Goal: Task Accomplishment & Management: Use online tool/utility

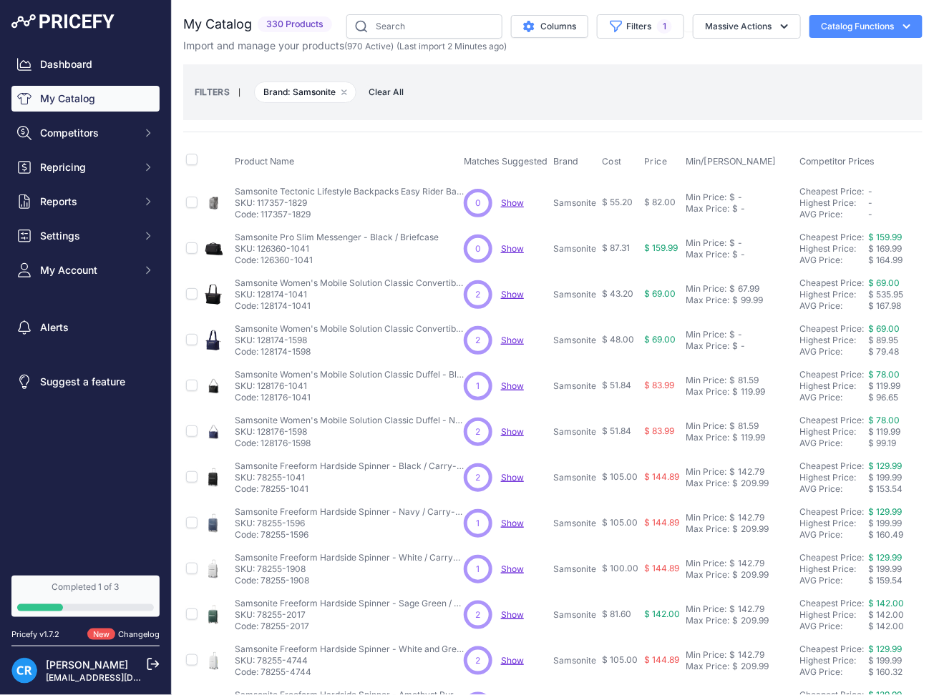
drag, startPoint x: 665, startPoint y: 105, endPoint x: 658, endPoint y: 171, distance: 66.2
click at [665, 105] on div "FILTERS | Brand: Samsonite Remove filter option Clear All" at bounding box center [553, 92] width 716 height 39
click at [737, 285] on div "67.99" at bounding box center [747, 288] width 24 height 11
paste input "8"
type input "68.99"
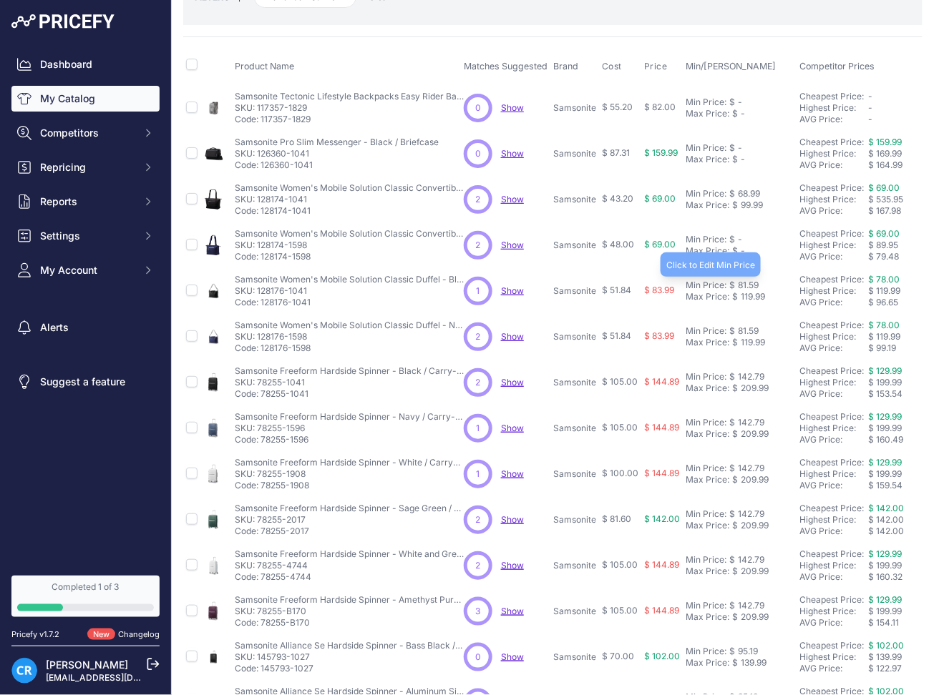
click at [746, 285] on div "81.59" at bounding box center [747, 285] width 24 height 11
paste input "2.7"
type input "82.79"
click at [745, 326] on div "81.59" at bounding box center [747, 331] width 24 height 11
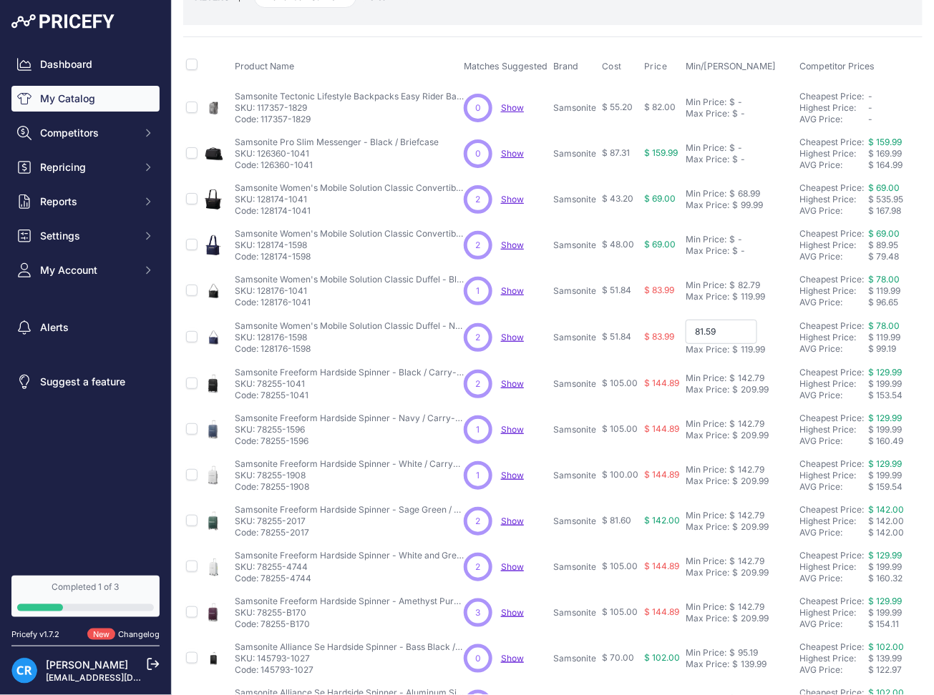
paste input "2.7"
type input "82.79"
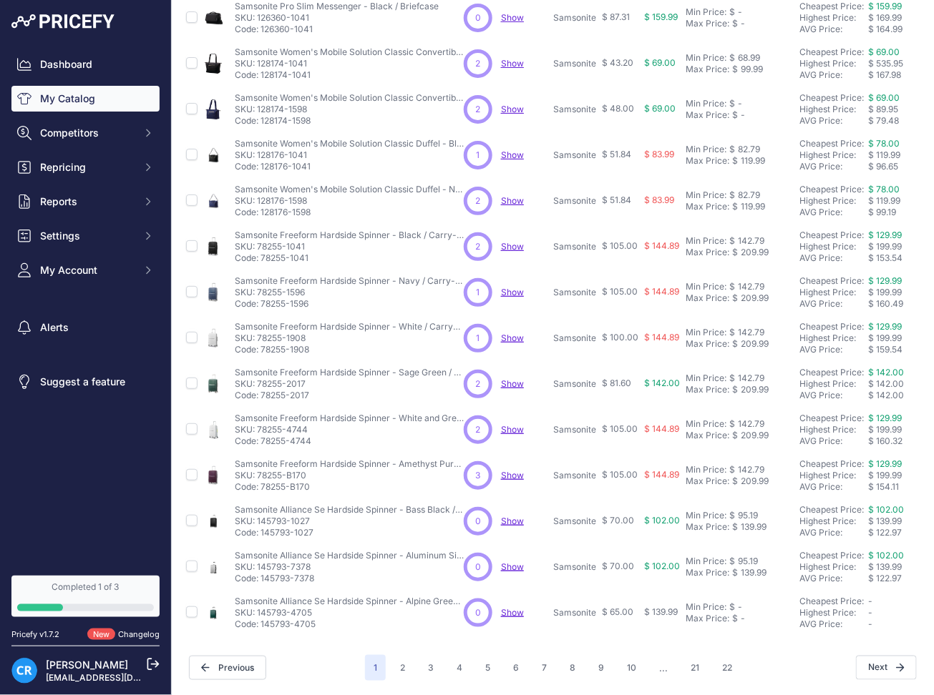
scroll to position [245, 0]
click at [749, 224] on td "Min Price: $ 142.79 - Click to Edit Min Price 142.79 Max Price: $ 209.99 - Clic…" at bounding box center [740, 247] width 114 height 46
click at [751, 235] on div "142.79" at bounding box center [749, 240] width 29 height 11
paste input "4.8"
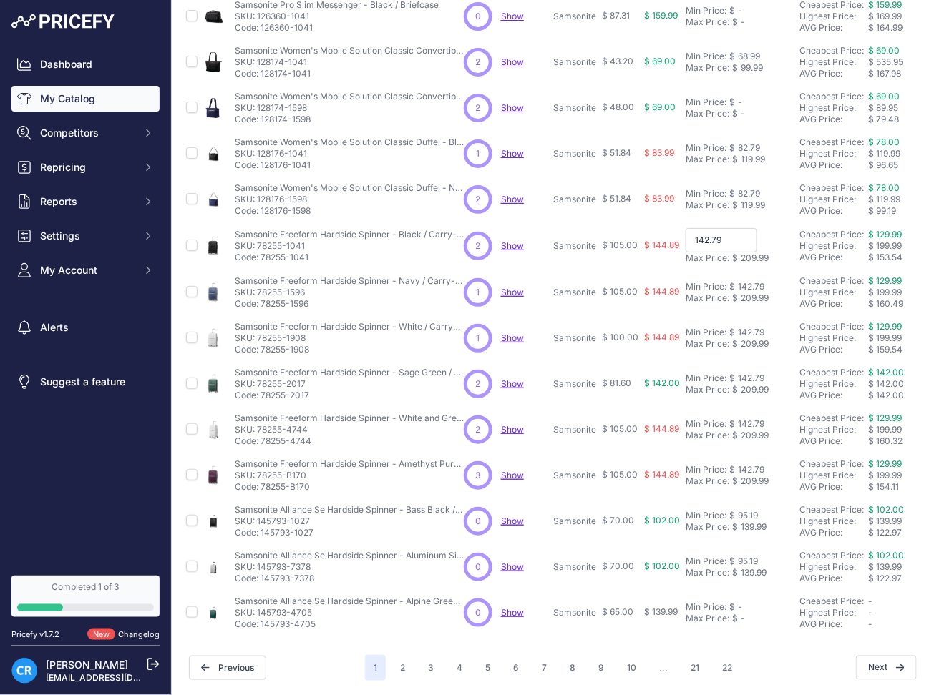
type input "144.89"
click at [748, 281] on div "142.79" at bounding box center [749, 286] width 29 height 11
paste input "4.8"
type input "144.89"
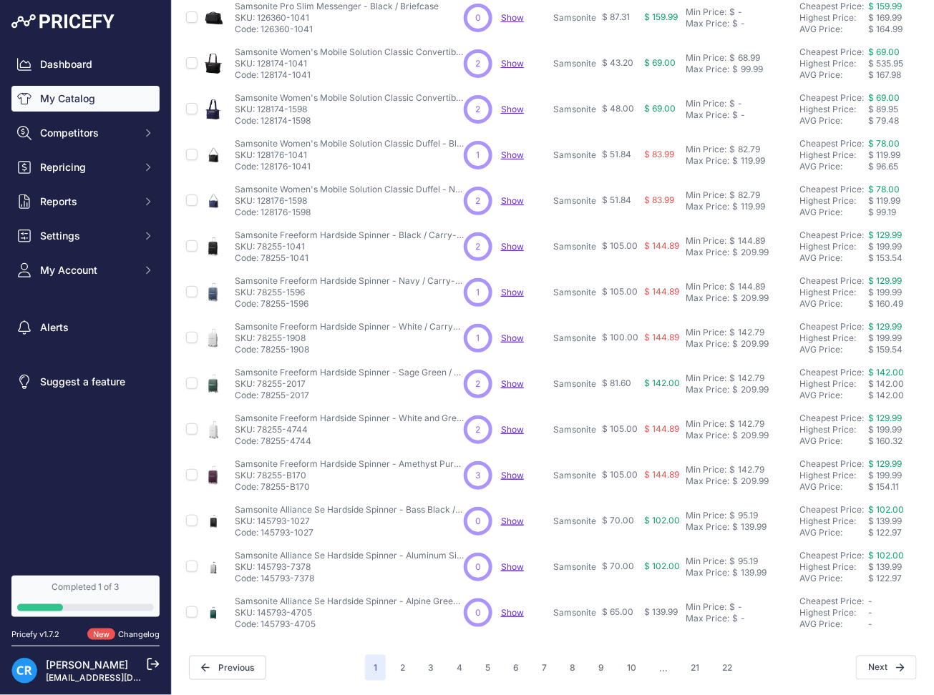
click at [738, 327] on div "142.79" at bounding box center [749, 332] width 29 height 11
paste input "4.8"
type input "144.89"
click at [753, 373] on div "142.79" at bounding box center [749, 378] width 29 height 11
click at [756, 373] on div "142.79" at bounding box center [749, 378] width 29 height 11
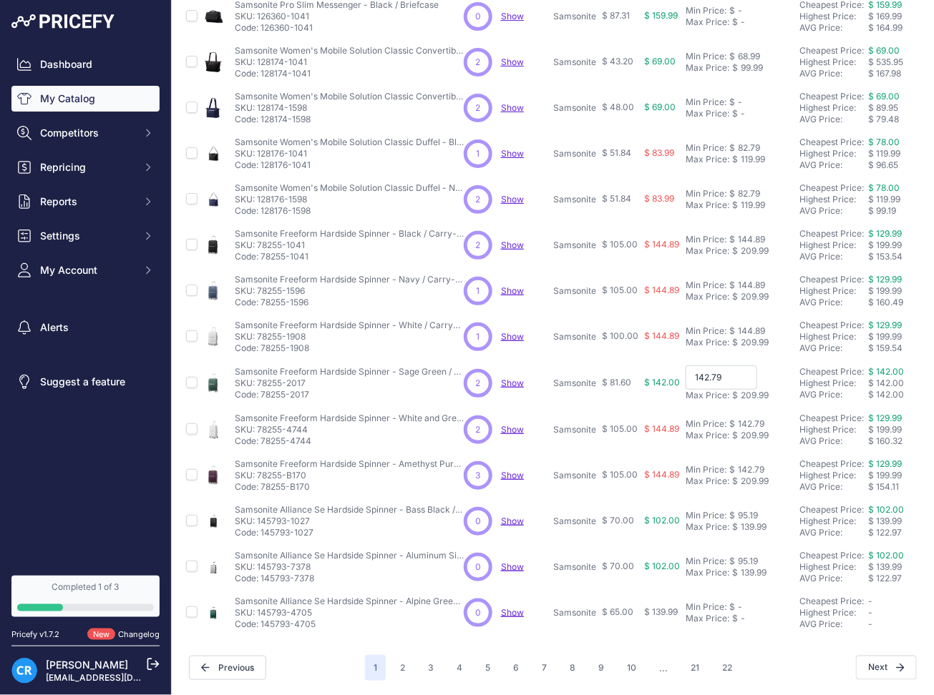
paste input "4.8"
type input "144.89"
click at [743, 419] on div "142.79" at bounding box center [749, 424] width 29 height 11
paste input "4.8"
type input "144.89"
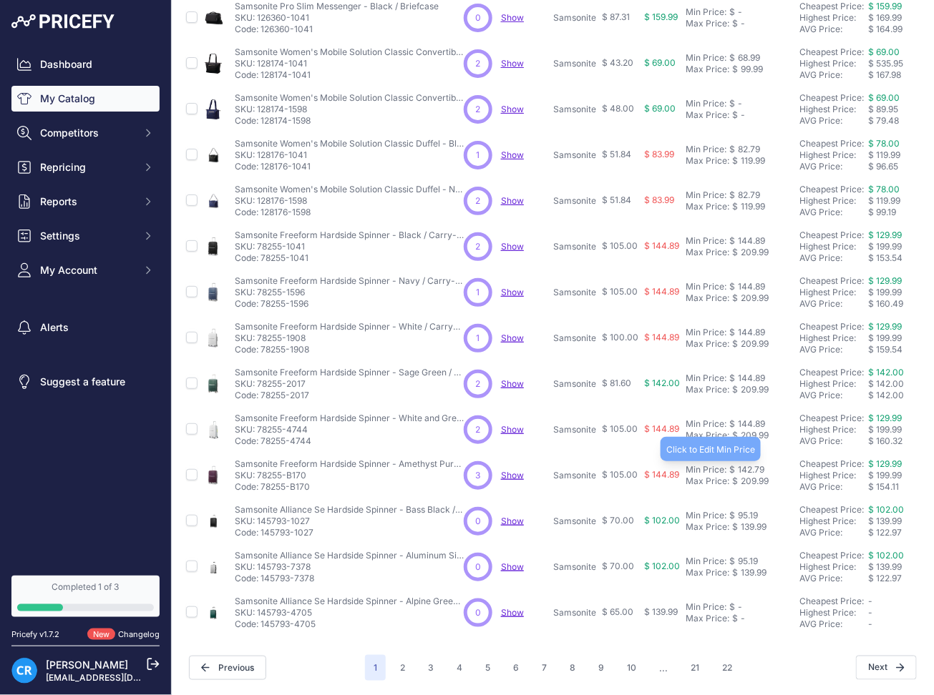
click at [751, 464] on div "142.79" at bounding box center [749, 469] width 29 height 11
paste input "4.8"
type input "144.89"
click at [737, 510] on div "95.19" at bounding box center [746, 515] width 23 height 11
paste input "6.5"
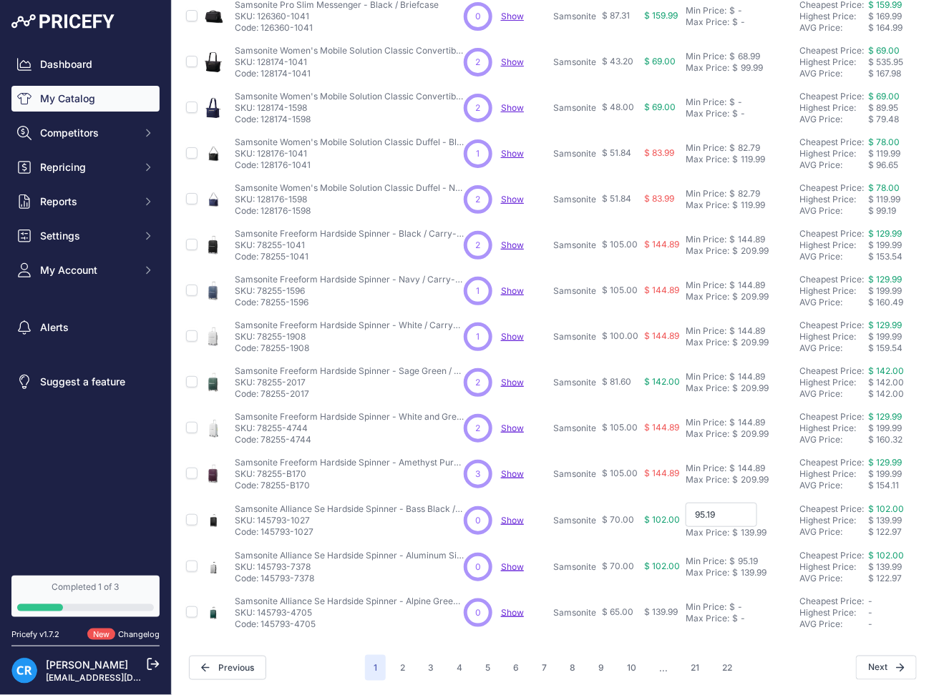
type input "96.59"
click at [746, 556] on div "95.19" at bounding box center [746, 561] width 23 height 11
paste input "6.5"
type input "96.59"
click at [403, 655] on button "2" at bounding box center [402, 668] width 22 height 26
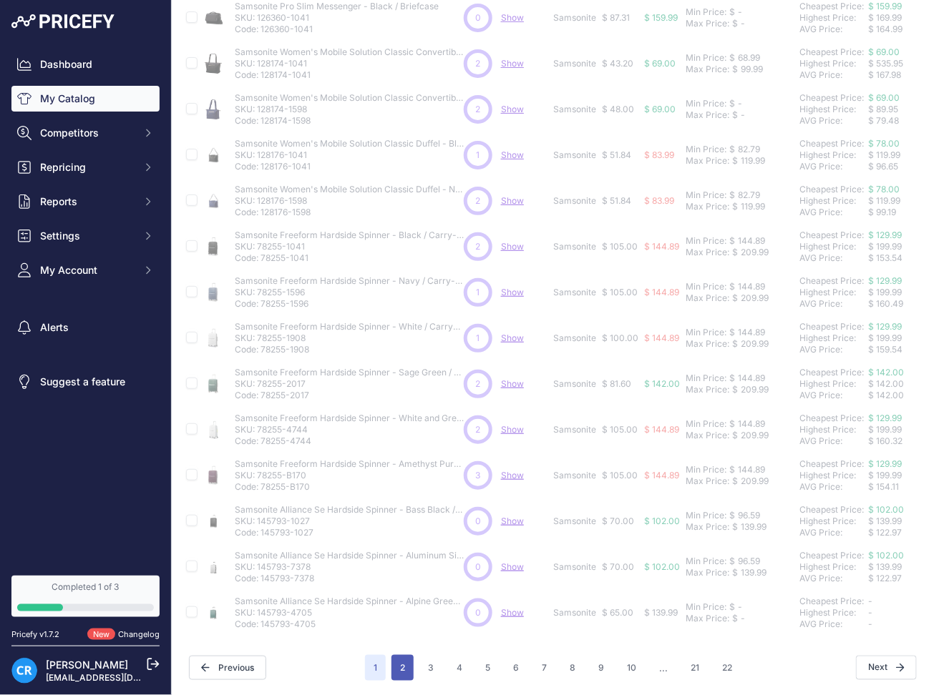
scroll to position [270, 0]
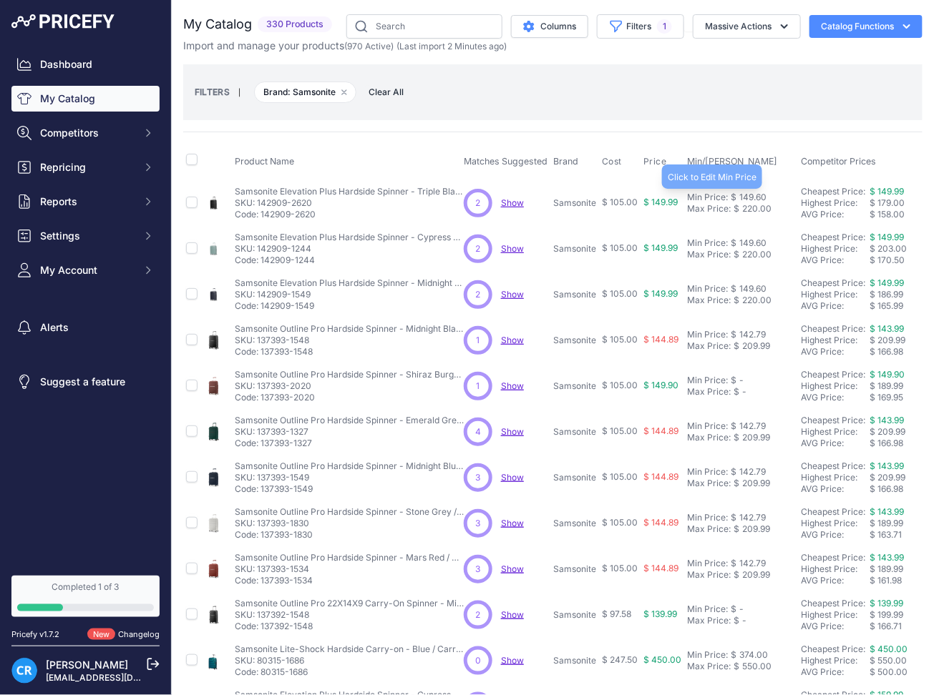
click at [756, 194] on div "149.60" at bounding box center [751, 197] width 30 height 11
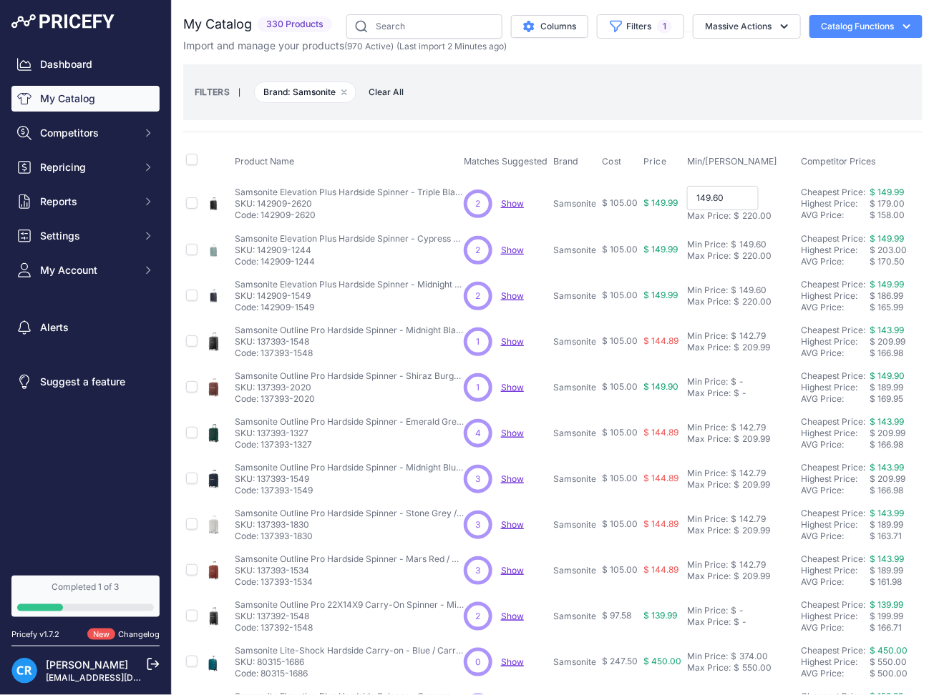
paste input "51.8"
type input "151.80"
click at [752, 246] on div "149.60" at bounding box center [751, 244] width 30 height 11
click at [733, 199] on input "151.80" at bounding box center [723, 198] width 72 height 24
click at [734, 236] on input "149.60" at bounding box center [723, 244] width 72 height 24
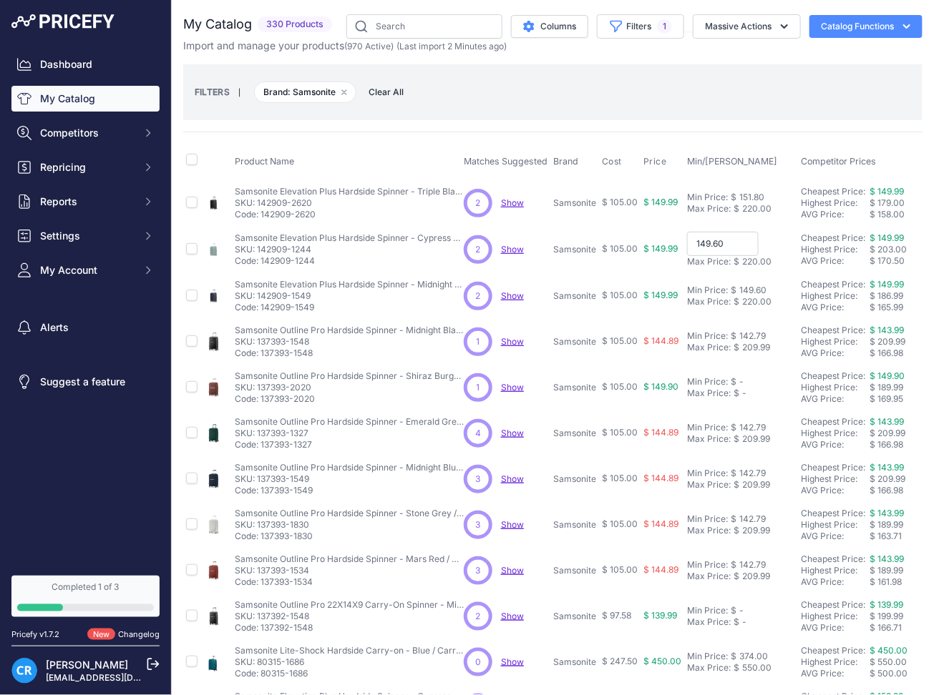
drag, startPoint x: 734, startPoint y: 236, endPoint x: 533, endPoint y: 269, distance: 203.7
click at [533, 269] on tr "Samsonite Elevation Plus Hardside Spinner - Cypress Green / Global Carry-On Show" at bounding box center [748, 249] width 1130 height 47
paste input "51.8"
type input "151.80"
click at [750, 285] on div "149.60" at bounding box center [751, 288] width 30 height 11
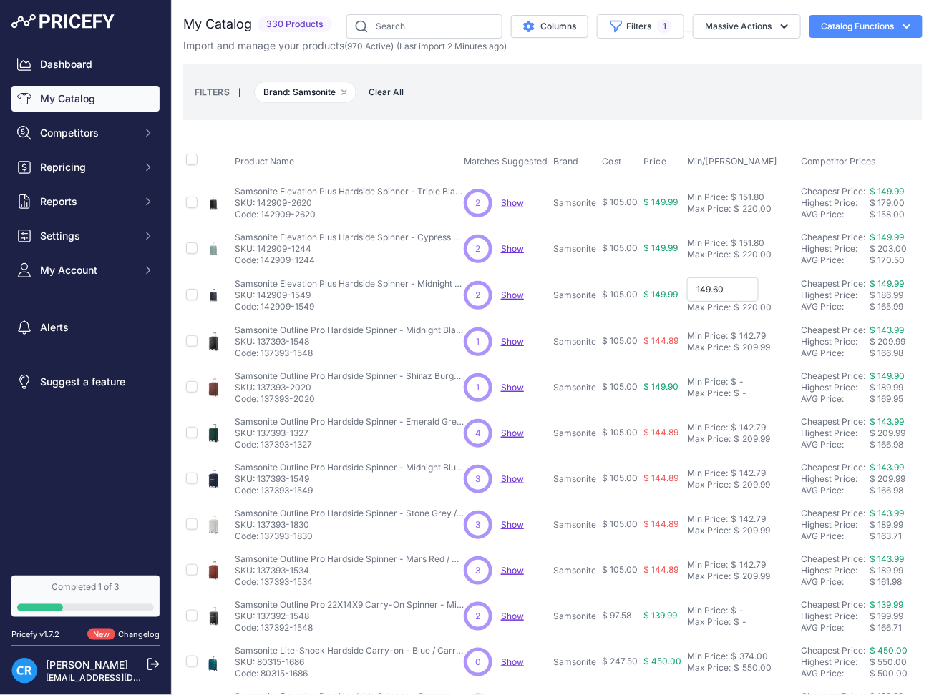
paste input "51.8"
type input "151.80"
click at [738, 333] on div "142.79" at bounding box center [750, 334] width 29 height 11
paste input "4.8"
type input "144.89"
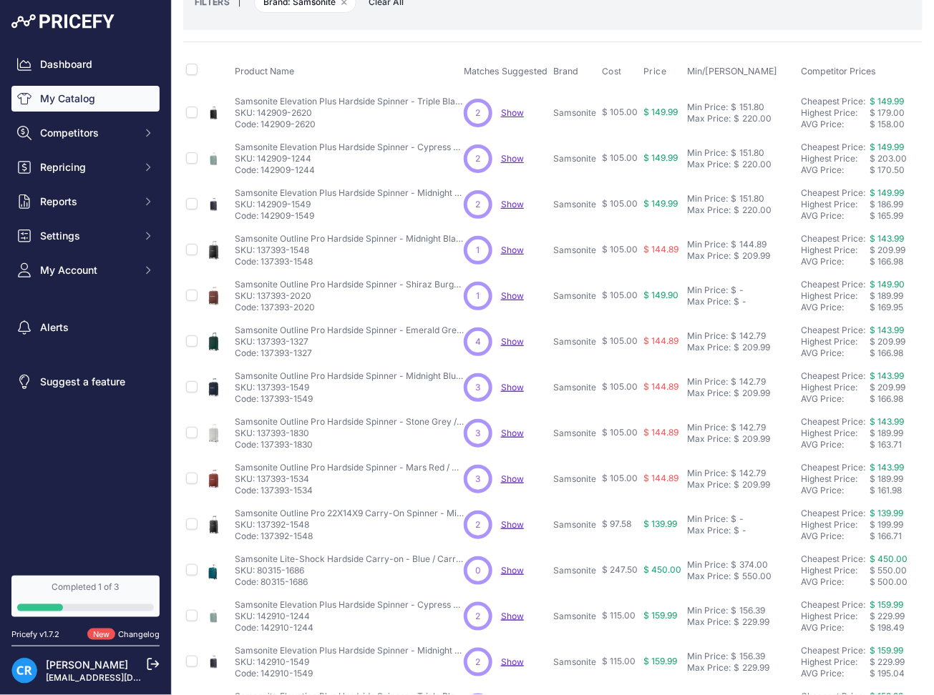
scroll to position [95, 0]
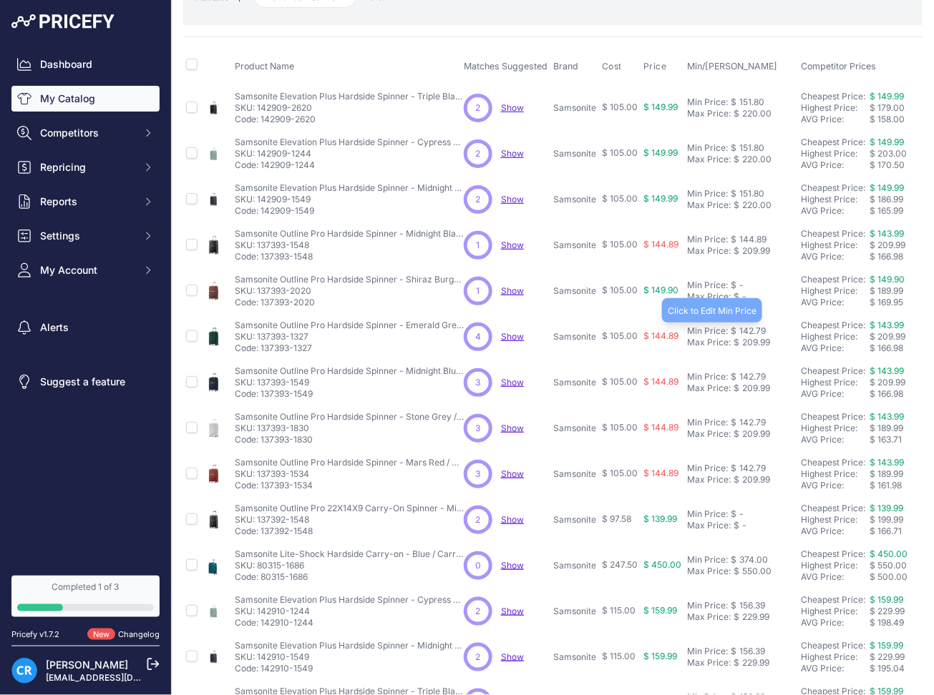
click at [748, 332] on div "142.79" at bounding box center [750, 331] width 29 height 11
paste input "4.8"
type input "144.89"
click at [751, 376] on div "142.79" at bounding box center [750, 376] width 29 height 11
paste input "4.8"
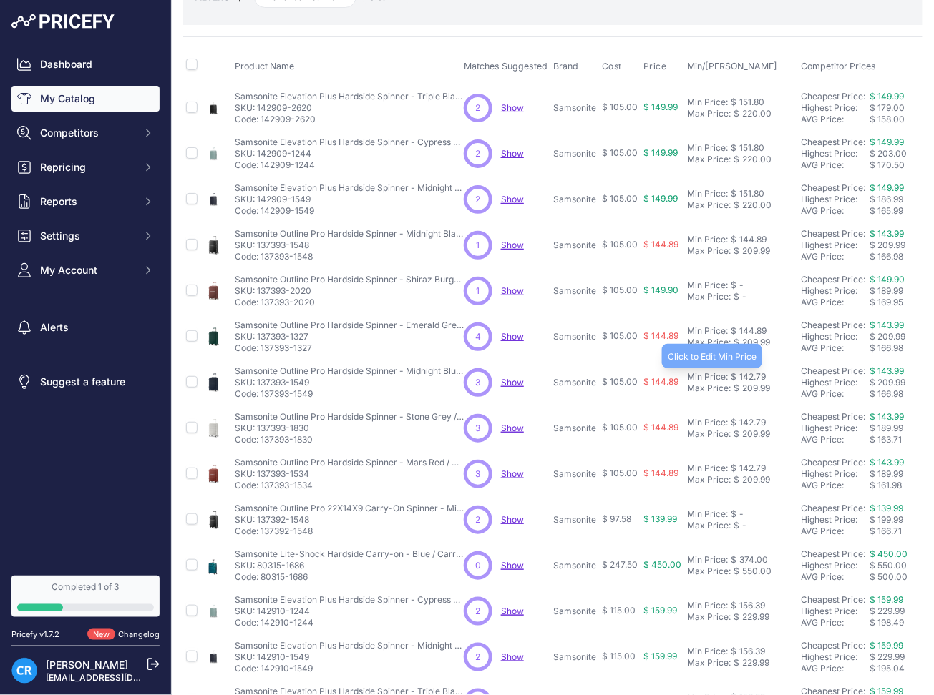
type input "144.89"
click at [746, 412] on td "Min Price: $ 142.79 - Click to Edit Min Price 142.79 Max Price: $ 209.99 - Clic…" at bounding box center [741, 429] width 114 height 46
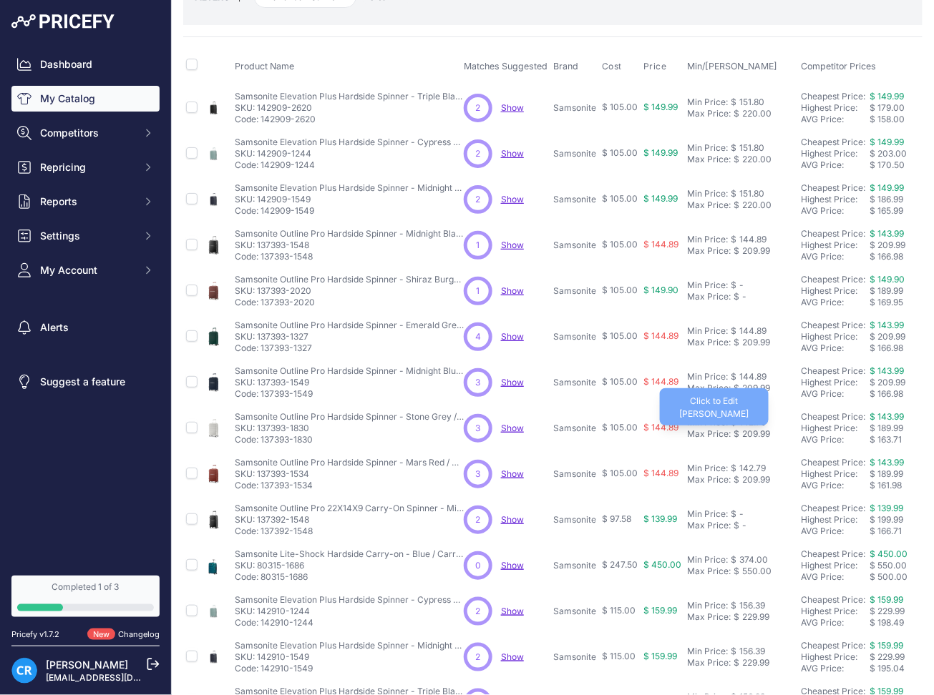
click at [753, 429] on div "209.99" at bounding box center [754, 434] width 31 height 11
click at [752, 412] on div "142.79" at bounding box center [750, 416] width 29 height 11
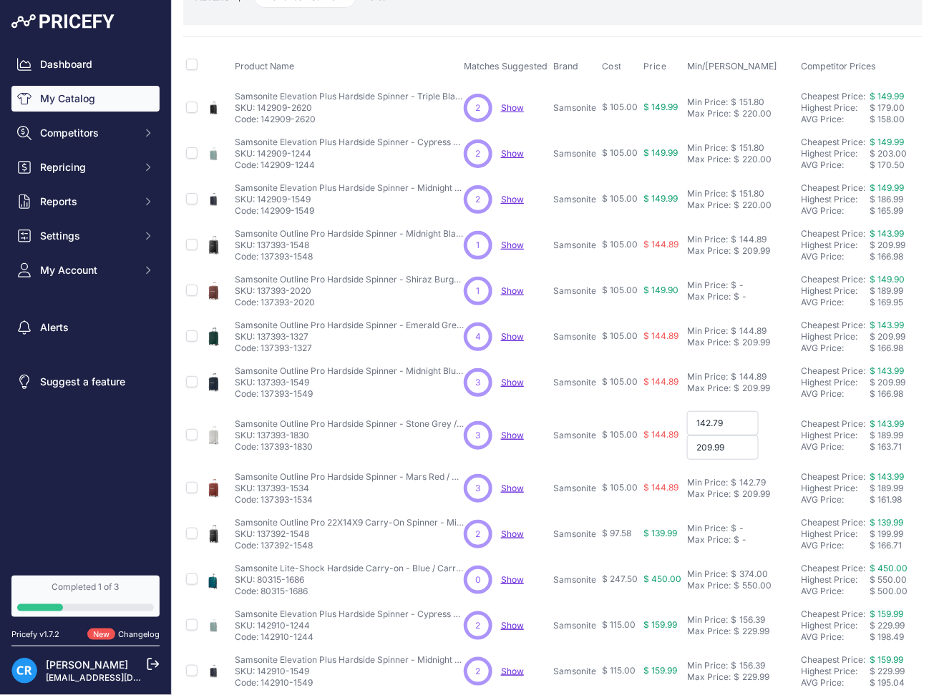
paste input "4.8"
type input "144.89"
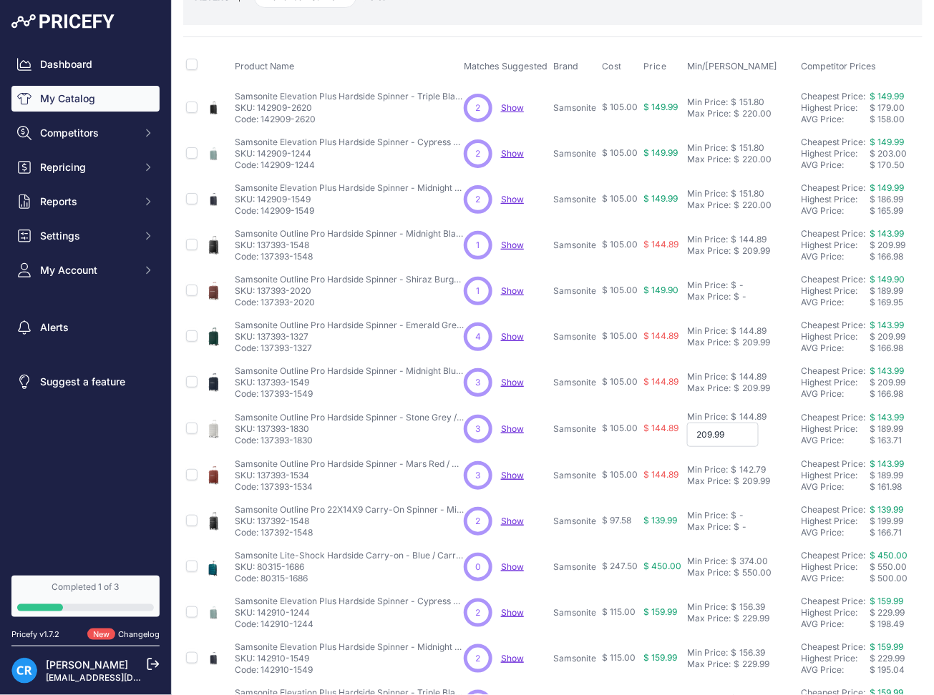
click at [739, 430] on input "209.99" at bounding box center [723, 435] width 72 height 24
click at [741, 464] on div "142.79" at bounding box center [750, 468] width 29 height 11
paste input "4.8"
type input "144.89"
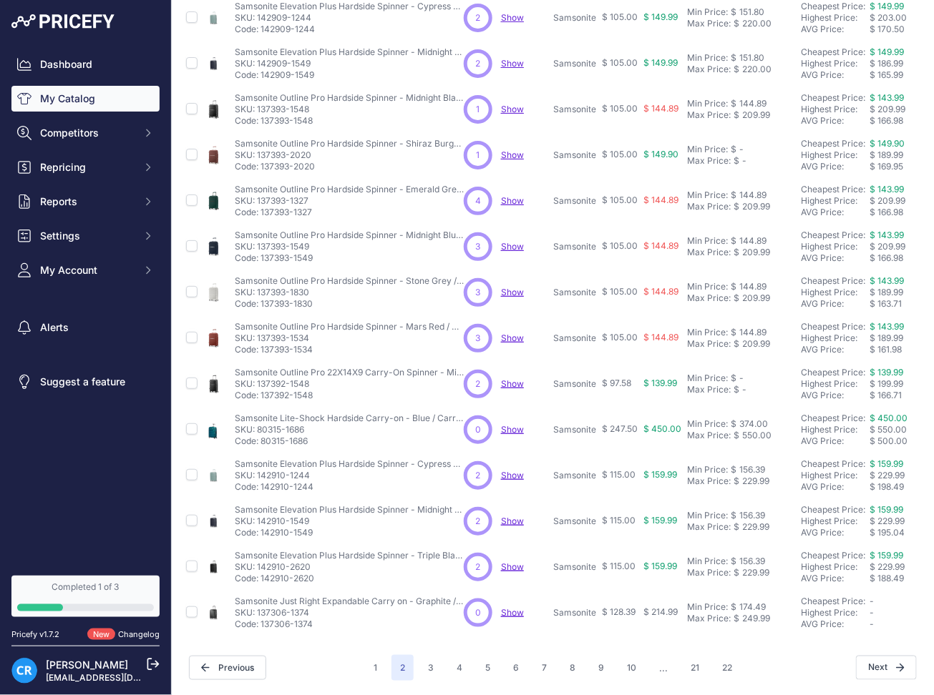
scroll to position [245, 0]
click at [751, 407] on td "Min Price: $ 374.00 - Click to Edit Min Price 374.00 Max Price: $ 550.00 - Clic…" at bounding box center [741, 430] width 114 height 46
click at [759, 419] on div "374.00" at bounding box center [751, 424] width 31 height 11
paste input "9.5"
type input "379.50"
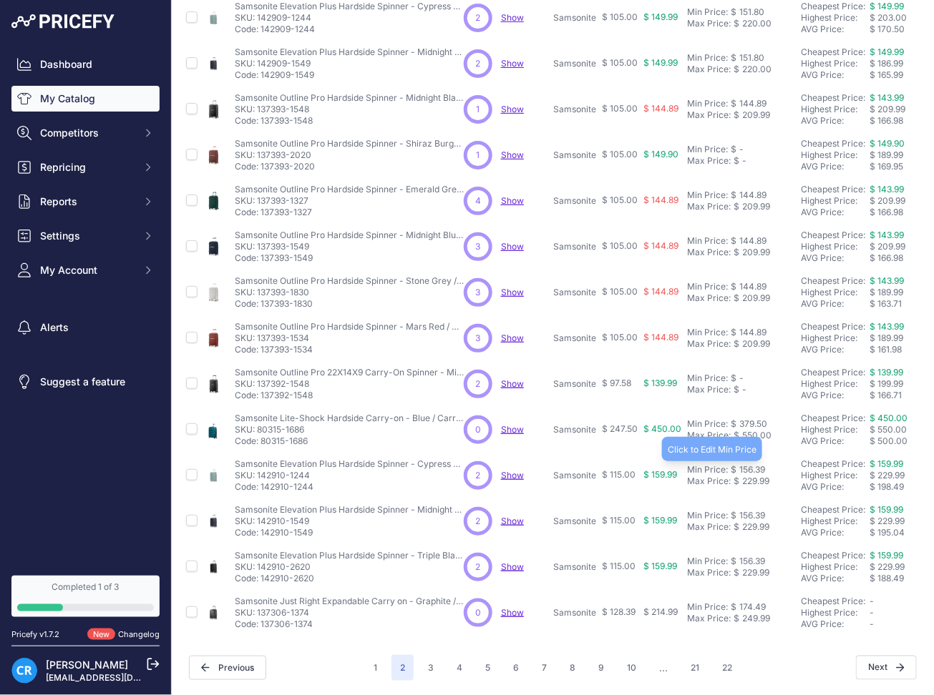
click at [756, 464] on div "156.39" at bounding box center [750, 469] width 29 height 11
paste input "8.6"
type input "158.69"
click at [752, 510] on div "156.39" at bounding box center [750, 515] width 29 height 11
paste input "8.6"
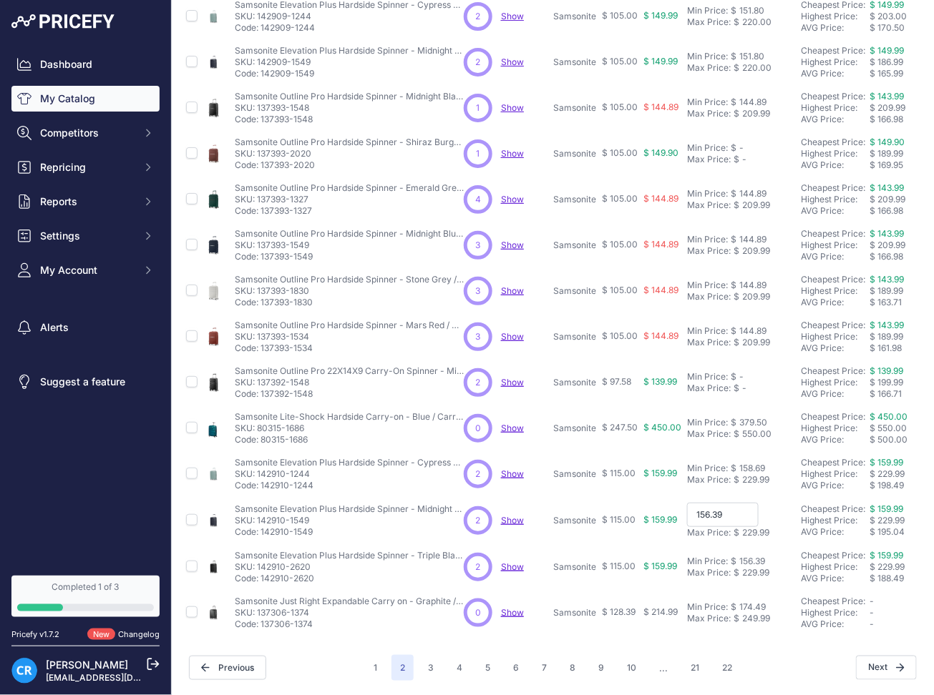
type input "158.69"
click at [753, 556] on div "156.39" at bounding box center [750, 561] width 29 height 11
paste input "8.6"
type input "158.69"
click at [760, 602] on div "174.49" at bounding box center [750, 607] width 29 height 11
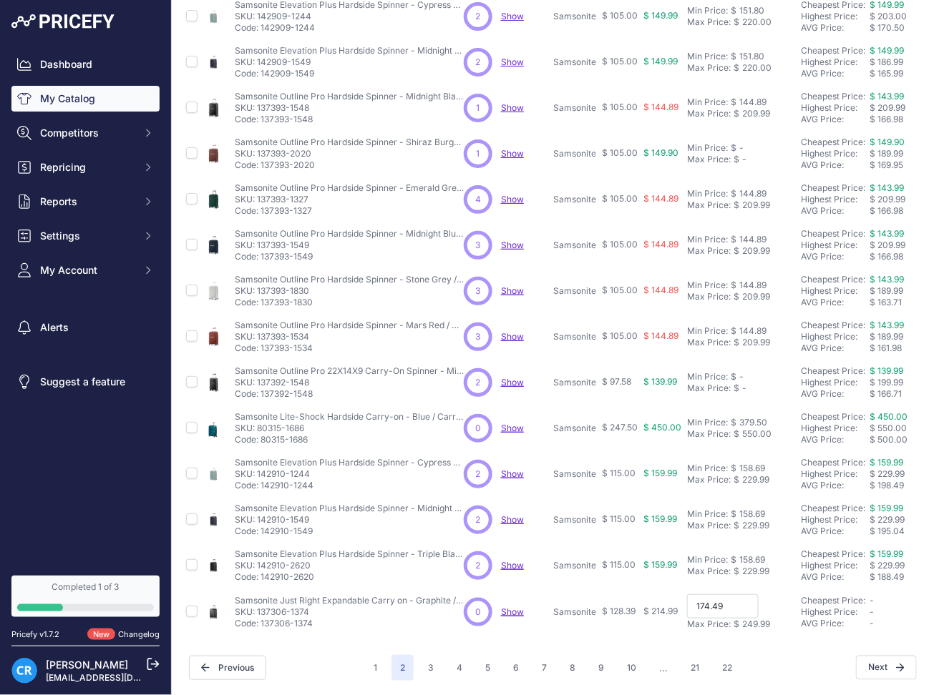
paste input "2"
type input "172.49"
click at [419, 655] on button "3" at bounding box center [430, 668] width 23 height 26
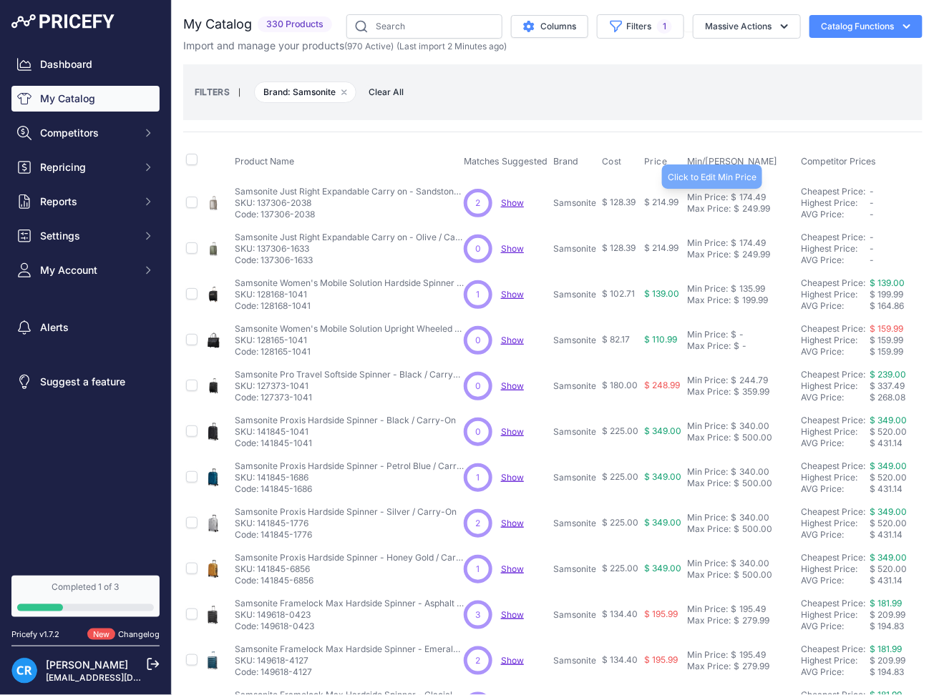
click at [749, 194] on div "174.49" at bounding box center [750, 197] width 29 height 11
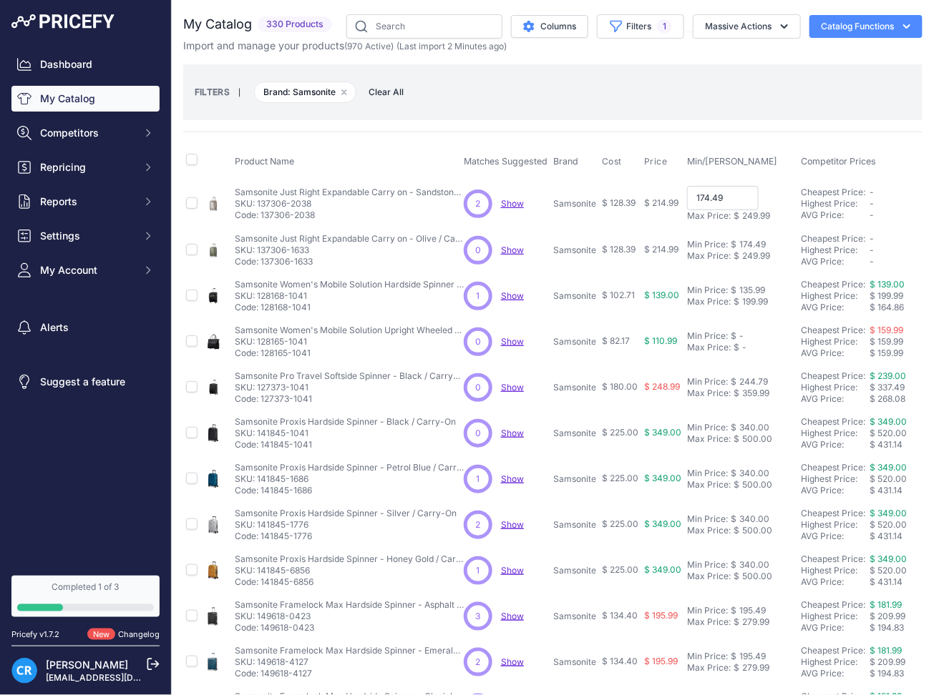
paste input "2"
type input "172.49"
click at [748, 245] on div "174.49" at bounding box center [750, 243] width 29 height 11
paste input "2"
type input "172.49"
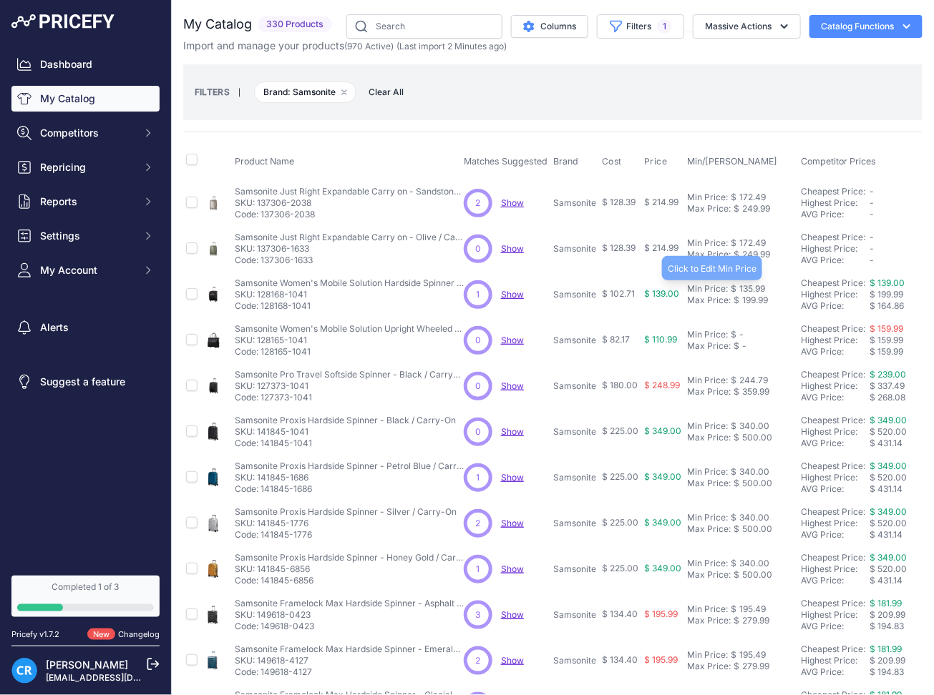
drag, startPoint x: 751, startPoint y: 288, endPoint x: 771, endPoint y: 313, distance: 33.1
click at [751, 288] on div "135.99" at bounding box center [750, 288] width 29 height 11
paste input "7"
type input "137.99"
click at [756, 379] on div "244.79" at bounding box center [751, 380] width 31 height 11
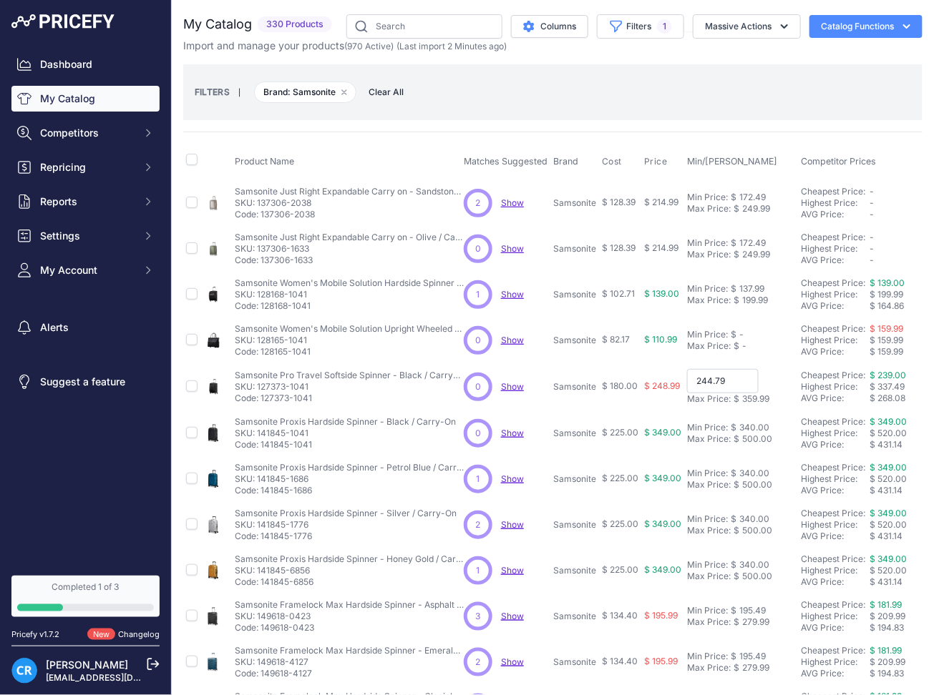
paste input "8.3"
type input "248.39"
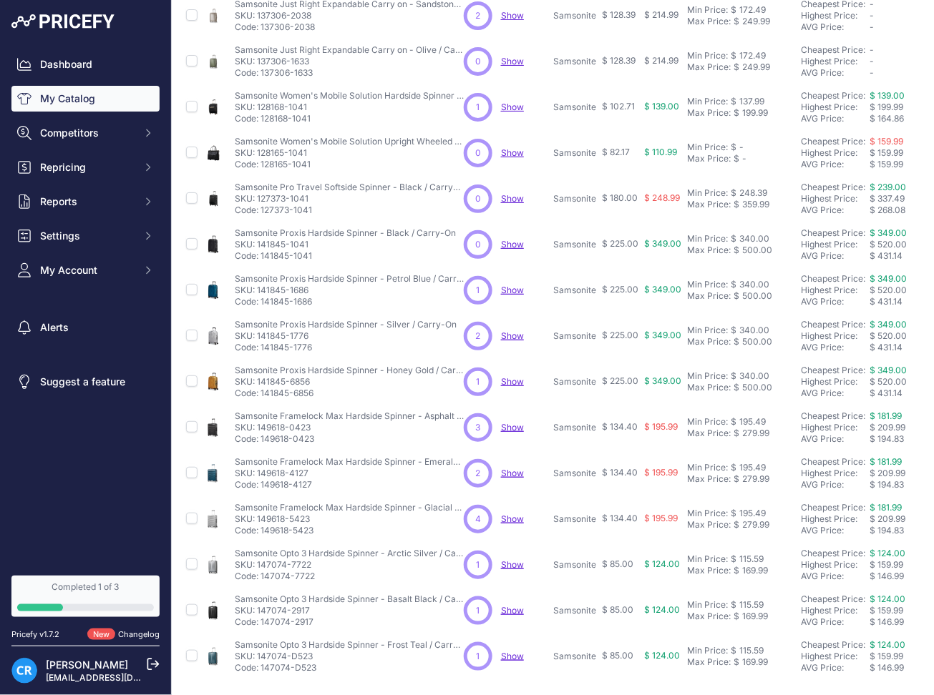
scroll to position [190, 0]
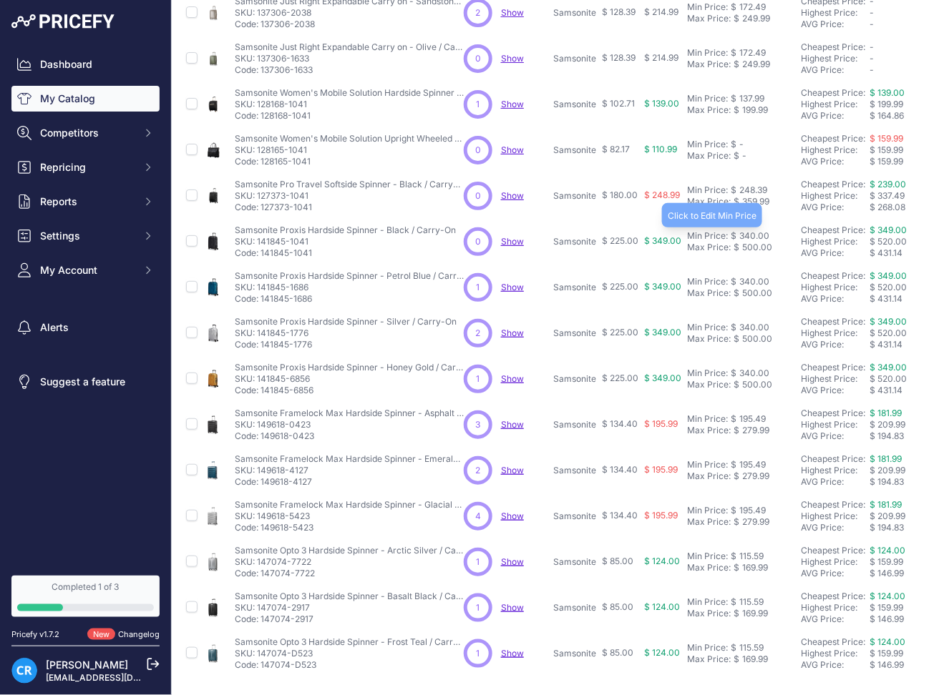
click at [748, 233] on div "340.00" at bounding box center [752, 235] width 33 height 11
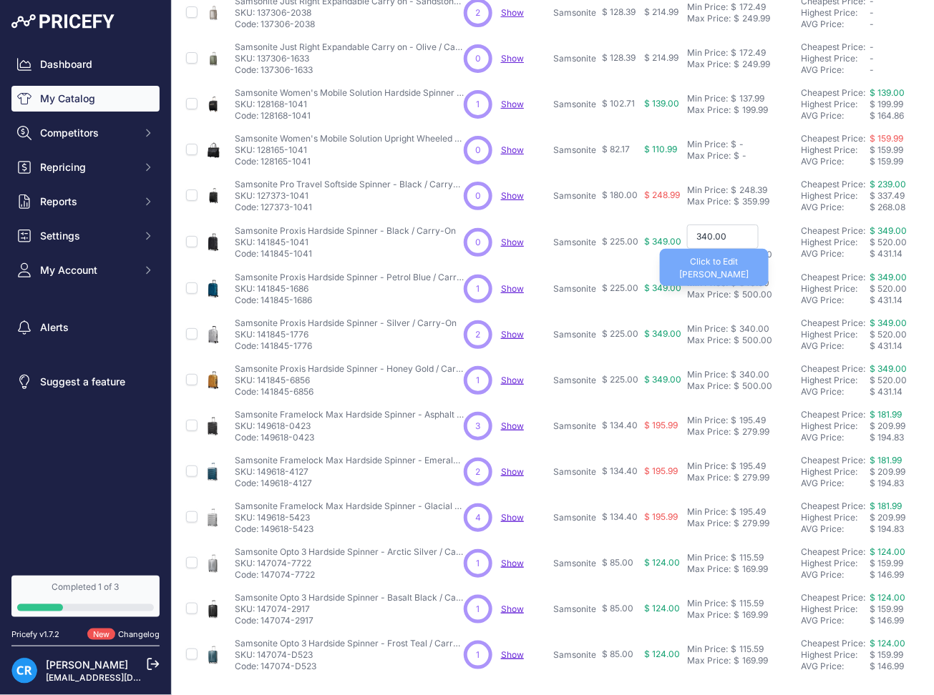
paste input "5"
type input "345.00"
click at [742, 280] on div "340.00" at bounding box center [752, 281] width 33 height 11
paste input "5"
type input "345.00"
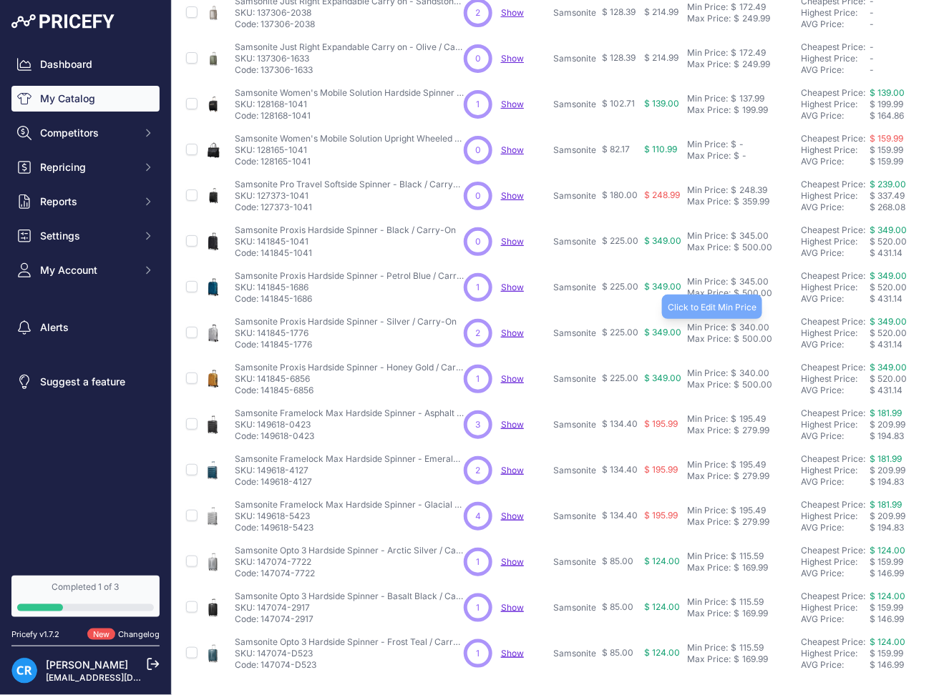
click at [753, 329] on div "340.00" at bounding box center [752, 327] width 33 height 11
paste input "5"
type input "345.00"
click at [756, 373] on div "340.00" at bounding box center [752, 373] width 33 height 11
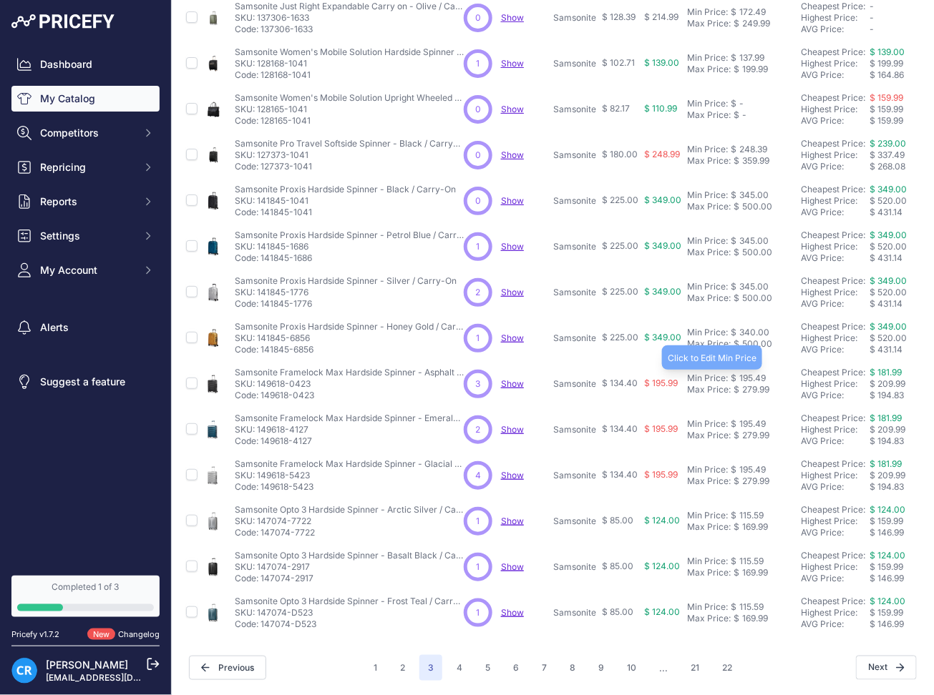
click at [753, 373] on div "195.49" at bounding box center [750, 378] width 29 height 11
paste input "3.1"
type input "193.19"
click at [748, 419] on div "195.49" at bounding box center [750, 424] width 29 height 11
click at [748, 411] on input "195.49" at bounding box center [723, 423] width 72 height 24
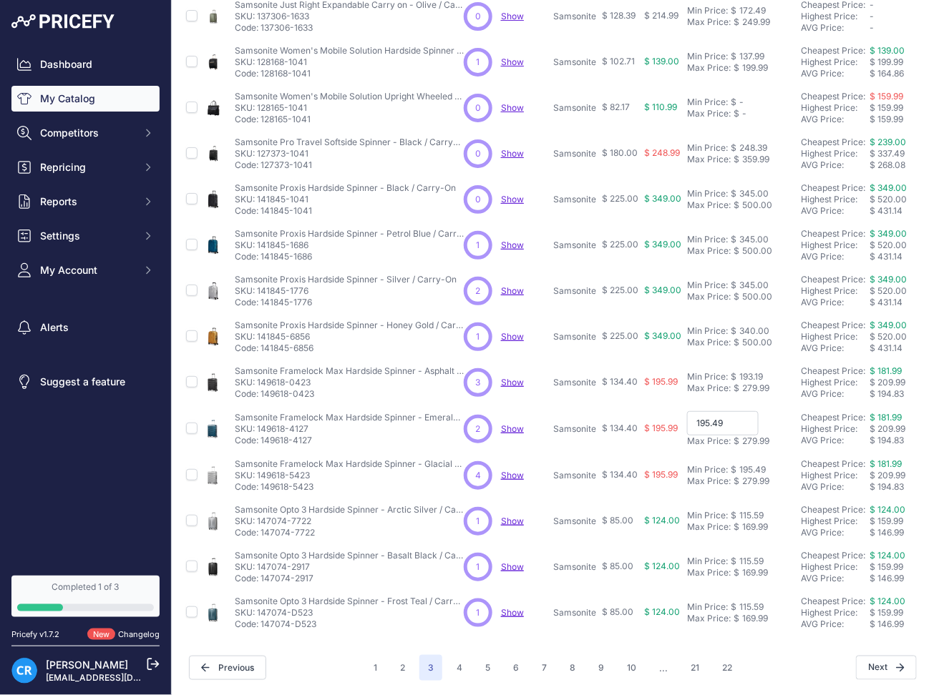
paste input "3.1"
type input "193.19"
click at [744, 464] on div "195.49" at bounding box center [750, 469] width 29 height 11
paste input "3.1"
type input "193.19"
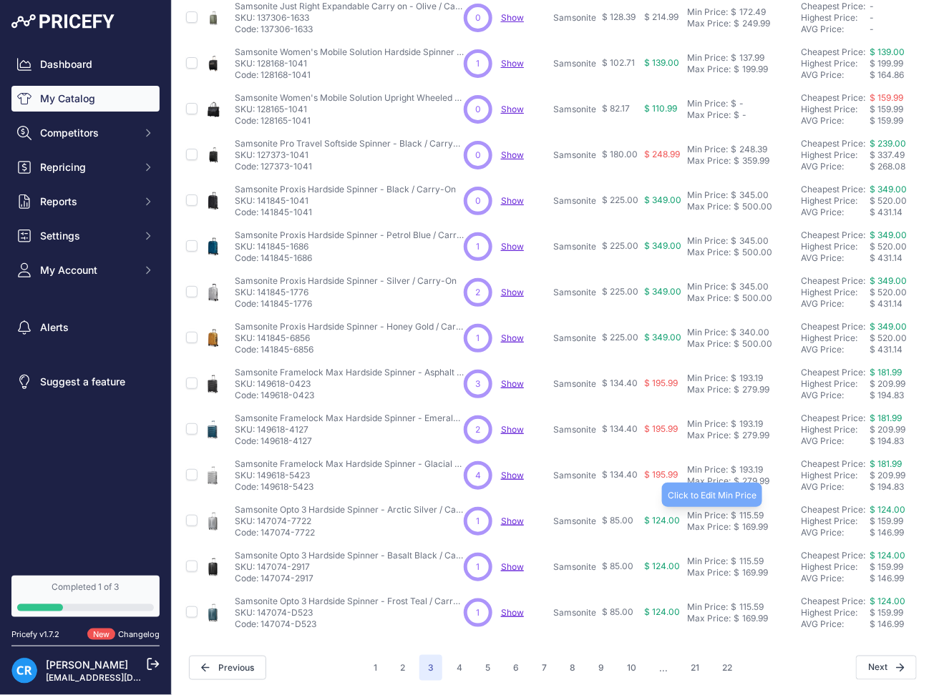
click at [756, 510] on div "115.59" at bounding box center [749, 515] width 27 height 11
paste input "7.2"
type input "117.29"
click at [753, 556] on div "115.59" at bounding box center [749, 561] width 27 height 11
paste input "7.2"
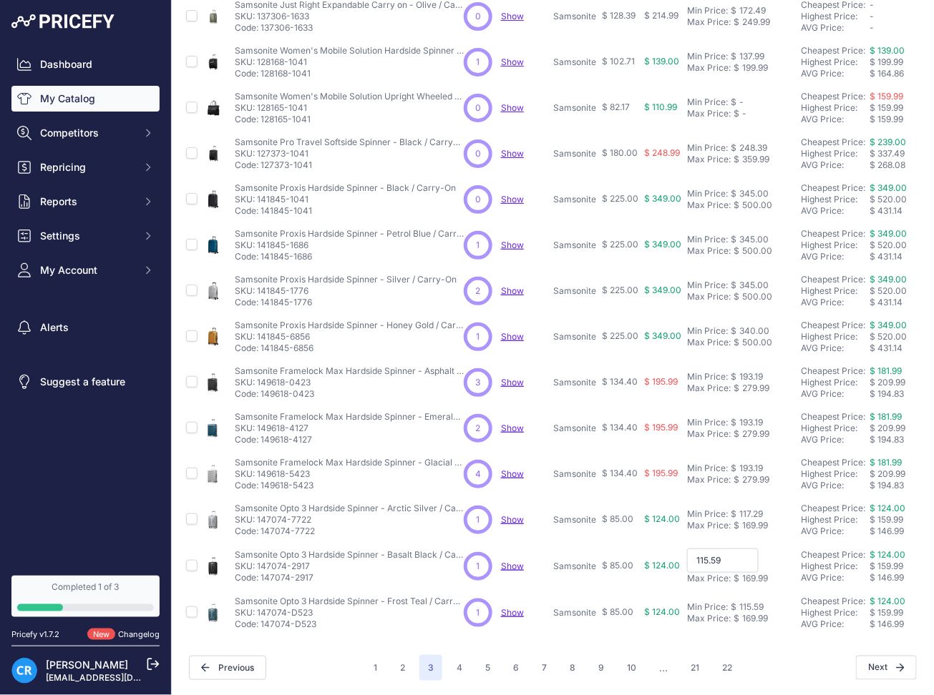
type input "117.29"
click at [746, 602] on div "115.59" at bounding box center [749, 607] width 27 height 11
paste input "7.2"
type input "117.29"
click at [458, 655] on button "4" at bounding box center [459, 668] width 23 height 26
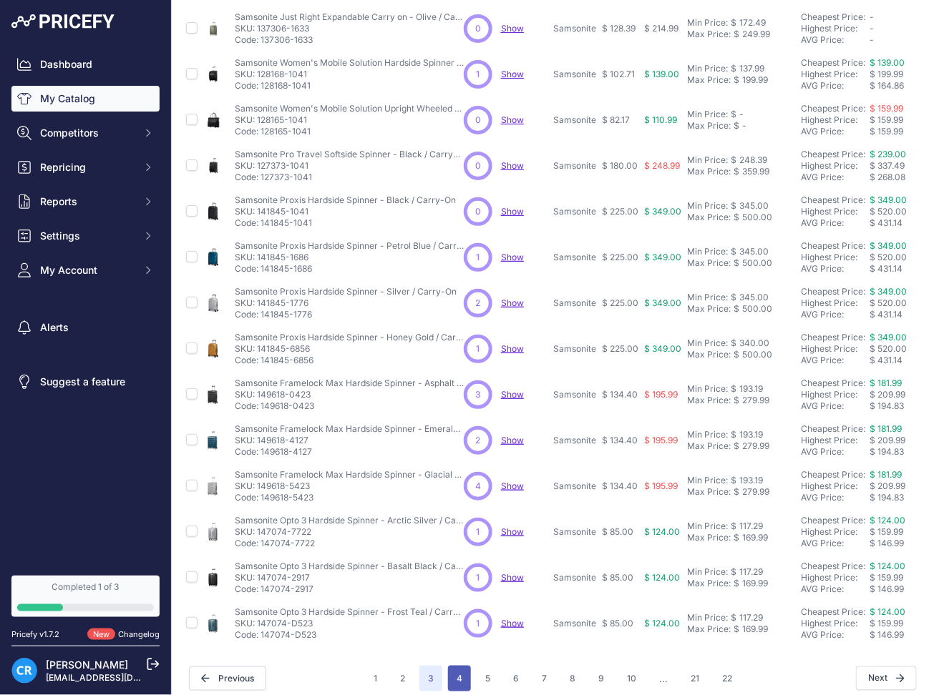
scroll to position [270, 0]
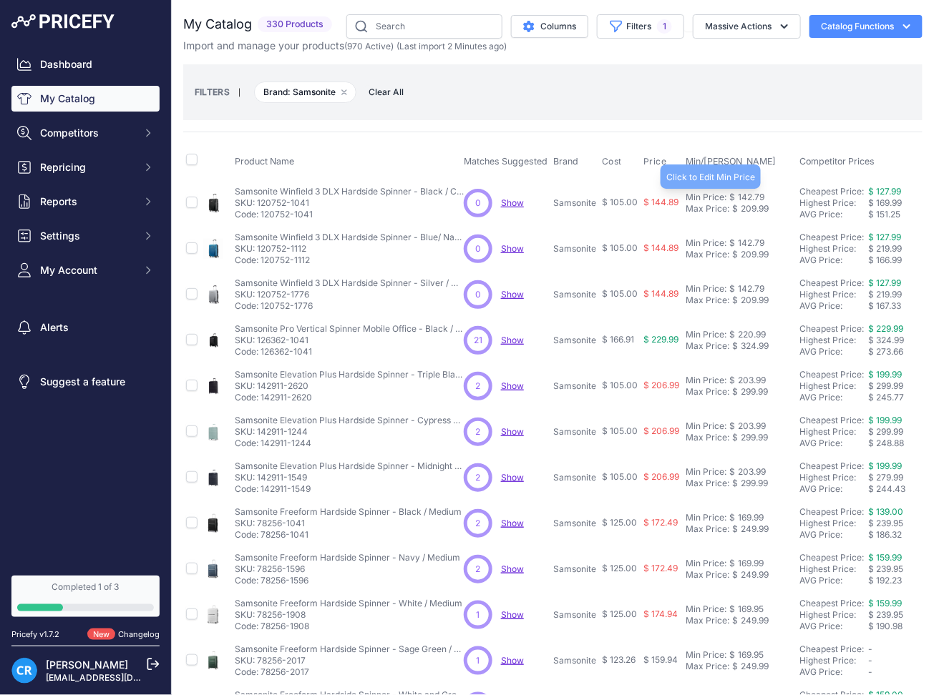
click at [757, 192] on div "142.79" at bounding box center [749, 197] width 29 height 11
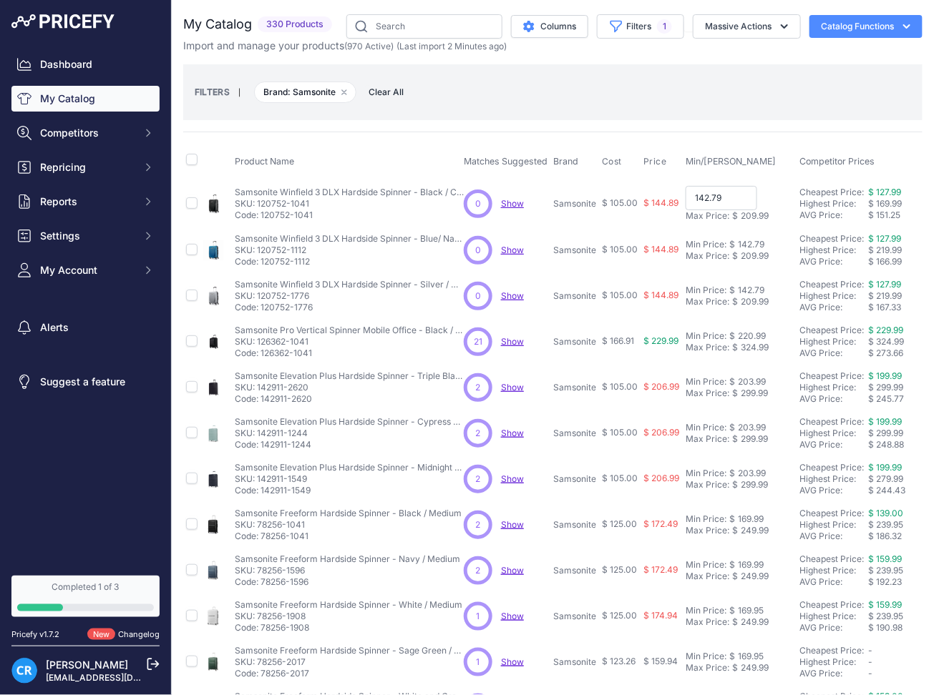
paste input "4.8"
type input "144.89"
click at [756, 243] on div "142.79" at bounding box center [749, 243] width 29 height 11
paste input "4.8"
type input "144.89"
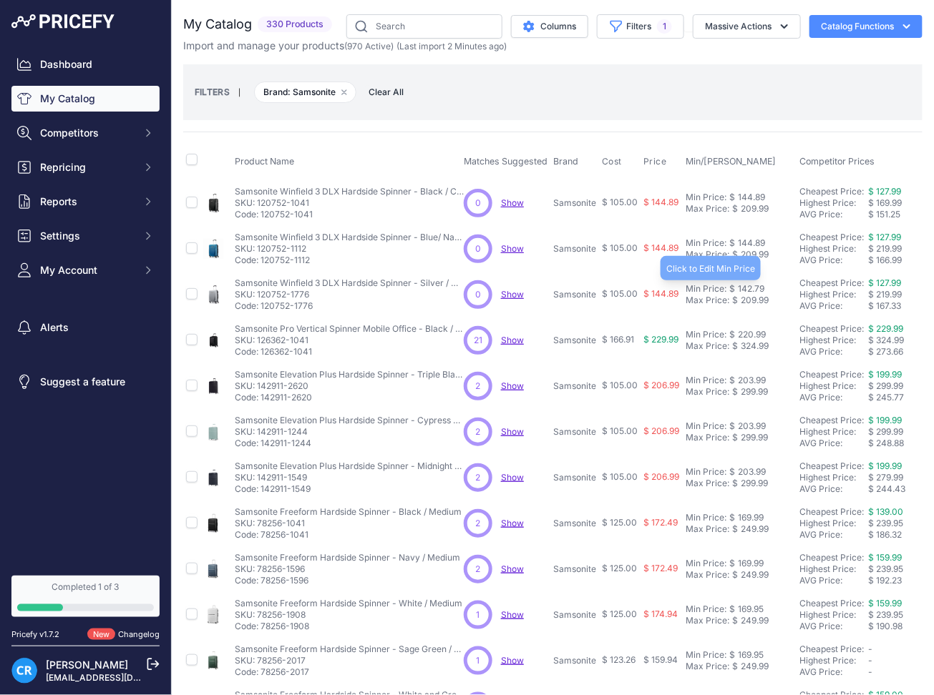
click at [757, 288] on div "142.79" at bounding box center [749, 288] width 29 height 11
paste input "4.8"
type input "144.89"
click at [752, 331] on div "220.99" at bounding box center [750, 334] width 31 height 11
click at [751, 380] on div "203.99" at bounding box center [750, 380] width 31 height 11
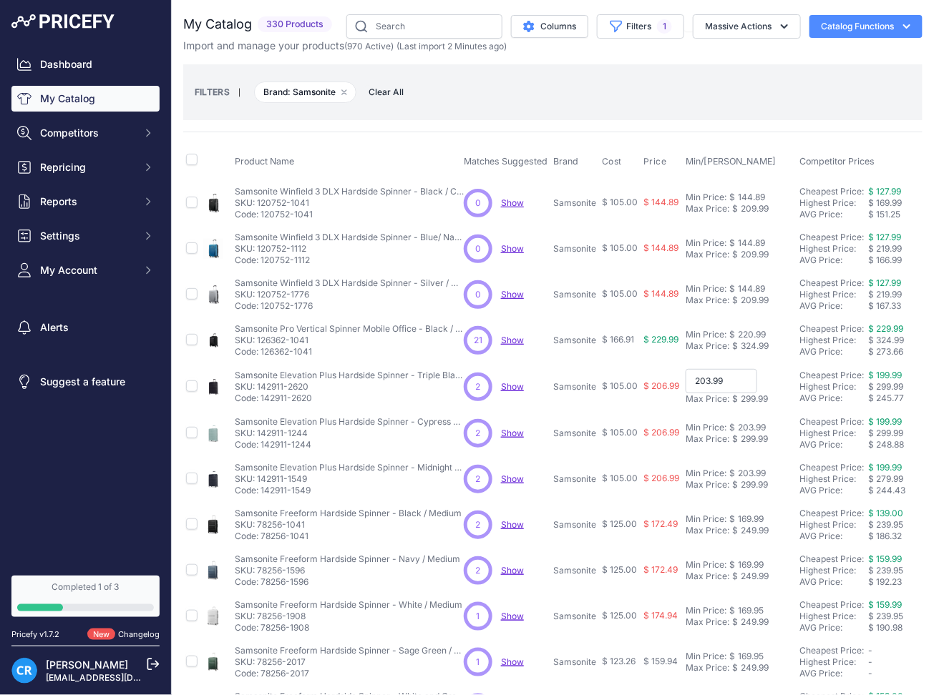
paste input "6"
type input "206.99"
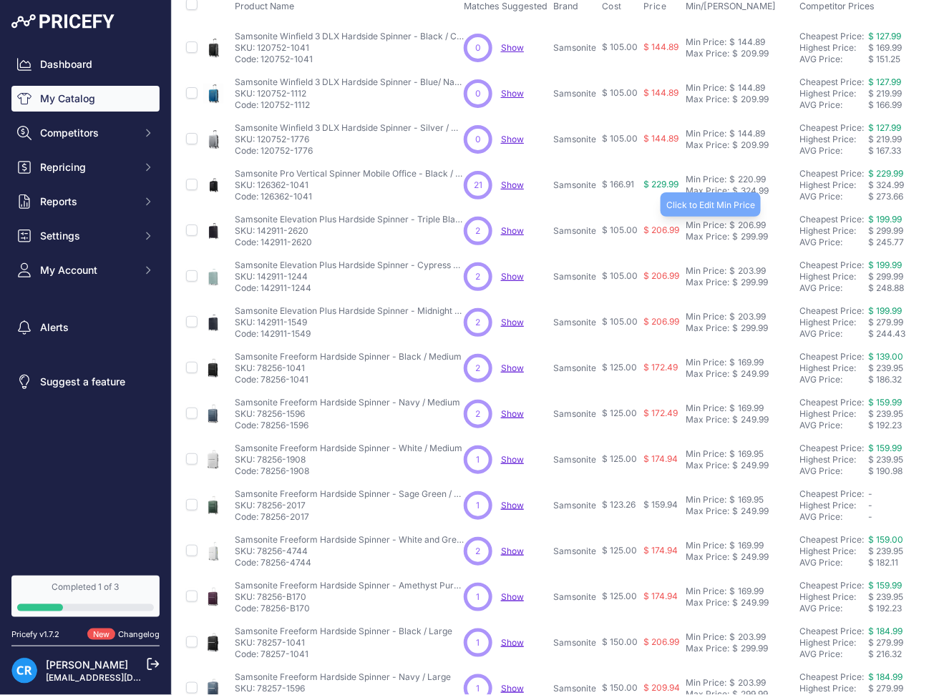
scroll to position [156, 0]
click at [749, 266] on div "203.99" at bounding box center [750, 270] width 31 height 11
click at [749, 316] on div "203.99" at bounding box center [750, 316] width 31 height 11
paste input "6"
type input "206.99"
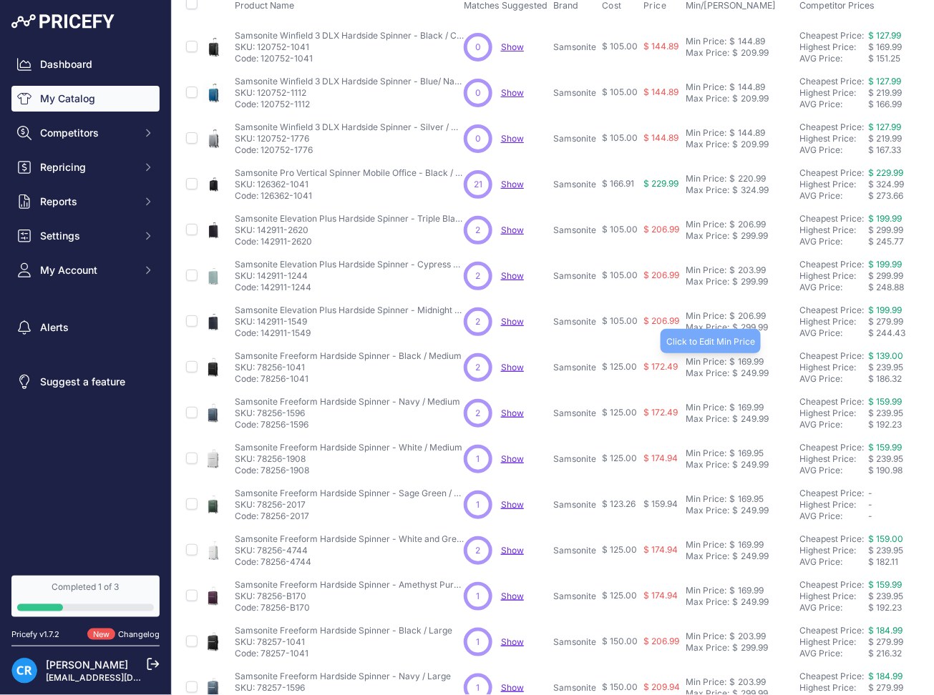
click at [751, 359] on div "169.99" at bounding box center [749, 361] width 29 height 11
paste input "72.4"
type input "172.49"
click at [752, 402] on div "169.99" at bounding box center [749, 407] width 29 height 11
paste input "72.4"
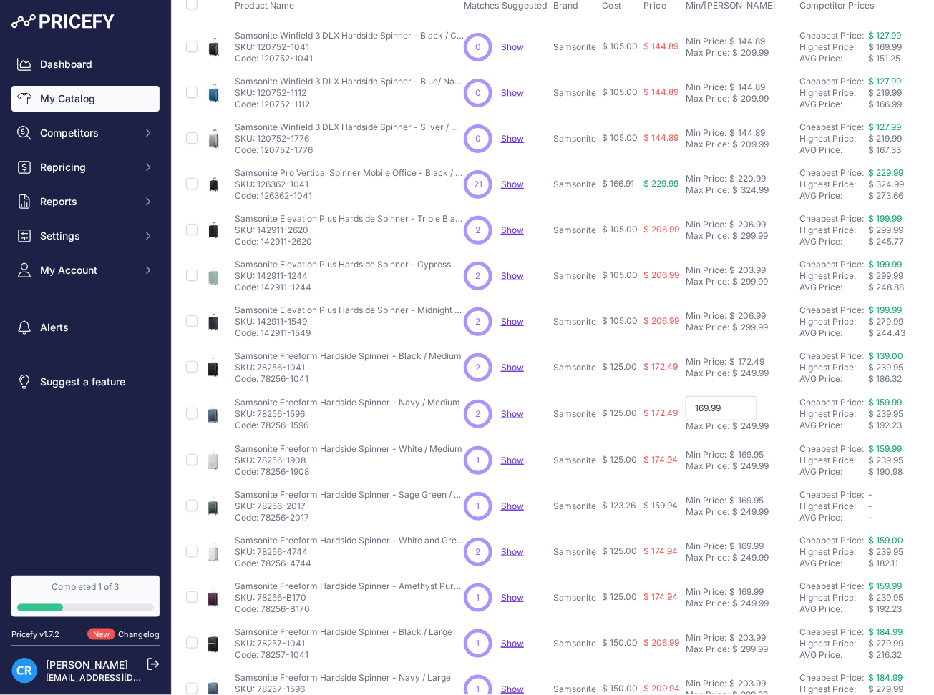
type input "172.49"
click at [753, 451] on div "169.95" at bounding box center [749, 453] width 29 height 11
paste input "72.49"
type input "172.49"
click at [746, 498] on div "169.95" at bounding box center [749, 499] width 29 height 11
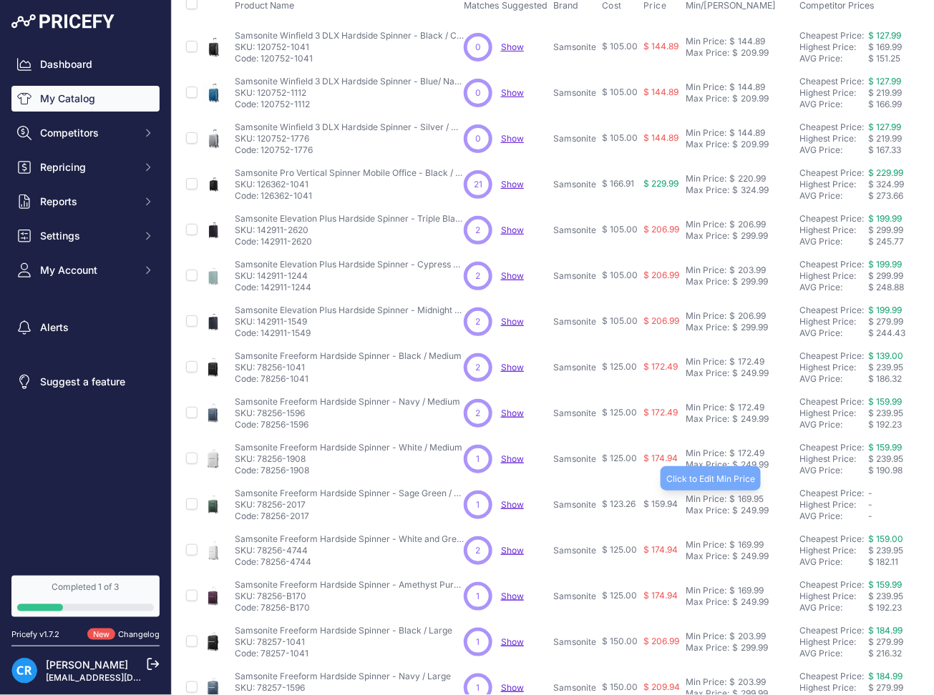
scroll to position [245, 0]
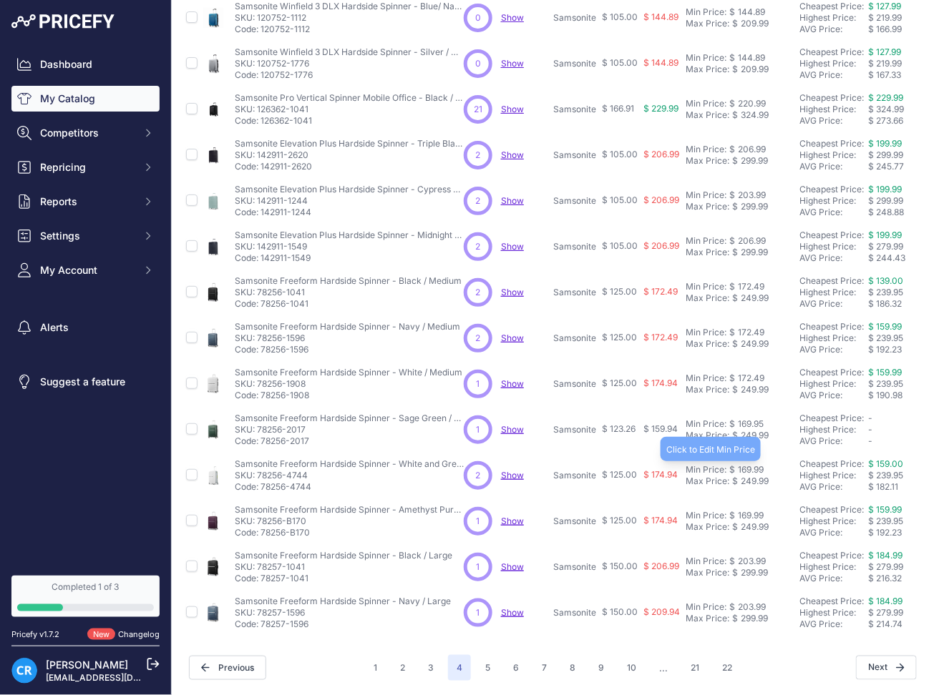
click at [745, 464] on div "169.99" at bounding box center [749, 469] width 29 height 11
paste input "72.4"
type input "172.49"
click at [748, 419] on div "169.95" at bounding box center [749, 424] width 29 height 11
paste input "72.49"
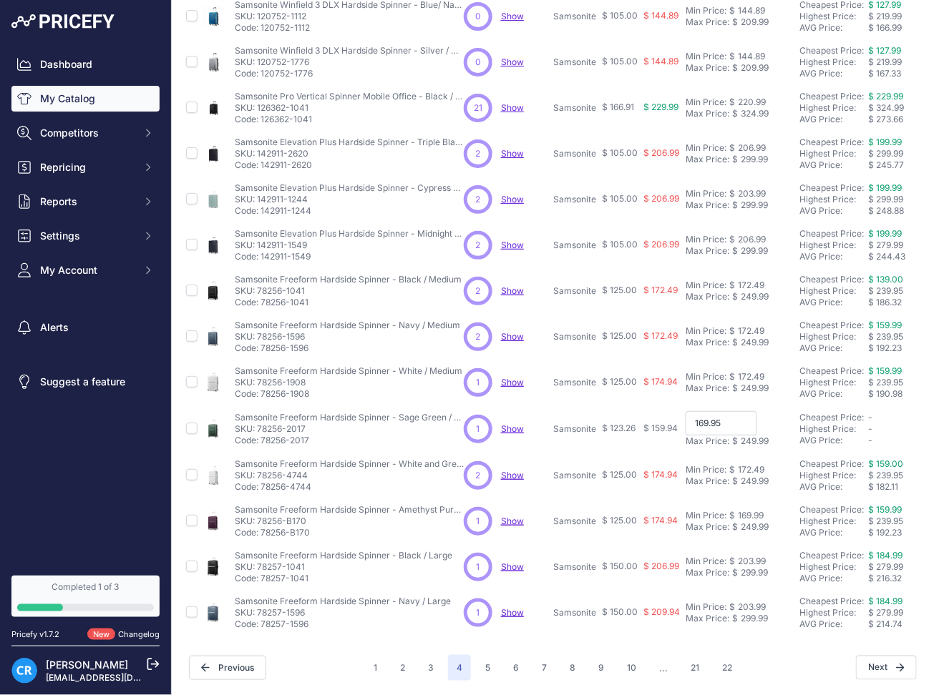
type input "172.49"
click at [753, 510] on div "169.99" at bounding box center [749, 515] width 29 height 11
paste input "72.4"
type input "172.49"
click at [746, 556] on div "203.99" at bounding box center [750, 561] width 31 height 11
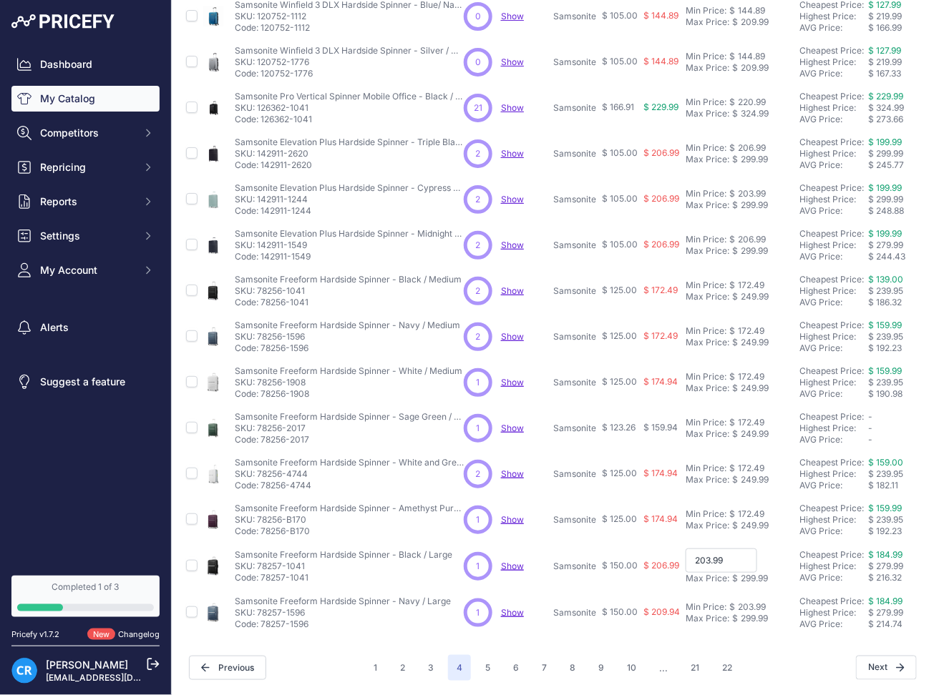
paste input "6"
type input "206.99"
click at [752, 602] on div "203.99" at bounding box center [750, 607] width 31 height 11
click at [477, 655] on button "5" at bounding box center [488, 668] width 22 height 26
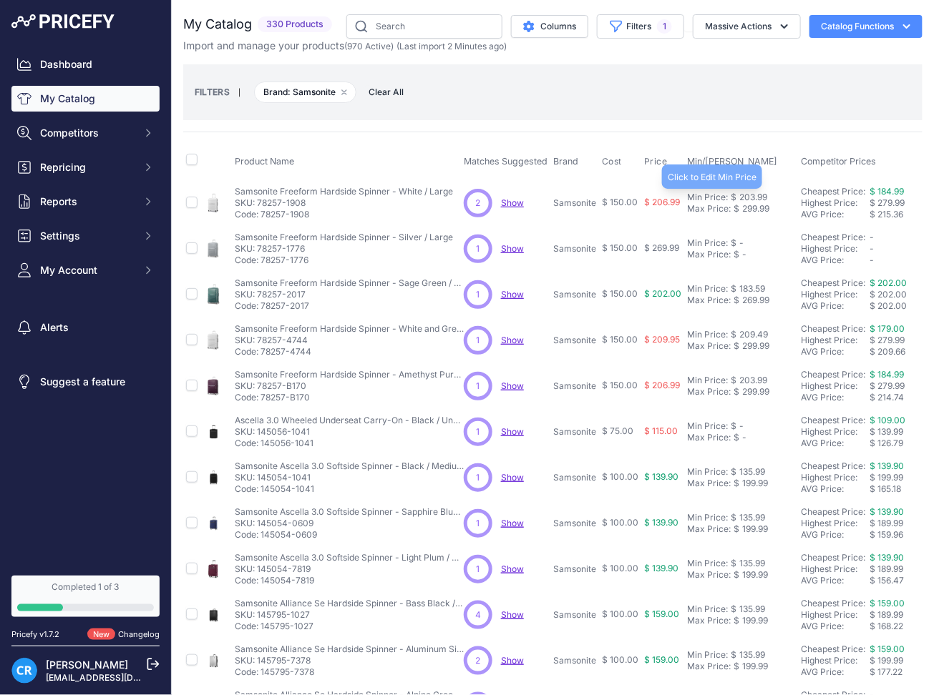
click at [757, 196] on div "203.99" at bounding box center [751, 197] width 31 height 11
paste input "6"
type input "206.99"
click at [751, 290] on div "183.59" at bounding box center [750, 288] width 29 height 11
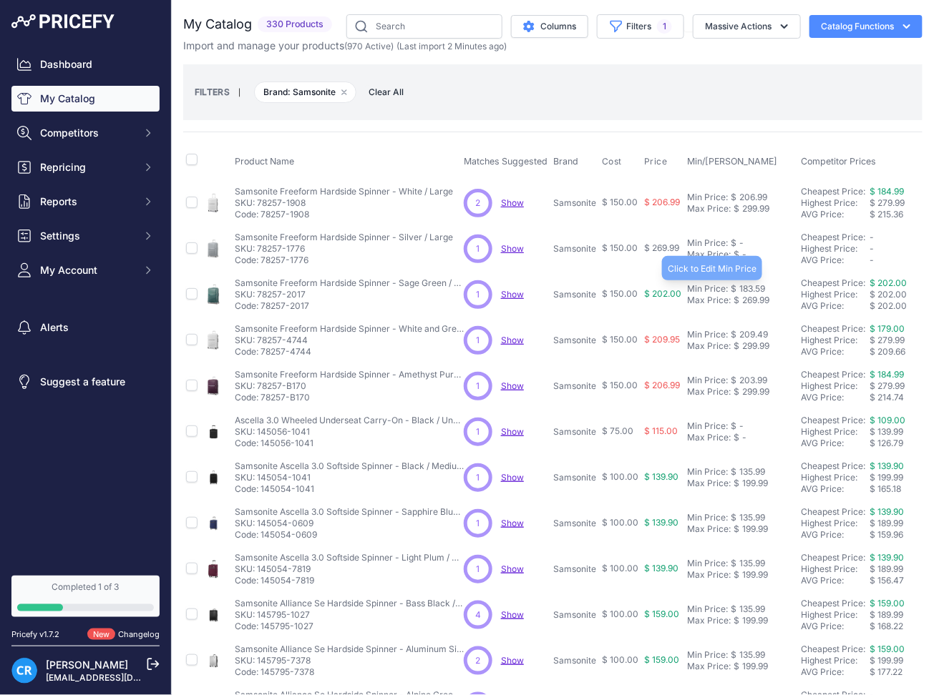
paste input "6.2"
type input "186.29"
click at [747, 337] on div "209.49" at bounding box center [751, 334] width 31 height 11
paste input "6.9"
type input "206.99"
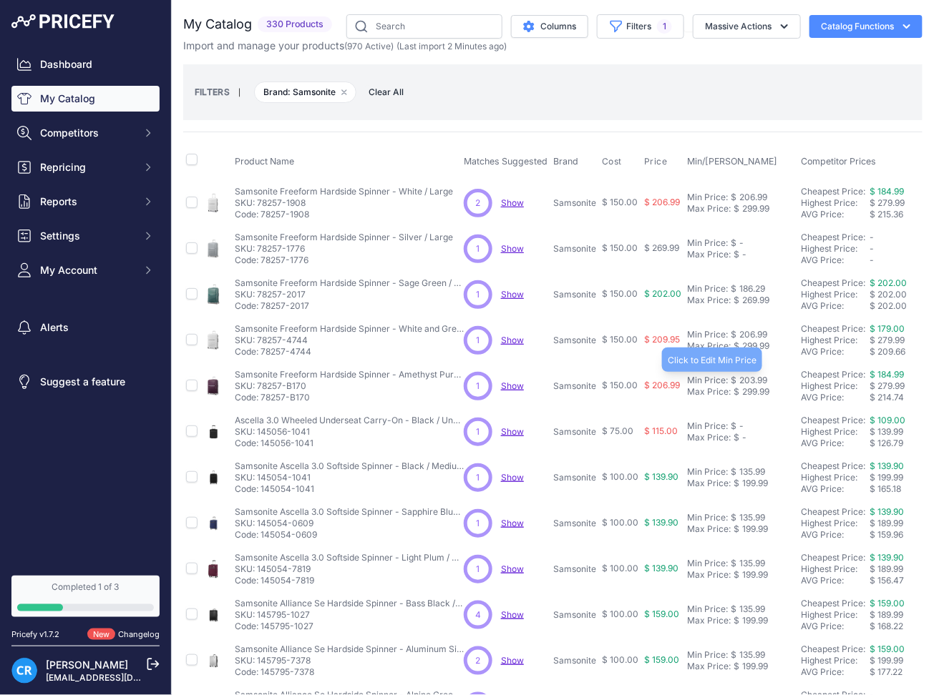
click at [752, 378] on div "203.99" at bounding box center [751, 380] width 31 height 11
paste input "6"
type input "206.99"
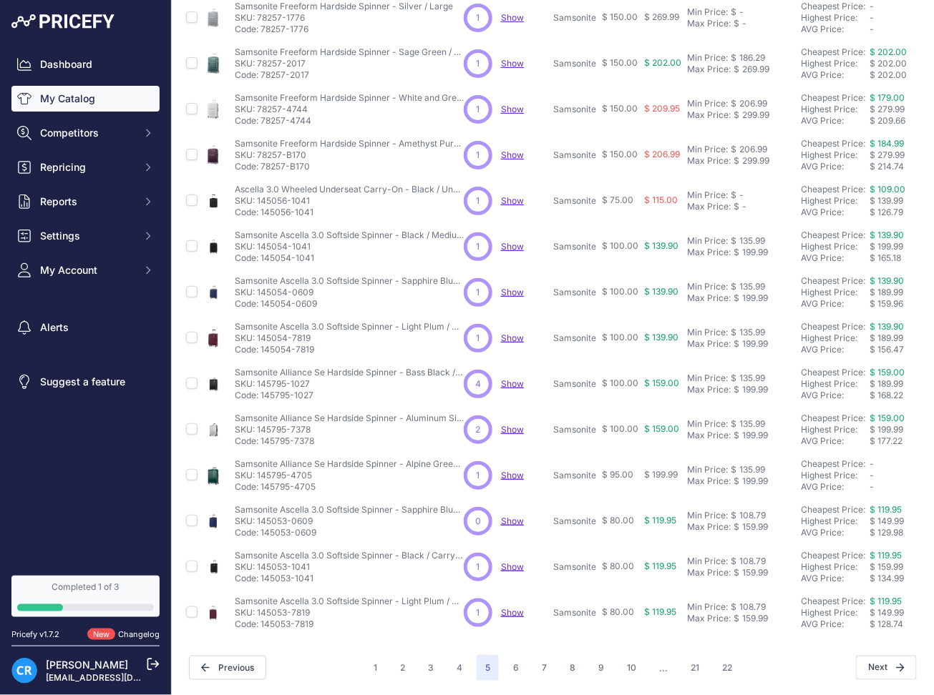
scroll to position [245, 0]
drag, startPoint x: 756, startPoint y: 226, endPoint x: 761, endPoint y: 243, distance: 17.9
click at [756, 235] on div "135.99" at bounding box center [750, 240] width 29 height 11
paste input "7"
type input "137.99"
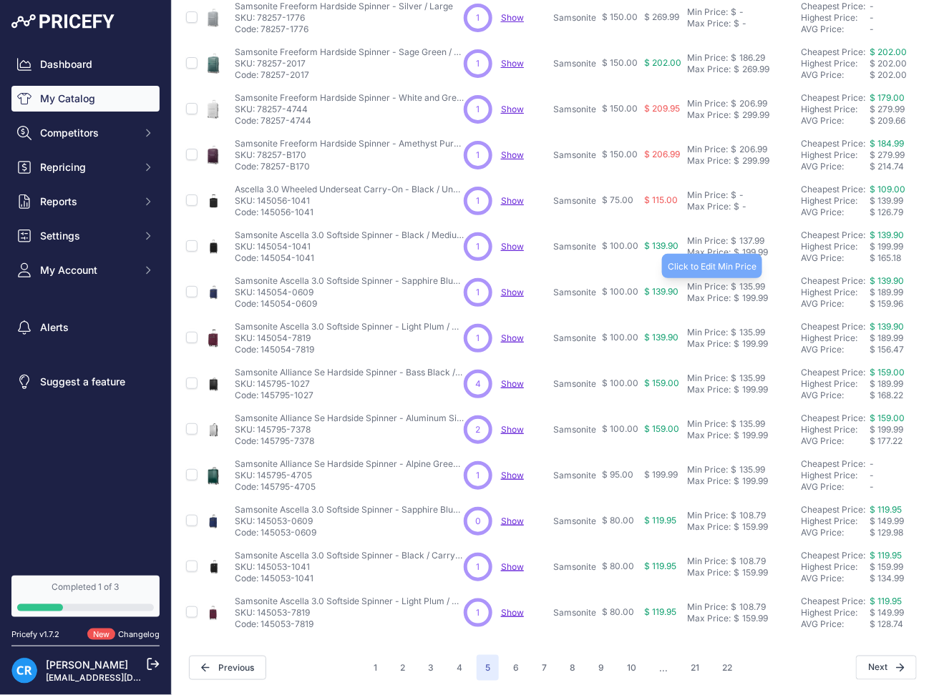
click at [751, 281] on div "135.99" at bounding box center [750, 286] width 29 height 11
paste input "7"
type input "137.99"
click at [744, 327] on div "135.99" at bounding box center [750, 332] width 29 height 11
paste input "7"
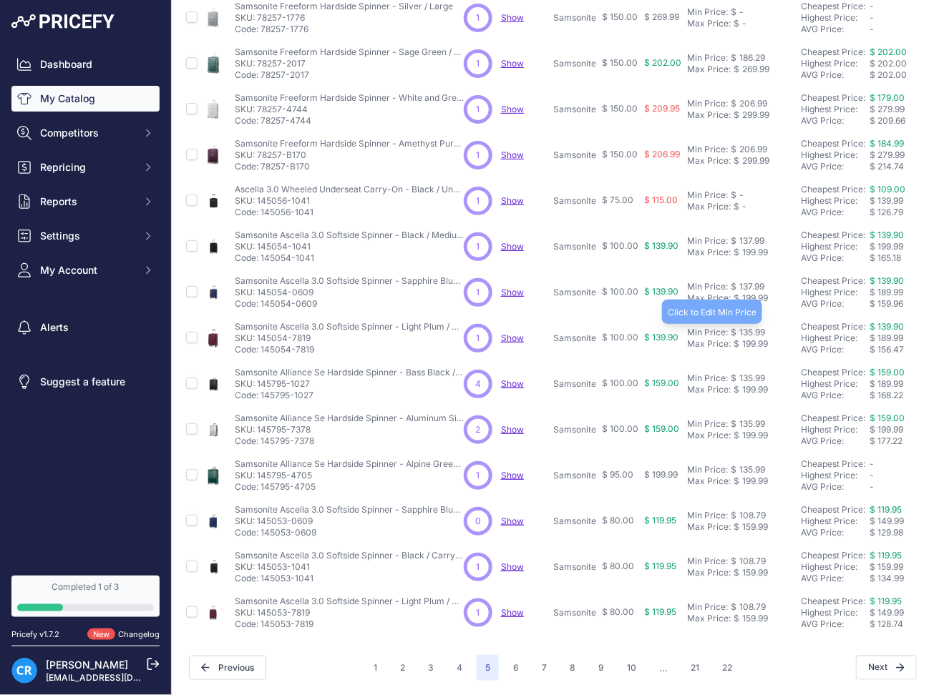
type input "137.99"
click at [748, 373] on div "135.99" at bounding box center [750, 378] width 29 height 11
paste input "7"
type input "137.99"
click at [757, 419] on div "135.99" at bounding box center [750, 424] width 29 height 11
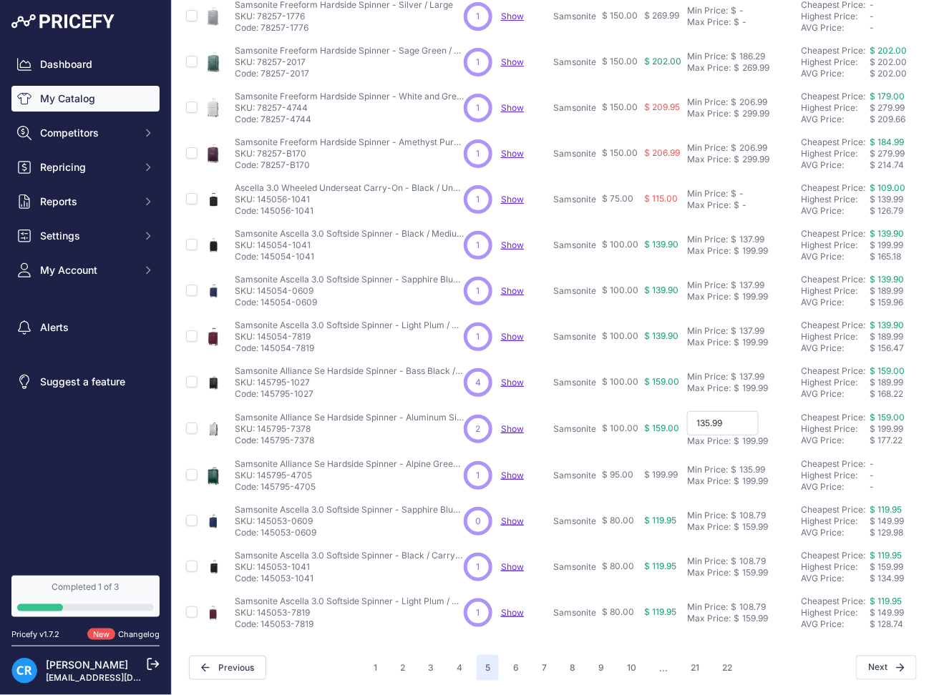
paste input "7"
type input "137.99"
click at [751, 464] on div "135.99" at bounding box center [750, 469] width 29 height 11
paste input "7"
type input "137.99"
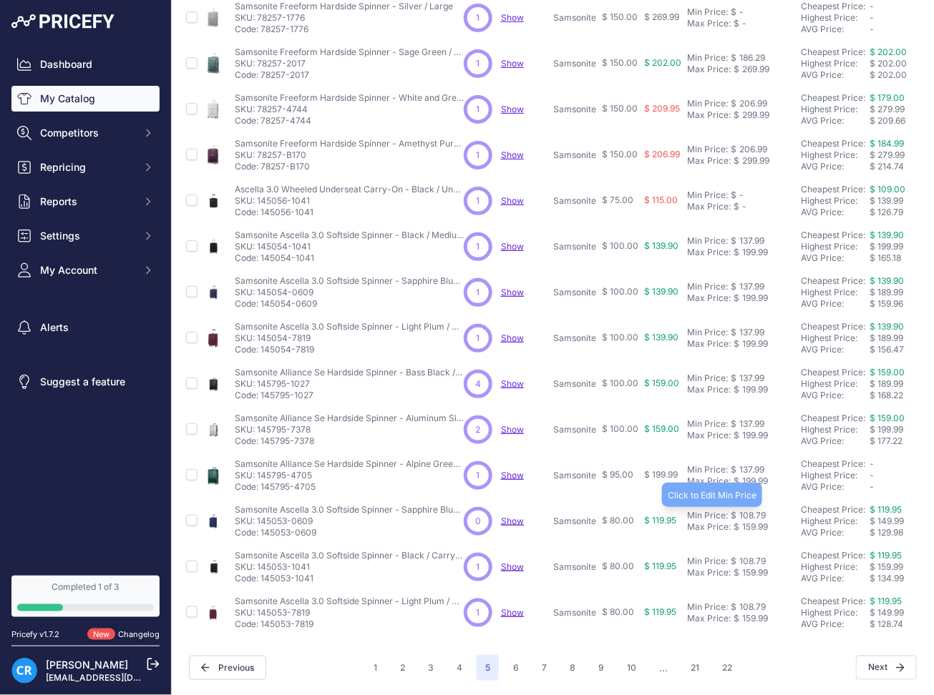
click at [757, 510] on div "108.79" at bounding box center [750, 515] width 29 height 11
paste input "10.3"
type input "110.39"
click at [752, 556] on div "108.79" at bounding box center [750, 561] width 29 height 11
paste input "10.3"
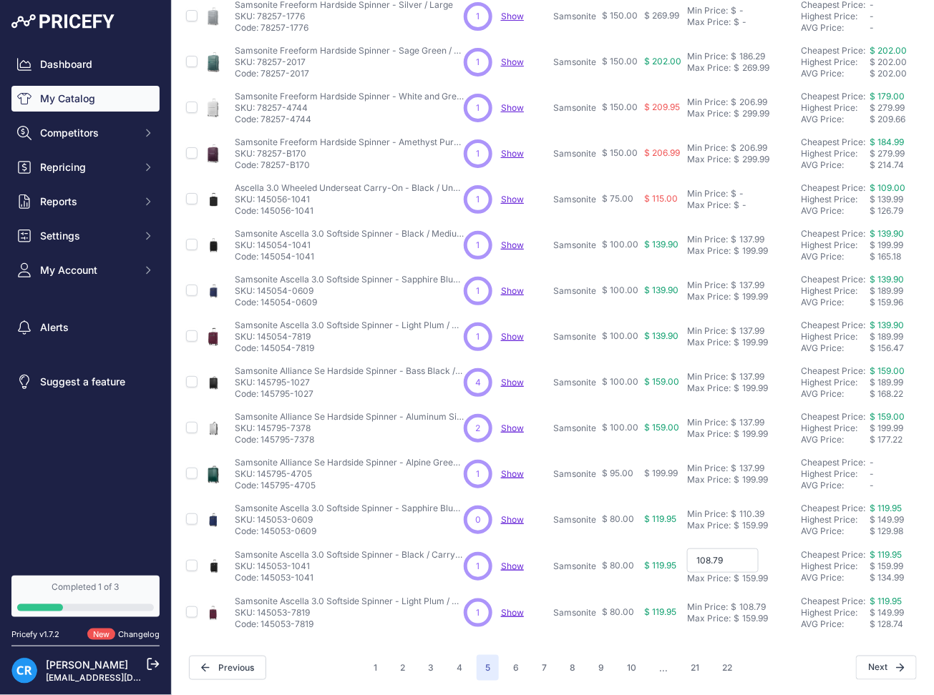
type input "110.39"
click at [753, 602] on div "108.79" at bounding box center [750, 607] width 29 height 11
paste input "10.3"
type input "110.39"
click at [515, 655] on button "6" at bounding box center [515, 668] width 23 height 26
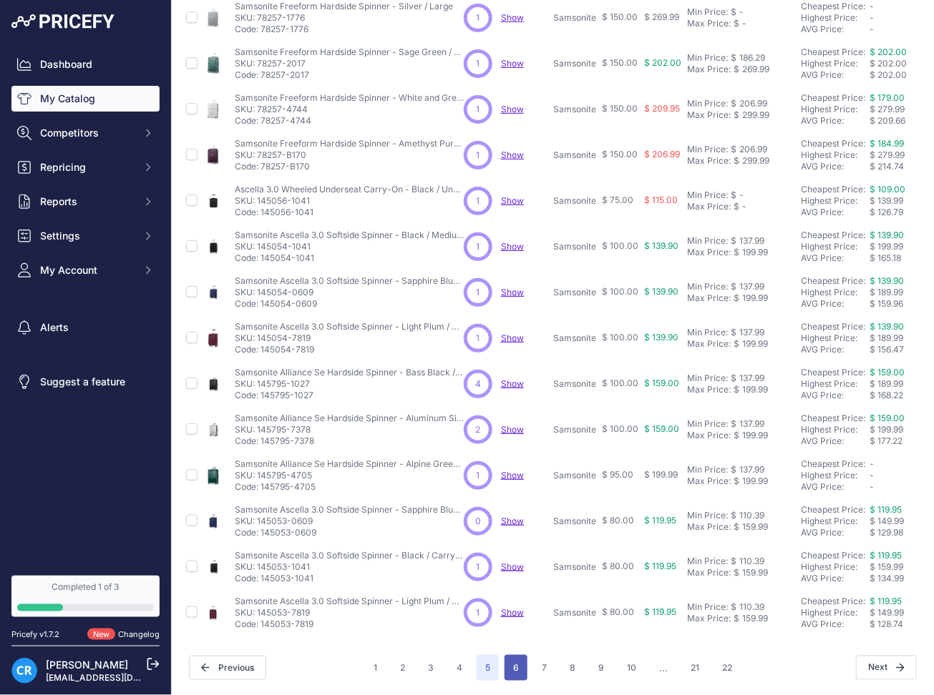
scroll to position [270, 0]
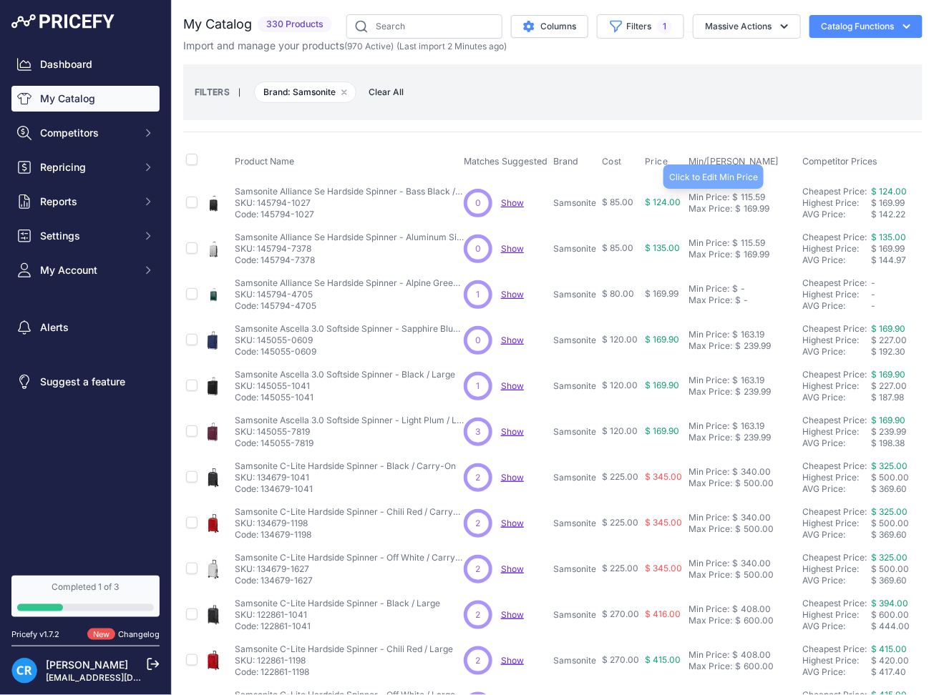
click at [751, 199] on div "115.59" at bounding box center [751, 197] width 27 height 11
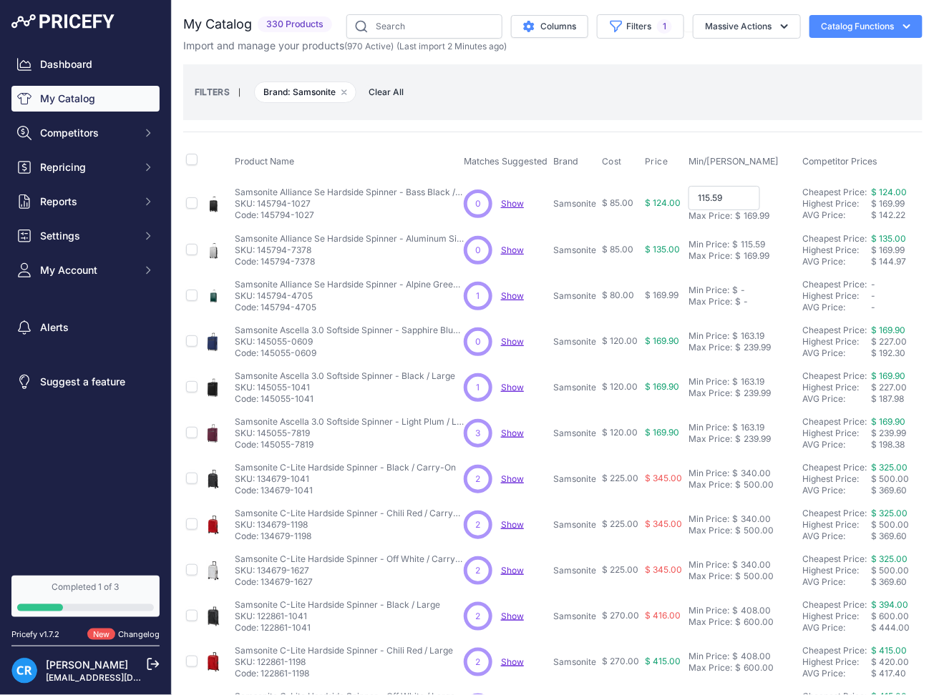
paste input "7.2"
type input "117.29"
click at [754, 240] on div "115.59" at bounding box center [751, 243] width 27 height 11
paste input "7.2"
type input "117.29"
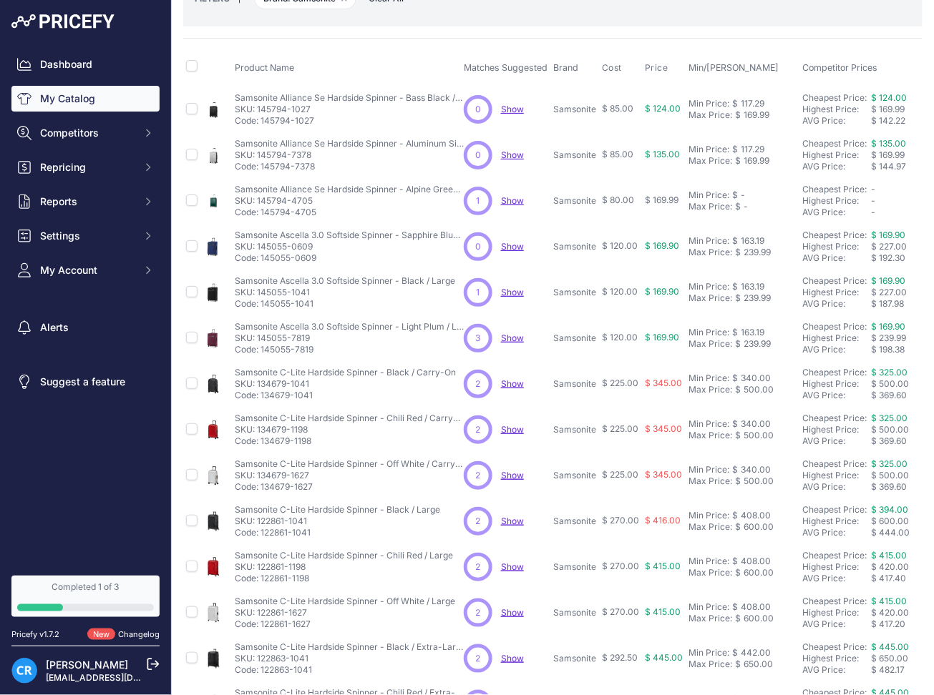
scroll to position [95, 0]
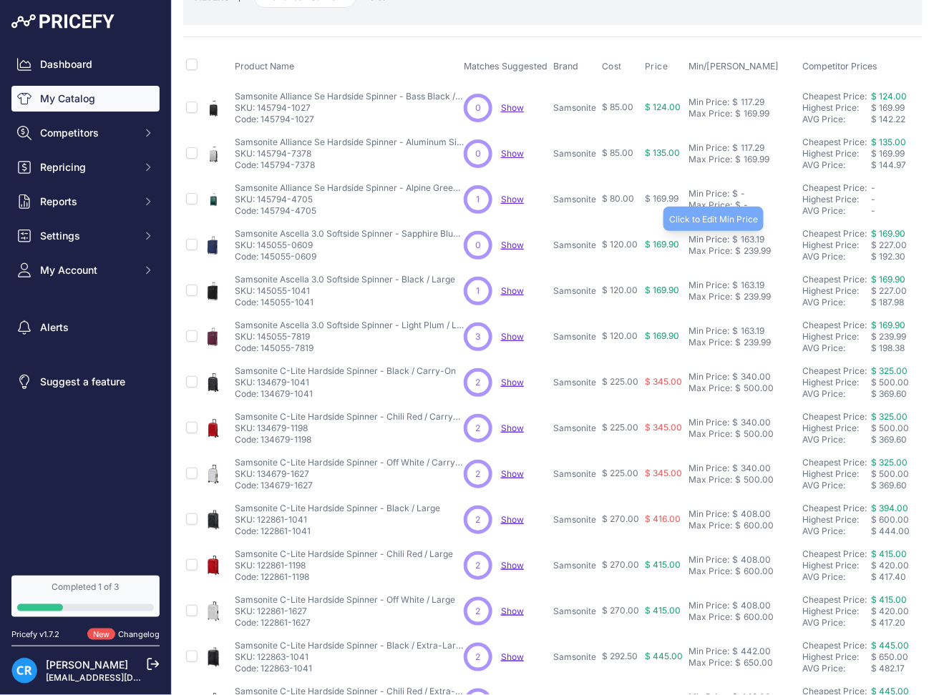
click at [753, 234] on div "163.19" at bounding box center [751, 239] width 26 height 11
paste input "5.5"
type input "165.59"
click at [753, 281] on div "163.19" at bounding box center [751, 285] width 26 height 11
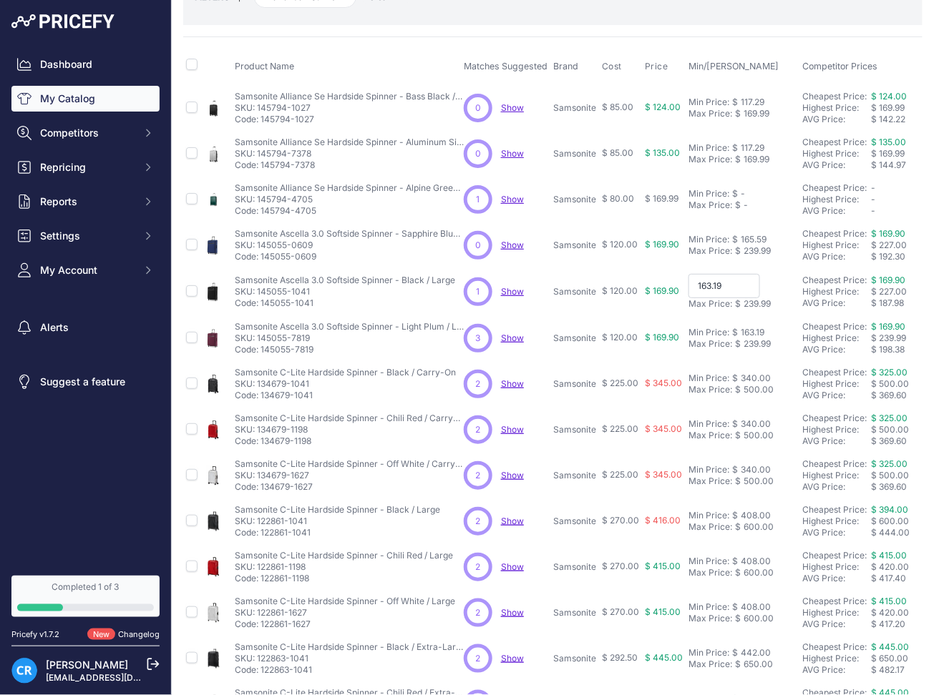
paste input "5.5"
type input "165.59"
click at [748, 327] on div "163.19" at bounding box center [751, 331] width 26 height 11
paste input "5.5"
type input "165.59"
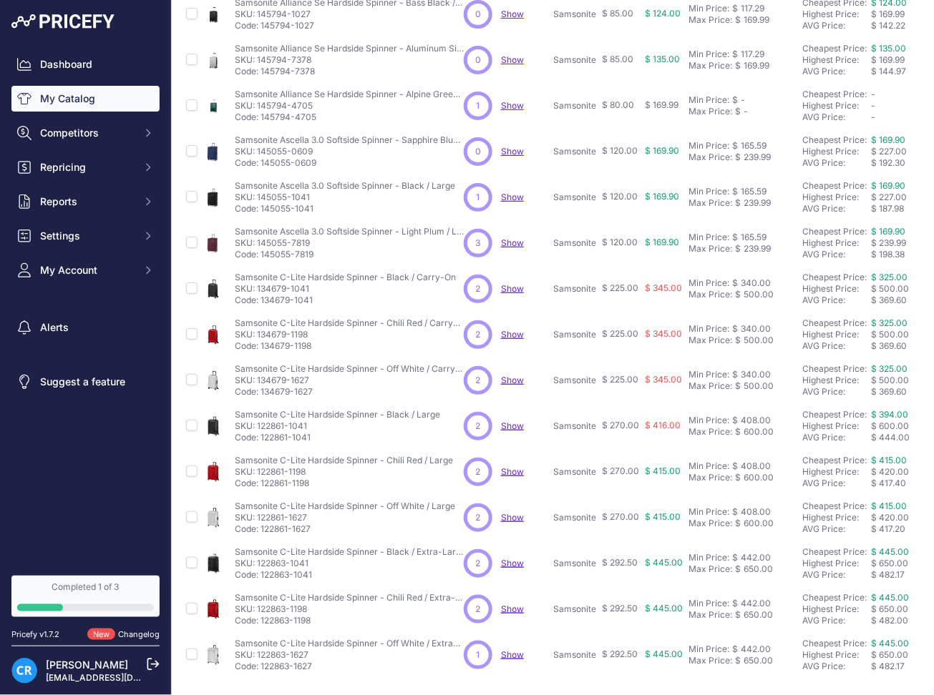
scroll to position [190, 0]
click at [756, 276] on div "340.00" at bounding box center [754, 281] width 33 height 11
paste input "5"
type input "345.00"
click at [744, 325] on div "340.00" at bounding box center [754, 327] width 33 height 11
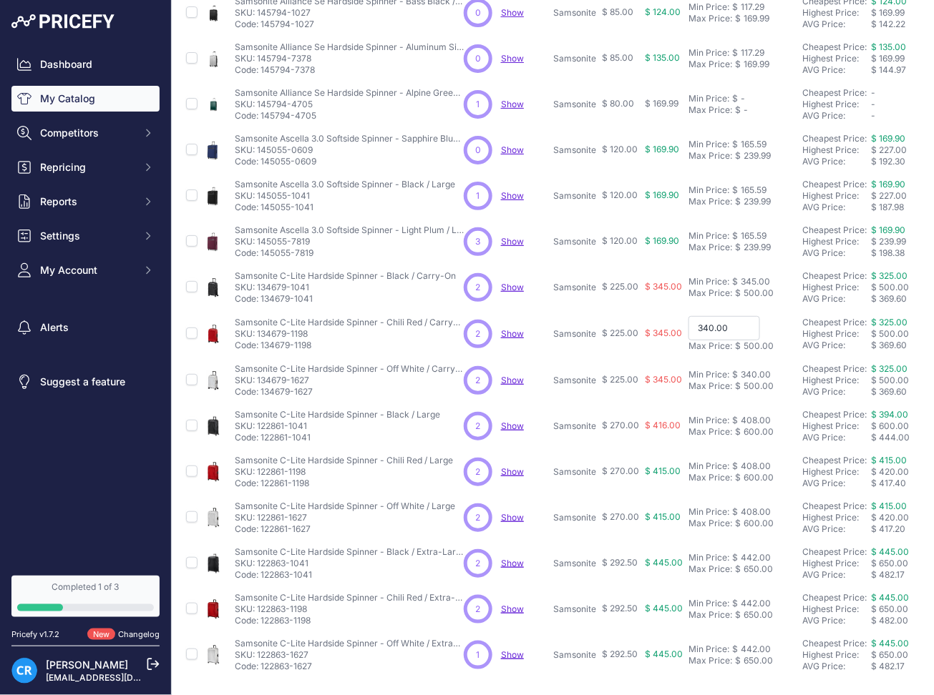
paste input "5"
type input "345.00"
click at [752, 366] on td "Min Price: $ 340.00 - Click to Edit Min Price 340.00 Max Price: $ 500.00 - Clic…" at bounding box center [742, 379] width 114 height 46
click at [750, 372] on div "340.00" at bounding box center [754, 373] width 33 height 11
paste input "5"
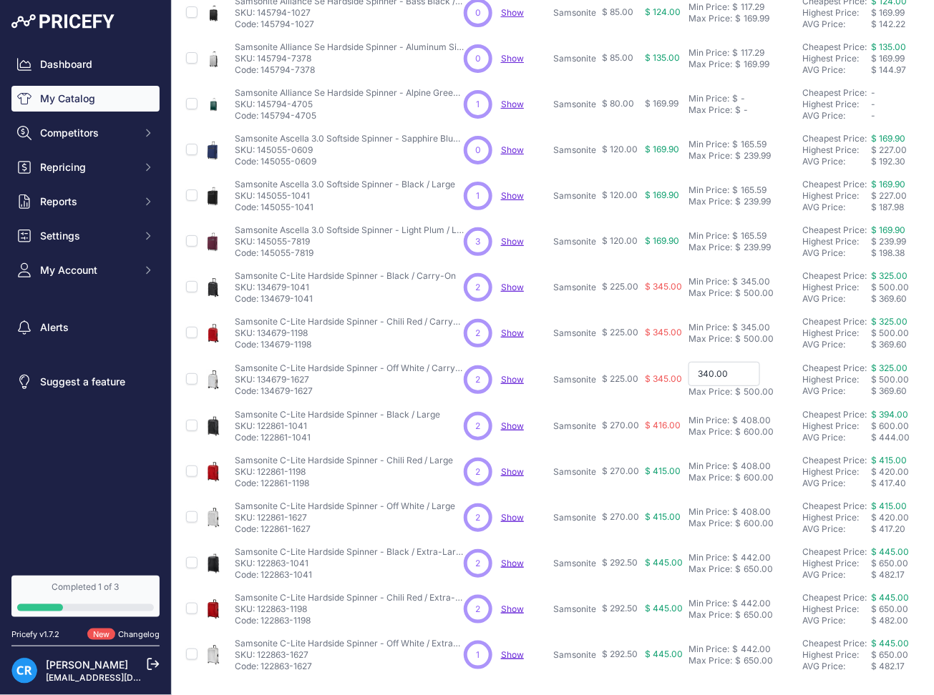
type input "345.00"
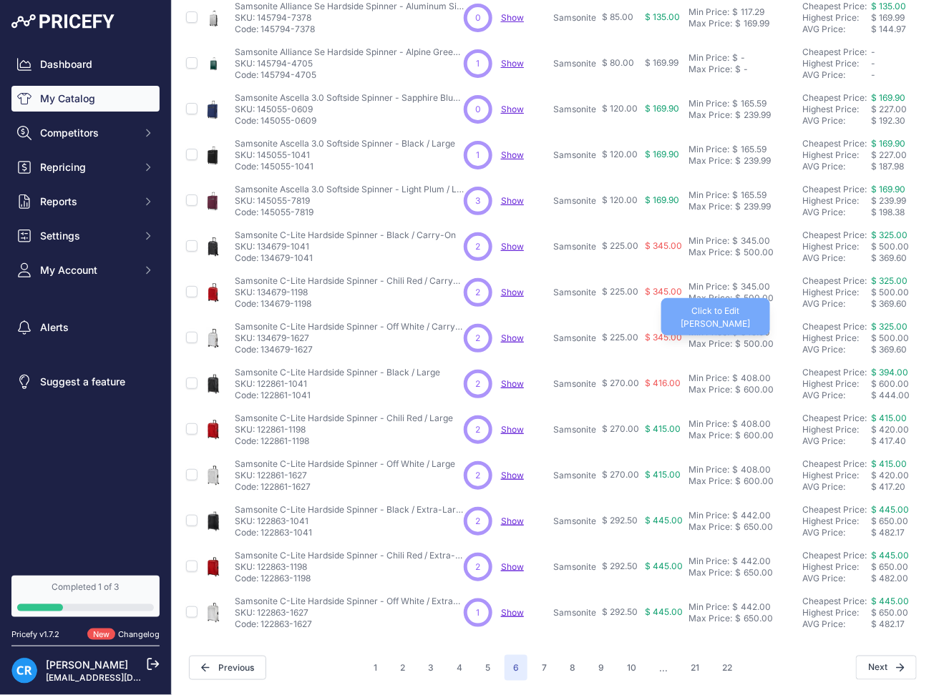
scroll to position [245, 0]
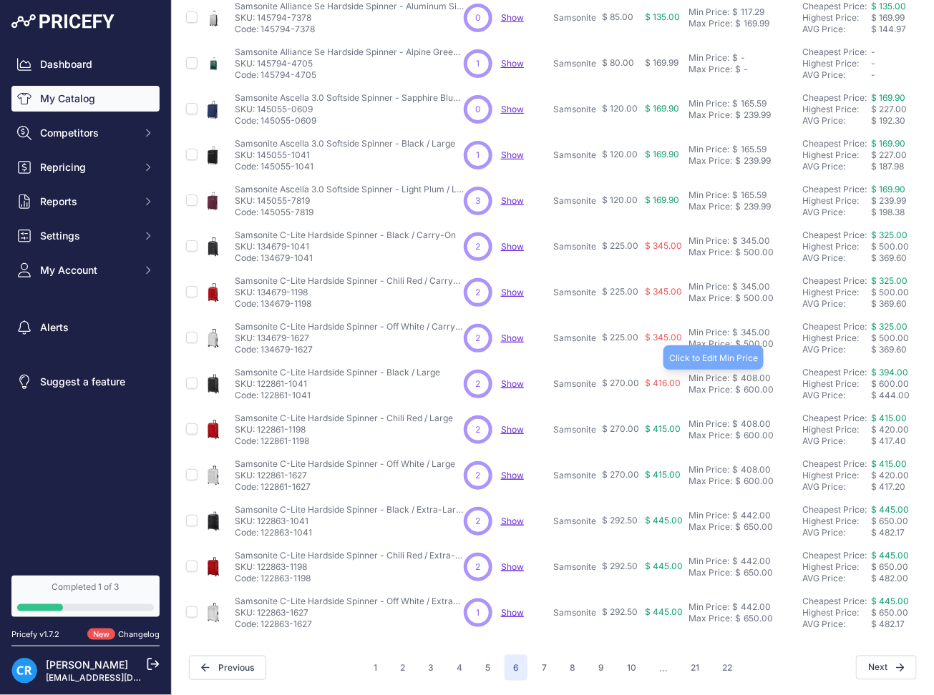
click at [758, 373] on div "408.00" at bounding box center [754, 378] width 33 height 11
paste input "14"
type input "414.00"
click at [753, 419] on div "408.00" at bounding box center [754, 424] width 33 height 11
paste input "14"
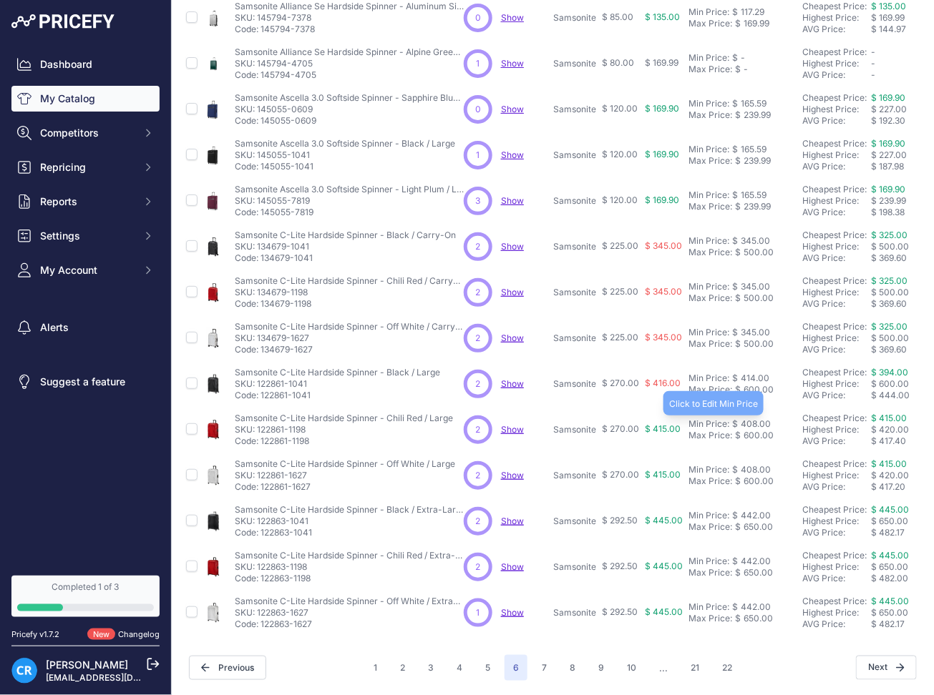
type input "414.00"
click at [748, 453] on td "Min Price: $ 408.00 - Click to Edit Min Price 408.00 Max Price: $ 600.00 - Clic…" at bounding box center [742, 476] width 114 height 46
click at [748, 464] on div "408.00" at bounding box center [754, 469] width 33 height 11
paste input "14"
type input "414.00"
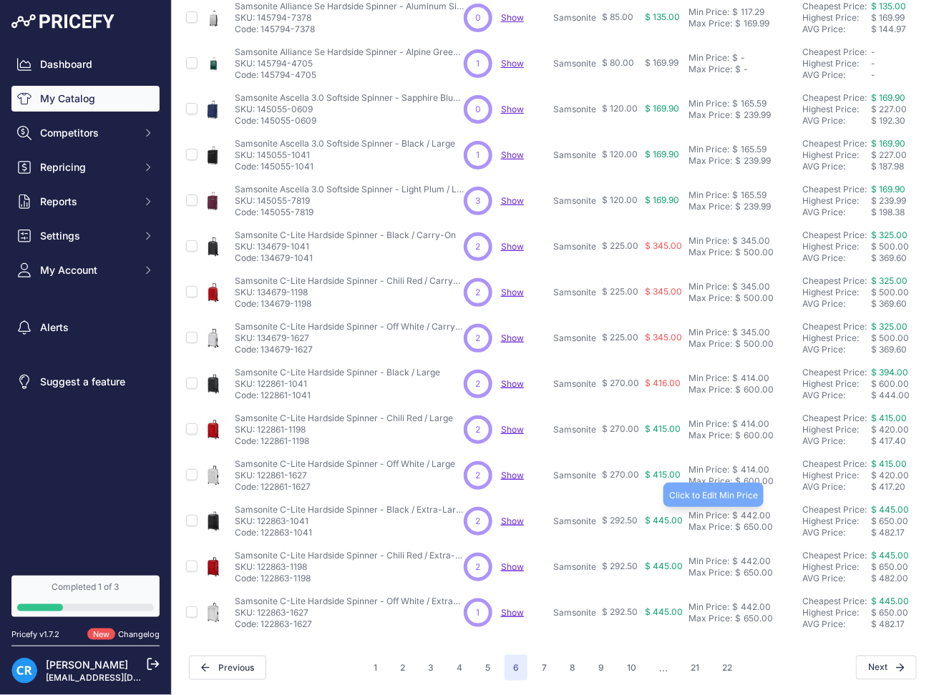
click at [765, 510] on div "442.00" at bounding box center [754, 515] width 33 height 11
paste input "8.5"
type input "448.50"
click at [756, 556] on div "442.00" at bounding box center [754, 561] width 33 height 11
paste input "8.5"
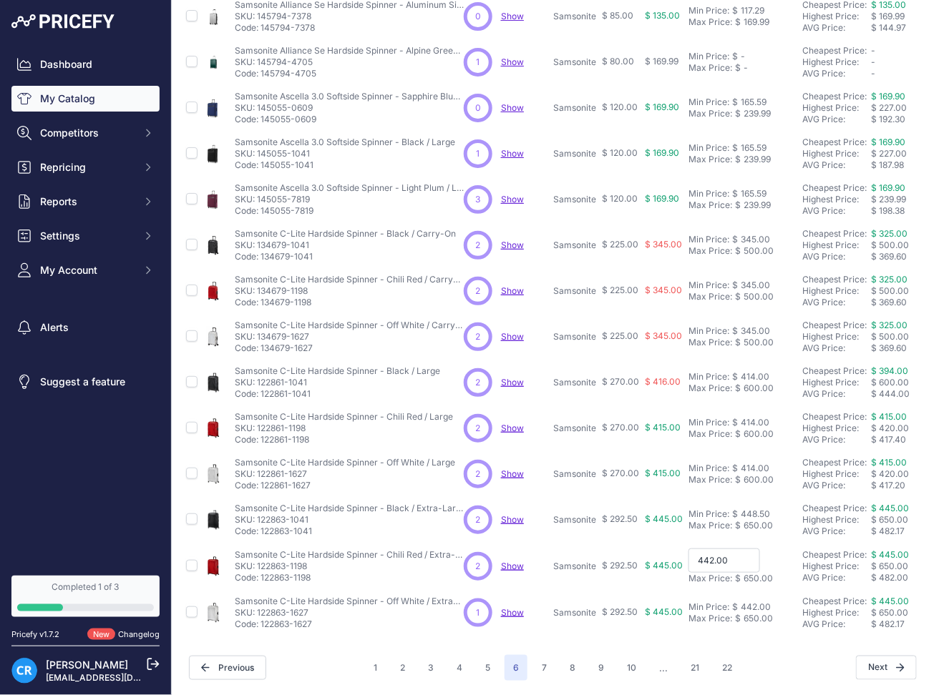
type input "448.50"
click at [758, 602] on div "442.00" at bounding box center [754, 607] width 33 height 11
paste input "8.5"
type input "448.50"
click at [538, 655] on button "7" at bounding box center [544, 668] width 22 height 26
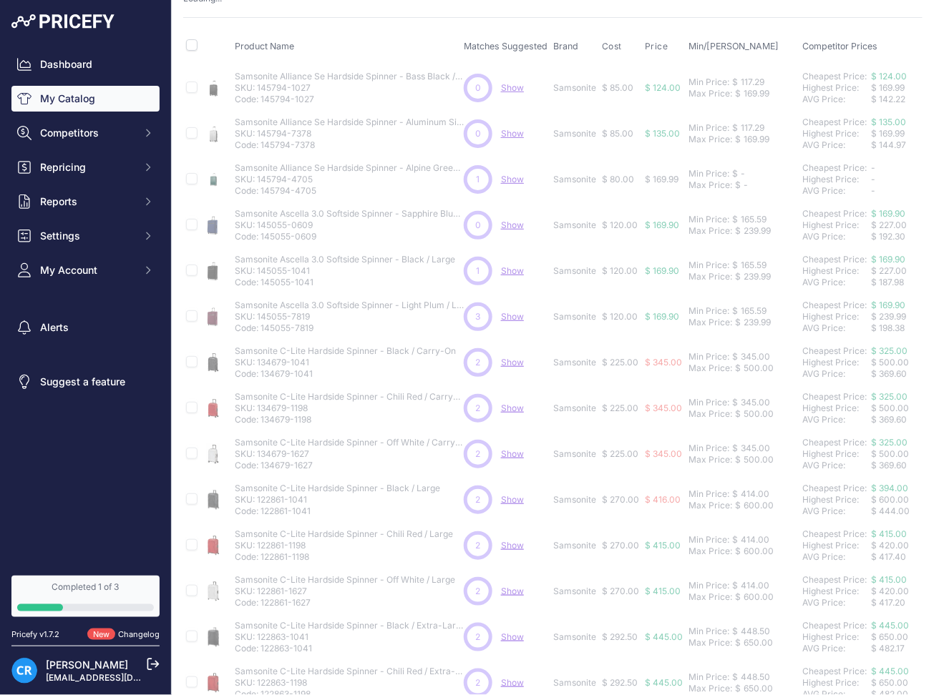
scroll to position [0, 0]
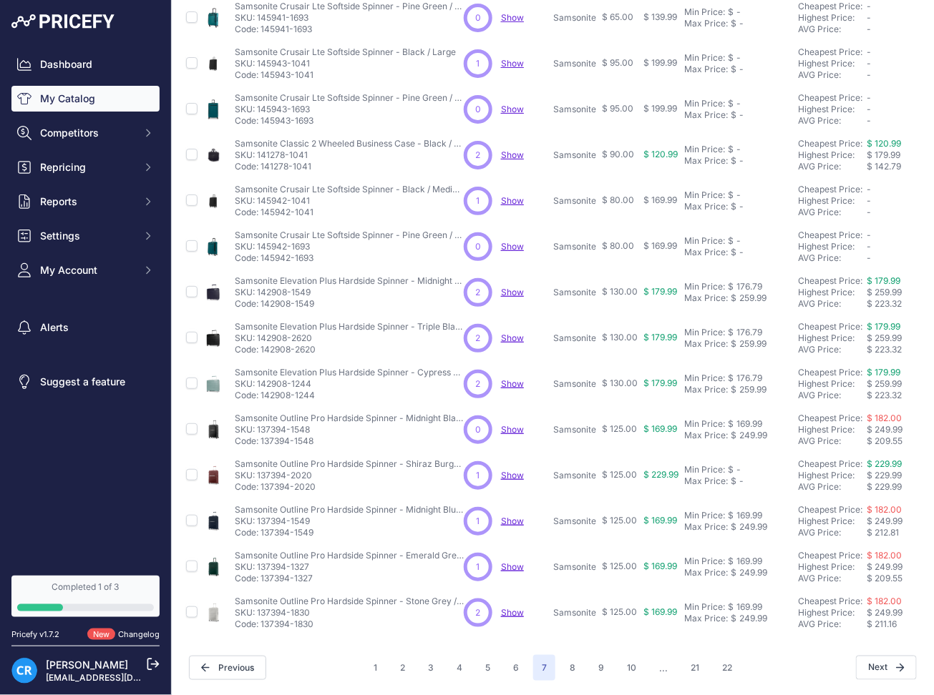
scroll to position [245, 0]
click at [746, 281] on div "176.79" at bounding box center [747, 286] width 29 height 11
paste input "9.3"
type input "179.39"
click at [752, 327] on div "176.79" at bounding box center [747, 332] width 29 height 11
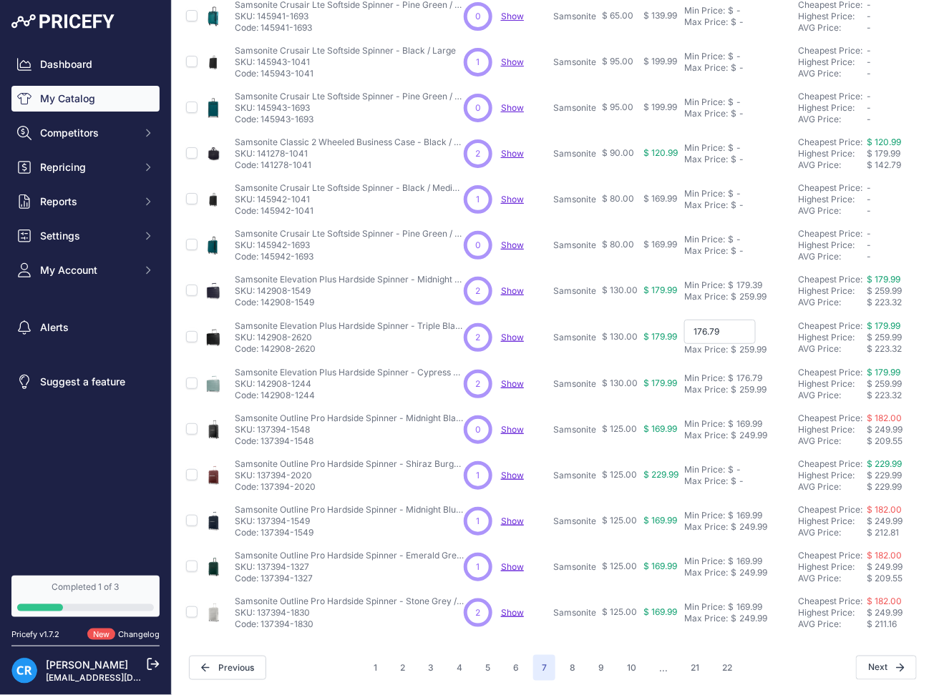
paste input "9.3"
type input "179.39"
click at [753, 373] on div "176.79" at bounding box center [747, 378] width 29 height 11
paste input "9.3"
type input "179.39"
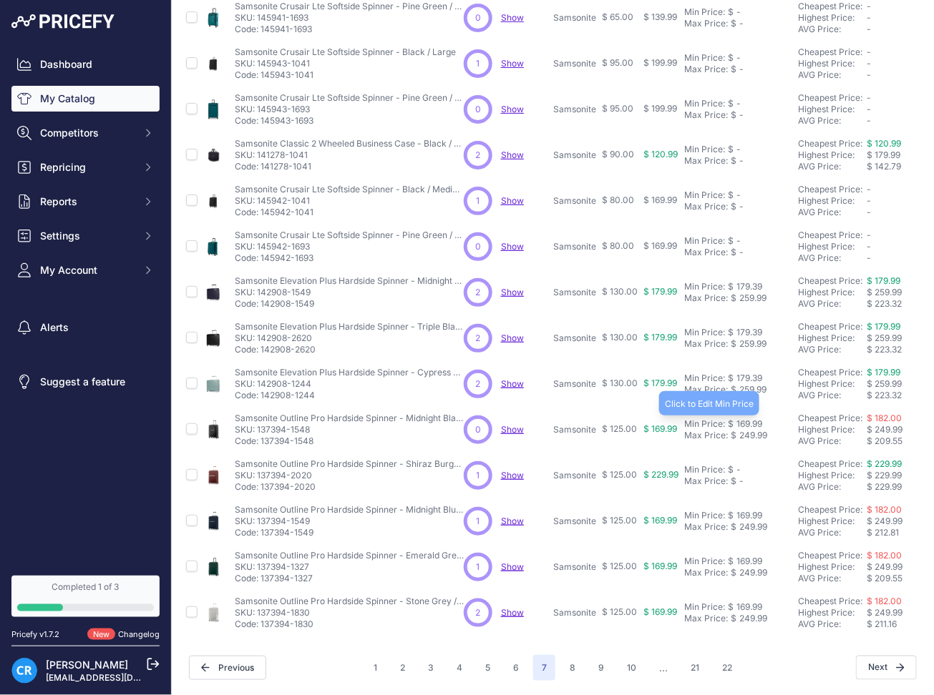
click at [751, 419] on div "169.99" at bounding box center [747, 424] width 29 height 11
paste input "72.4"
type input "172.49"
click at [752, 510] on div "169.99" at bounding box center [747, 515] width 29 height 11
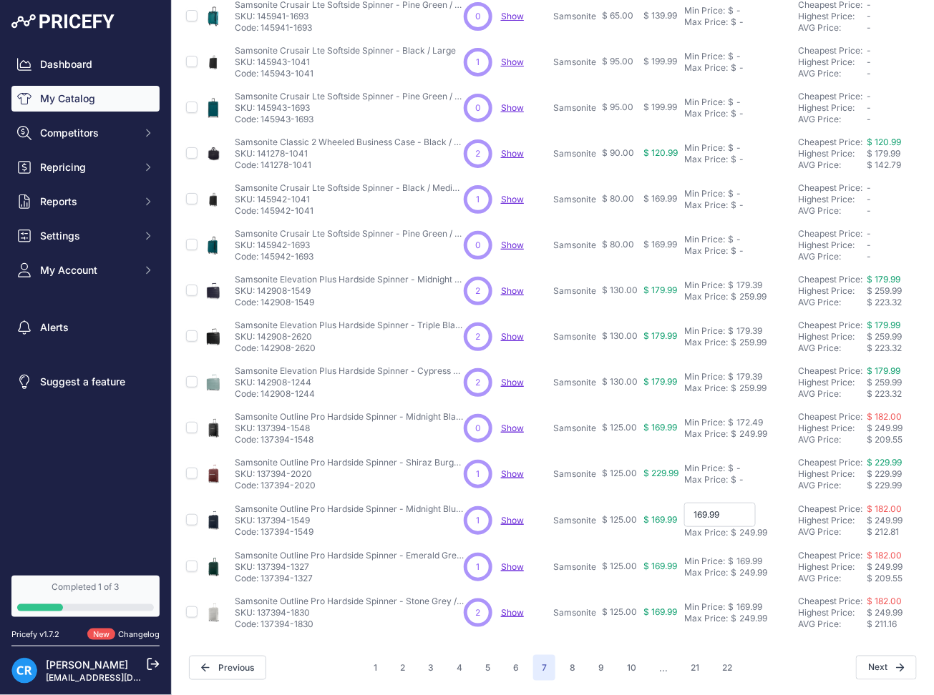
paste input "72.4"
type input "172.49"
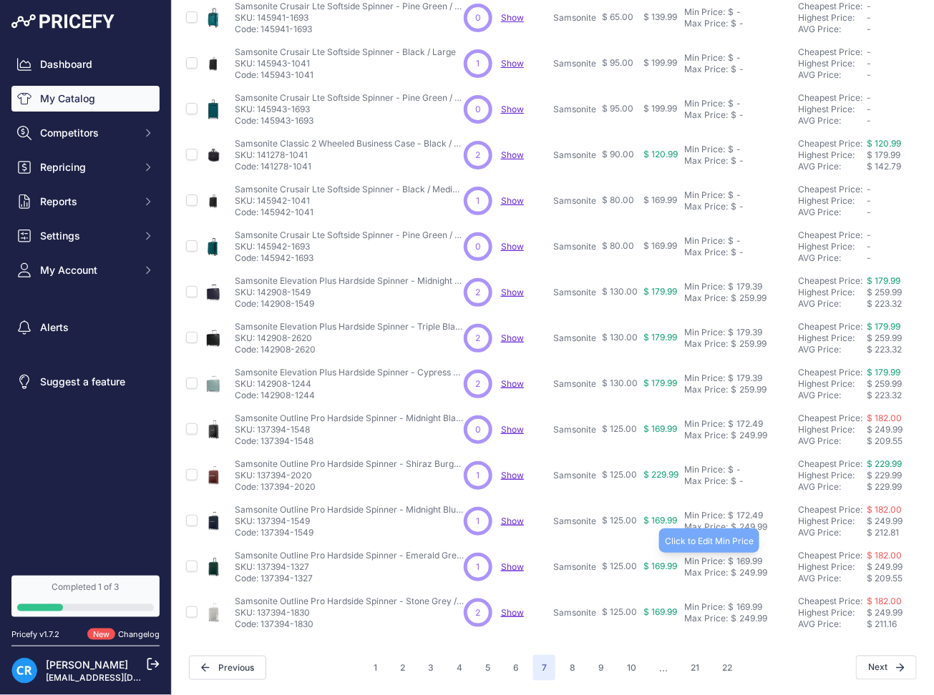
click at [751, 556] on div "169.99" at bounding box center [747, 561] width 29 height 11
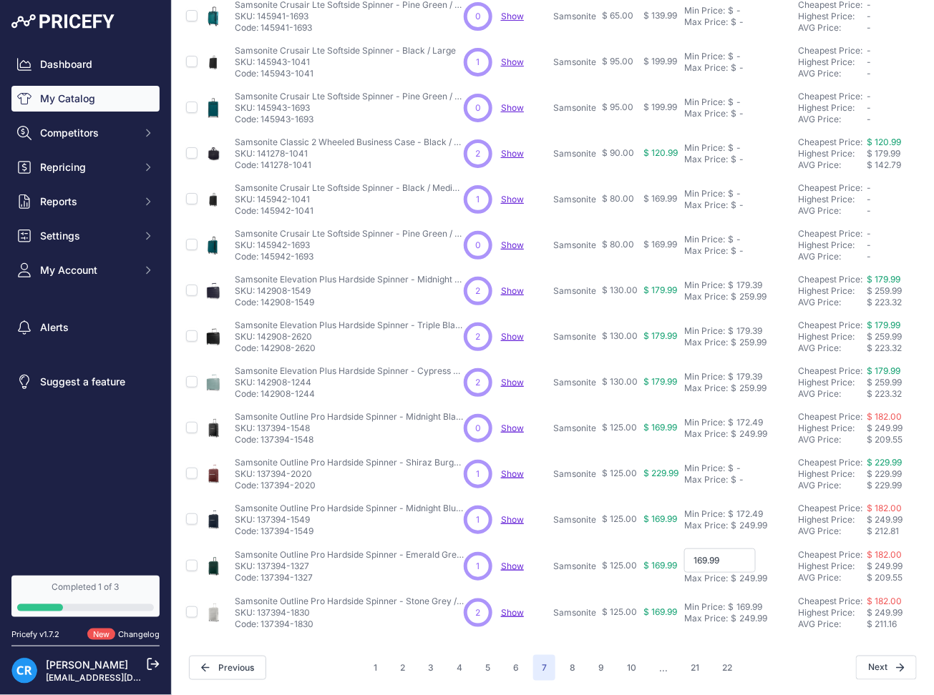
paste input "72.4"
type input "172.49"
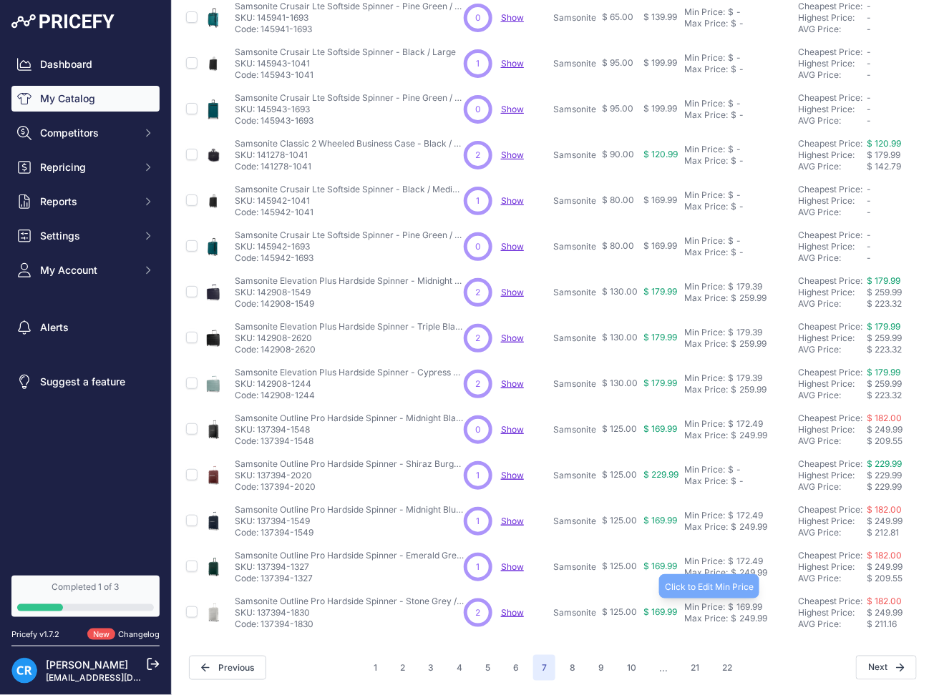
click at [754, 602] on div "169.99" at bounding box center [747, 607] width 29 height 11
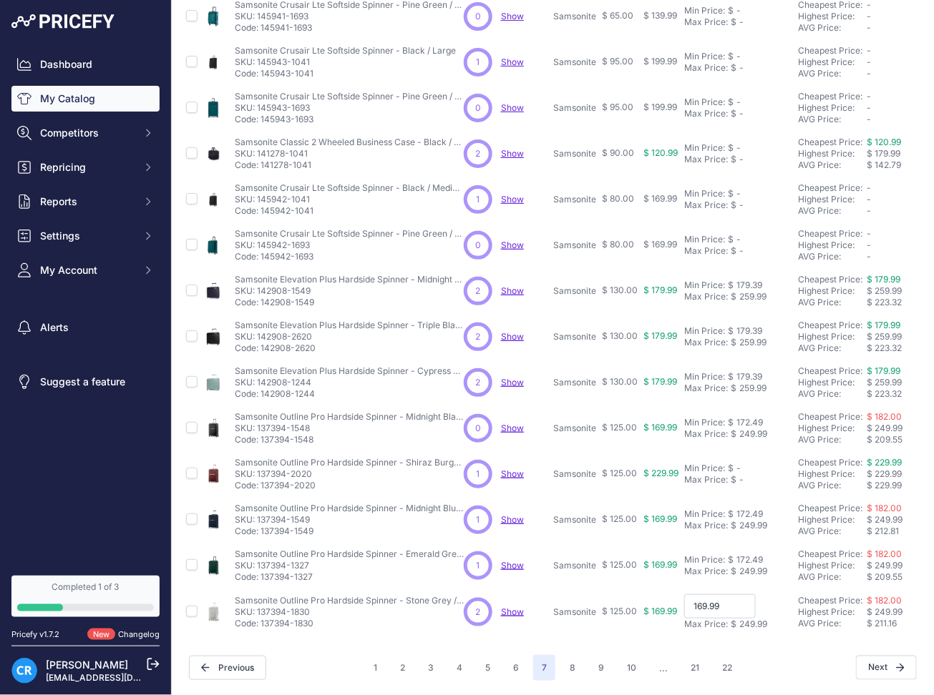
paste input "72.4"
type input "172.49"
click at [570, 663] on button "8" at bounding box center [572, 668] width 23 height 26
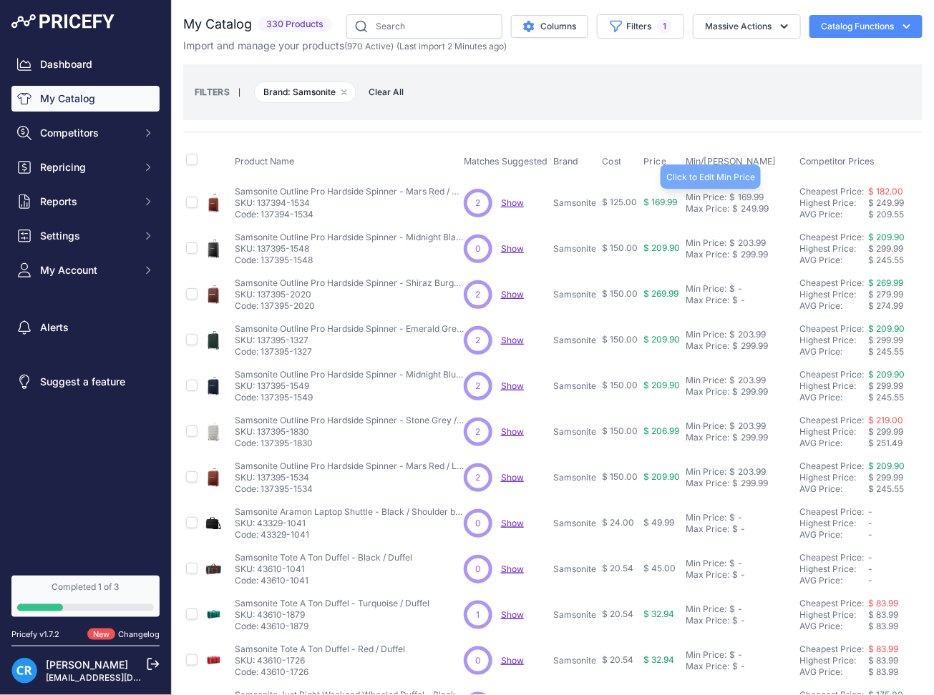
click at [754, 196] on div "169.99" at bounding box center [749, 197] width 29 height 11
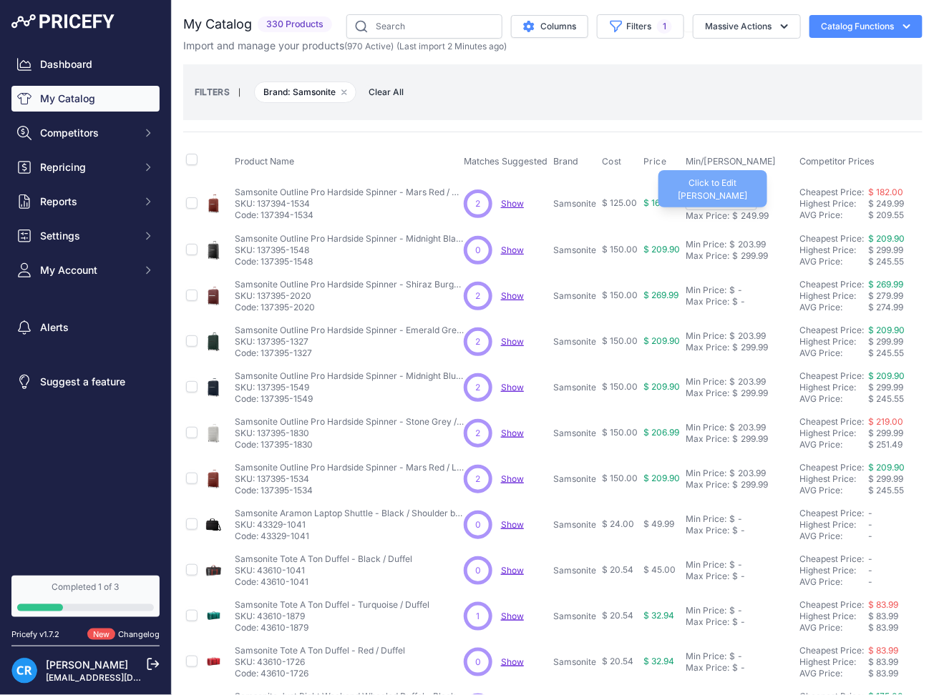
paste input "72.4"
type input "172.49"
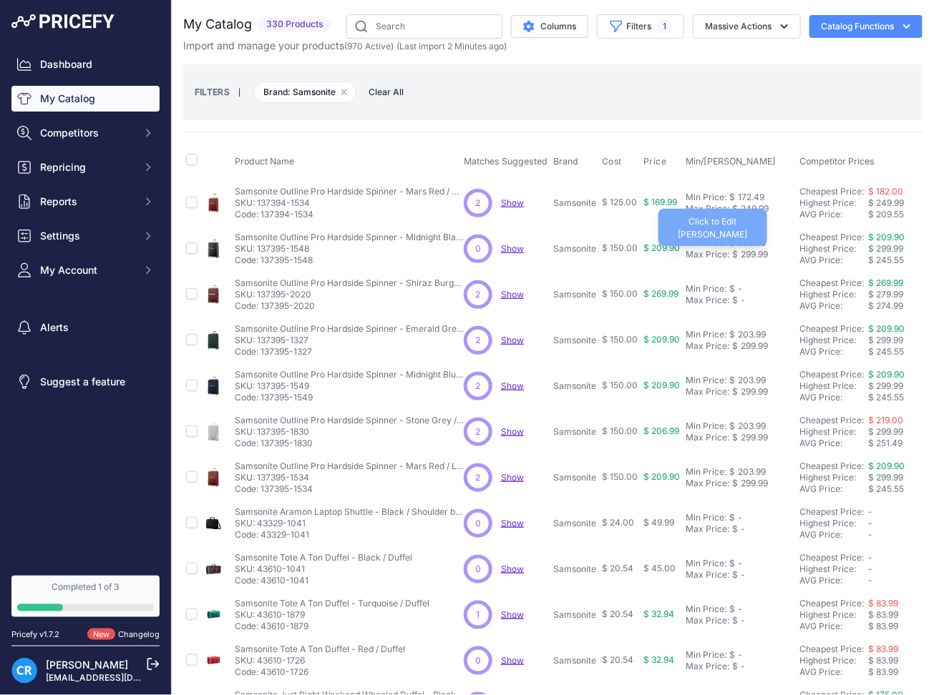
click at [752, 249] on div "299.99" at bounding box center [753, 254] width 30 height 11
click at [746, 244] on div "203.99" at bounding box center [750, 243] width 31 height 11
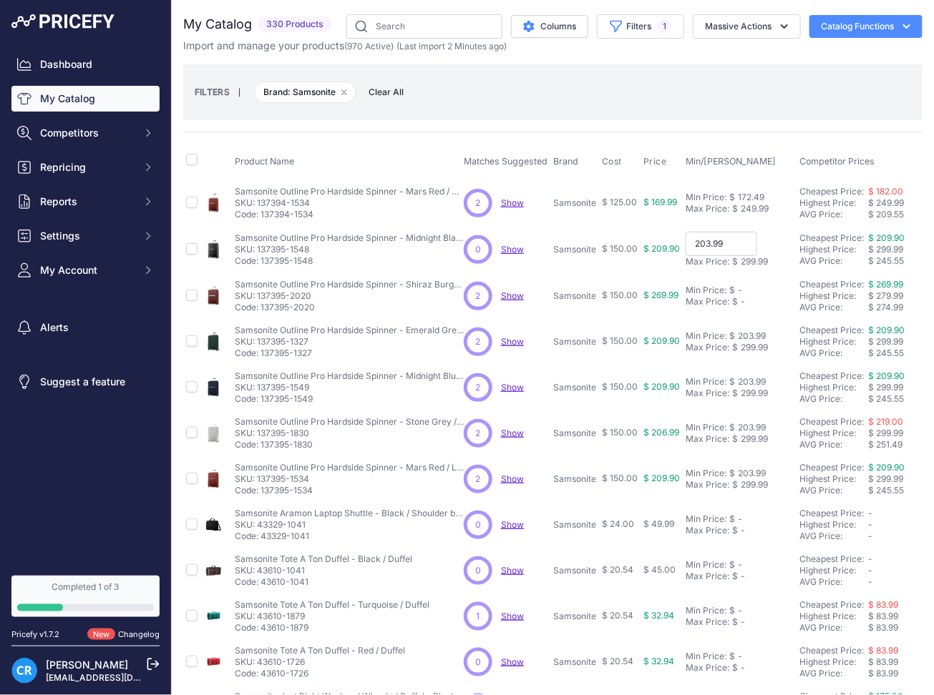
paste input "6"
type input "206.99"
click at [748, 334] on div "203.99" at bounding box center [750, 334] width 31 height 11
paste input "6"
type input "206.99"
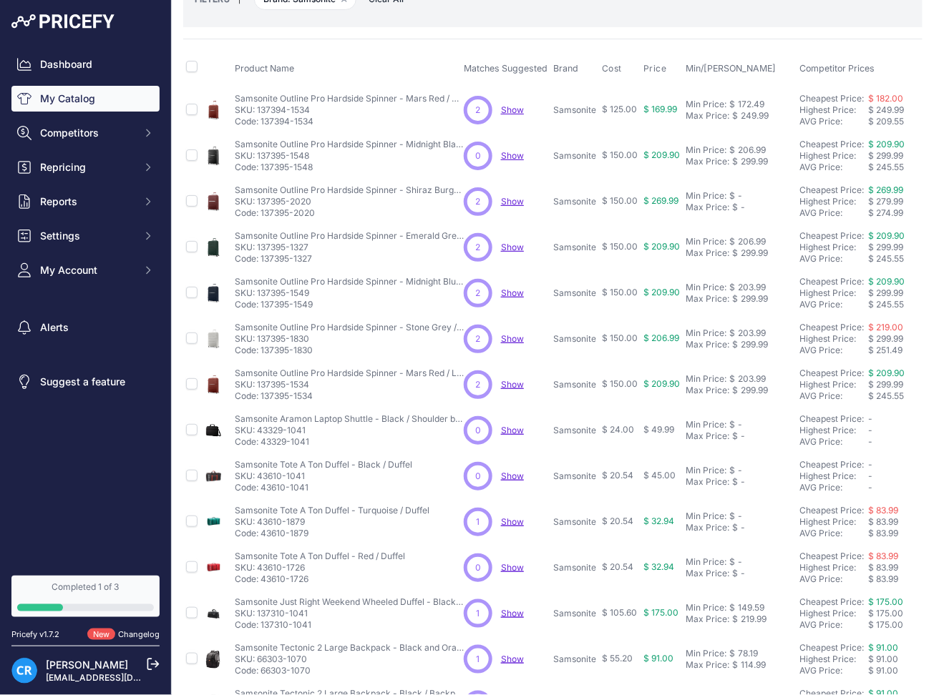
scroll to position [95, 0]
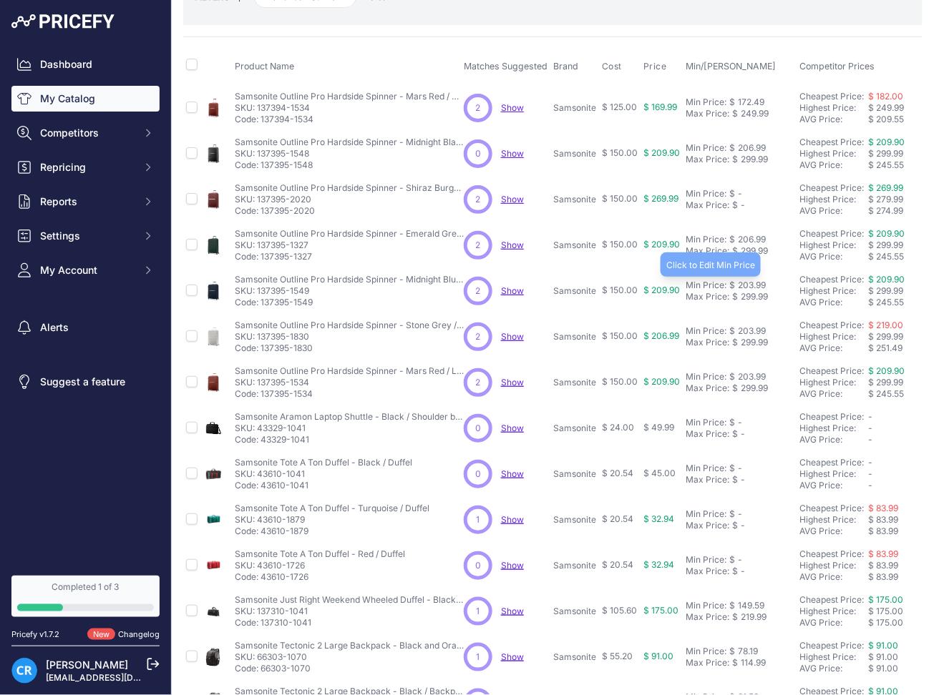
click at [741, 285] on div "203.99" at bounding box center [750, 285] width 31 height 11
paste input "6"
type input "206.99"
click at [749, 331] on div "203.99" at bounding box center [750, 331] width 31 height 11
paste input "6"
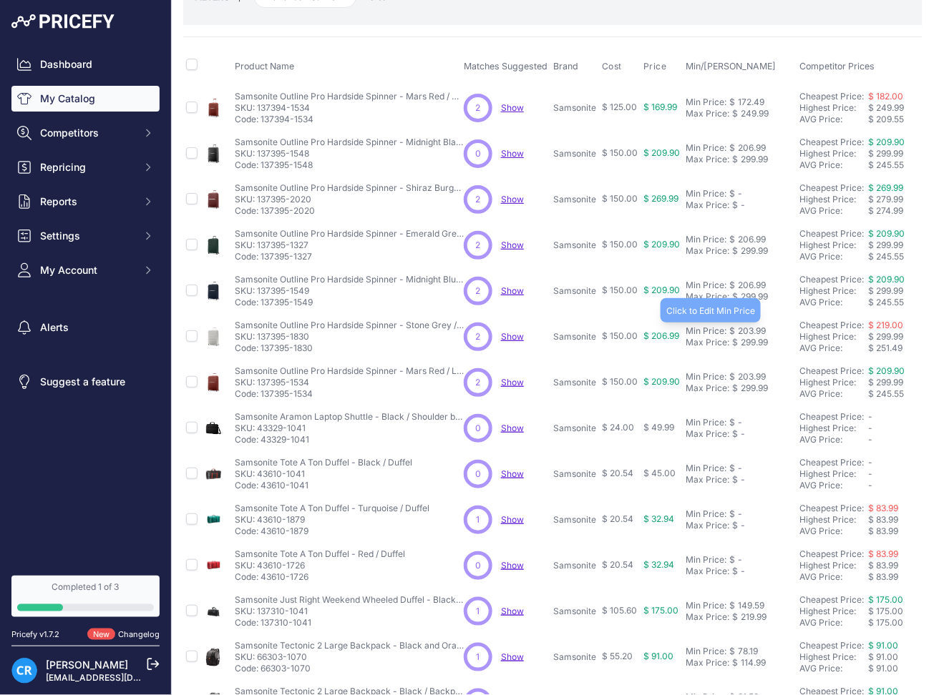
type input "206.99"
click at [752, 373] on div "203.99" at bounding box center [750, 376] width 31 height 11
paste input "6"
type input "206.99"
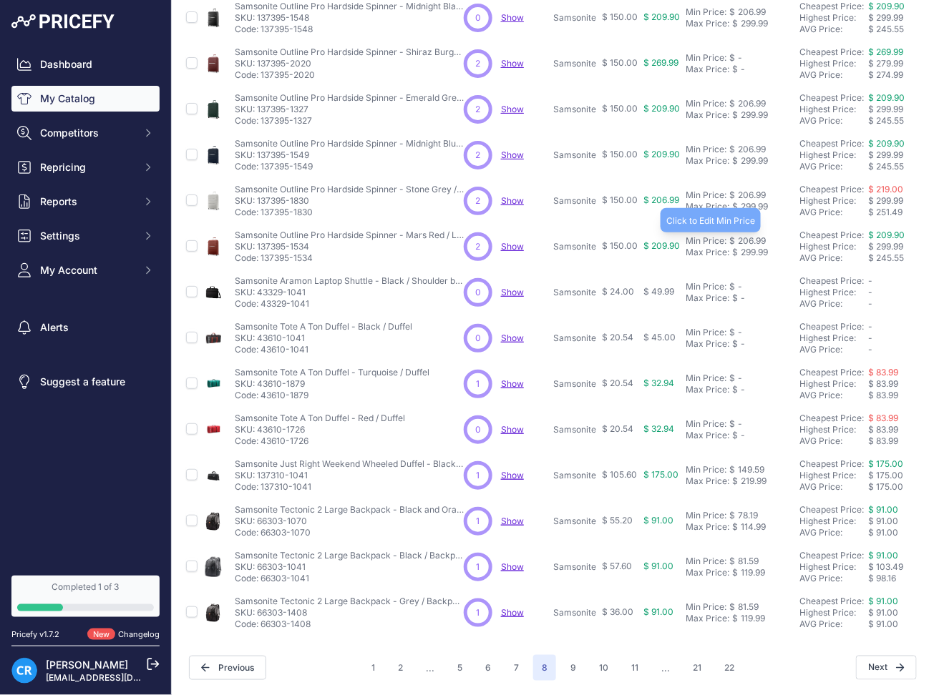
scroll to position [245, 0]
click at [758, 464] on div "149.59" at bounding box center [749, 469] width 29 height 11
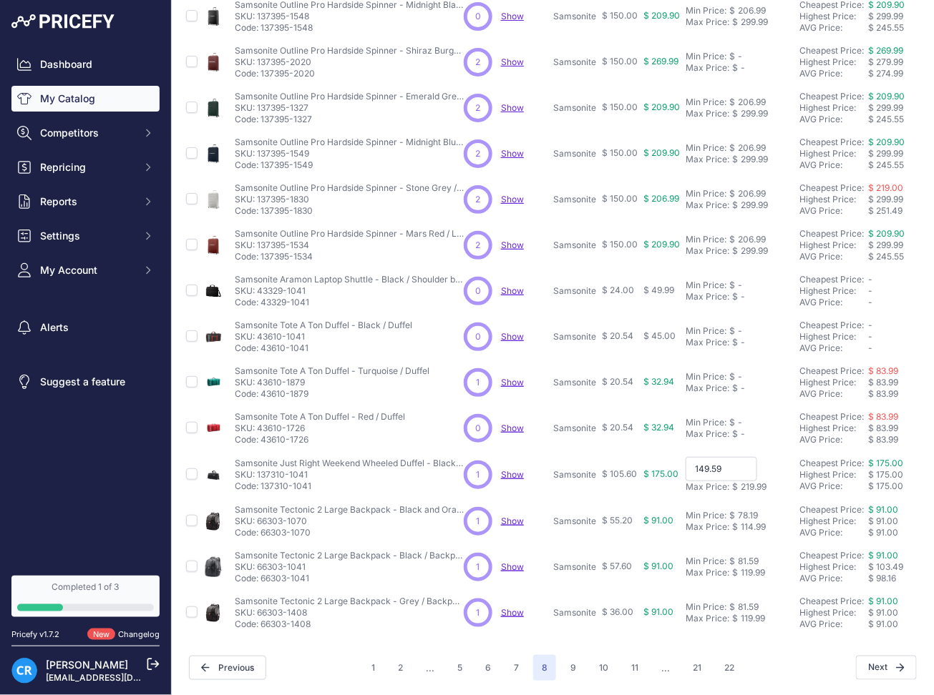
paste input "51.7"
type input "151.79"
click at [748, 510] on div "78.19" at bounding box center [746, 515] width 23 height 11
paste input "9.34"
type input "79.34"
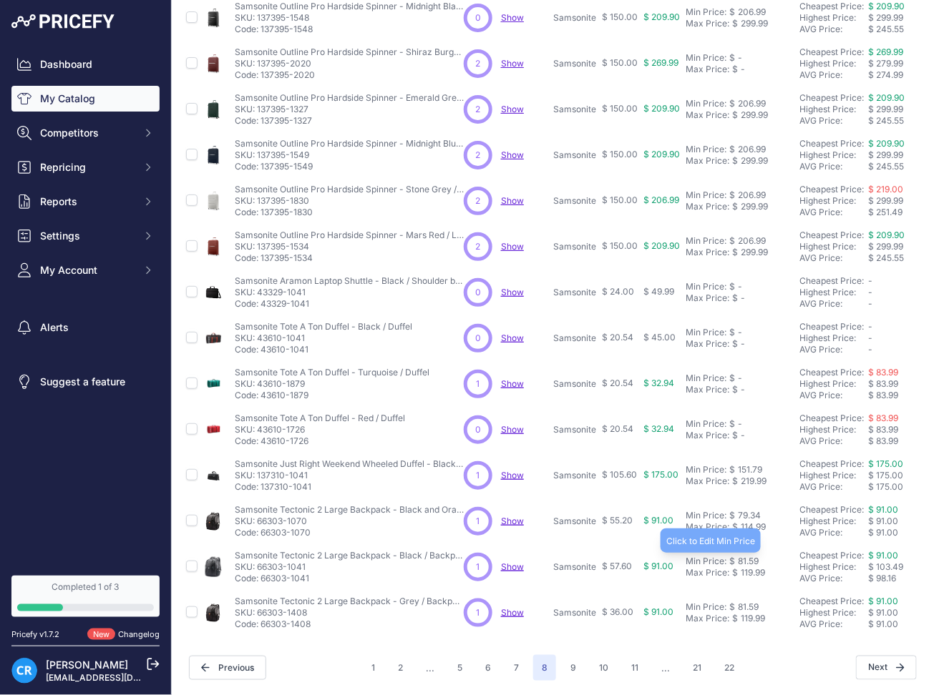
click at [742, 556] on div "81.59" at bounding box center [747, 561] width 24 height 11
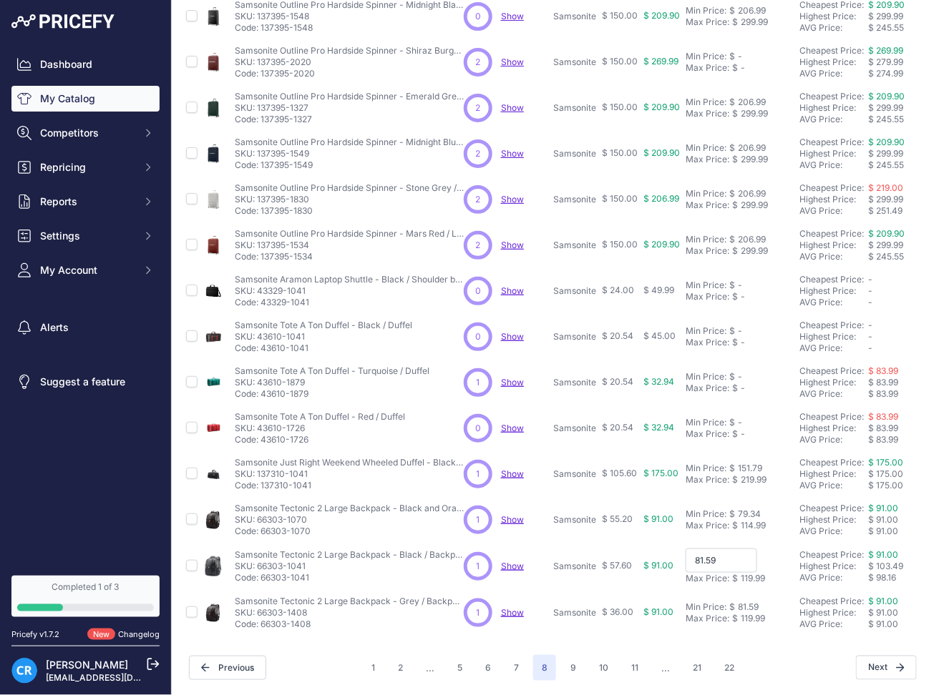
paste input "2.7"
type input "82.79"
click at [746, 602] on div "81.59" at bounding box center [747, 607] width 24 height 11
paste input "2.7"
type input "82.79"
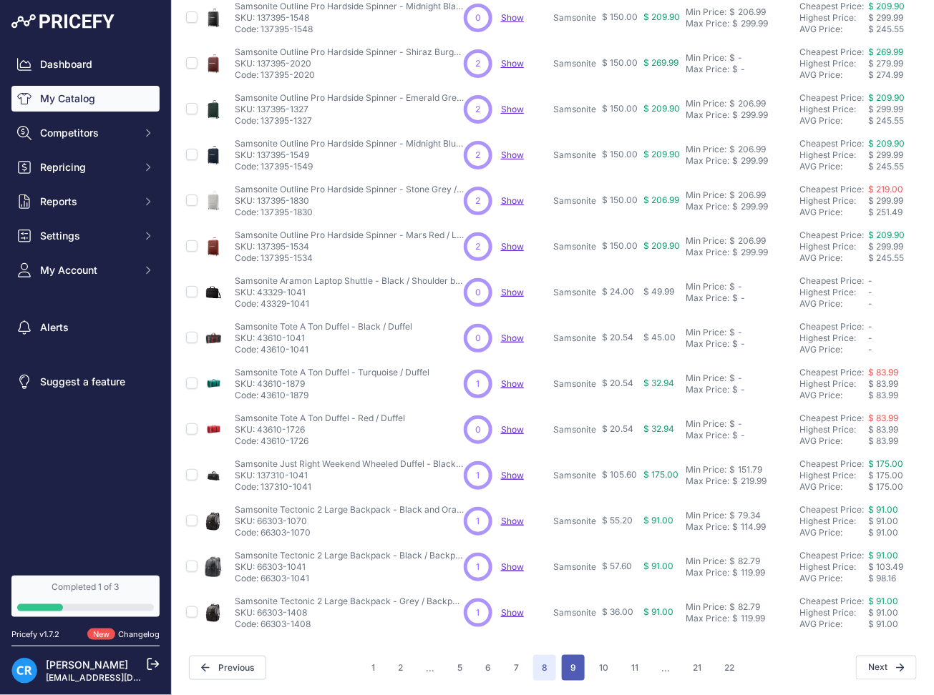
click at [562, 655] on button "9" at bounding box center [573, 668] width 23 height 26
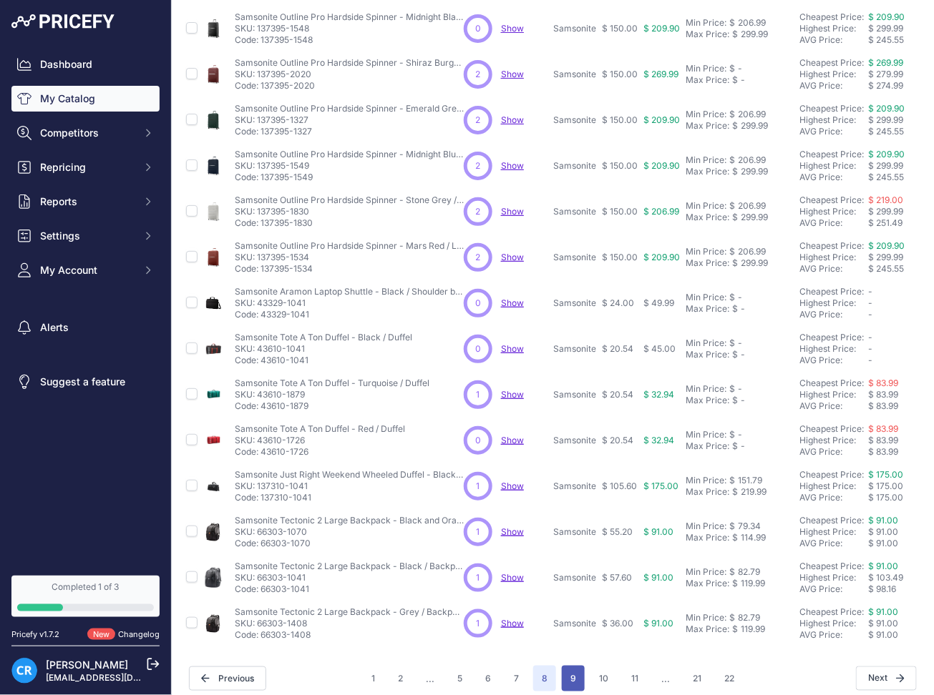
scroll to position [270, 0]
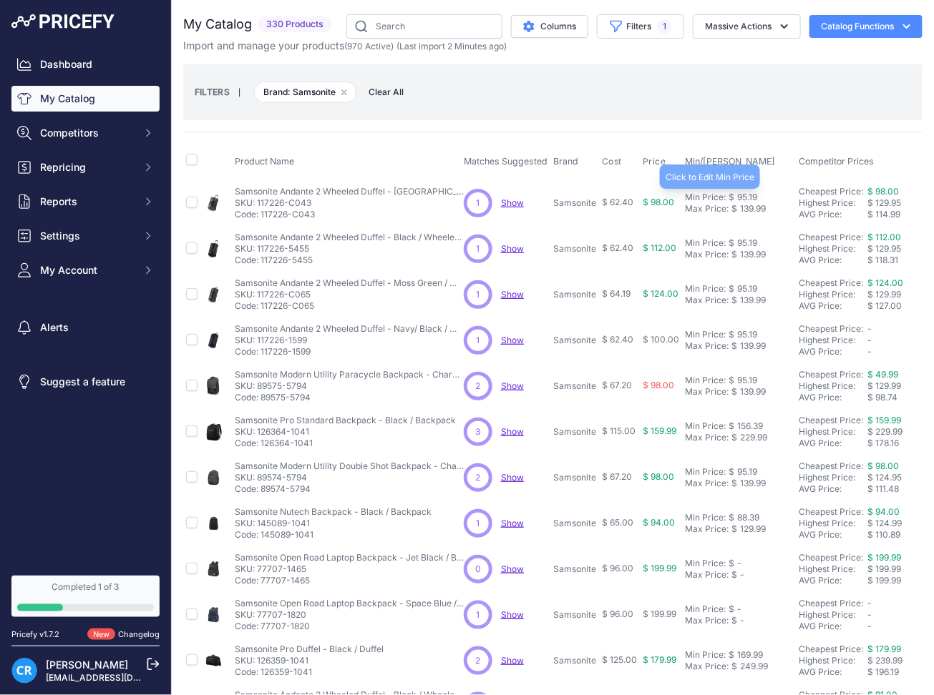
click at [740, 194] on div "95.19" at bounding box center [745, 197] width 23 height 11
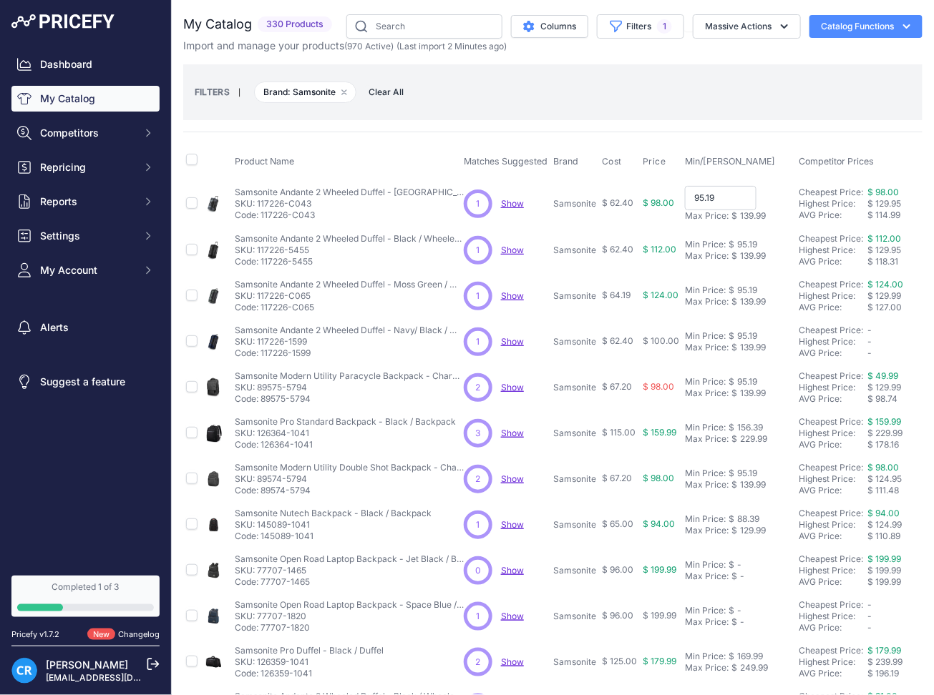
paste input "6.5"
type input "96.59"
click at [739, 243] on div "95.19" at bounding box center [745, 243] width 23 height 11
paste input "6.5"
type input "96.59"
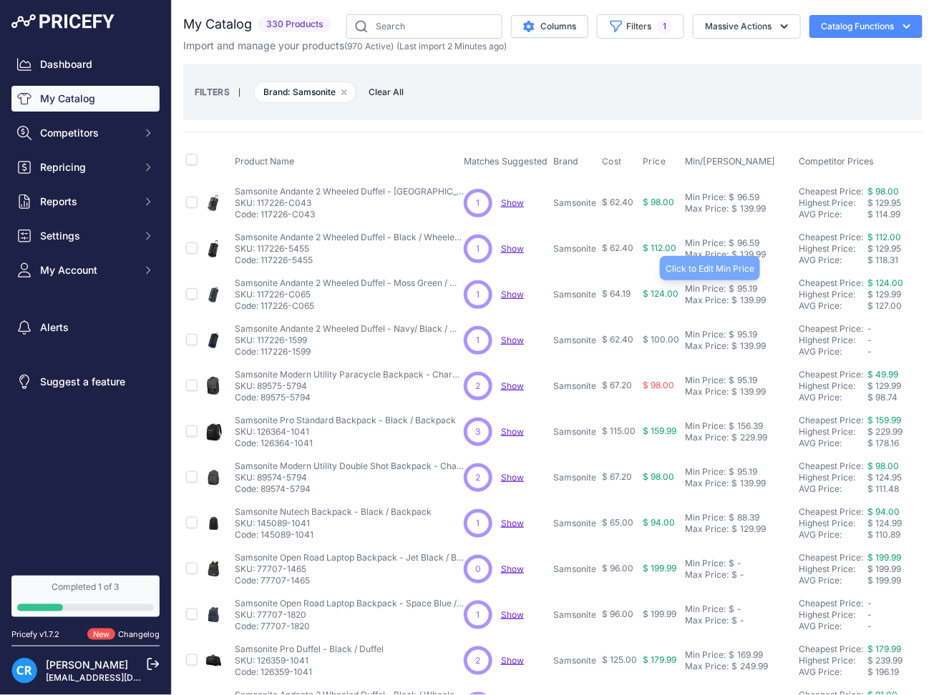
click at [746, 289] on div "95.19" at bounding box center [745, 288] width 23 height 11
paste input "6.5"
type input "96.59"
click at [742, 333] on div "95.19" at bounding box center [745, 334] width 23 height 11
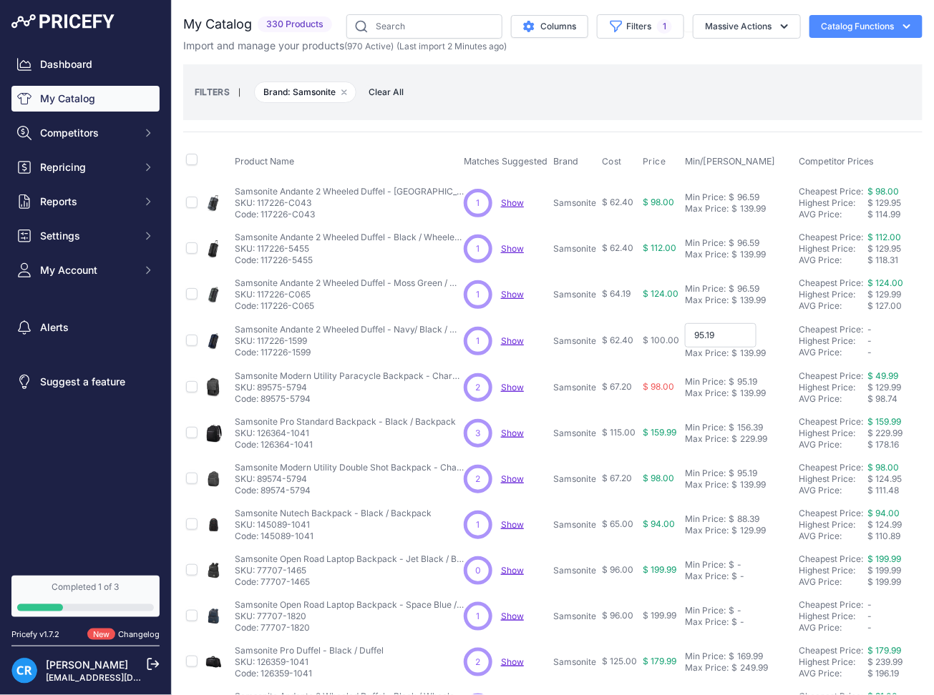
paste input "6.5"
type input "96.59"
click at [740, 378] on div "95.19" at bounding box center [745, 380] width 23 height 11
paste input "6.5"
type input "96.59"
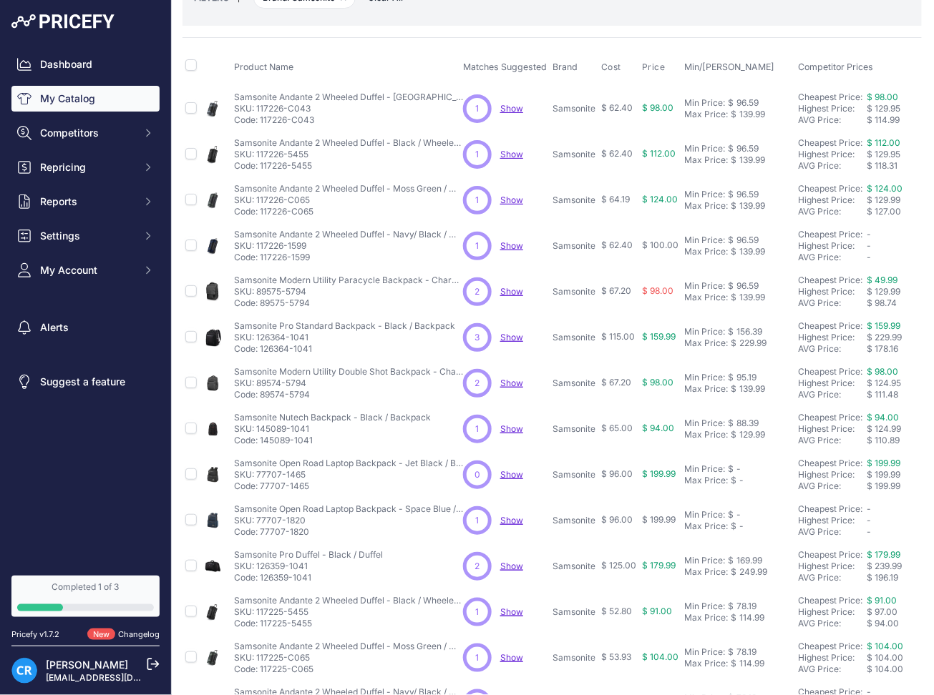
scroll to position [95, 2]
click at [746, 331] on div "156.39" at bounding box center [746, 331] width 29 height 11
paste input "8.6"
type input "158.69"
click at [745, 377] on div "95.19" at bounding box center [743, 376] width 23 height 11
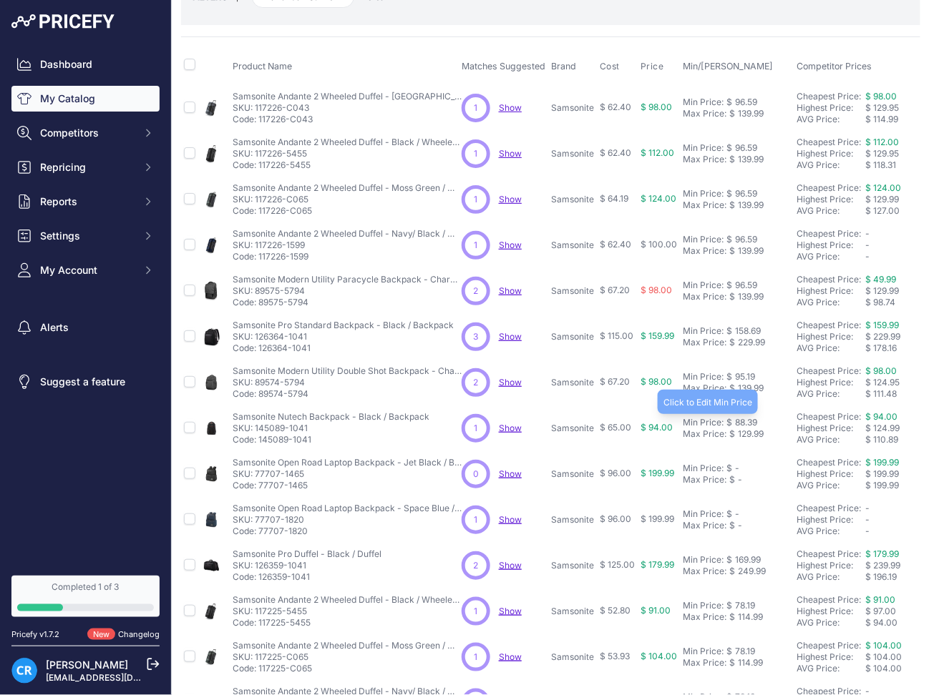
click at [748, 418] on div "88.39" at bounding box center [744, 422] width 25 height 11
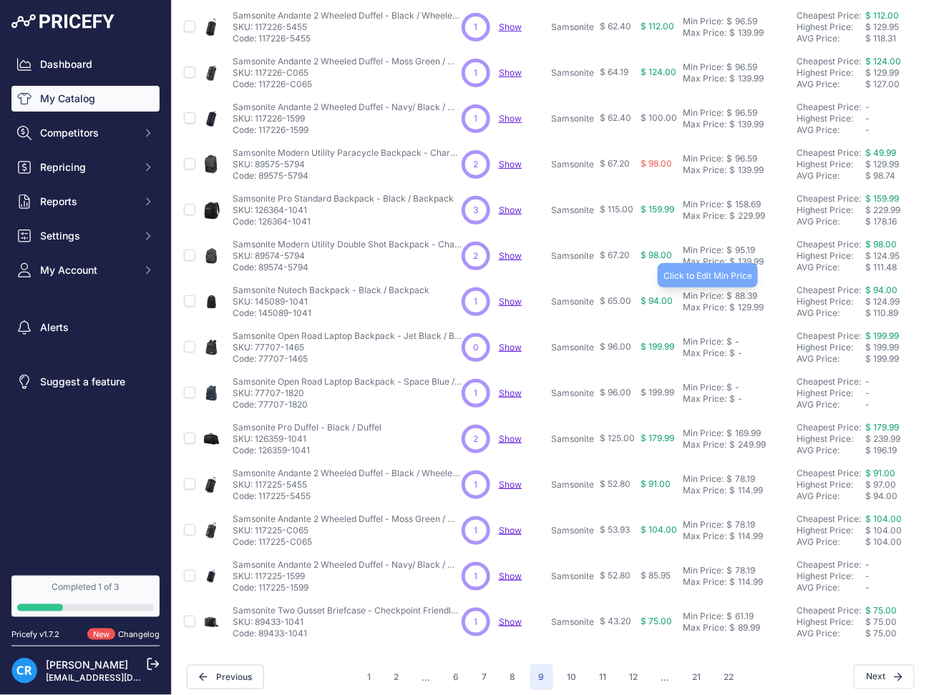
scroll to position [245, 2]
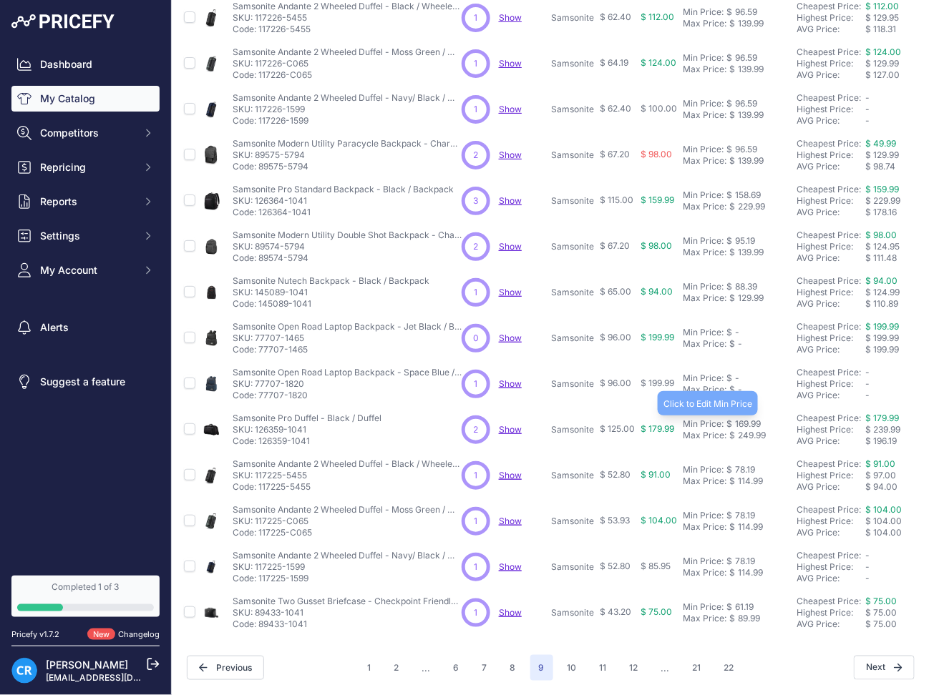
click at [745, 419] on div "169.99" at bounding box center [746, 424] width 29 height 11
paste input "72.4"
type input "172.49"
click at [743, 464] on div "78.19" at bounding box center [743, 469] width 23 height 11
paste
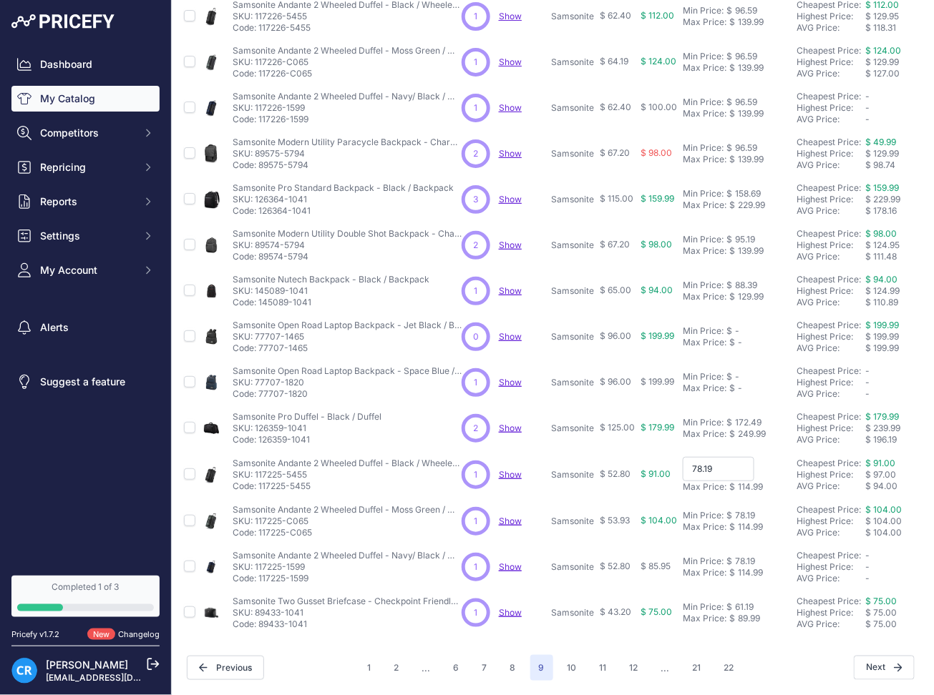
type input "79.34"
click at [746, 510] on div "78.19" at bounding box center [743, 515] width 23 height 11
type input "79.34"
click at [744, 556] on div "78.19" at bounding box center [743, 561] width 23 height 11
type input "79.34"
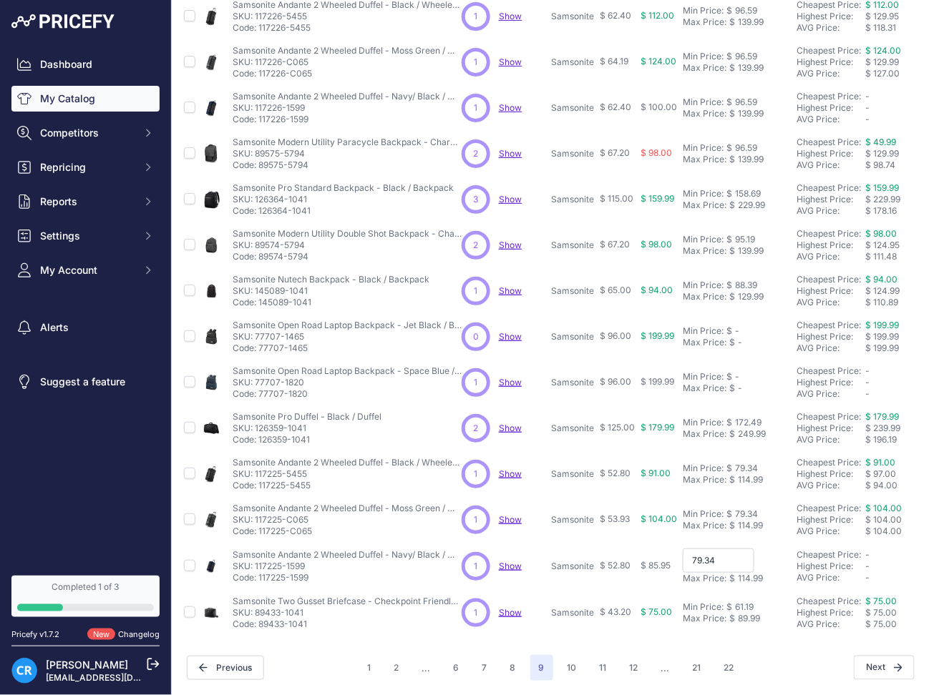
click at [744, 549] on input "79.34" at bounding box center [719, 561] width 72 height 24
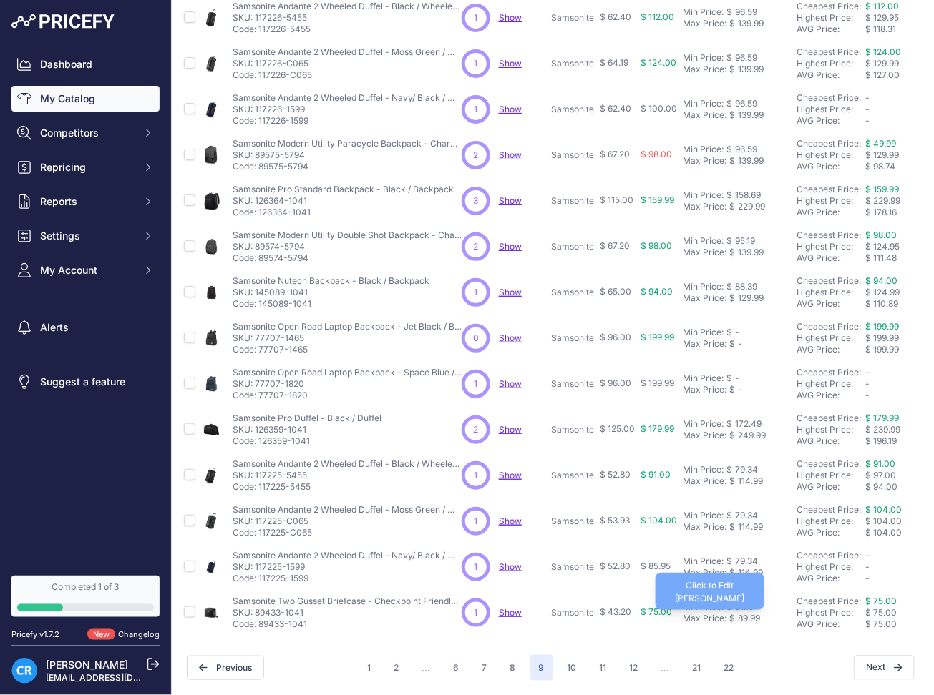
click at [746, 602] on div "61.19" at bounding box center [742, 607] width 21 height 11
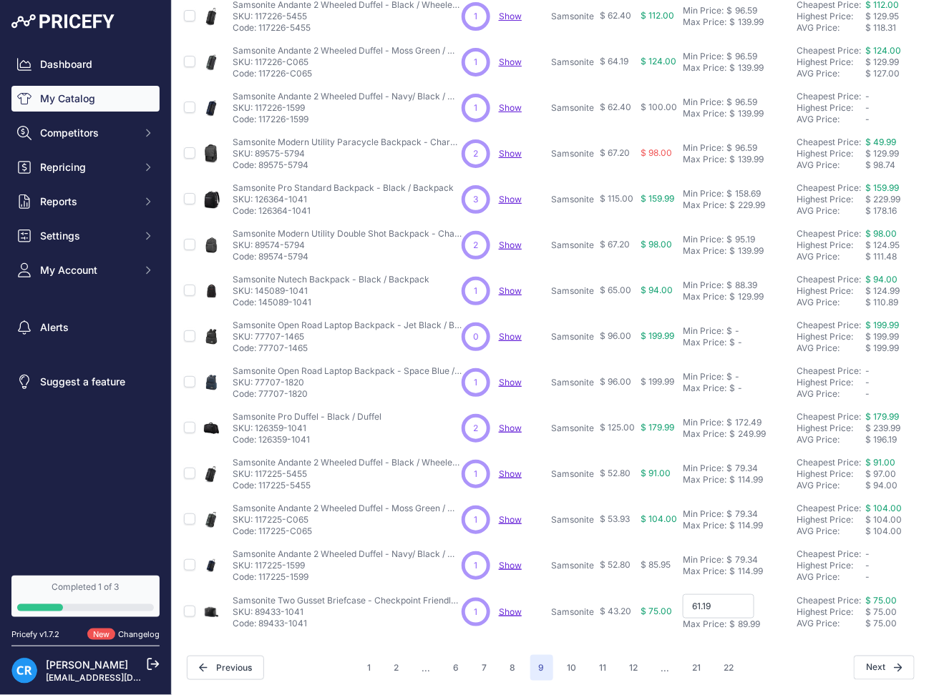
type input "62.09"
click at [567, 655] on button "10" at bounding box center [572, 668] width 26 height 26
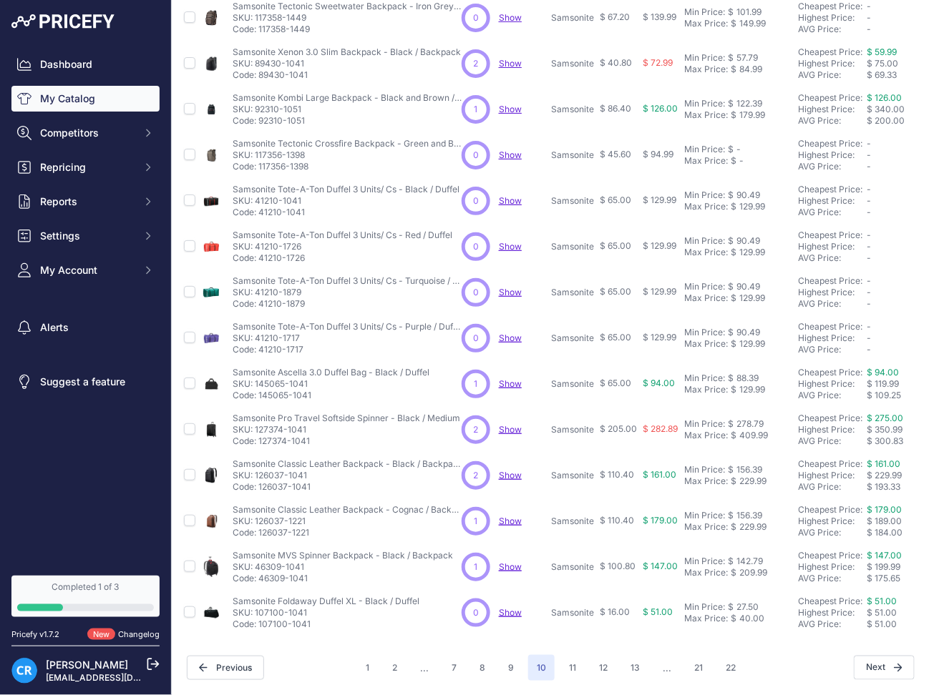
scroll to position [0, 2]
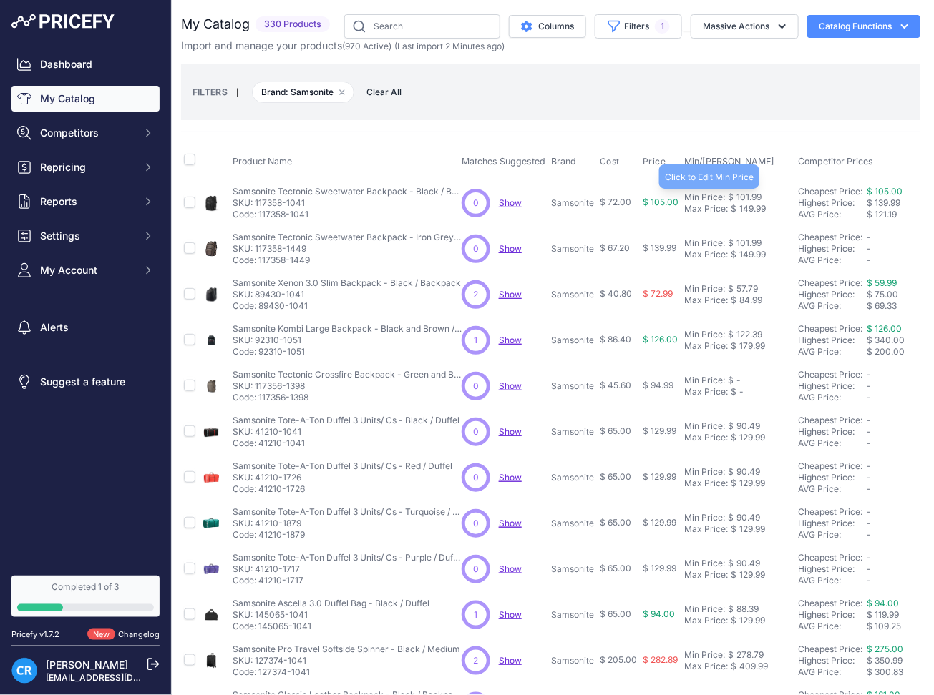
click at [753, 194] on div "101.99" at bounding box center [747, 197] width 28 height 11
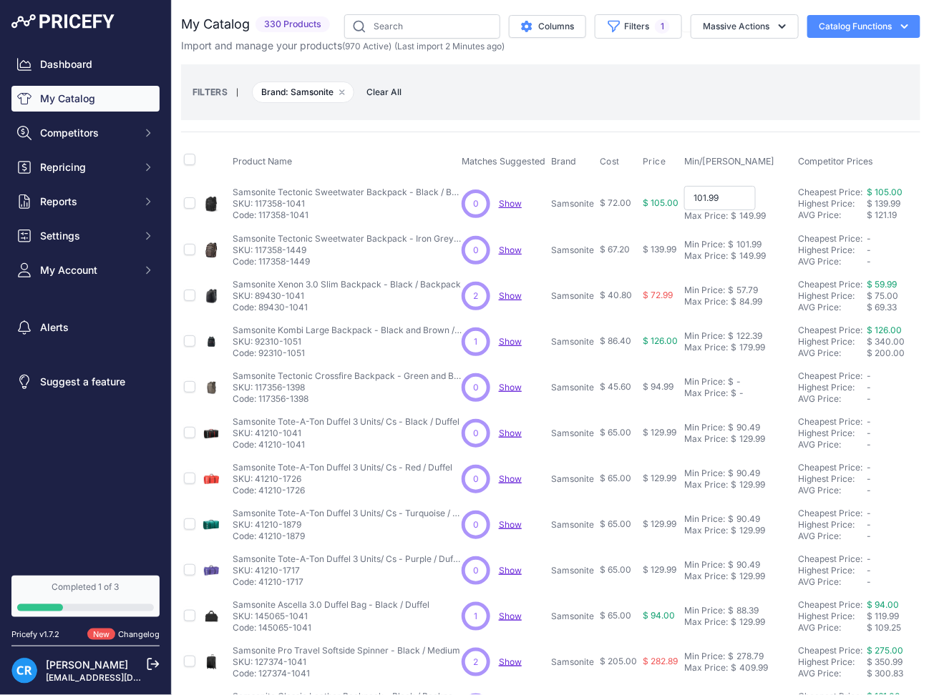
type input "103.49"
click at [751, 239] on div "101.99" at bounding box center [747, 243] width 28 height 11
type input "103.49"
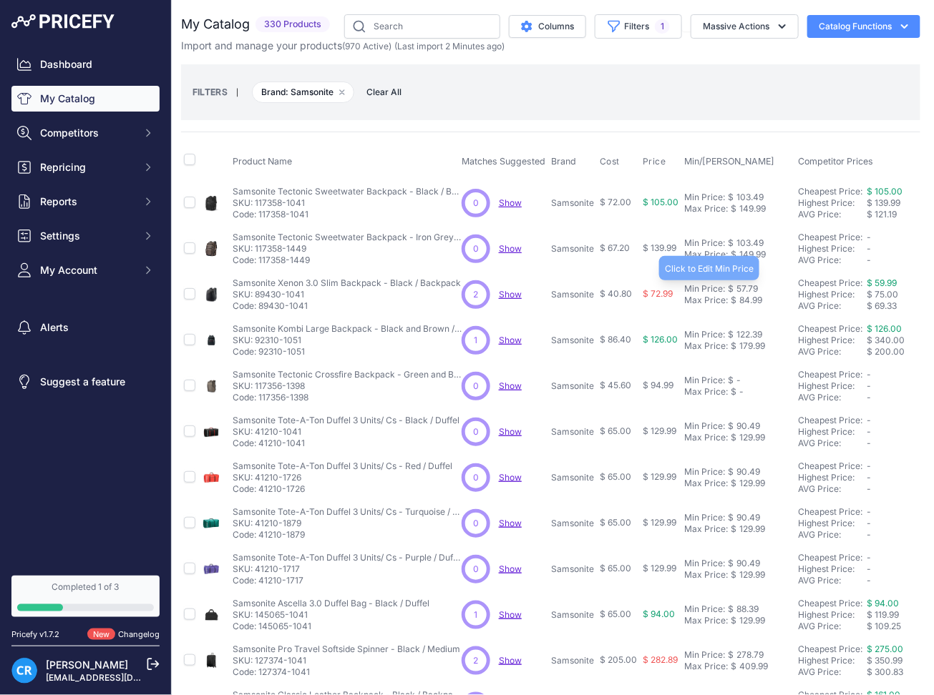
click at [753, 285] on div "57.79" at bounding box center [745, 288] width 24 height 11
type input "58.64"
click at [758, 333] on div "122.39" at bounding box center [747, 334] width 29 height 11
type input "124.19"
click at [753, 424] on div "90.49" at bounding box center [746, 426] width 26 height 11
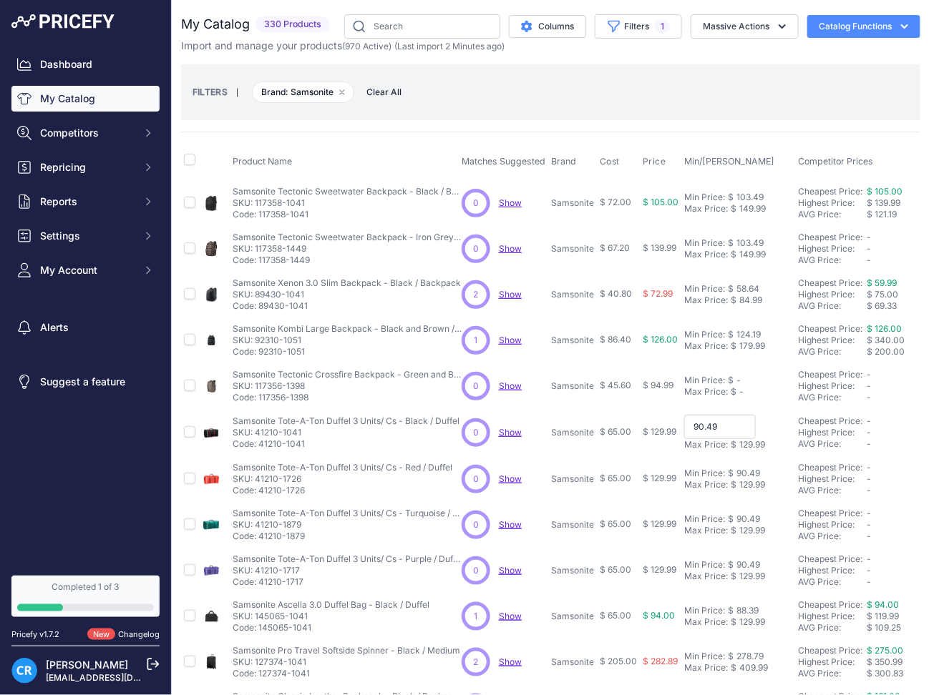
type input "89.69"
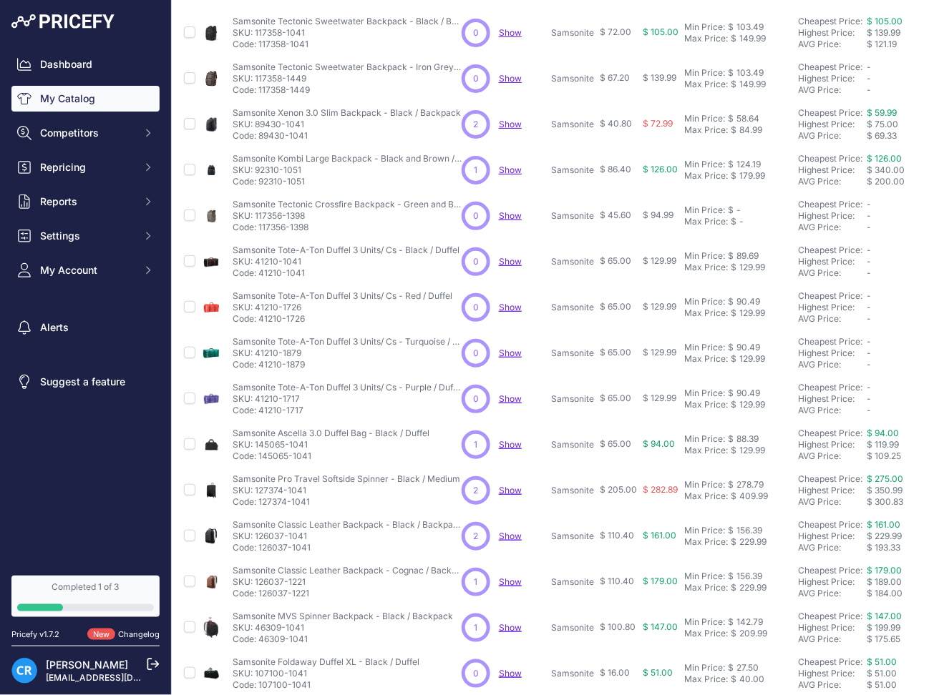
scroll to position [190, 2]
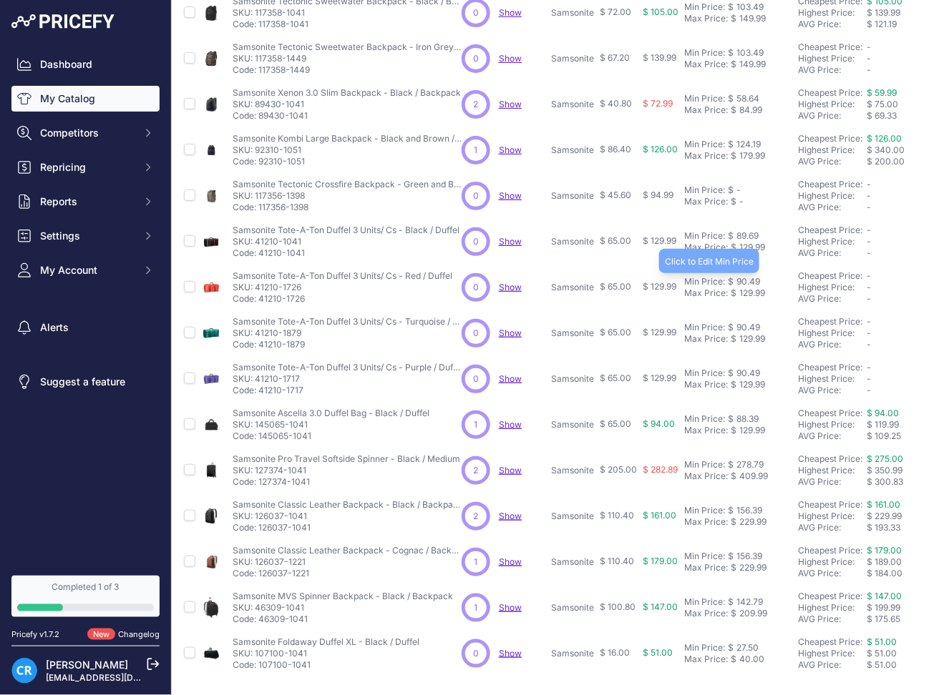
click at [751, 278] on div "90.49" at bounding box center [746, 281] width 26 height 11
type input "89.69"
click at [743, 322] on div "90.49" at bounding box center [746, 327] width 26 height 11
type input "89.69"
click at [748, 373] on div "90.49" at bounding box center [746, 373] width 26 height 11
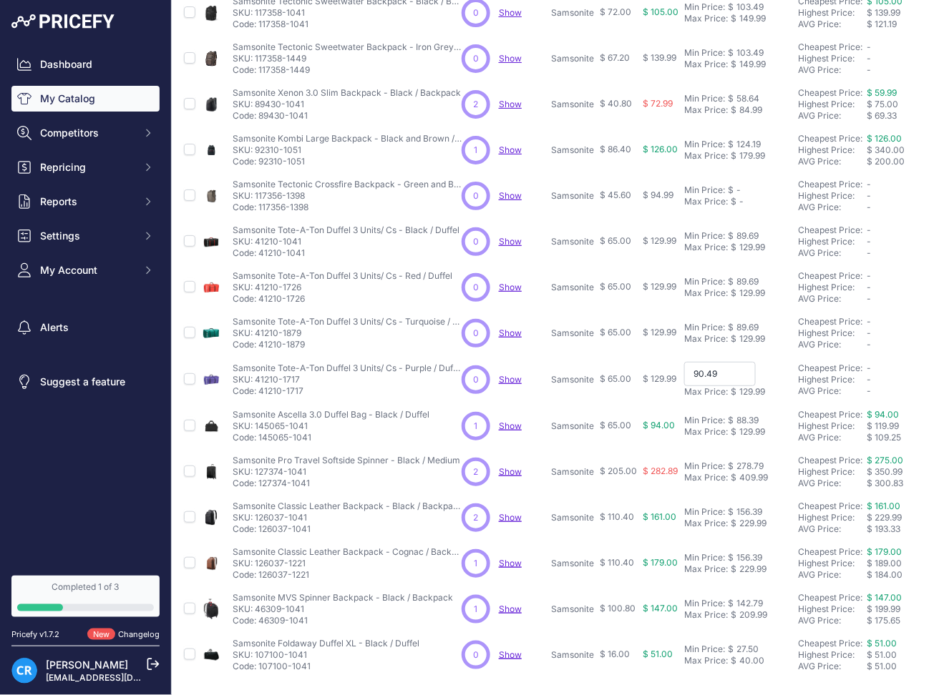
type input "89.69"
click at [750, 424] on div "88.39" at bounding box center [745, 419] width 25 height 11
type input "89.69"
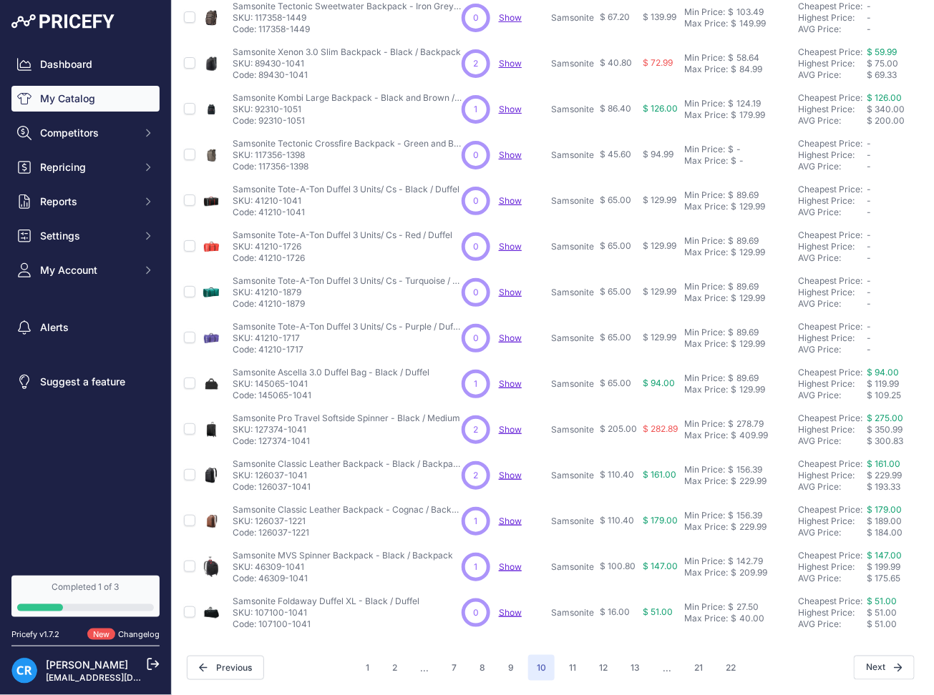
scroll to position [245, 2]
click at [753, 419] on div "278.79" at bounding box center [748, 424] width 30 height 11
type input "282.89"
click at [756, 464] on div "156.39" at bounding box center [747, 469] width 29 height 11
type input "158.69"
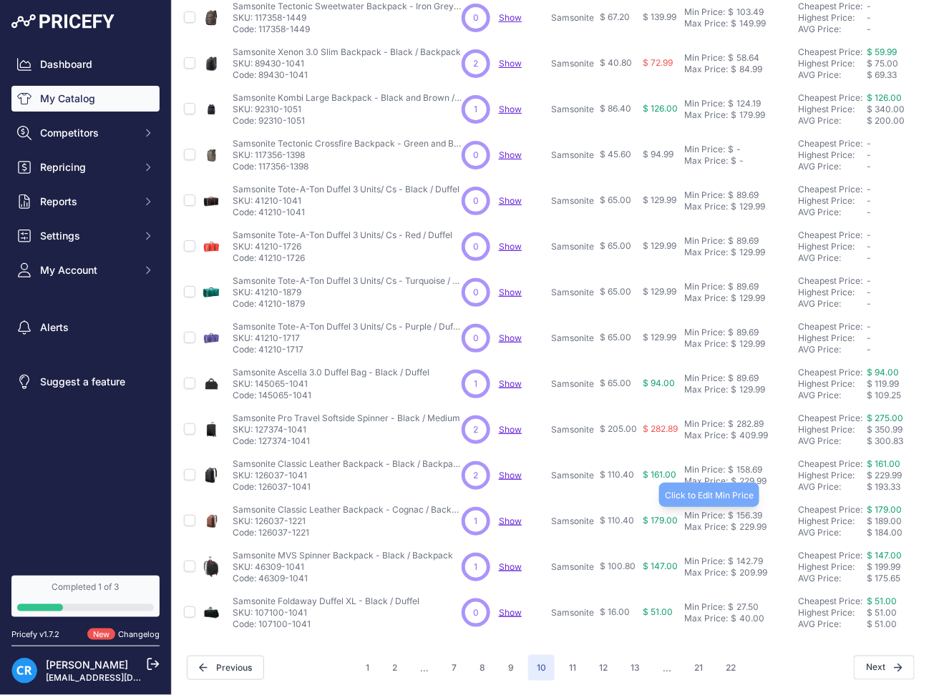
drag, startPoint x: 756, startPoint y: 504, endPoint x: 747, endPoint y: 499, distance: 10.6
click at [756, 510] on div "156.39" at bounding box center [747, 515] width 29 height 11
type input "158.69"
click at [746, 544] on td "Min Price: $ 142.79 - Click to Edit Min Price 142.79 Max Price: $ 209.99 - Clic…" at bounding box center [738, 567] width 114 height 46
click at [758, 556] on div "142.79" at bounding box center [747, 561] width 29 height 11
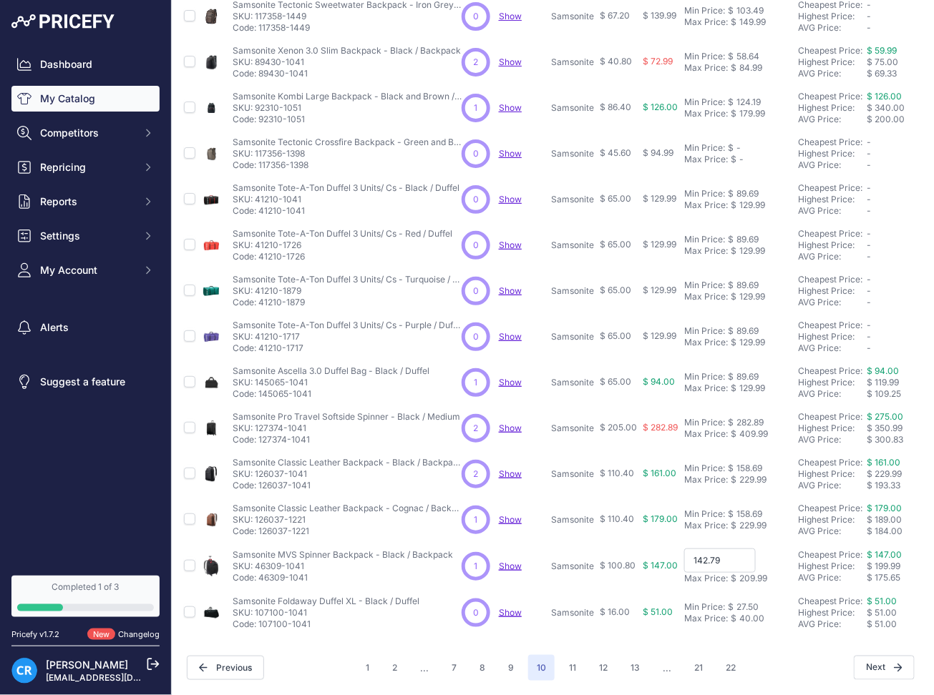
type input "144.89"
click at [749, 602] on div "27.50" at bounding box center [745, 607] width 25 height 11
type input "27.60"
click at [568, 657] on button "11" at bounding box center [572, 668] width 24 height 26
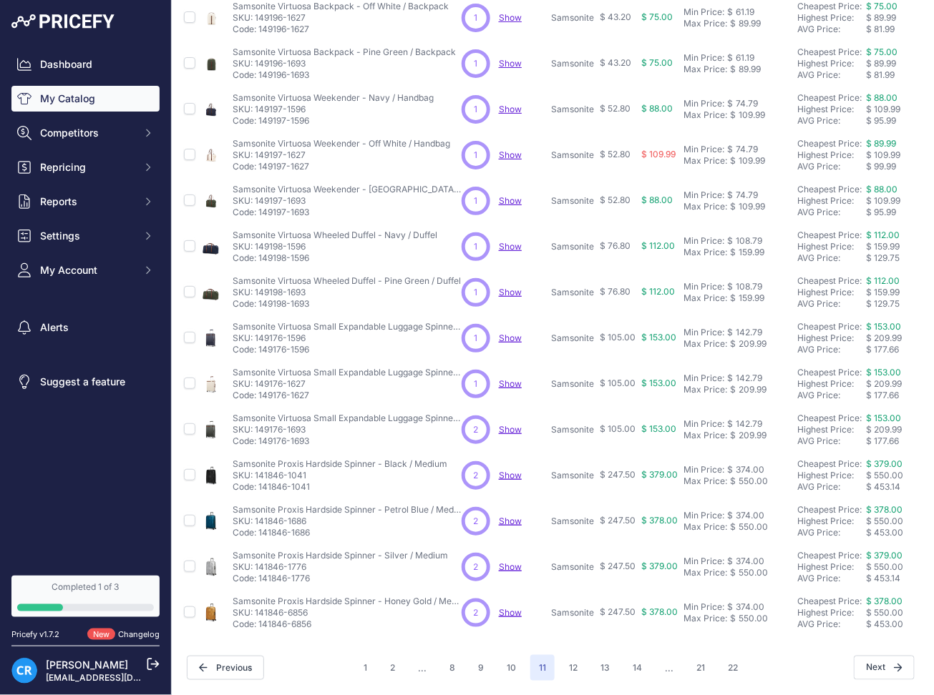
scroll to position [0, 2]
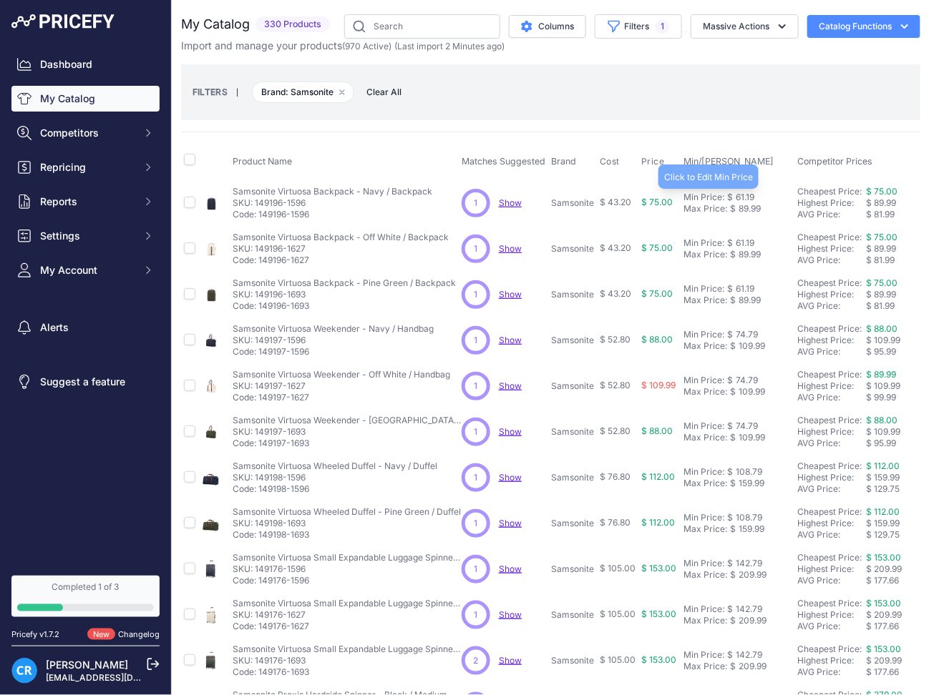
click at [747, 195] on div "61.19" at bounding box center [743, 197] width 21 height 11
type input "62.09"
click at [749, 245] on div "61.19" at bounding box center [743, 243] width 21 height 11
type input "62.09"
click at [749, 283] on div "61.19" at bounding box center [743, 288] width 21 height 11
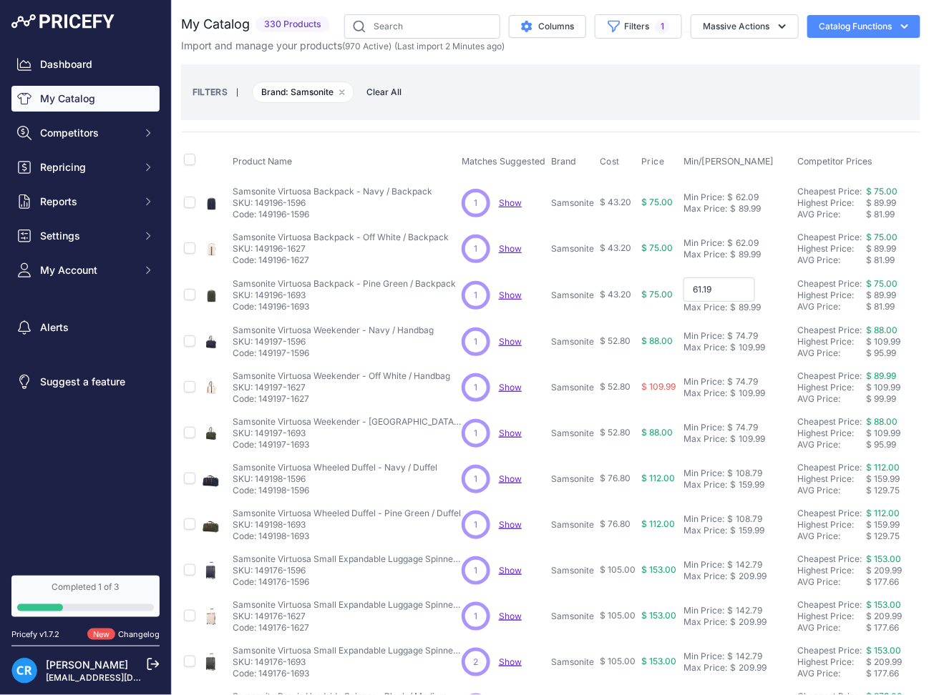
type input "62.09"
drag, startPoint x: 738, startPoint y: 334, endPoint x: 728, endPoint y: 334, distance: 10.7
click at [738, 334] on div "74.79" at bounding box center [745, 334] width 25 height 11
type input "75.89"
click at [748, 373] on td "Min Price: $ 74.79 - Click to Edit Min Price 74.79 Max Price: $ 109.99 - Click …" at bounding box center [737, 386] width 114 height 46
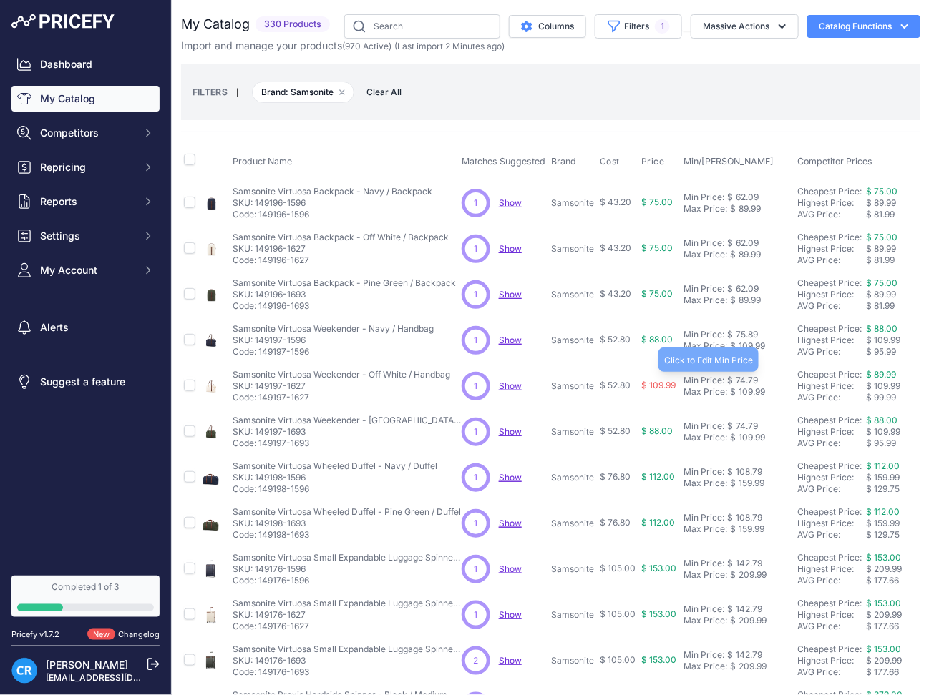
click at [746, 377] on div "74.79" at bounding box center [745, 380] width 25 height 11
type input "75.89"
drag, startPoint x: 741, startPoint y: 426, endPoint x: 733, endPoint y: 423, distance: 8.6
click at [740, 426] on div "74.79" at bounding box center [745, 426] width 25 height 11
type input "75.89"
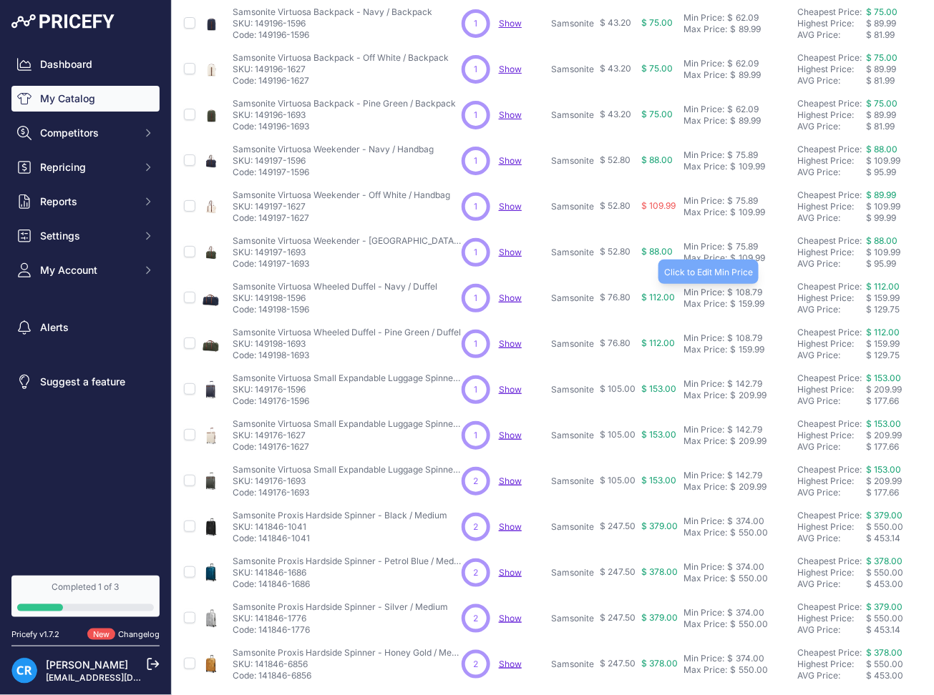
scroll to position [190, 2]
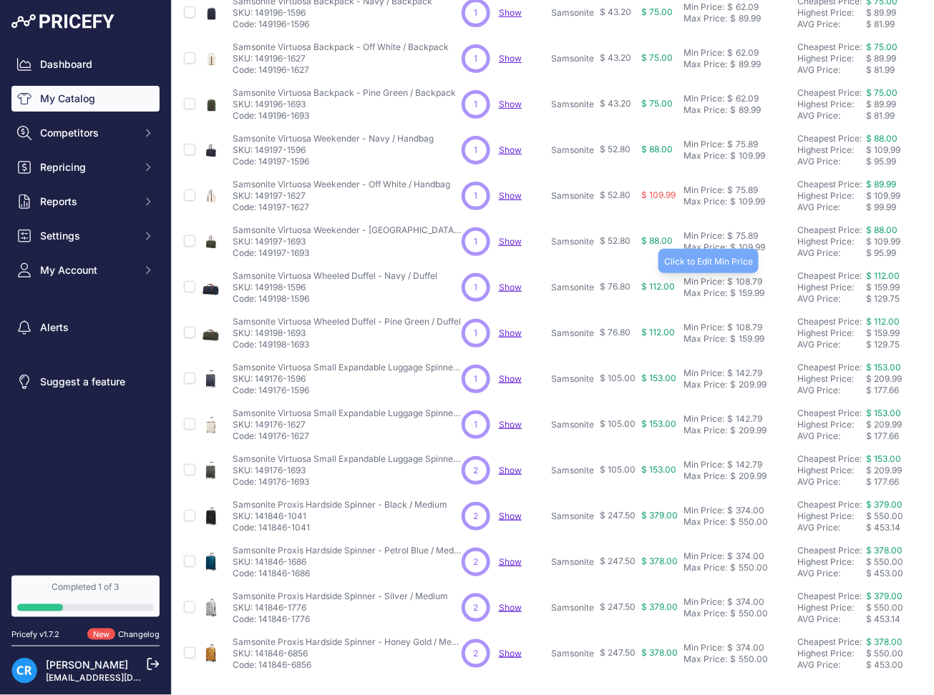
click at [752, 280] on div "108.79" at bounding box center [747, 281] width 29 height 11
type input "110.39"
click at [746, 323] on div "108.79" at bounding box center [747, 327] width 29 height 11
type input "110.39"
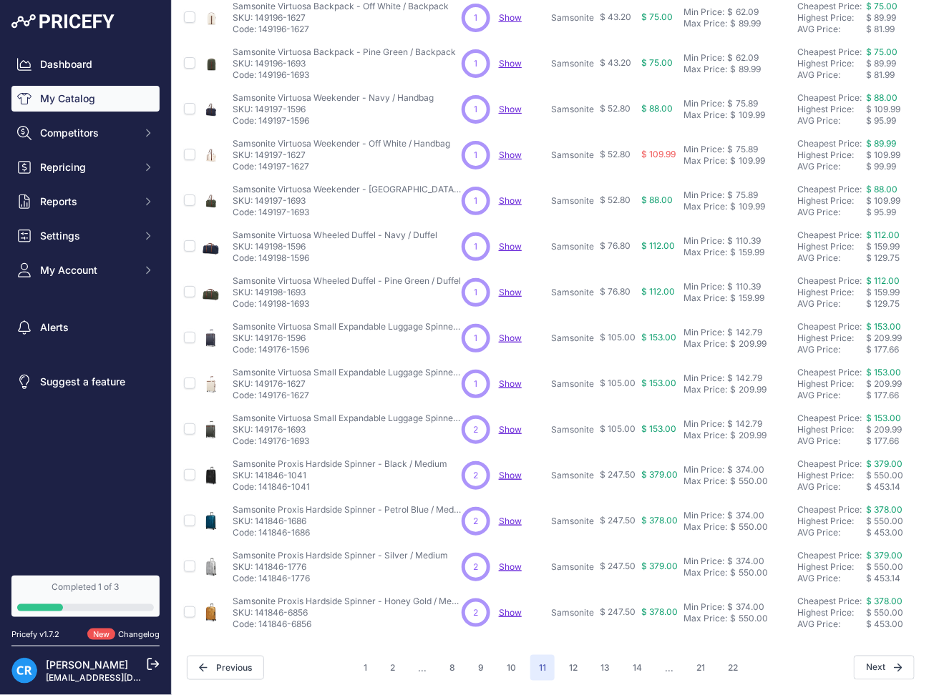
scroll to position [245, 2]
click at [748, 327] on div "142.79" at bounding box center [747, 332] width 29 height 11
type input "144.89"
click at [747, 373] on div "142.79" at bounding box center [747, 378] width 29 height 11
click at [747, 419] on div "142.79" at bounding box center [747, 424] width 29 height 11
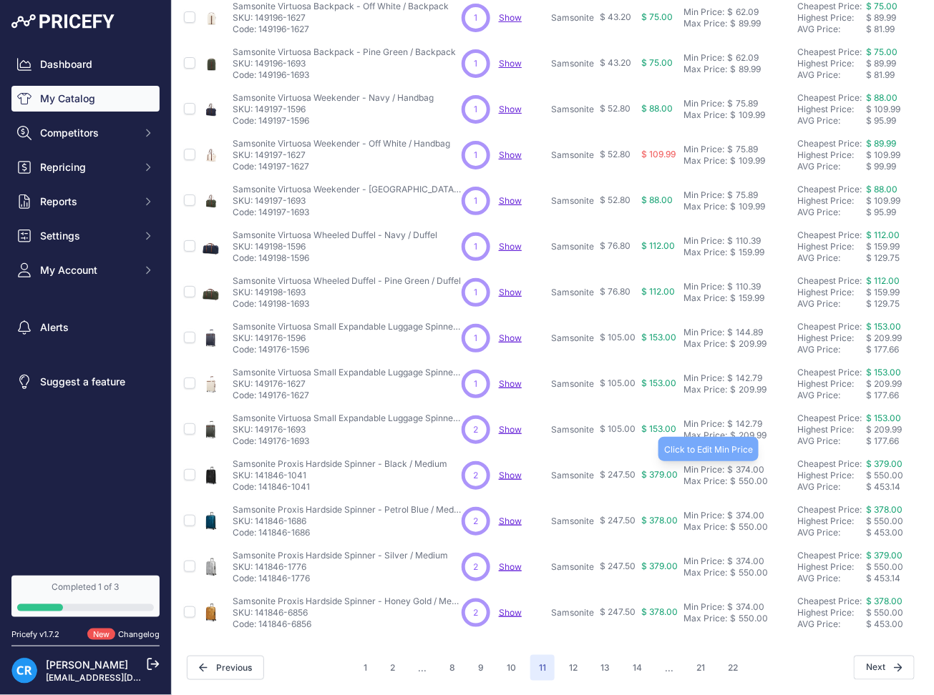
click at [745, 464] on div "374.00" at bounding box center [748, 469] width 31 height 11
click at [745, 457] on input "374.00" at bounding box center [719, 469] width 72 height 24
type input "379.50"
click at [741, 510] on div "374.00" at bounding box center [748, 515] width 31 height 11
click at [751, 556] on div "374.00" at bounding box center [748, 561] width 31 height 11
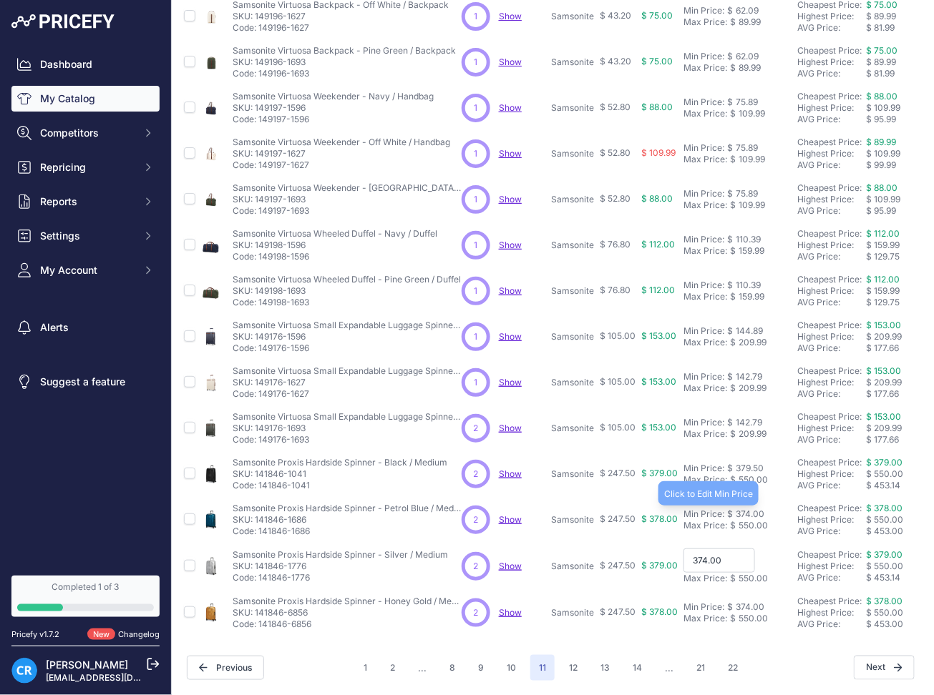
click at [746, 509] on div "374.00" at bounding box center [748, 514] width 31 height 11
type input "379.50"
click at [736, 551] on input "374.00" at bounding box center [719, 561] width 72 height 24
drag, startPoint x: 736, startPoint y: 551, endPoint x: 579, endPoint y: 543, distance: 156.9
click at [579, 543] on tr "Samsonite Proxis Hardside Spinner - Silver / Medium Show" at bounding box center [746, 566] width 1130 height 47
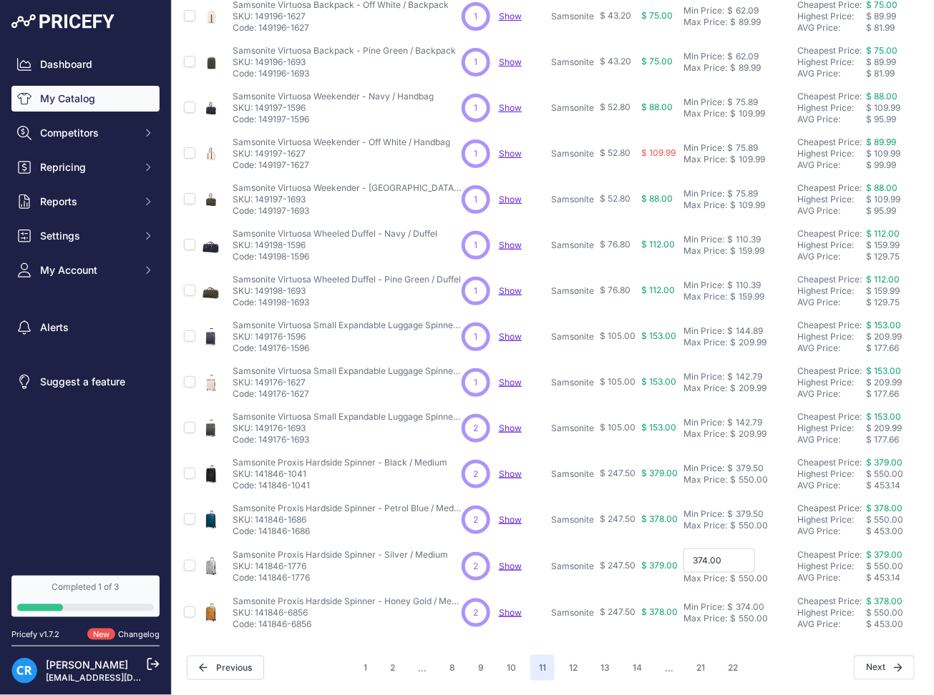
type input "379.50"
click at [748, 602] on div "374.00" at bounding box center [748, 607] width 31 height 11
type input "379.50"
click at [560, 655] on button "12" at bounding box center [573, 668] width 26 height 26
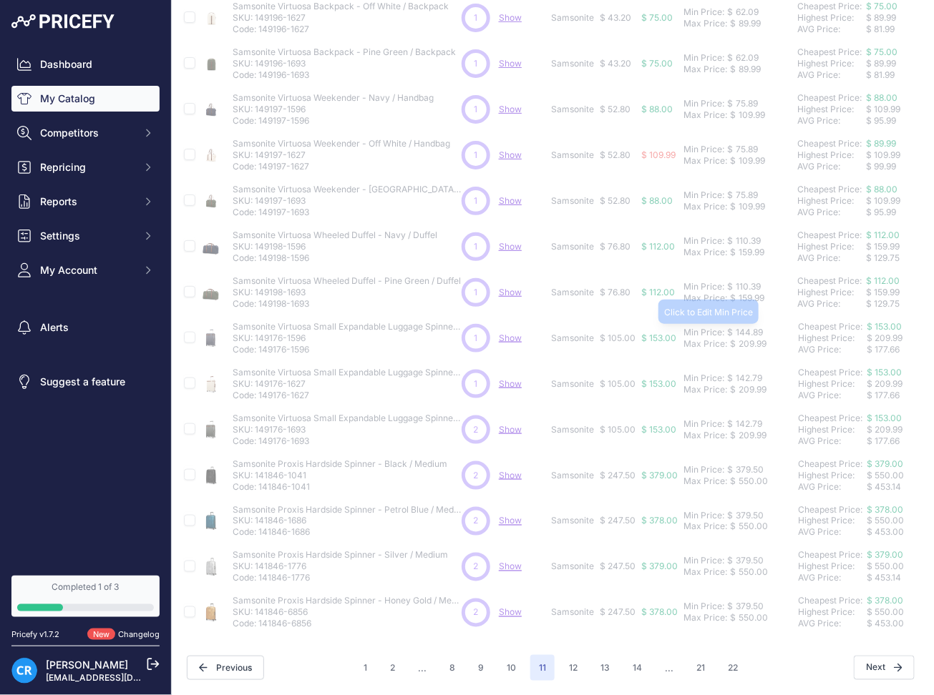
scroll to position [0, 2]
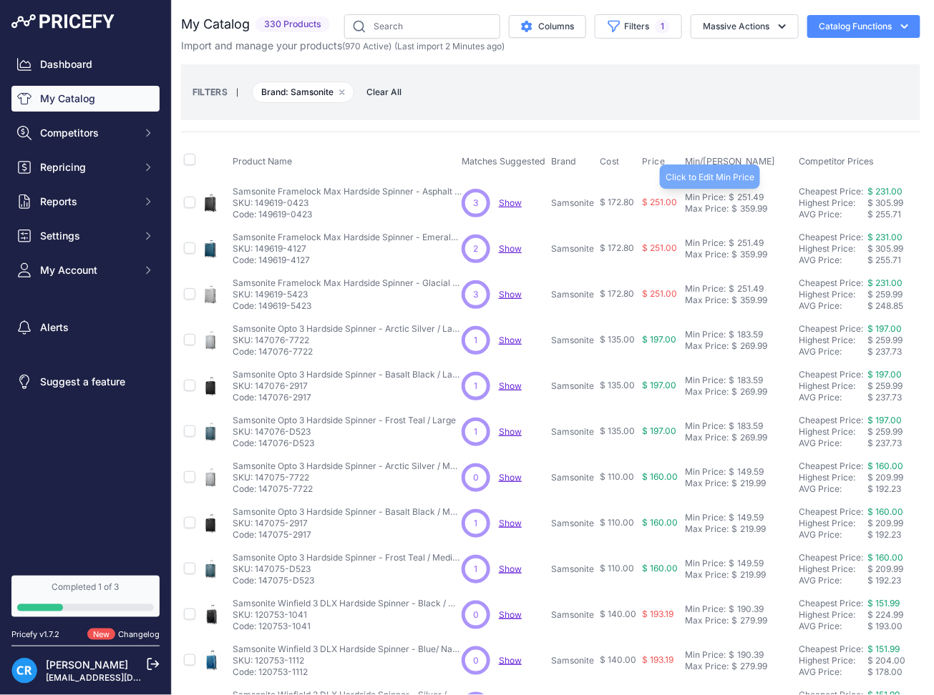
click at [748, 192] on div "251.49" at bounding box center [748, 197] width 29 height 11
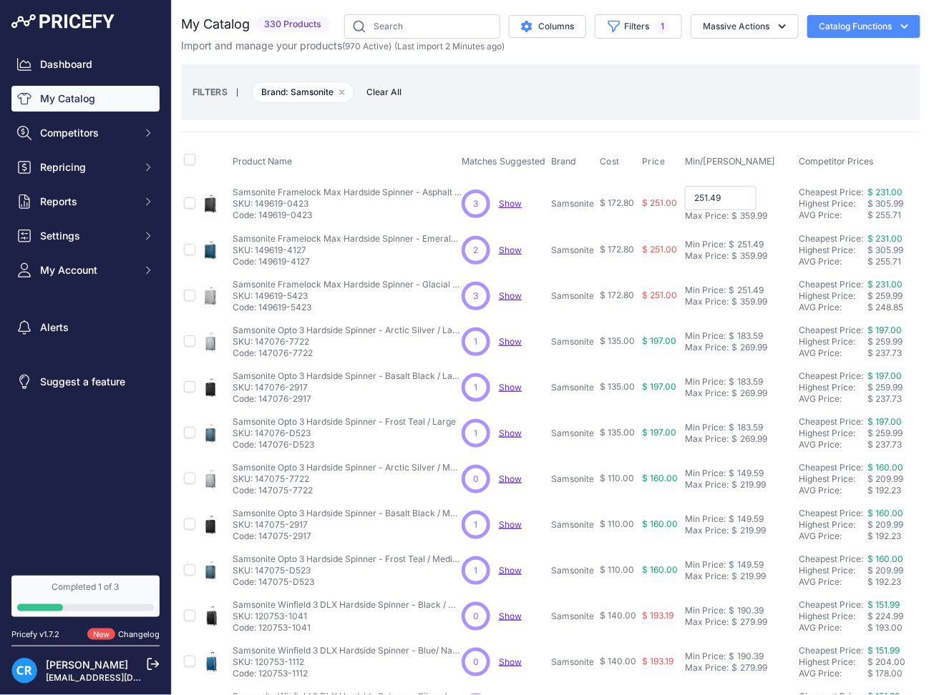
type input "248.39"
click at [748, 243] on div "251.49" at bounding box center [748, 243] width 29 height 11
type input "248.39"
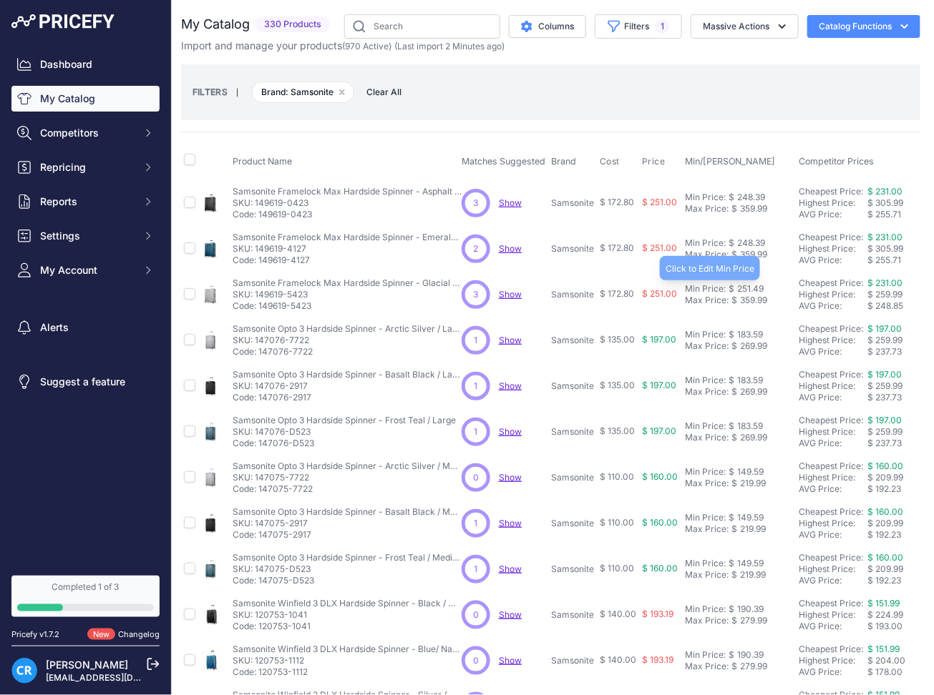
click at [746, 285] on div "251.49" at bounding box center [748, 288] width 29 height 11
click at [756, 332] on div "183.59" at bounding box center [748, 334] width 29 height 11
click at [746, 377] on div "183.59" at bounding box center [748, 380] width 29 height 11
click at [744, 338] on div "183.59" at bounding box center [748, 334] width 29 height 11
type input "186.29"
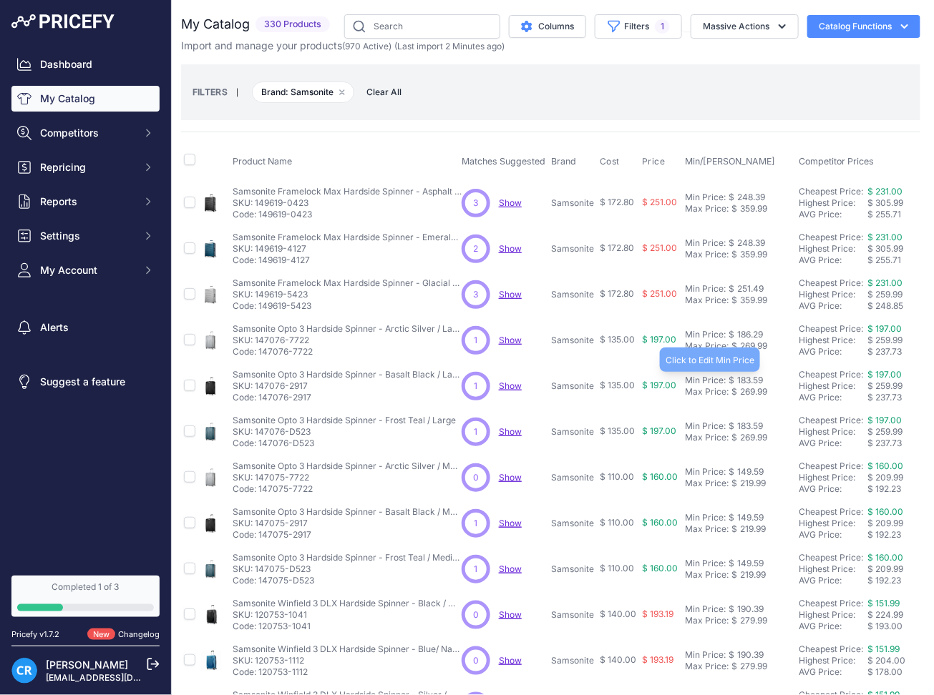
click at [751, 382] on div "183.59" at bounding box center [748, 380] width 29 height 11
type input "186.29"
click at [751, 424] on div "183.59" at bounding box center [748, 426] width 29 height 11
type input "186.29"
click at [752, 469] on div "149.59" at bounding box center [748, 472] width 29 height 11
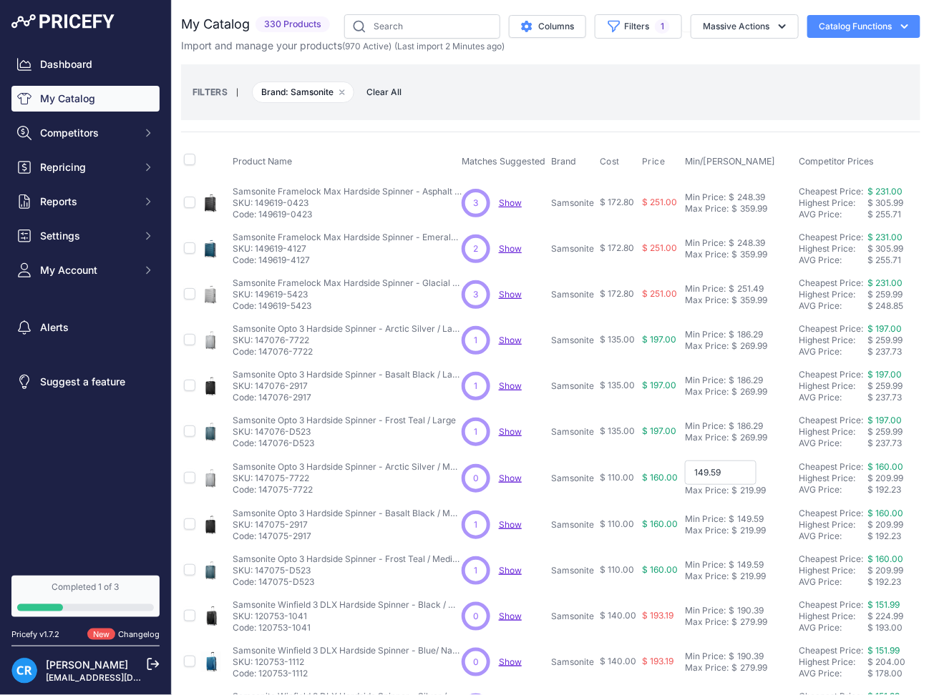
type input "151.79"
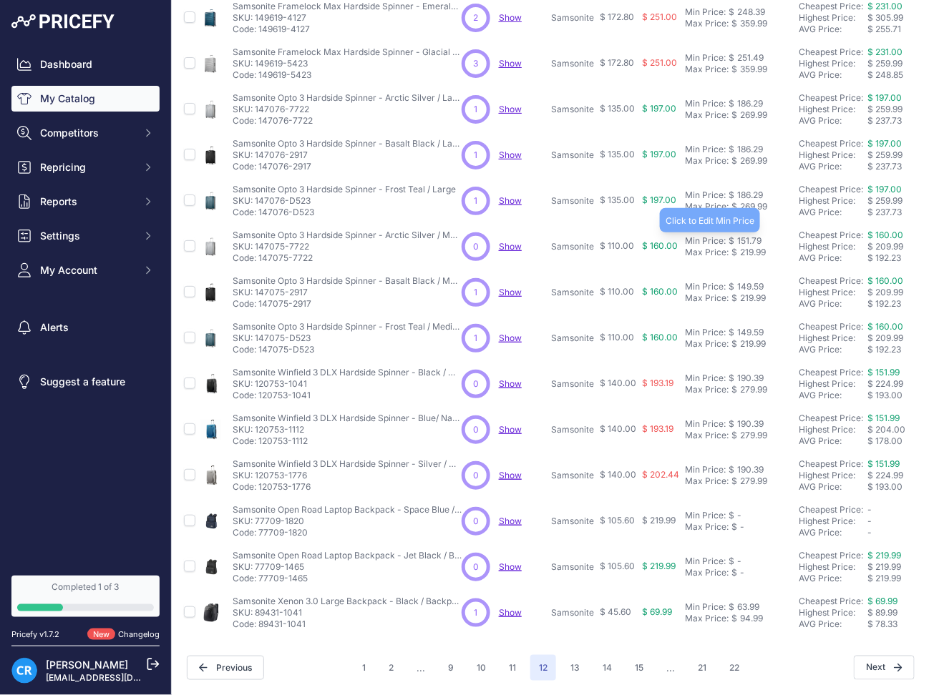
scroll to position [245, 2]
click at [751, 281] on div "149.59" at bounding box center [748, 286] width 29 height 11
type input "151.79"
click at [751, 327] on div "149.59" at bounding box center [748, 332] width 29 height 11
type input "151.79"
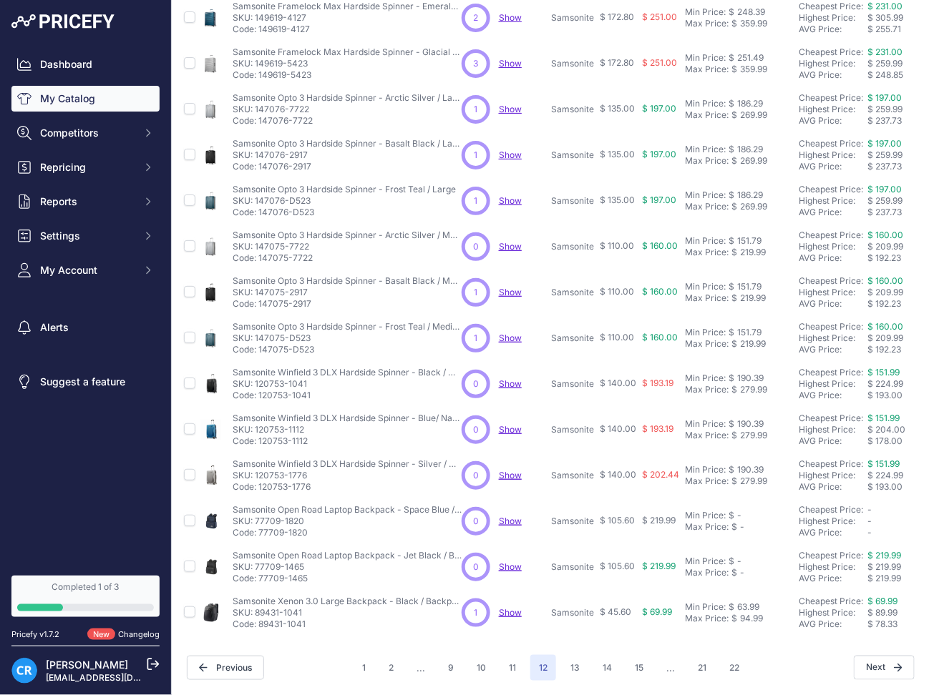
click at [753, 361] on td "Min Price: $ 190.39 - Click to Edit Min Price 190.39 Max Price: $ 279.99 - Clic…" at bounding box center [739, 384] width 114 height 46
click at [753, 373] on div "190.39" at bounding box center [748, 378] width 29 height 11
type input "193.19"
click at [748, 419] on div "190.39" at bounding box center [748, 424] width 29 height 11
type input "193.19"
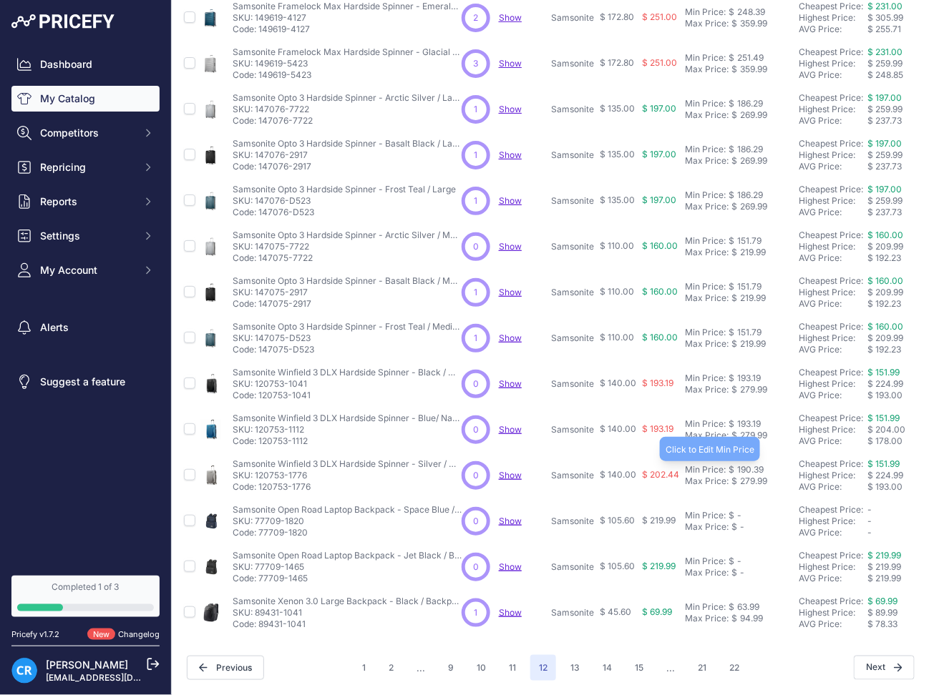
click at [747, 464] on div "190.39" at bounding box center [748, 469] width 29 height 11
type input "193.19"
click at [748, 590] on td "Min Price: $ 63.99 - Click to Edit Min Price 63.99 Max Price: $ 94.99 - Click t…" at bounding box center [739, 613] width 114 height 46
click at [746, 602] on div "63.99" at bounding box center [746, 607] width 25 height 11
type input "65.54"
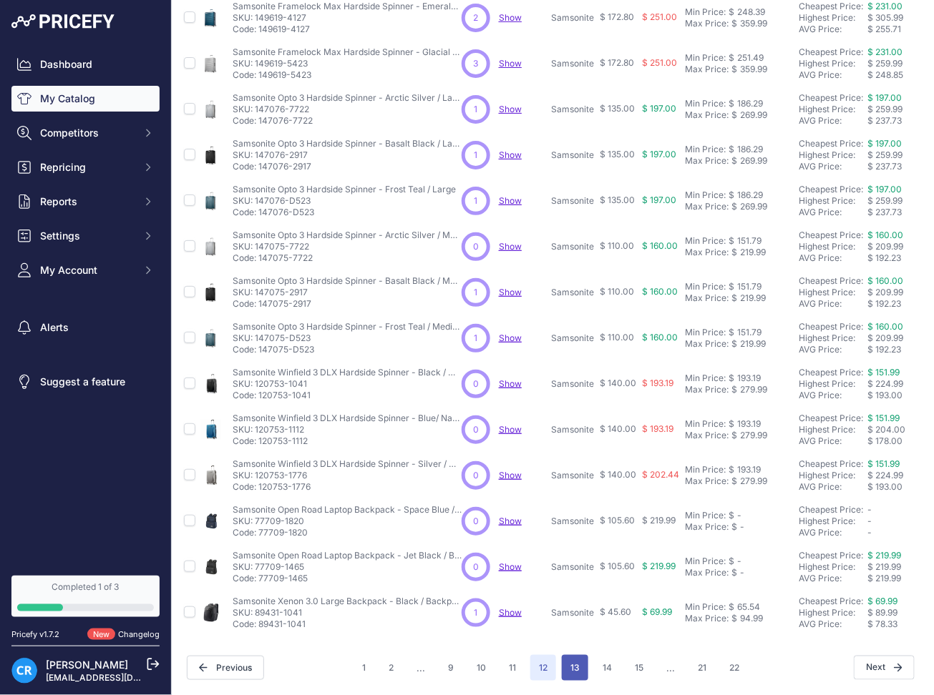
click at [567, 655] on button "13" at bounding box center [575, 668] width 26 height 26
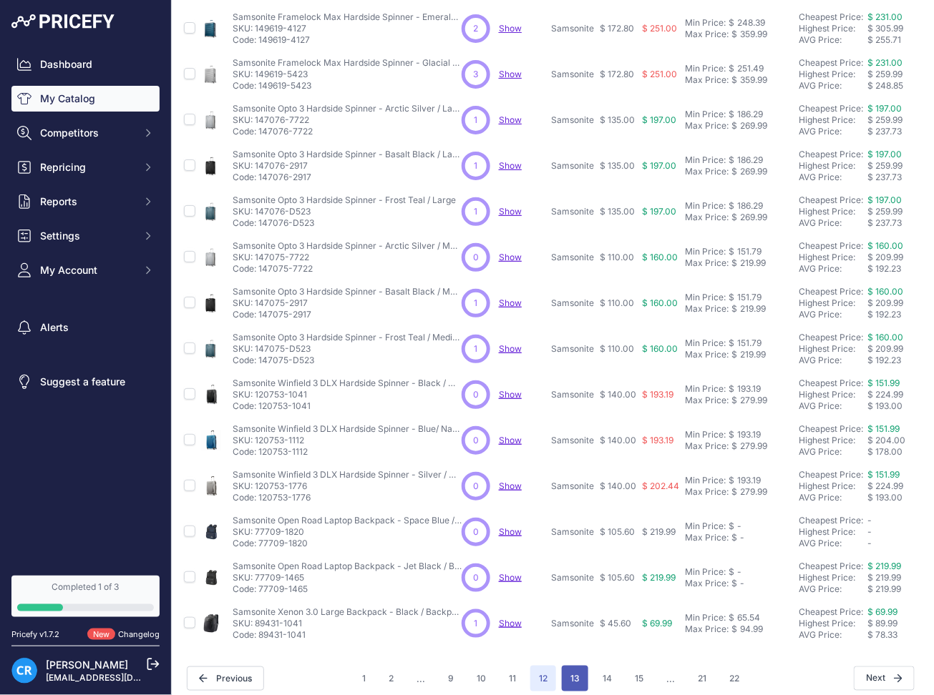
scroll to position [270, 2]
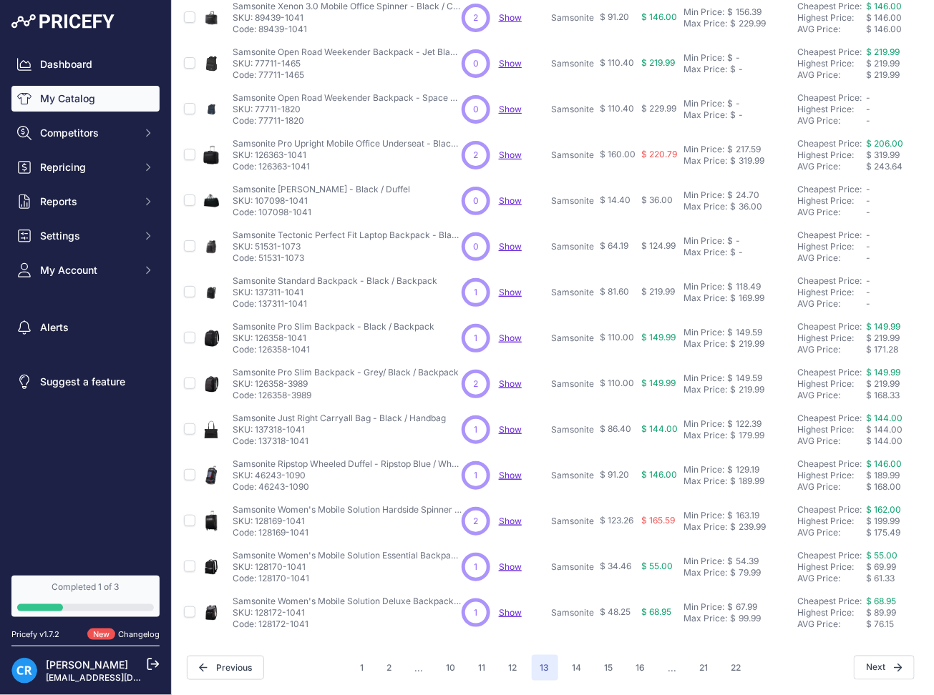
scroll to position [0, 2]
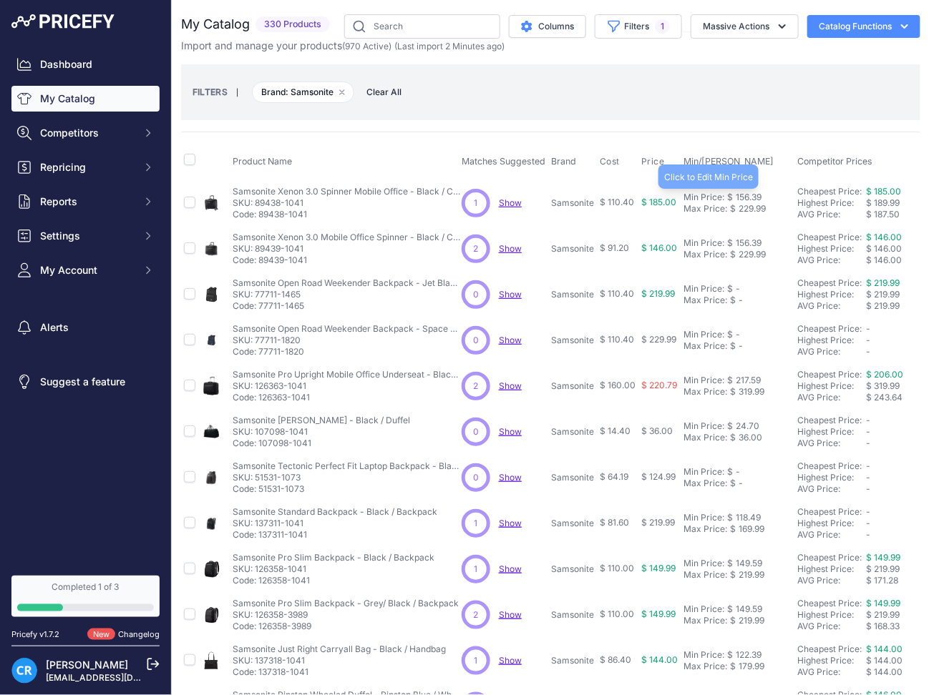
click at [756, 200] on div "156.39" at bounding box center [747, 197] width 29 height 11
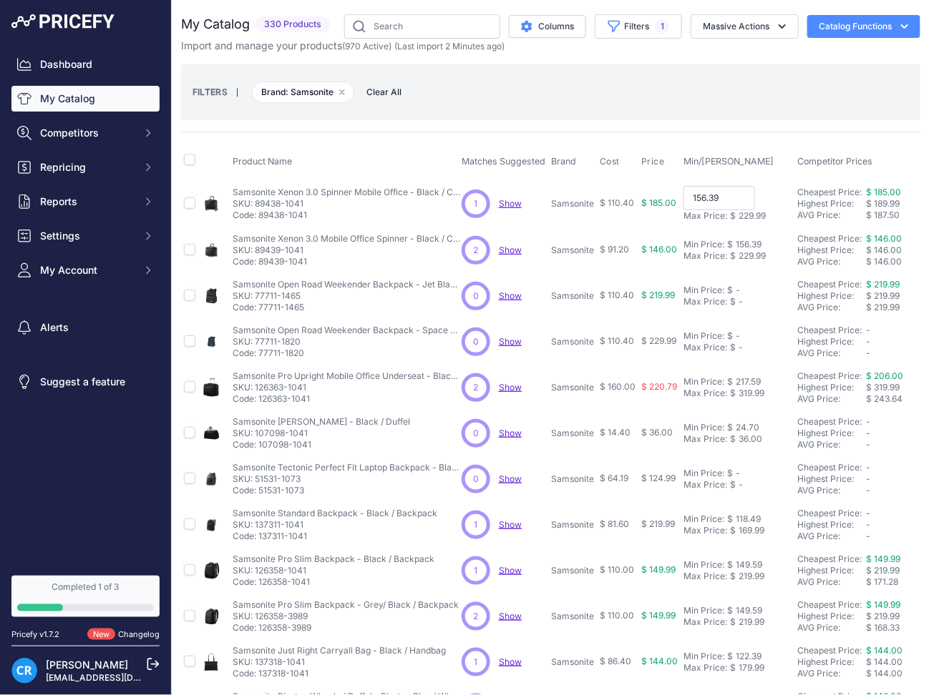
type input "158.69"
click at [759, 245] on div "156.39" at bounding box center [747, 243] width 29 height 11
type input "158.69"
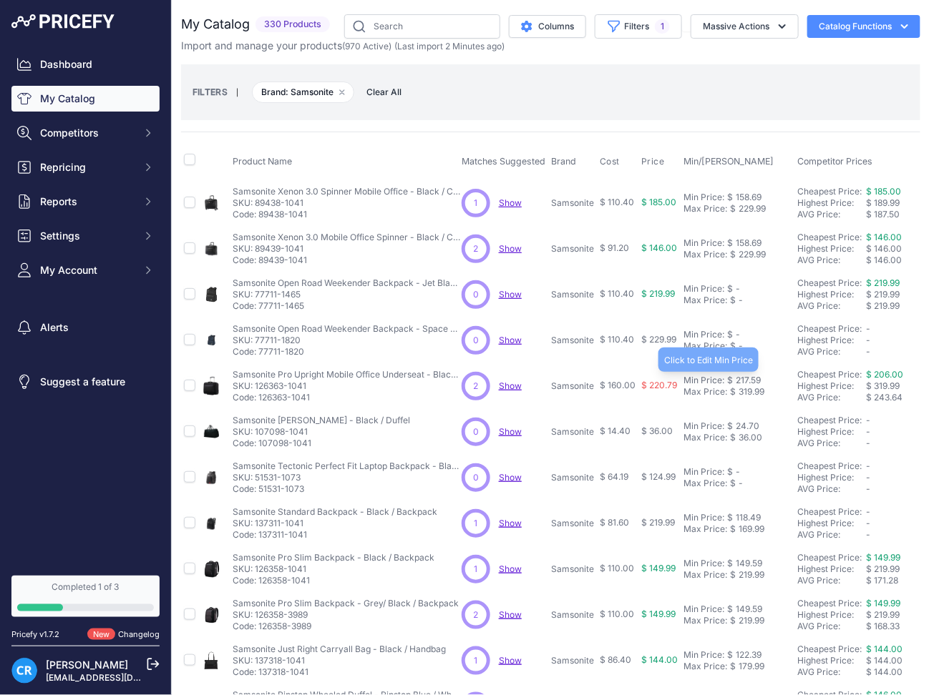
click at [750, 380] on div "217.59" at bounding box center [747, 380] width 28 height 11
type input "220.79"
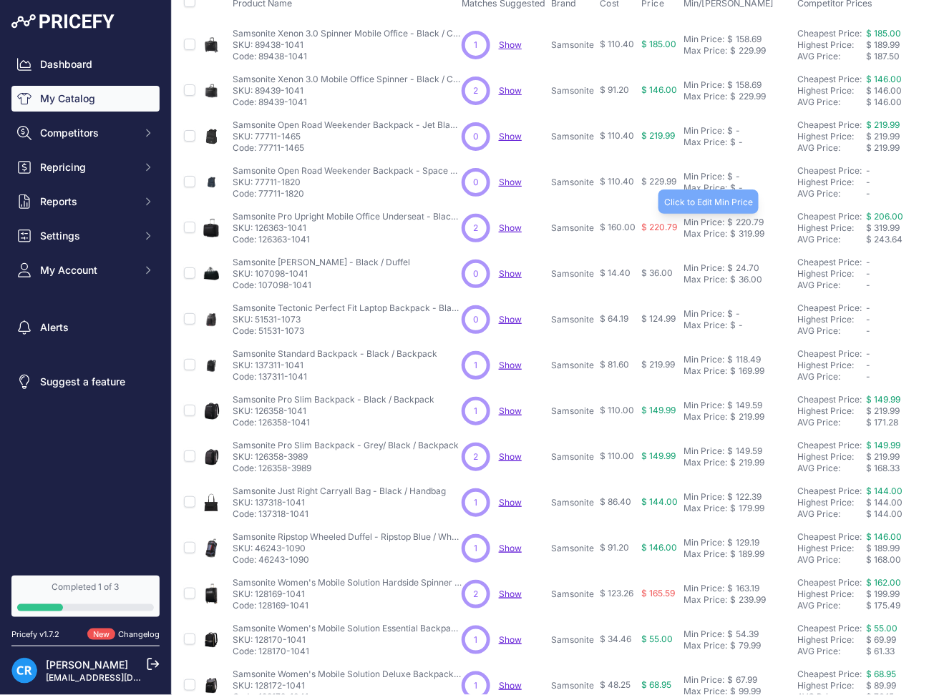
scroll to position [190, 2]
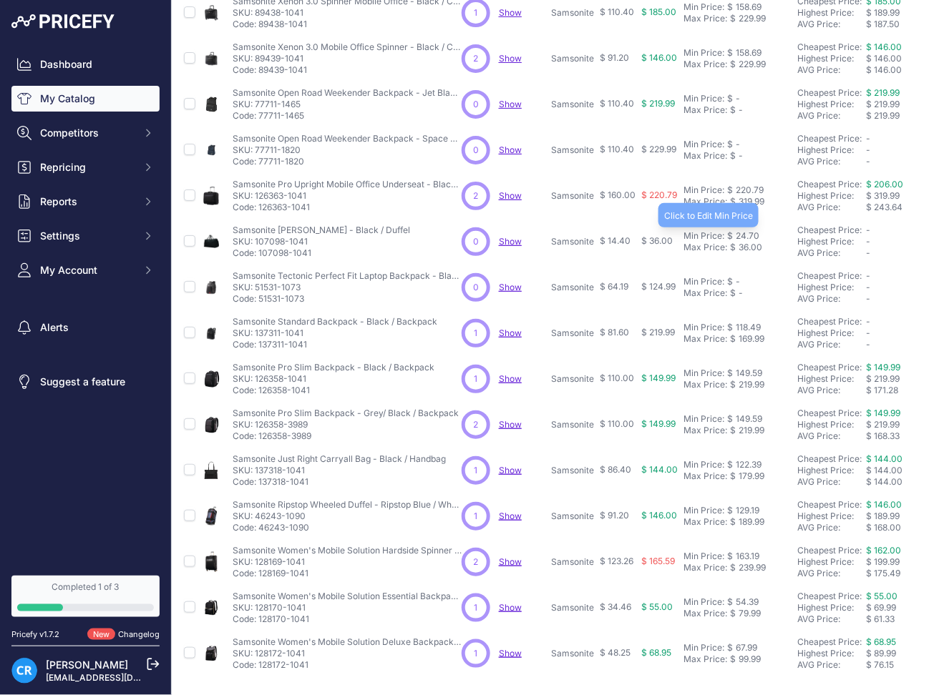
click at [743, 233] on div "24.70" at bounding box center [746, 235] width 26 height 11
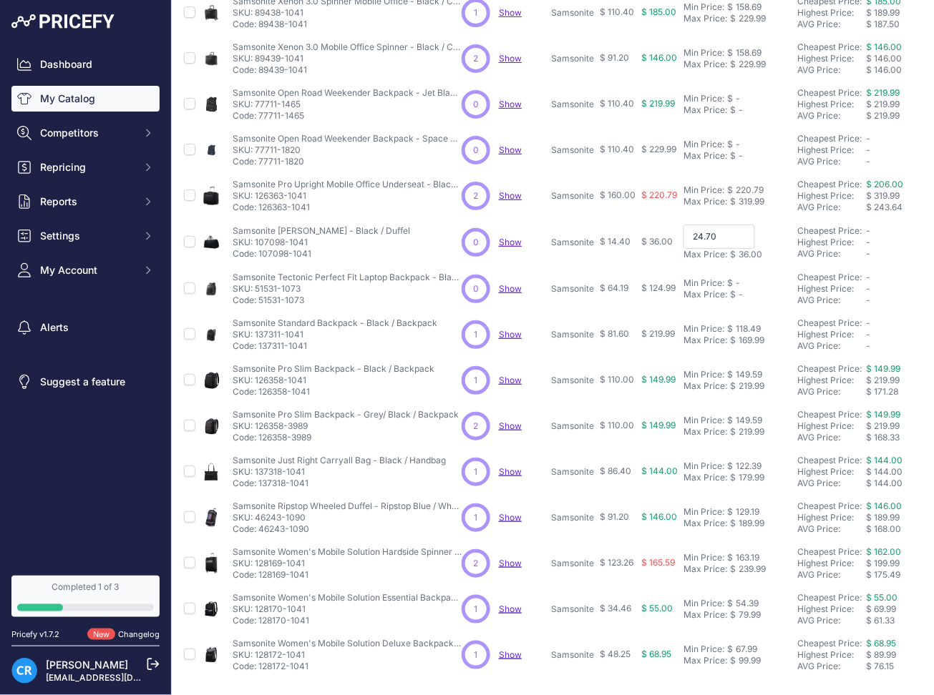
type input "24.84"
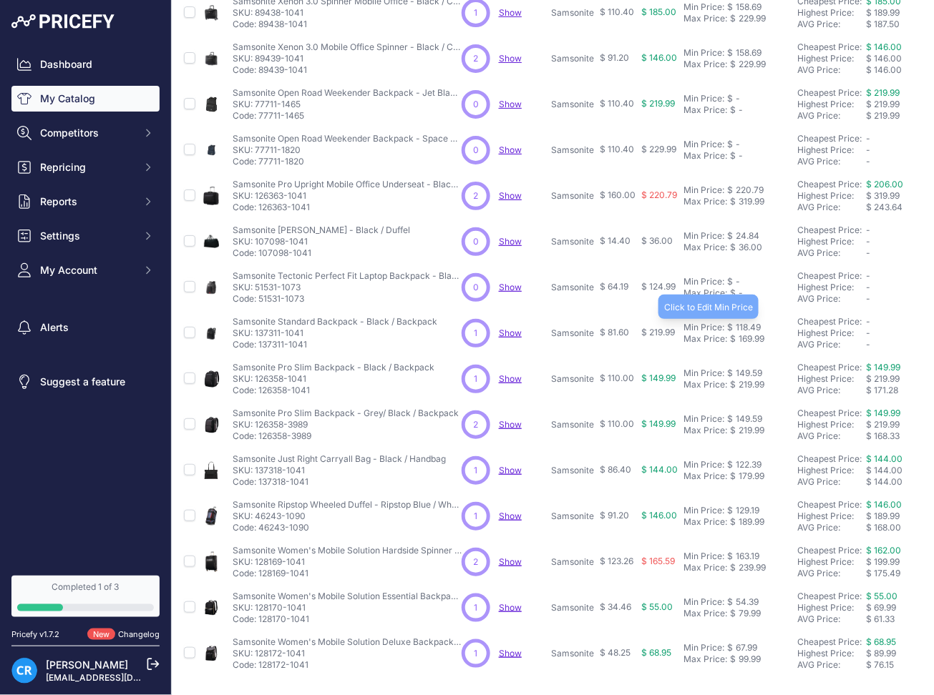
click at [746, 322] on div "118.49" at bounding box center [747, 327] width 28 height 11
type input "117.29"
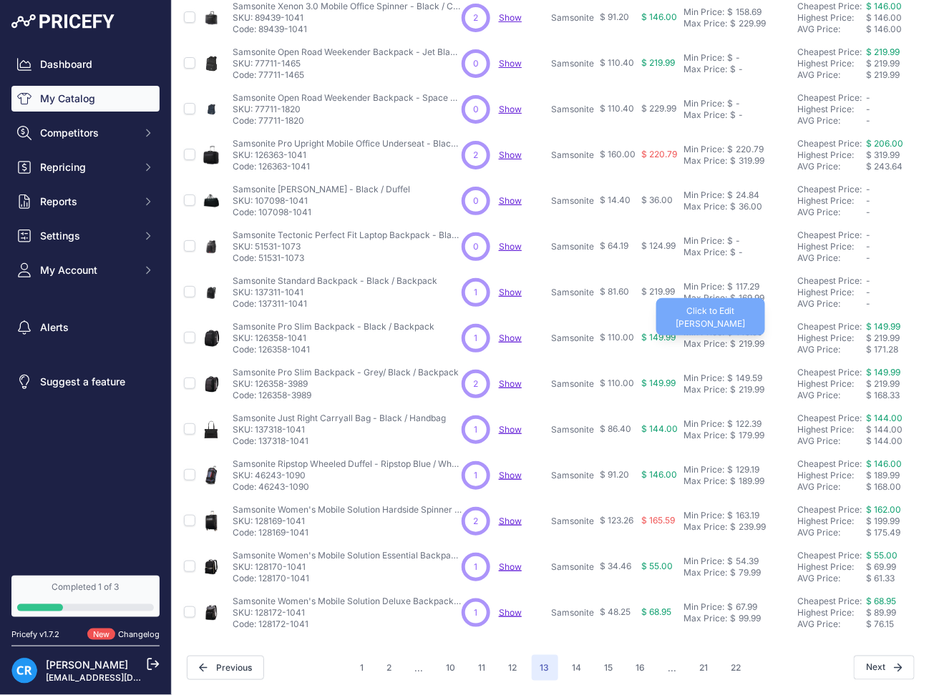
scroll to position [245, 2]
click at [753, 327] on div "149.59" at bounding box center [747, 332] width 29 height 11
type input "151.79"
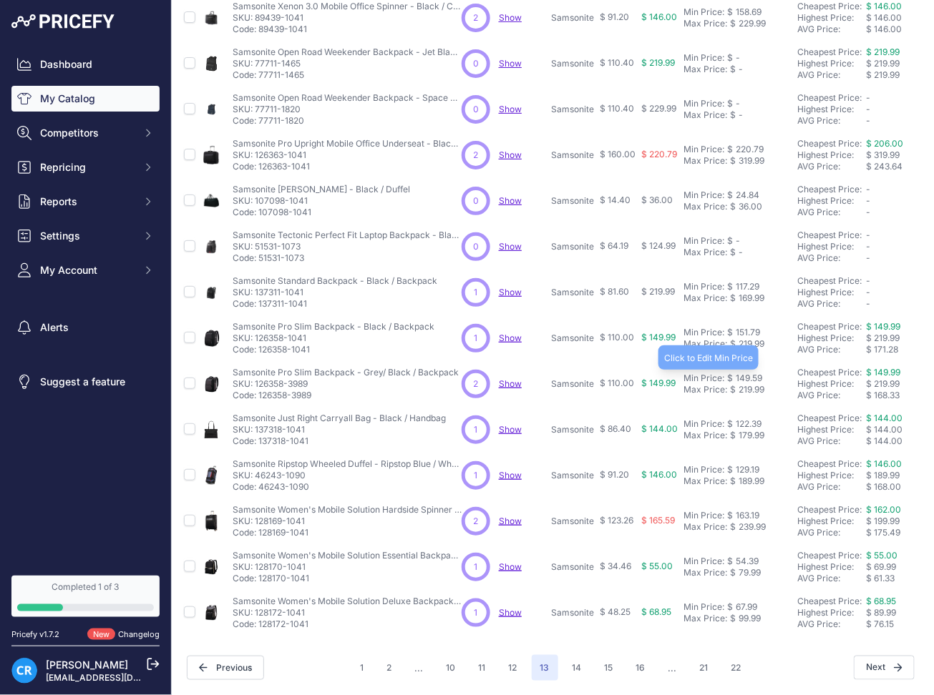
click at [749, 373] on div "149.59" at bounding box center [747, 378] width 29 height 11
type input "151.79"
click at [748, 419] on div "122.39" at bounding box center [747, 424] width 29 height 11
type input "124.19"
click at [749, 453] on td "Min Price: $ 129.19 - Click to Edit Min Price 129.19 Max Price: $ 189.99 - Clic…" at bounding box center [737, 476] width 114 height 46
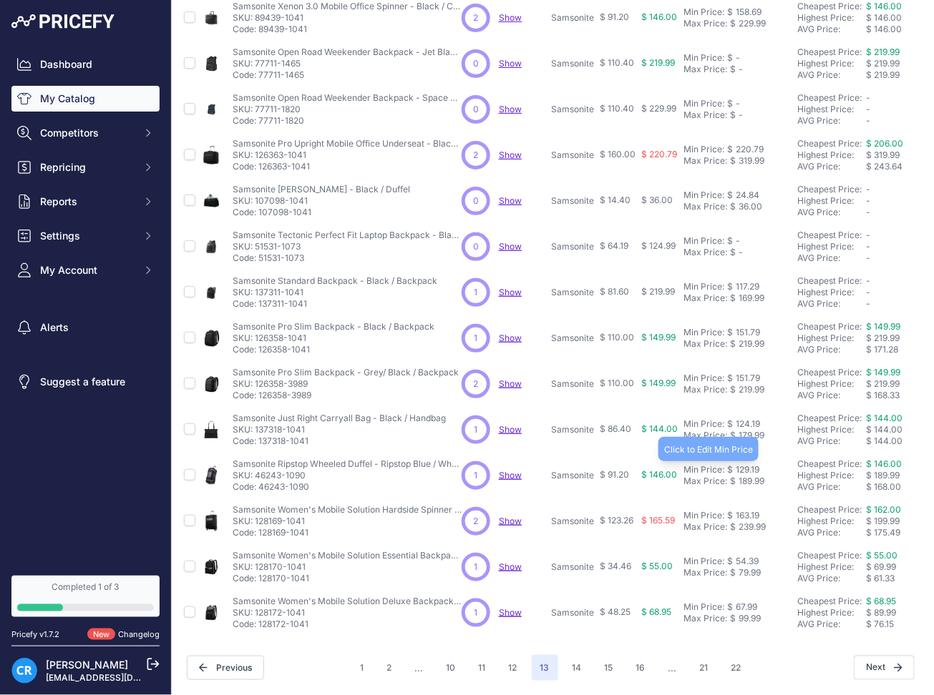
click at [747, 464] on div "129.19" at bounding box center [746, 469] width 26 height 11
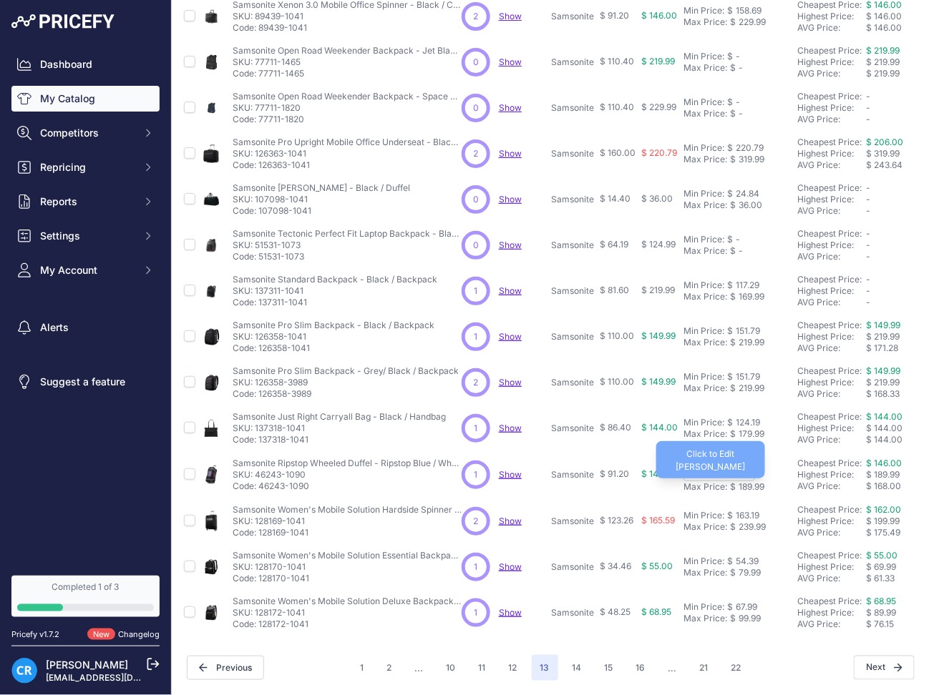
type input "131.09"
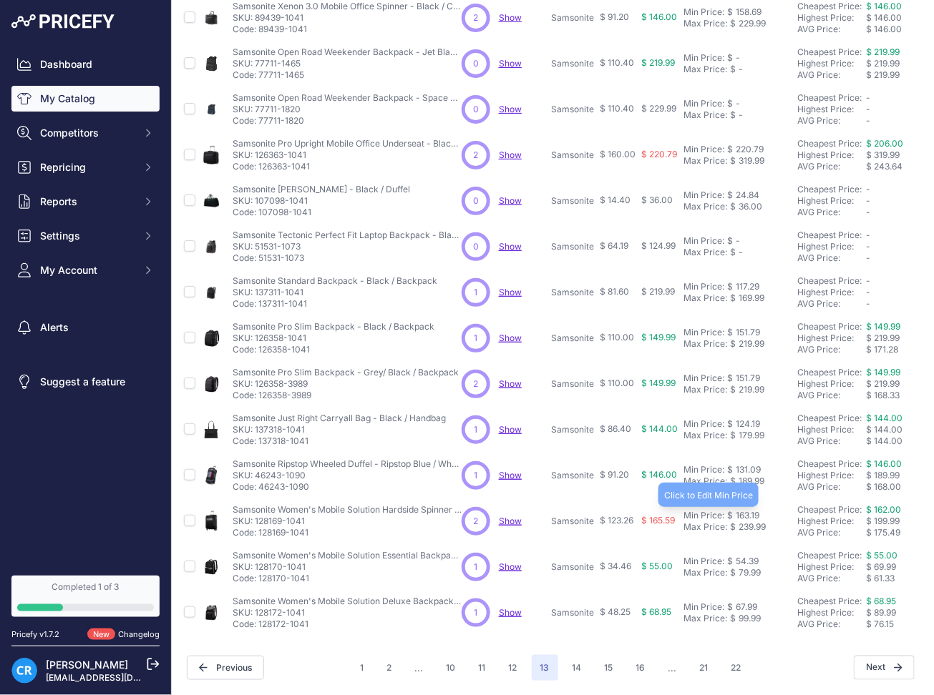
click at [748, 510] on div "163.19" at bounding box center [746, 515] width 26 height 11
type input "165.59"
click at [738, 556] on div "54.39" at bounding box center [746, 561] width 26 height 11
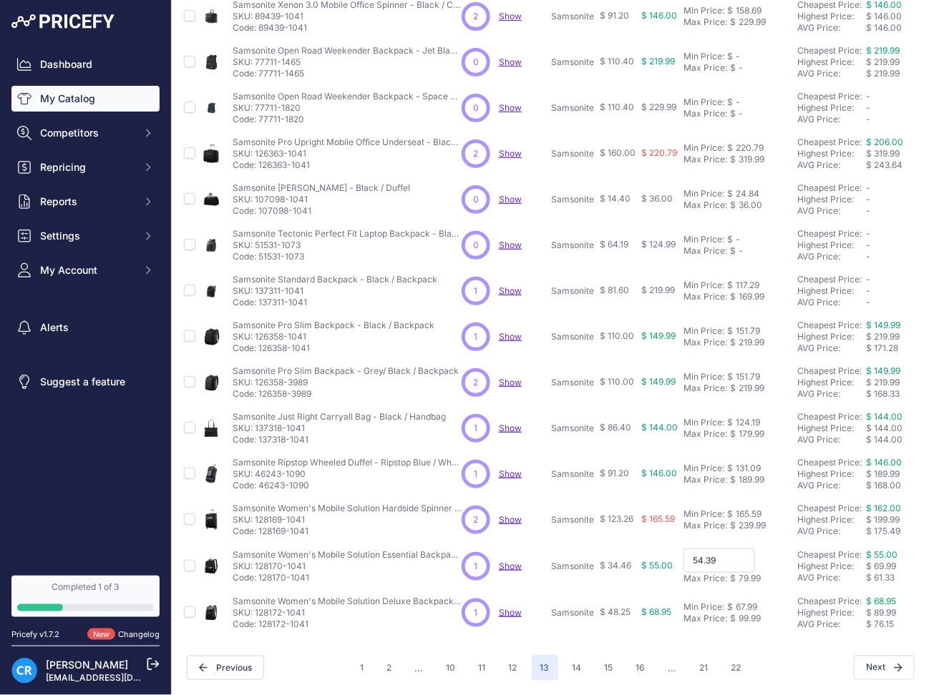
type input "55.19"
click at [738, 602] on div "67.99" at bounding box center [745, 607] width 24 height 11
type input "68.99"
click at [564, 655] on button "14" at bounding box center [577, 668] width 26 height 26
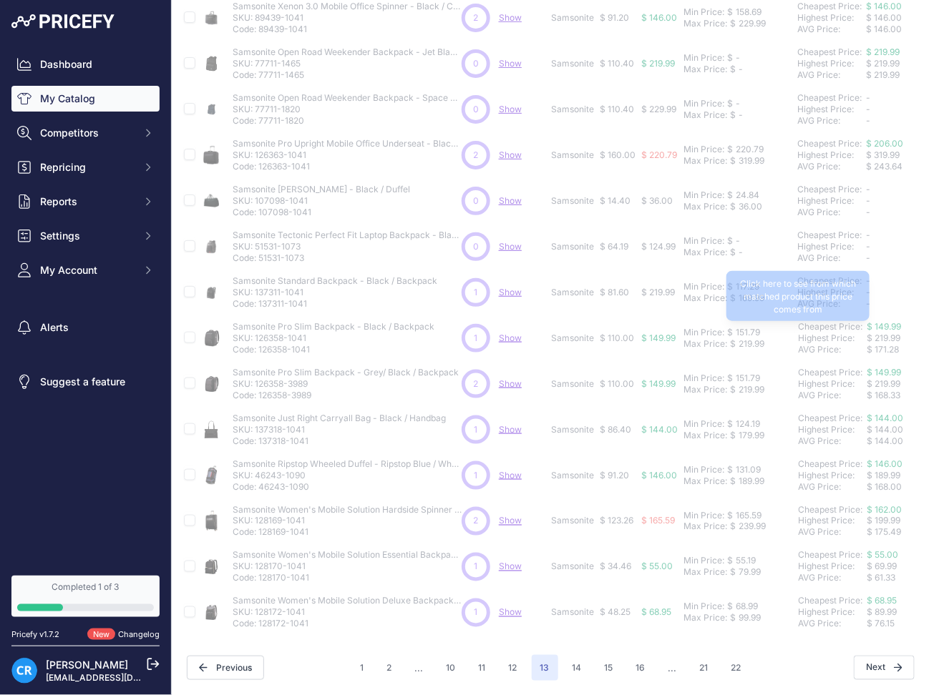
scroll to position [0, 2]
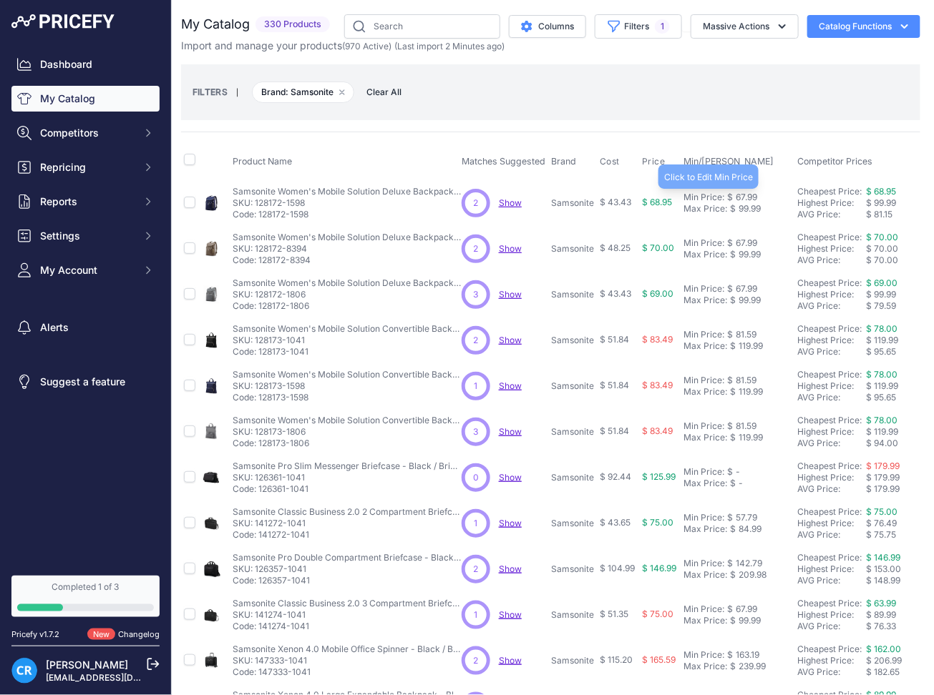
click at [744, 195] on div "67.99" at bounding box center [745, 197] width 24 height 11
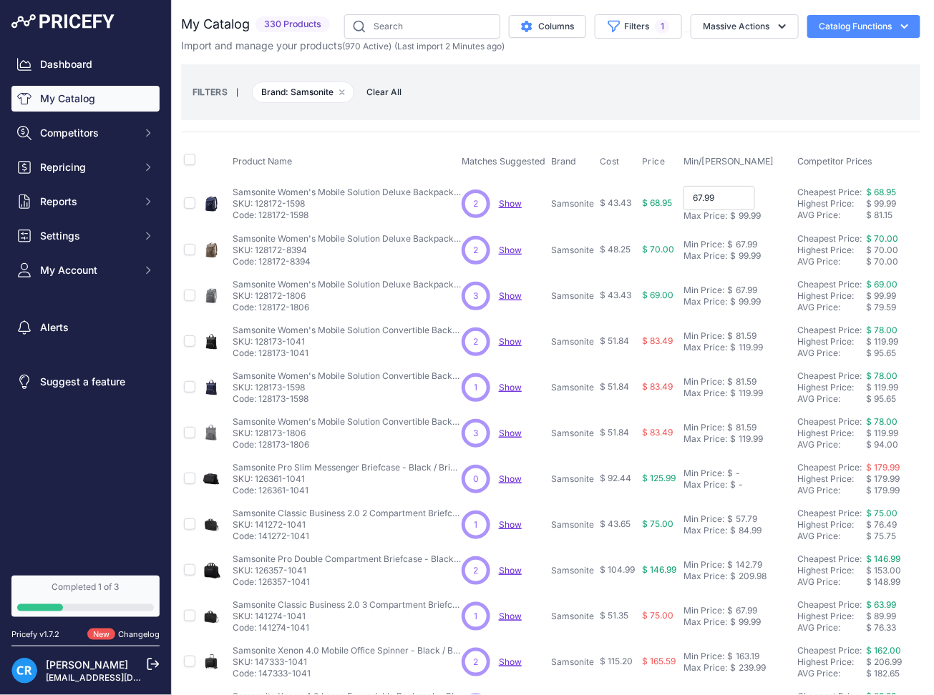
type input "68.99"
click at [750, 242] on div "67.99" at bounding box center [745, 243] width 24 height 11
type input "68.99"
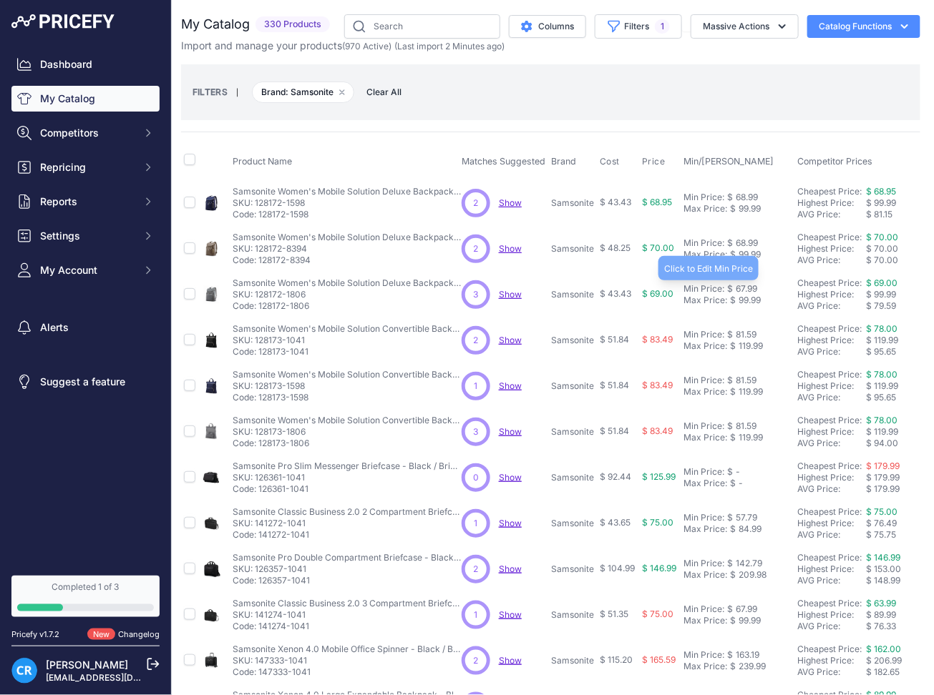
click at [752, 283] on div "67.99" at bounding box center [745, 288] width 24 height 11
type input "68.99"
click at [745, 332] on div "81.59" at bounding box center [745, 334] width 24 height 11
type input "82.79"
click at [743, 376] on div "81.59" at bounding box center [745, 380] width 24 height 11
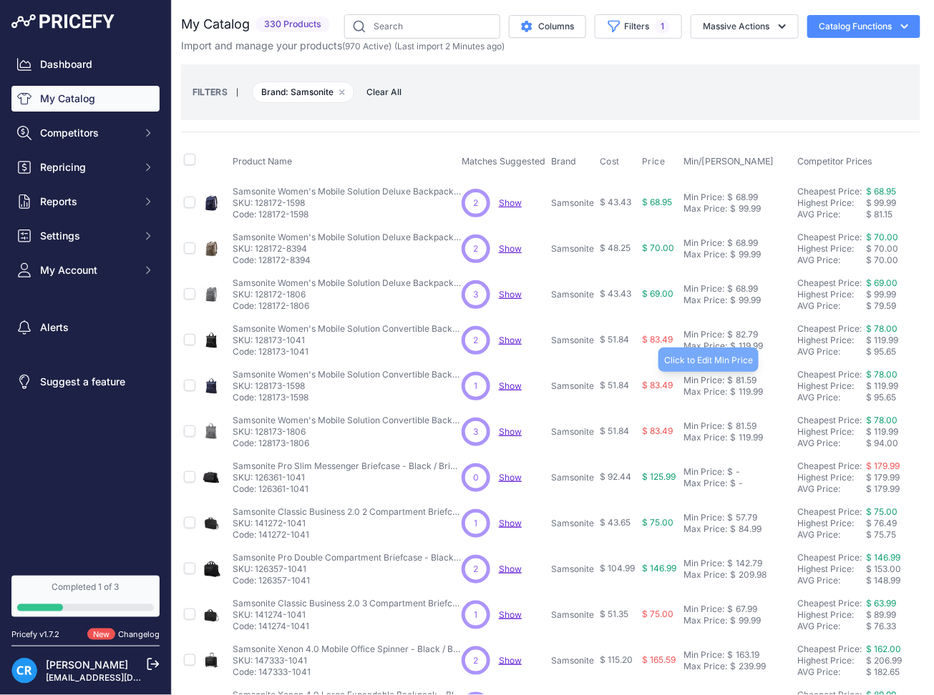
type input "82.79"
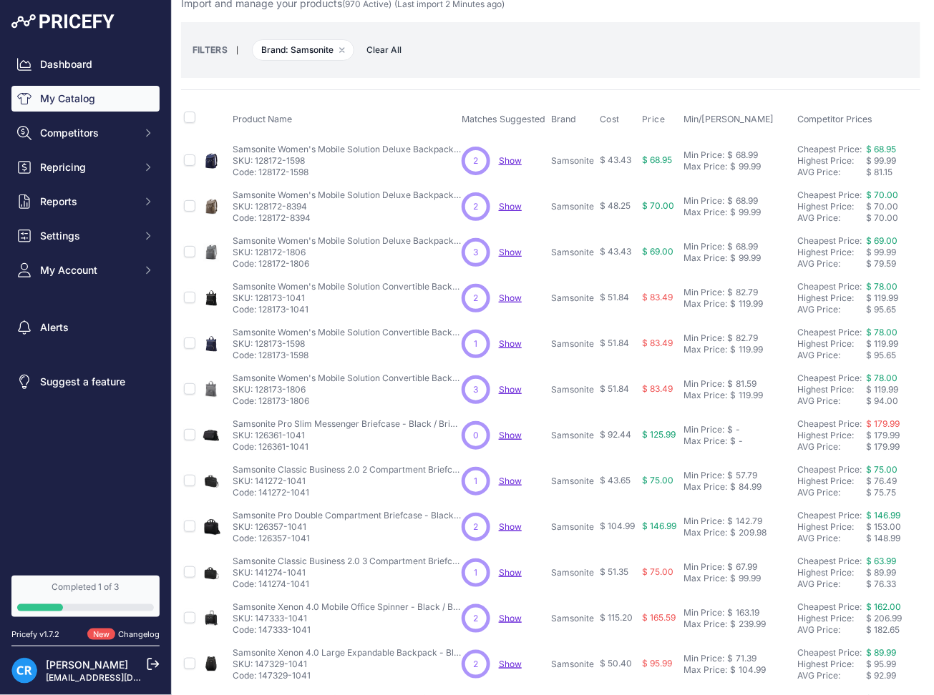
scroll to position [190, 2]
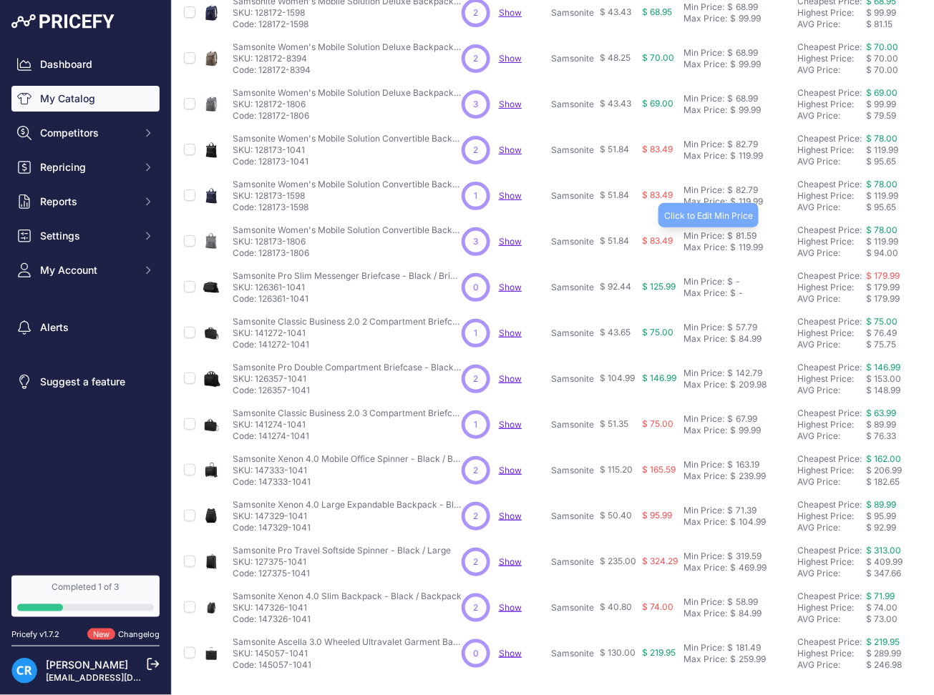
click at [746, 236] on div "81.59" at bounding box center [745, 235] width 24 height 11
type input "82.79"
click at [746, 327] on div "57.79" at bounding box center [745, 327] width 24 height 11
type input "58.64"
click at [751, 371] on div "142.79" at bounding box center [747, 373] width 29 height 11
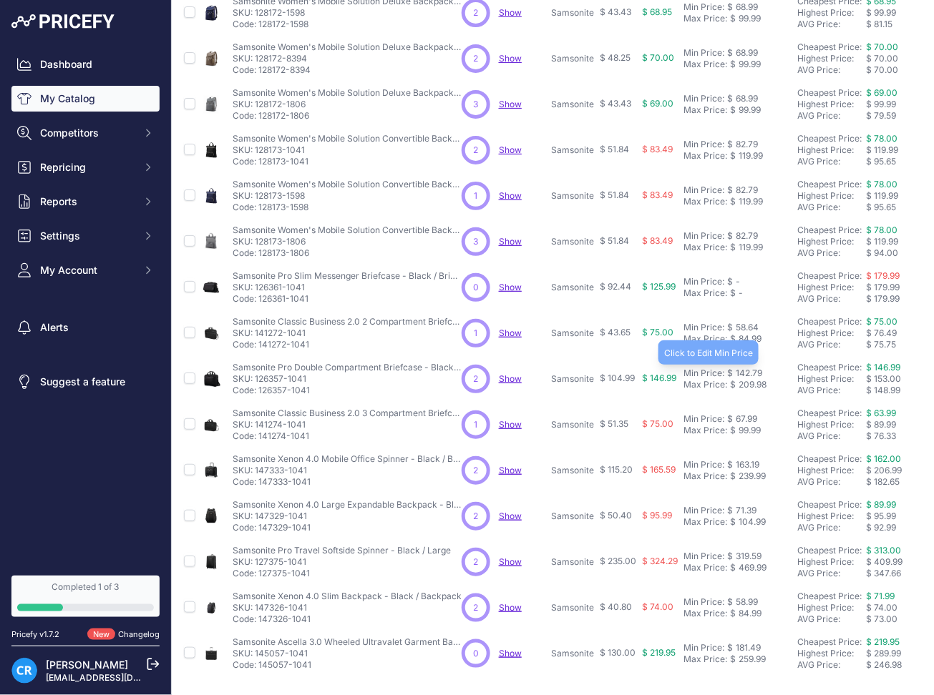
type input "144.89"
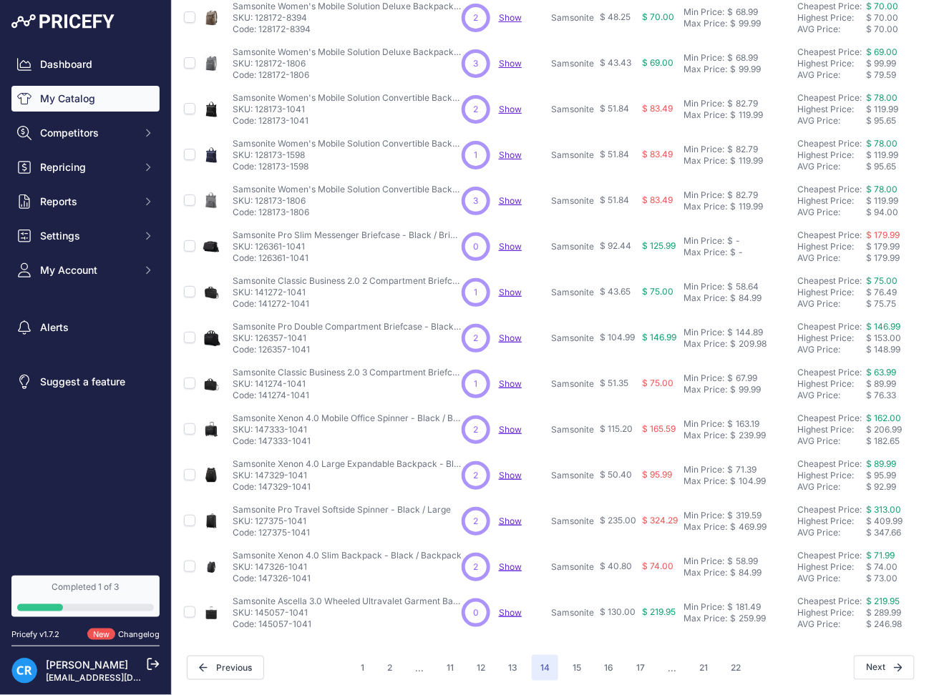
scroll to position [245, 2]
click at [751, 373] on div "67.99" at bounding box center [745, 378] width 24 height 11
type input "68.99"
click at [748, 419] on div "163.19" at bounding box center [746, 424] width 26 height 11
type input "165.59"
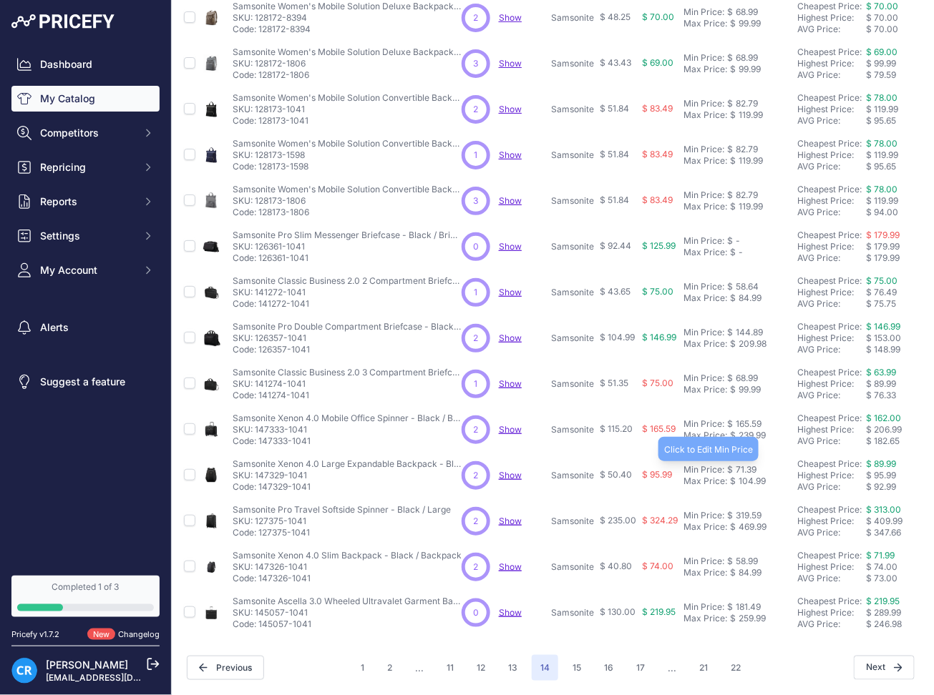
click at [748, 464] on div "71.39" at bounding box center [745, 469] width 24 height 11
type input "72.44"
click at [752, 499] on td "Min Price: $ 319.59 - Click to Edit Min Price 319.59 Max Price: $ 469.99 - Clic…" at bounding box center [737, 522] width 114 height 46
click at [752, 510] on div "319.59" at bounding box center [747, 515] width 29 height 11
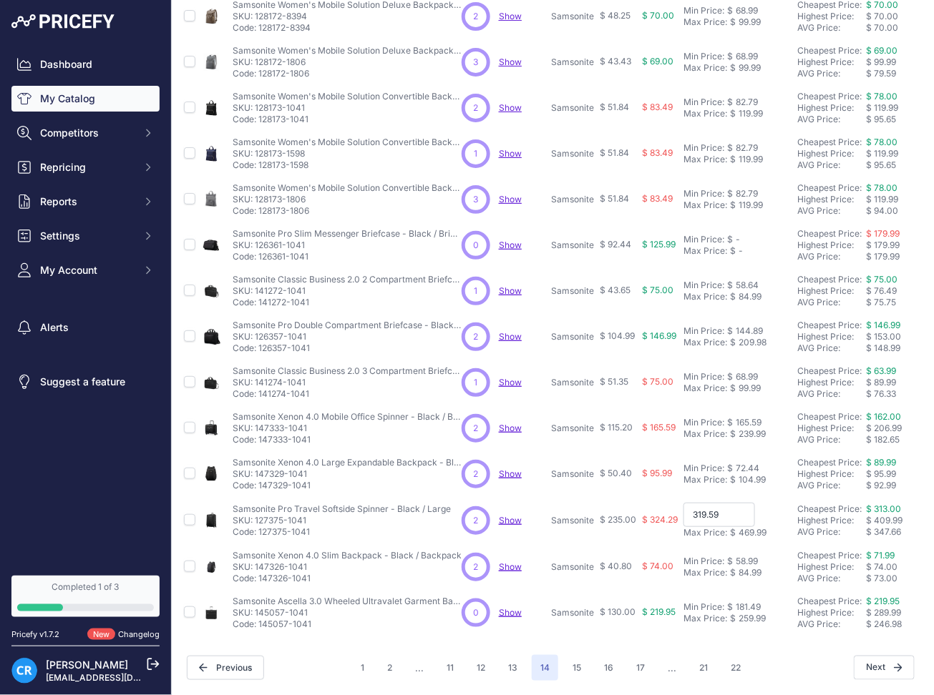
type input "324.29"
click at [748, 556] on div "58.99" at bounding box center [745, 561] width 25 height 11
type input "58.64"
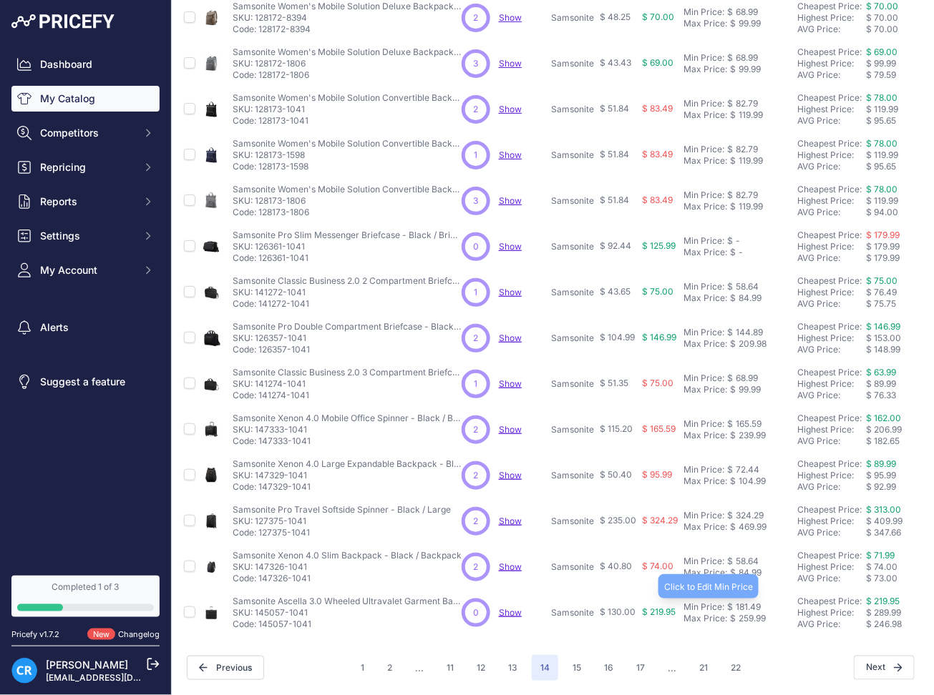
click at [741, 590] on td "Min Price: $ 181.49 - Click to Edit Min Price 181.49 Max Price: $ 259.99 - Clic…" at bounding box center [737, 613] width 114 height 46
click at [748, 602] on div "181.49" at bounding box center [747, 607] width 28 height 11
type input "179.39"
click at [567, 655] on button "15" at bounding box center [577, 668] width 26 height 26
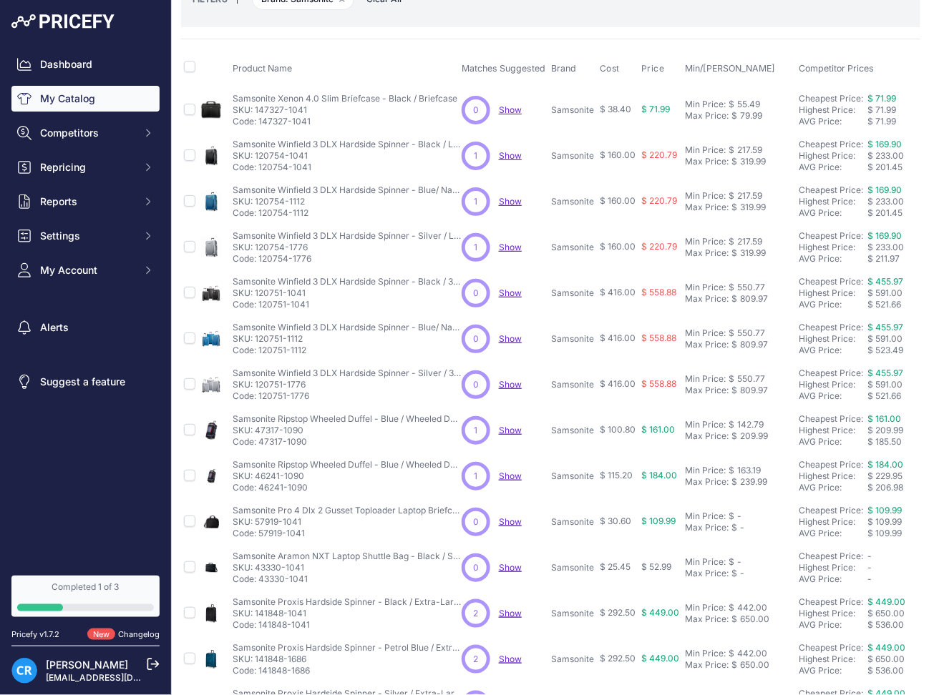
scroll to position [95, 2]
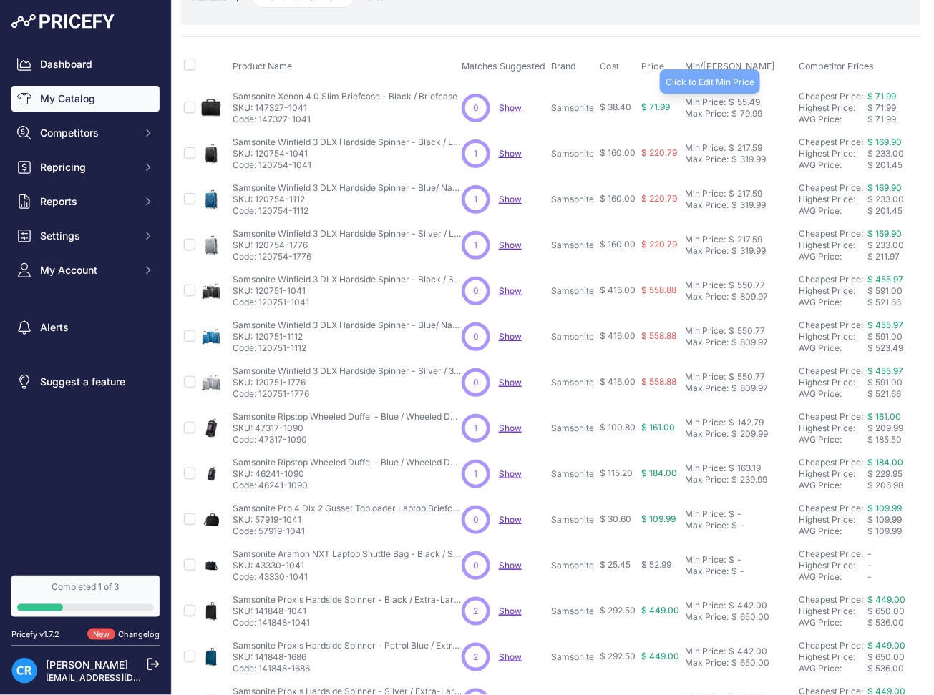
click at [741, 105] on div "55.49" at bounding box center [747, 102] width 26 height 11
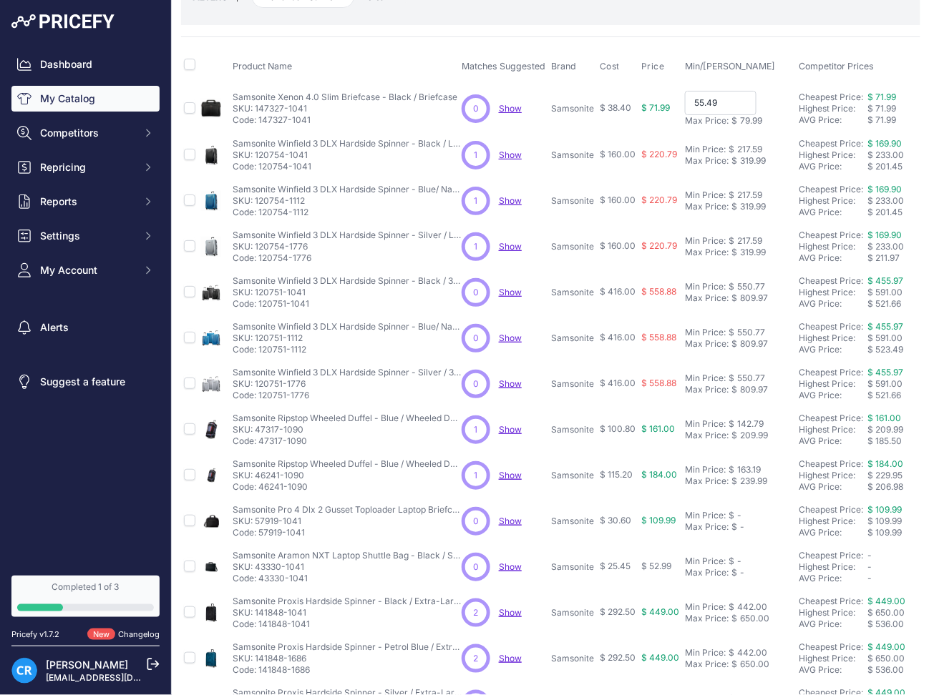
type input "55.19"
click at [747, 147] on div "217.59" at bounding box center [748, 147] width 28 height 11
type input "220.79"
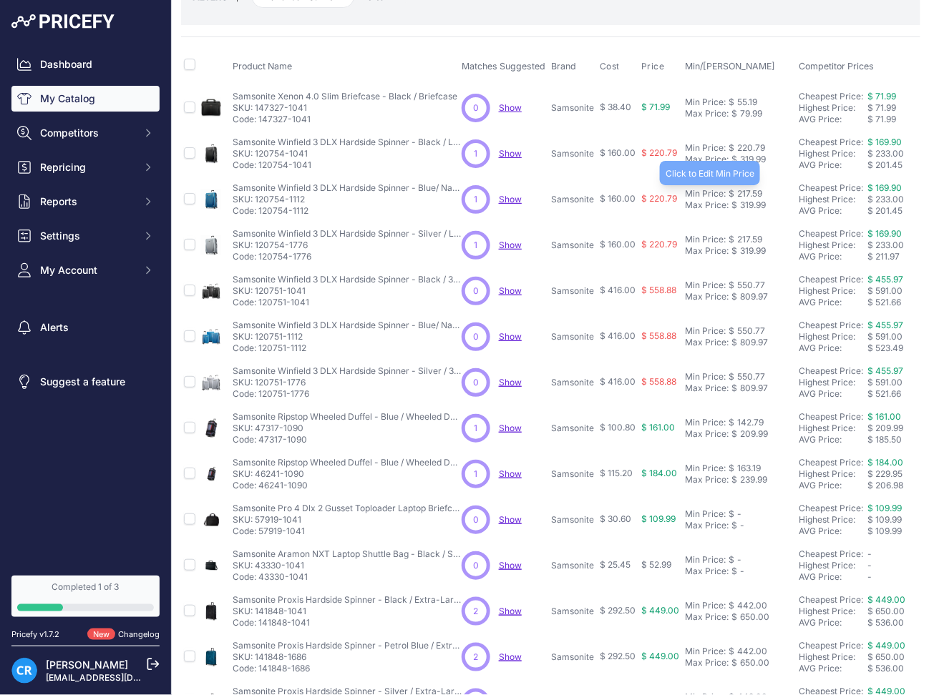
click at [756, 192] on div "217.59" at bounding box center [748, 193] width 28 height 11
type input "220.79"
click at [746, 242] on div "217.59" at bounding box center [748, 239] width 28 height 11
type input "220.79"
click at [754, 283] on div "550.77" at bounding box center [749, 285] width 31 height 11
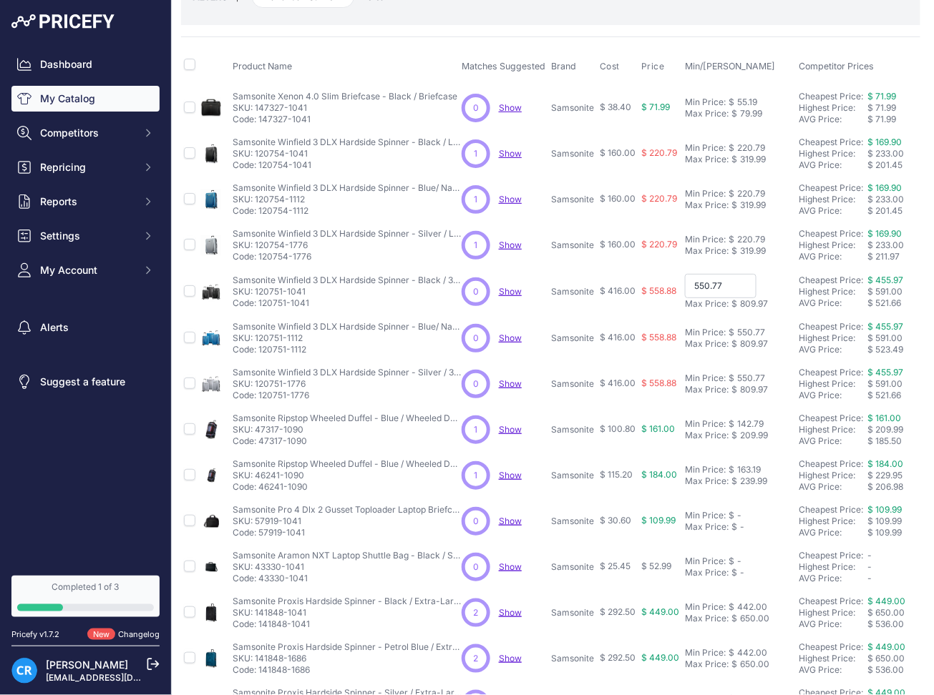
type input "558.88"
click at [758, 336] on div "550.77" at bounding box center [749, 331] width 31 height 11
type input "558.88"
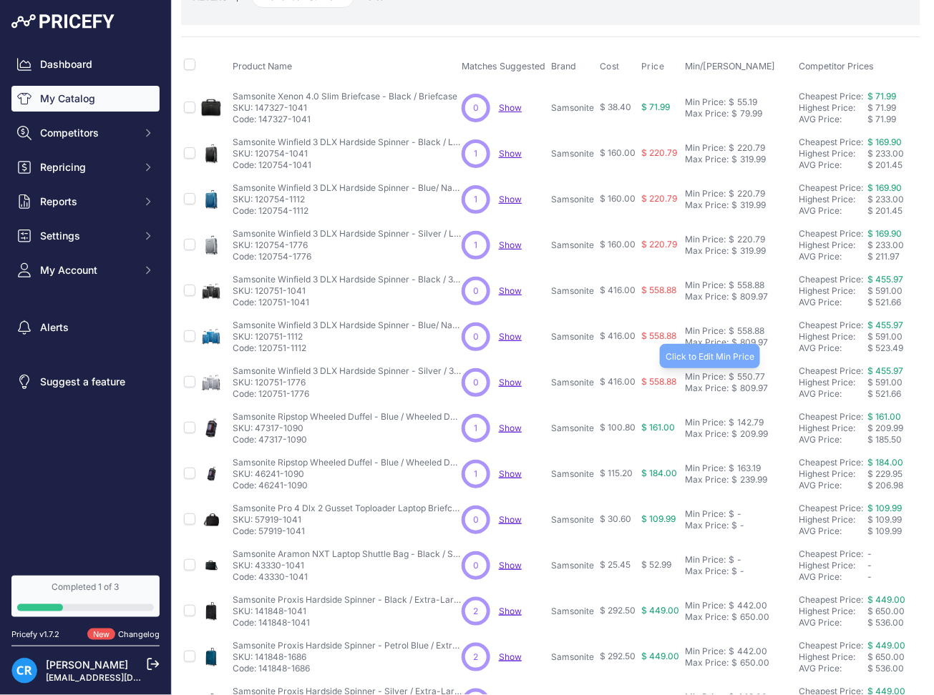
click at [743, 376] on div "550.77" at bounding box center [749, 376] width 31 height 11
type input "558.88"
click at [746, 423] on div "142.79" at bounding box center [748, 422] width 29 height 11
type input "144.89"
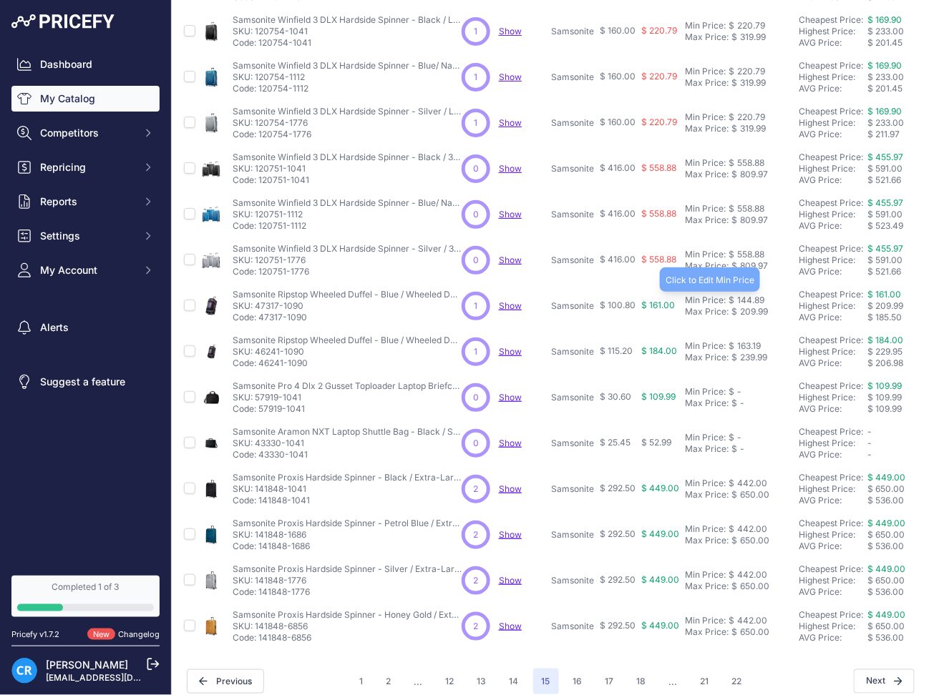
scroll to position [245, 2]
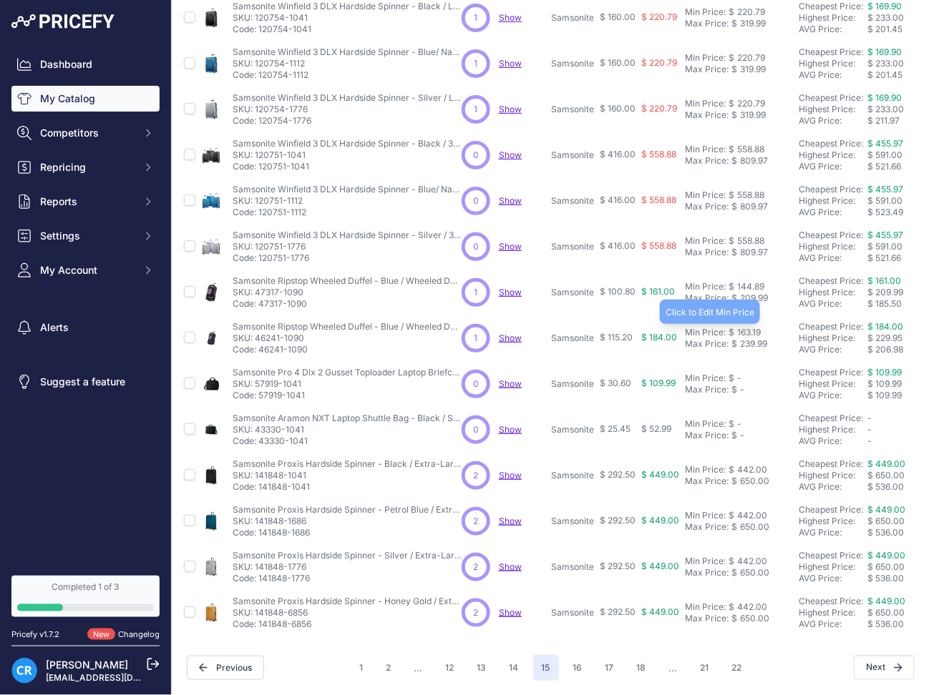
click at [746, 327] on div "163.19" at bounding box center [747, 332] width 26 height 11
type input "165.59"
click at [746, 464] on div "442.00" at bounding box center [750, 469] width 33 height 11
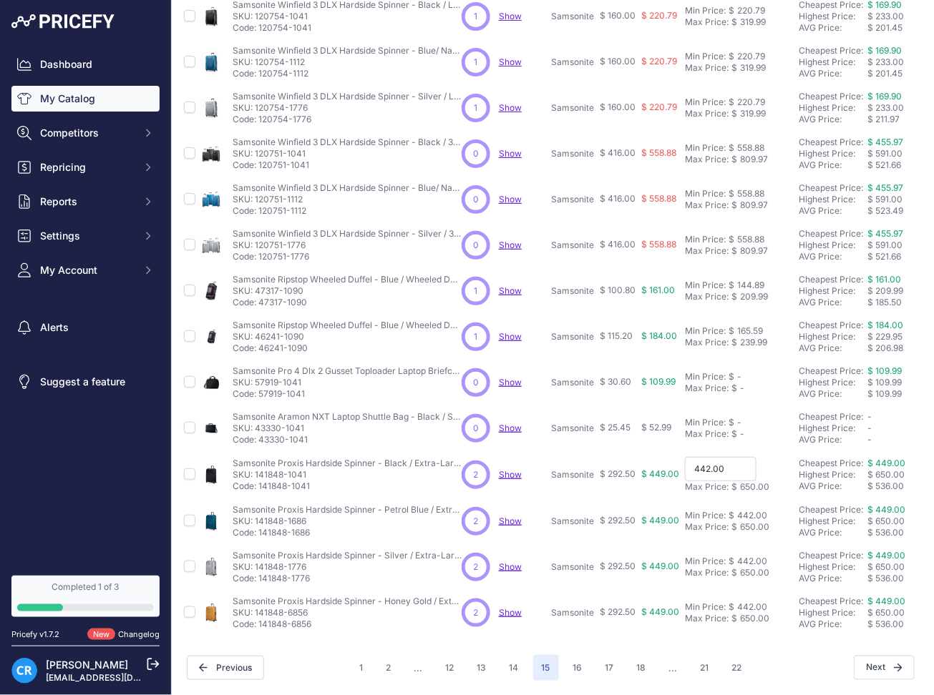
type input "448.50"
click at [756, 510] on div "442.00" at bounding box center [750, 515] width 33 height 11
type input "448.50"
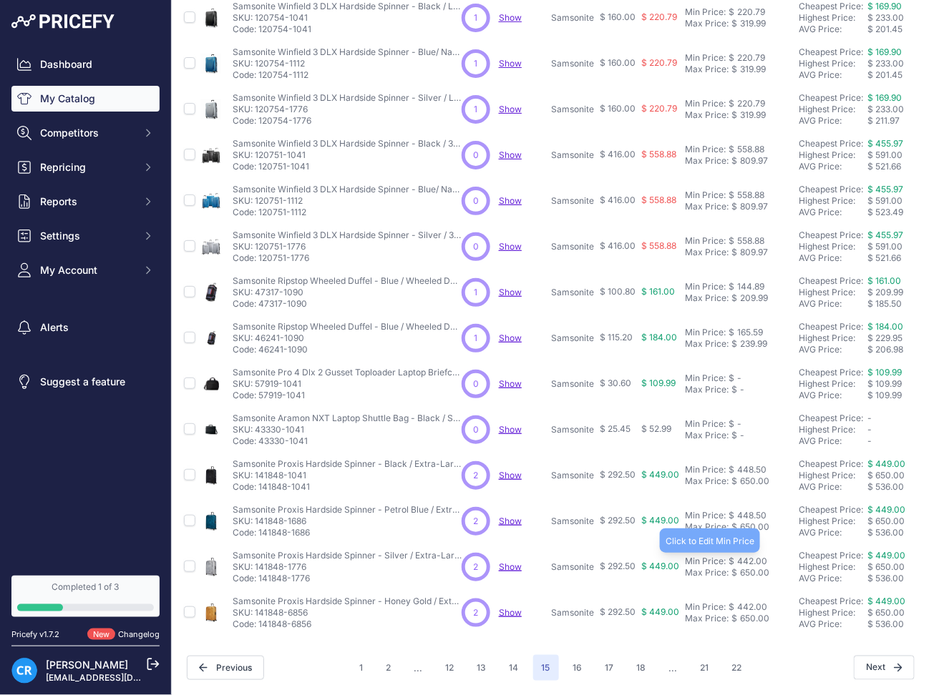
click at [747, 556] on div "442.00" at bounding box center [750, 561] width 33 height 11
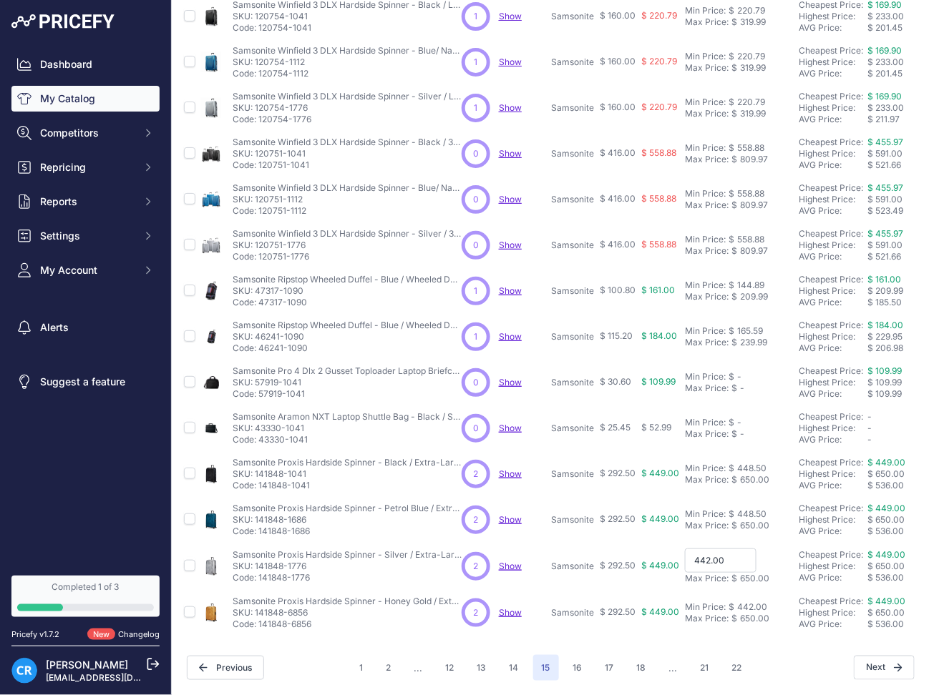
type input "448.50"
click at [752, 592] on td "Min Price: $ 442.00 - Click to Edit Min Price 442.00 Max Price: $ 650.00 - Clic…" at bounding box center [739, 613] width 114 height 46
click at [752, 602] on div "442.00" at bounding box center [750, 607] width 33 height 11
type input "448.50"
click at [575, 655] on button "16" at bounding box center [578, 668] width 26 height 26
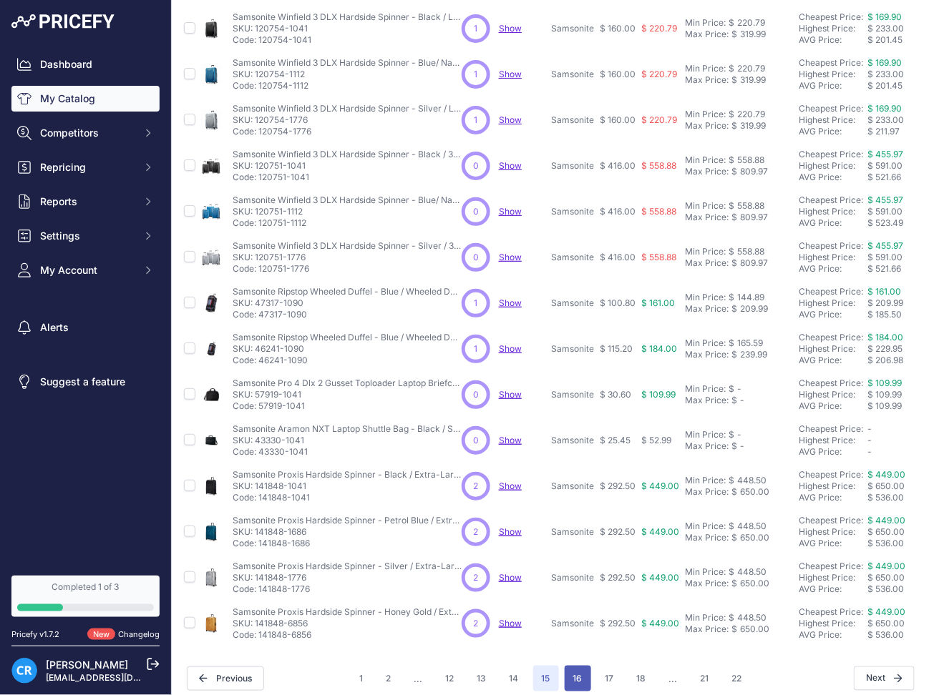
scroll to position [270, 2]
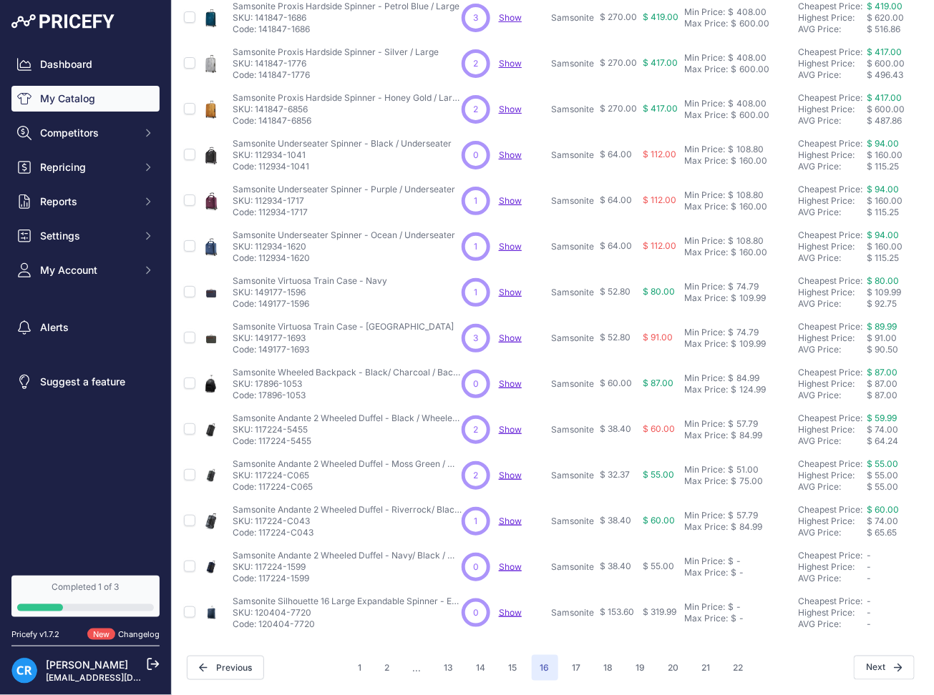
scroll to position [0, 2]
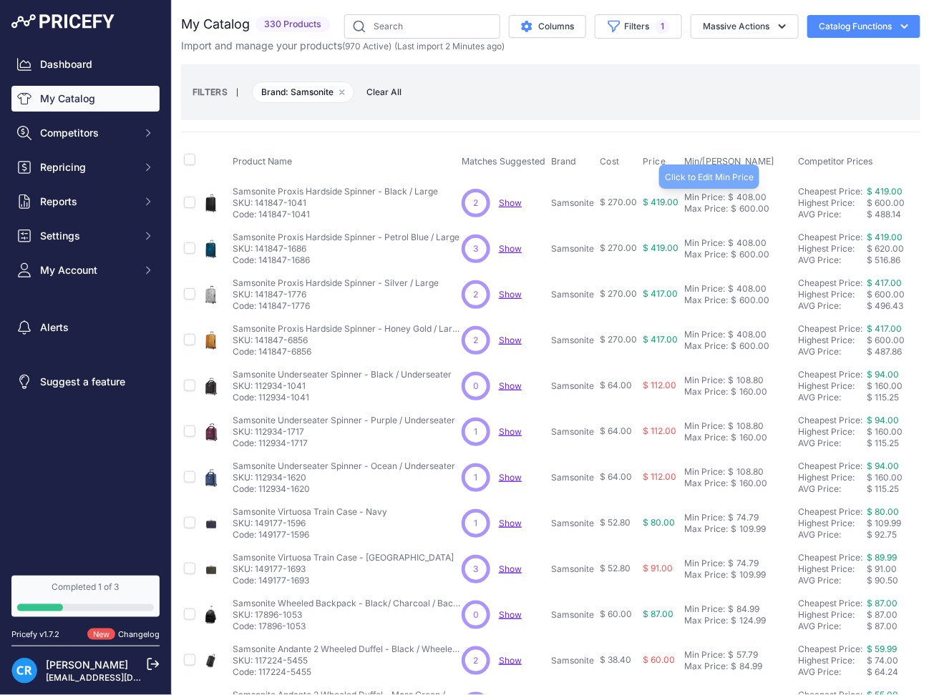
click at [751, 193] on div "408.00" at bounding box center [749, 197] width 33 height 11
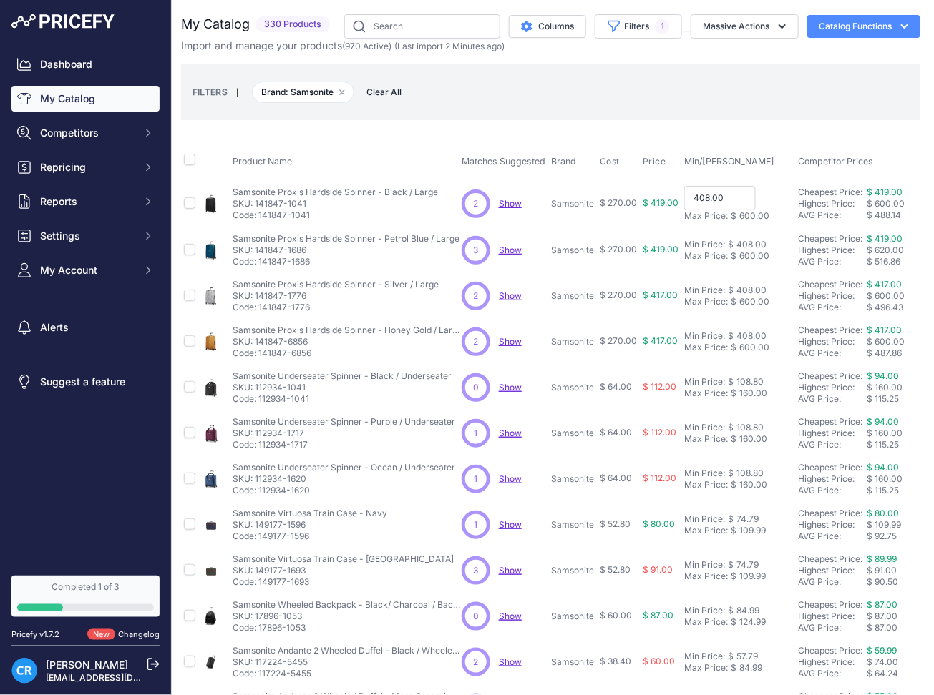
type input "414.00"
click at [746, 234] on td "Min Price: $ 408.00 - Click to Edit Min Price 408.00 Max Price: $ 600.00 - Clic…" at bounding box center [738, 249] width 114 height 46
click at [748, 238] on div "408.00" at bounding box center [749, 243] width 33 height 11
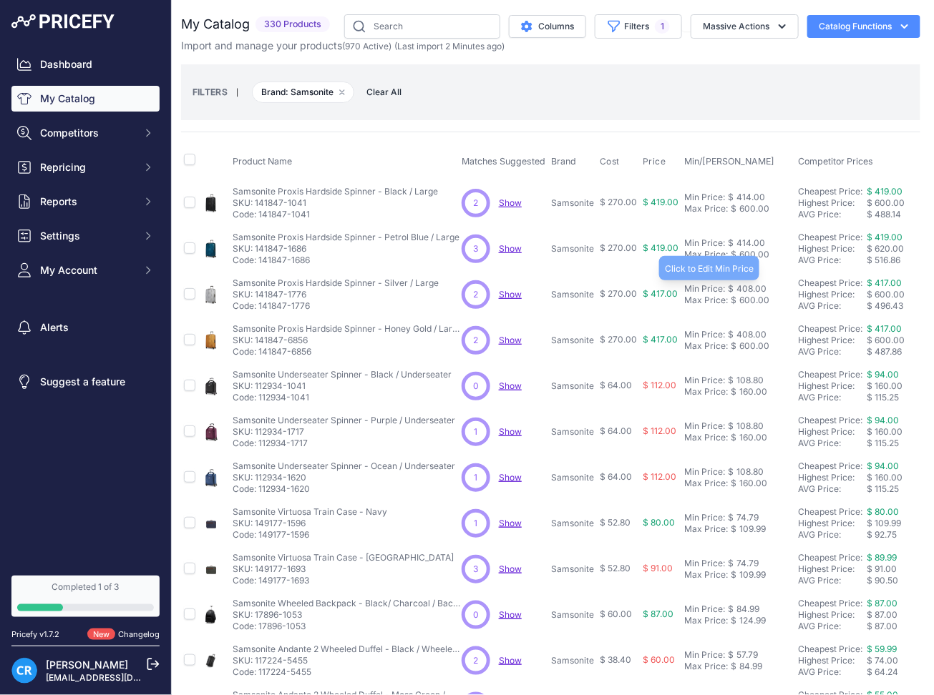
click at [752, 288] on div "408.00" at bounding box center [749, 288] width 33 height 11
click at [746, 334] on div "408.00" at bounding box center [749, 334] width 33 height 11
click at [753, 375] on div "108.80" at bounding box center [748, 380] width 30 height 11
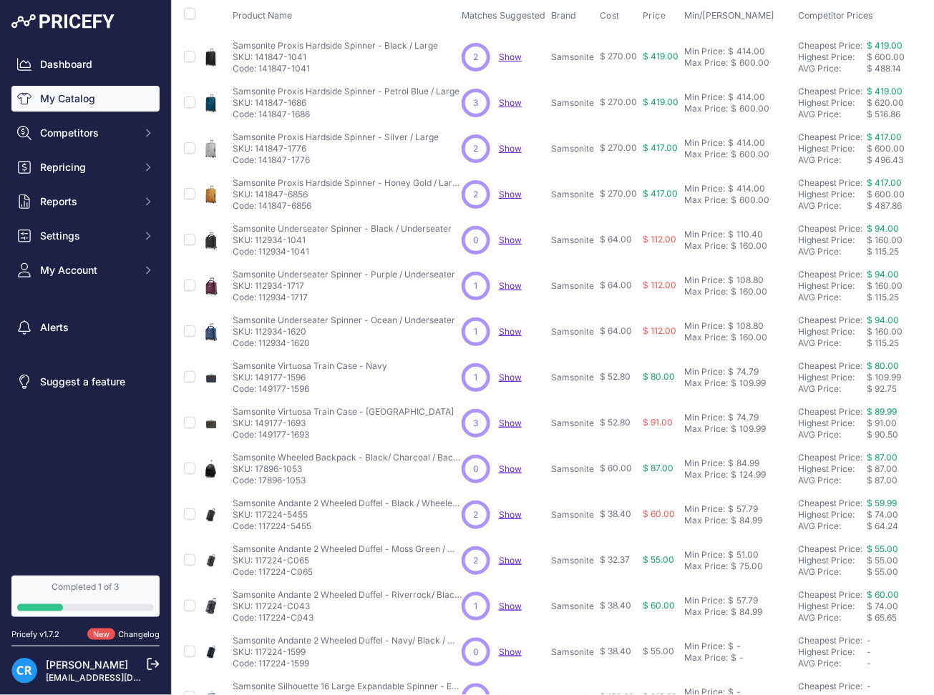
scroll to position [190, 2]
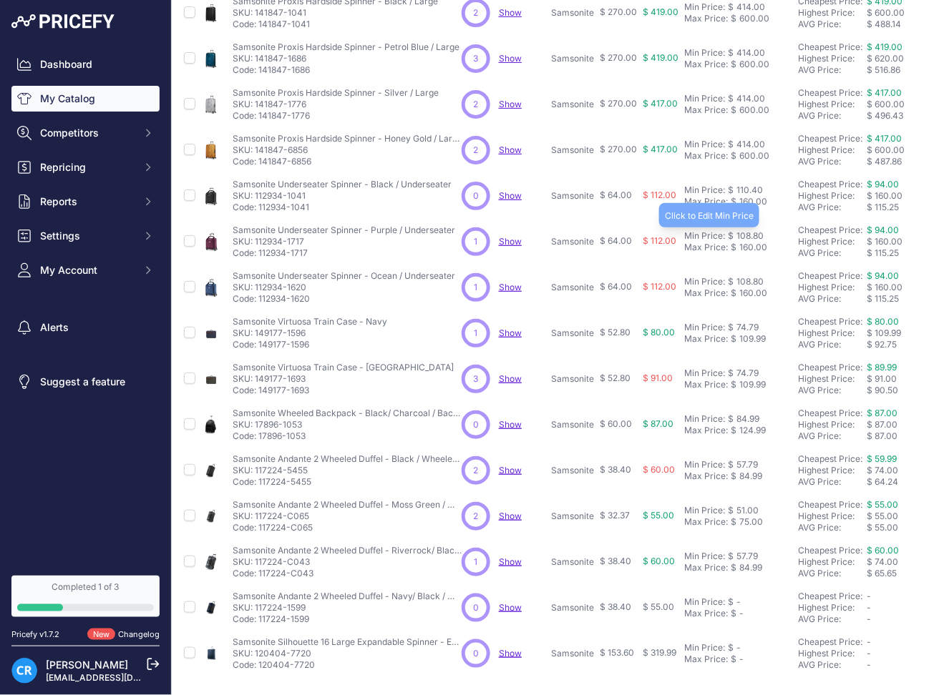
click at [751, 236] on div "108.80" at bounding box center [748, 235] width 30 height 11
click at [747, 275] on td "Min Price: $ 108.80 - Click to Edit Min Price 108.80 Max Price: $ 160.00 - Clic…" at bounding box center [738, 288] width 114 height 46
click at [752, 283] on div "108.80" at bounding box center [748, 281] width 30 height 11
click at [747, 332] on div "74.79" at bounding box center [745, 327] width 25 height 11
click at [746, 369] on div "74.79" at bounding box center [745, 373] width 25 height 11
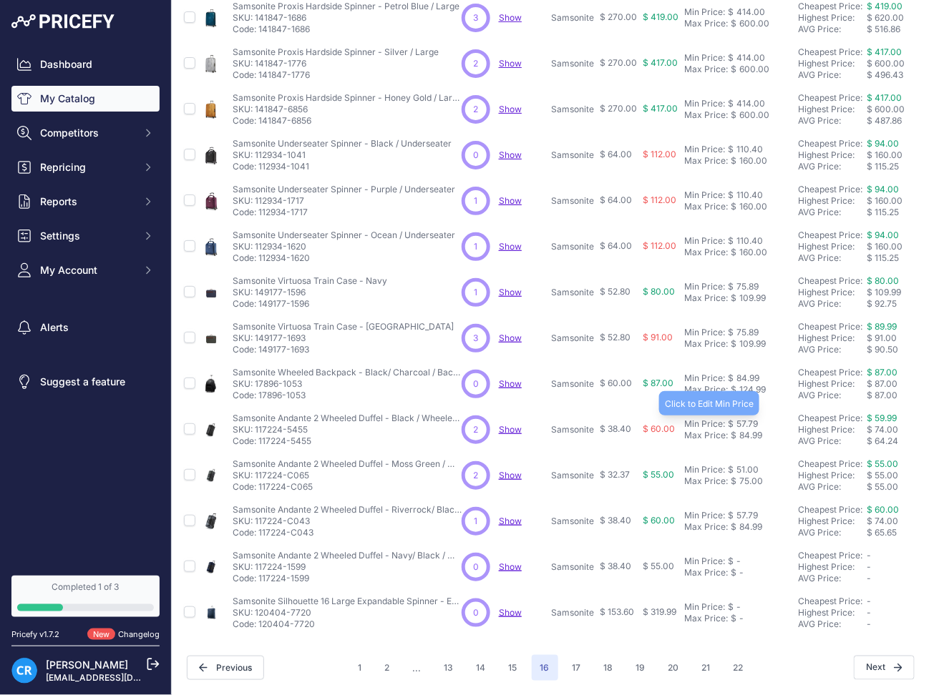
scroll to position [245, 2]
click at [748, 373] on div "84.99" at bounding box center [746, 378] width 26 height 11
click at [751, 419] on div "57.79" at bounding box center [745, 424] width 24 height 11
drag, startPoint x: 744, startPoint y: 406, endPoint x: 772, endPoint y: 421, distance: 31.4
click at [744, 419] on div "58.64" at bounding box center [746, 424] width 26 height 11
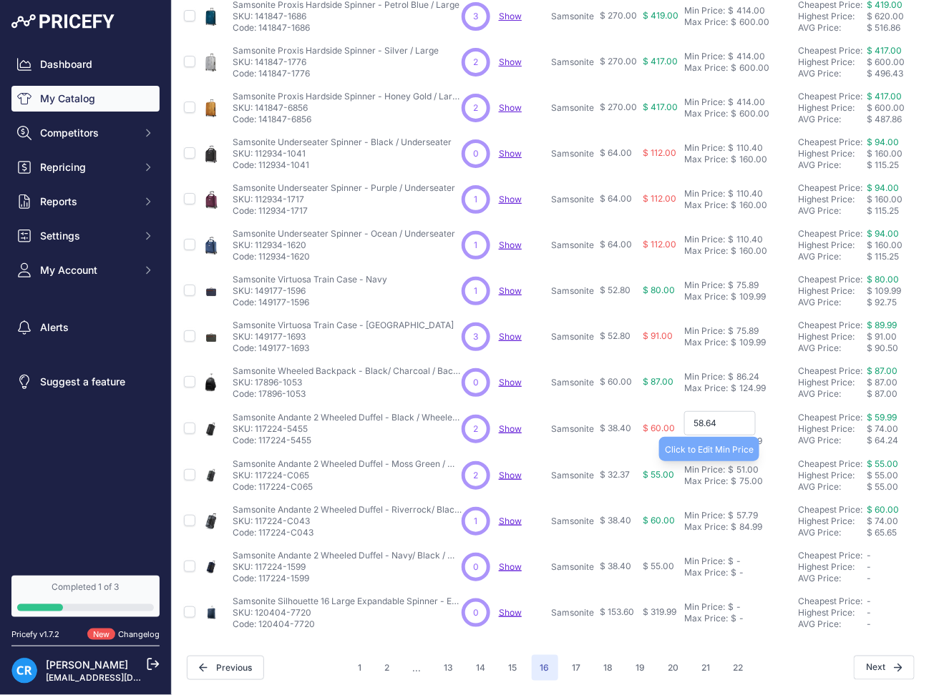
click at [744, 464] on div "51.00" at bounding box center [745, 469] width 25 height 11
click at [740, 411] on input "58.64" at bounding box center [720, 422] width 72 height 24
click at [728, 457] on input "51.00" at bounding box center [720, 469] width 72 height 24
drag, startPoint x: 688, startPoint y: 454, endPoint x: 588, endPoint y: 454, distance: 100.2
click at [588, 454] on tr "Samsonite Andante 2 Wheeled Duffel - Moss Green / Wheeled Duffel 22" at bounding box center [746, 474] width 1131 height 47
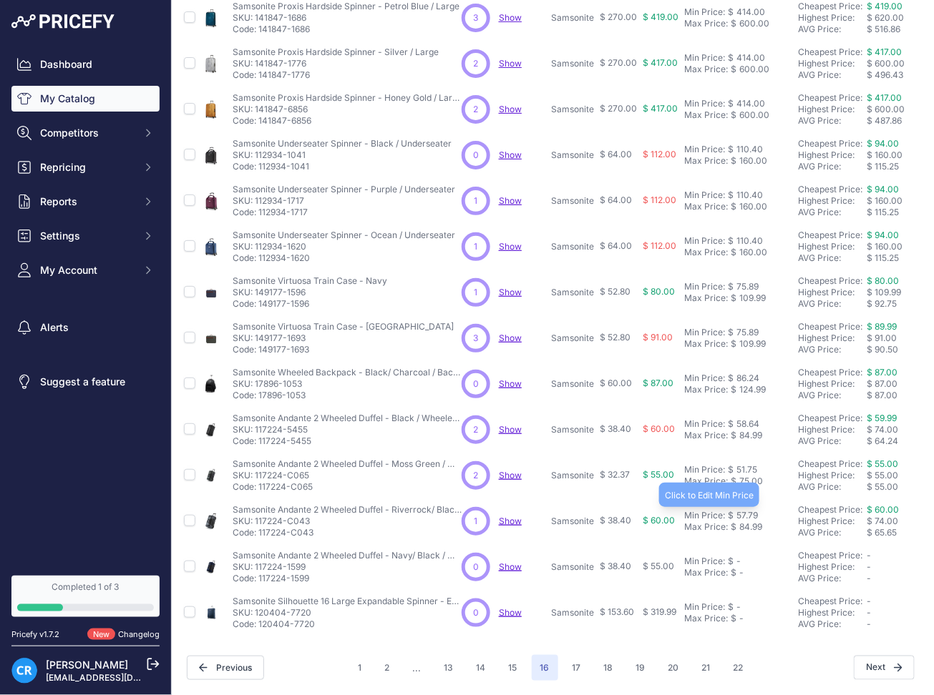
click at [742, 510] on div "57.79" at bounding box center [745, 515] width 24 height 11
click at [570, 655] on button "17" at bounding box center [577, 668] width 26 height 26
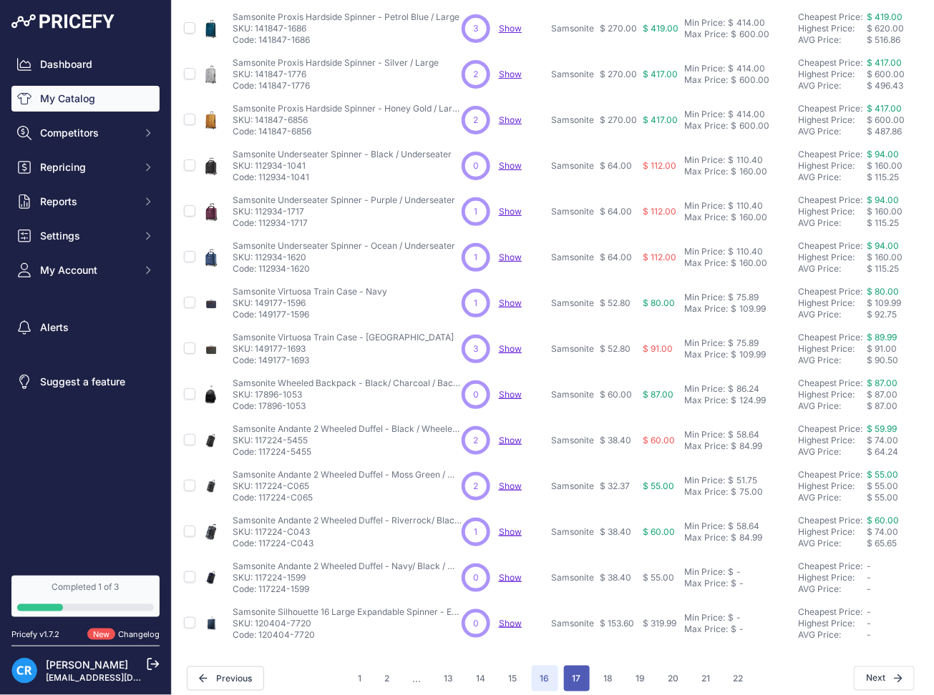
scroll to position [270, 2]
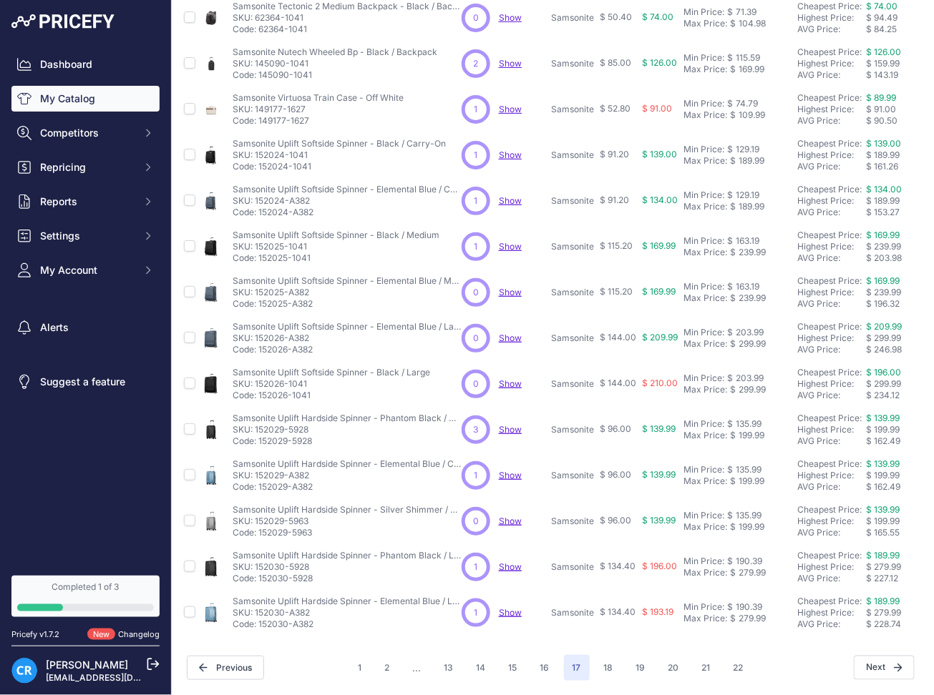
scroll to position [0, 2]
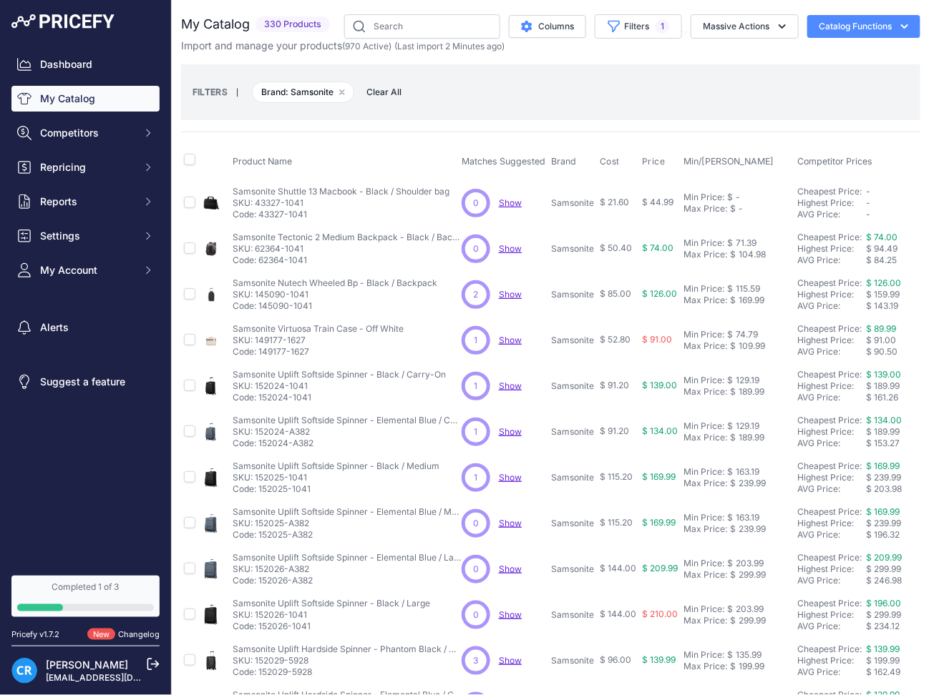
click at [746, 238] on div "71.39" at bounding box center [745, 243] width 24 height 11
click at [751, 285] on div "115.59" at bounding box center [746, 288] width 27 height 11
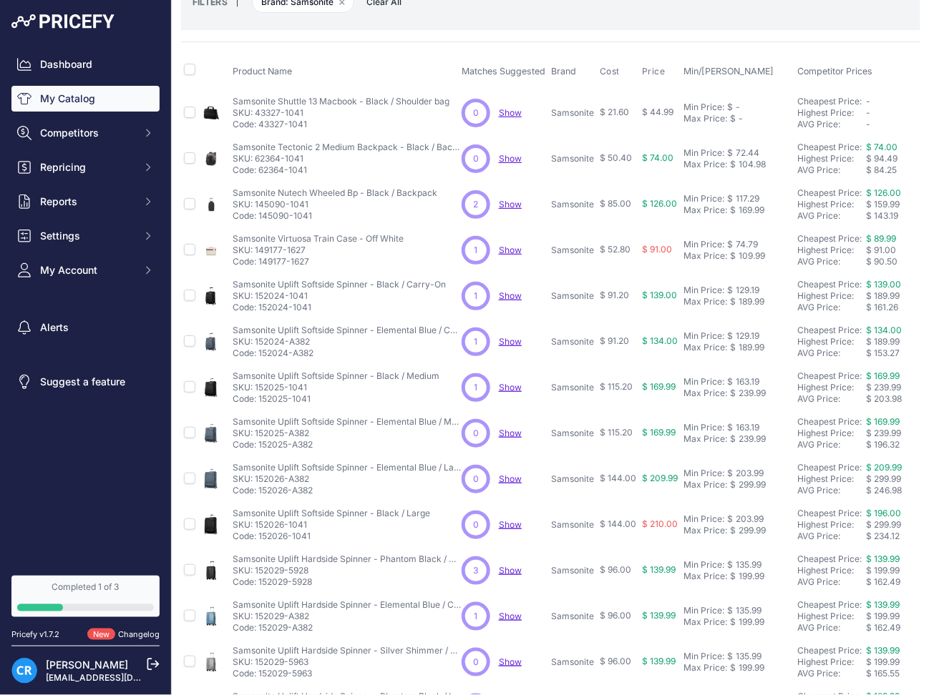
scroll to position [95, 2]
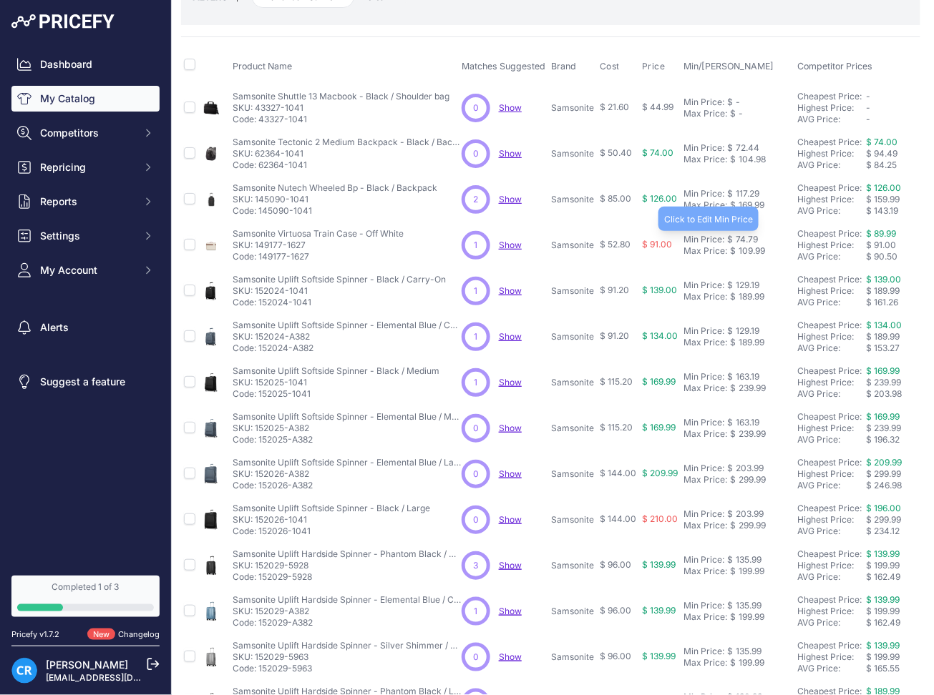
click at [741, 238] on div "74.79" at bounding box center [745, 239] width 25 height 11
click at [752, 283] on div "129.19" at bounding box center [746, 285] width 26 height 11
click at [746, 331] on div "129.19" at bounding box center [746, 331] width 26 height 11
click at [741, 376] on div "163.19" at bounding box center [746, 376] width 26 height 11
click at [741, 423] on div "163.19" at bounding box center [746, 422] width 26 height 11
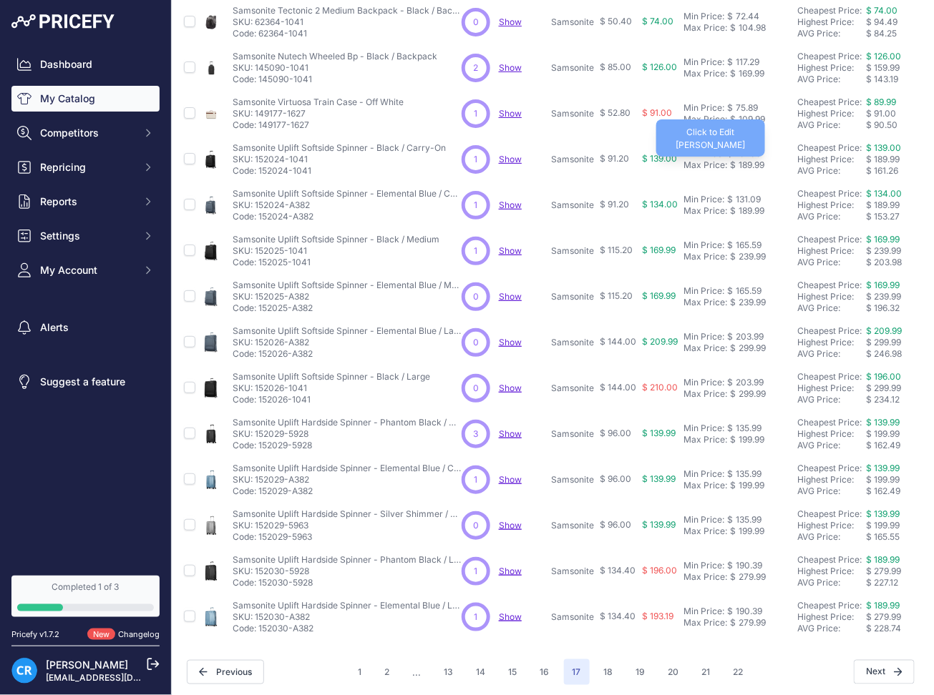
scroll to position [245, 2]
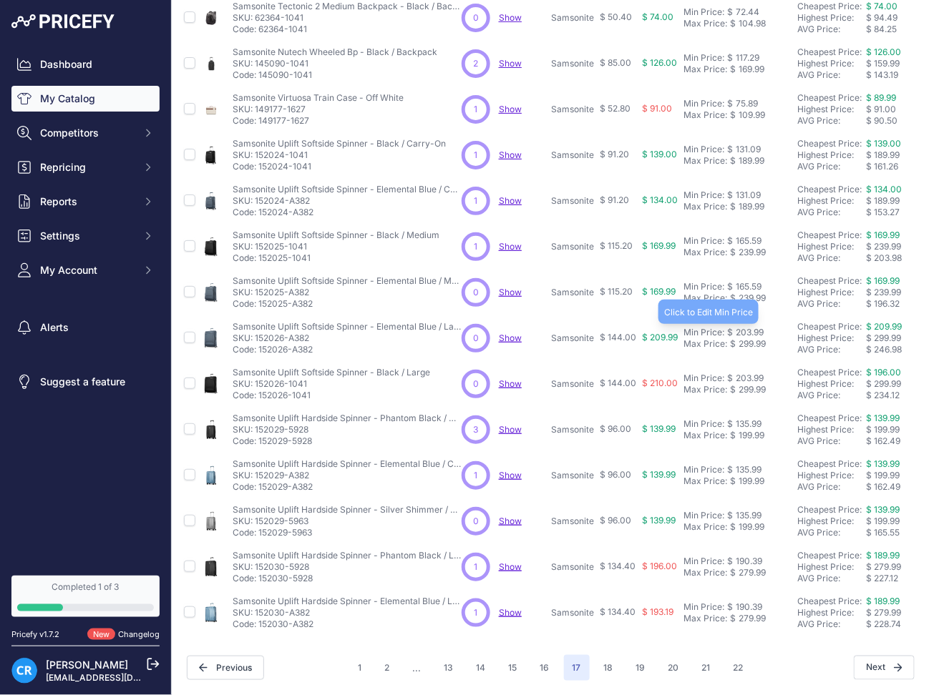
click at [760, 327] on div "203.99" at bounding box center [748, 332] width 31 height 11
click at [752, 373] on div "203.99" at bounding box center [748, 378] width 31 height 11
click at [749, 407] on td "Min Price: $ 135.99 - Click to Edit Min Price 135.99 Max Price: $ 199.99 - Clic…" at bounding box center [737, 430] width 114 height 46
click at [749, 419] on div "135.99" at bounding box center [747, 424] width 29 height 11
click at [750, 464] on div "135.99" at bounding box center [747, 469] width 29 height 11
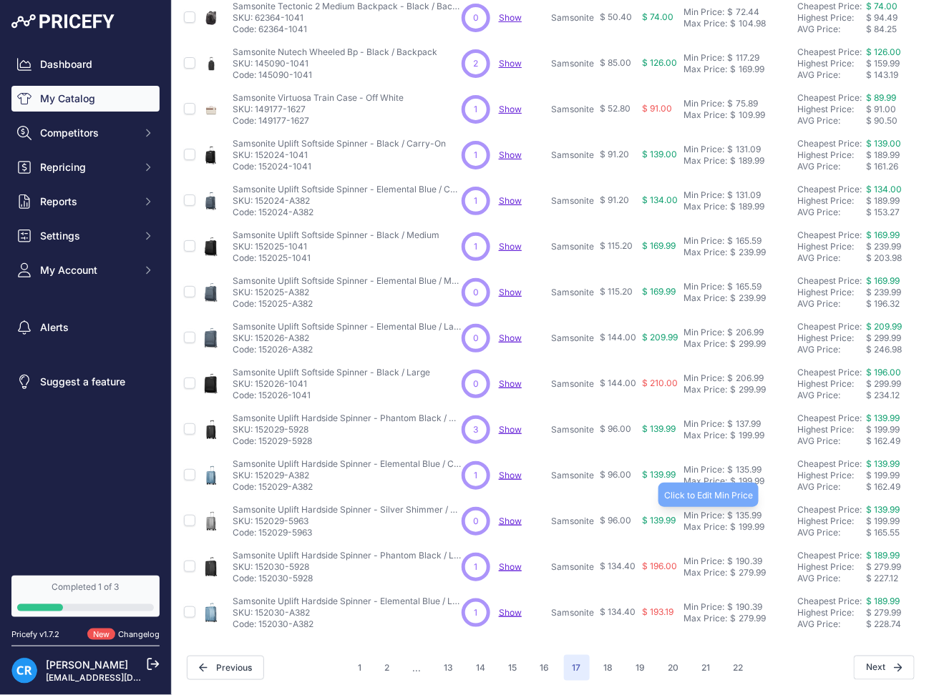
click at [747, 510] on div "135.99" at bounding box center [747, 515] width 29 height 11
click at [752, 556] on div "190.39" at bounding box center [747, 561] width 29 height 11
click at [751, 602] on div "190.39" at bounding box center [747, 607] width 29 height 11
click at [597, 655] on button "18" at bounding box center [608, 668] width 26 height 26
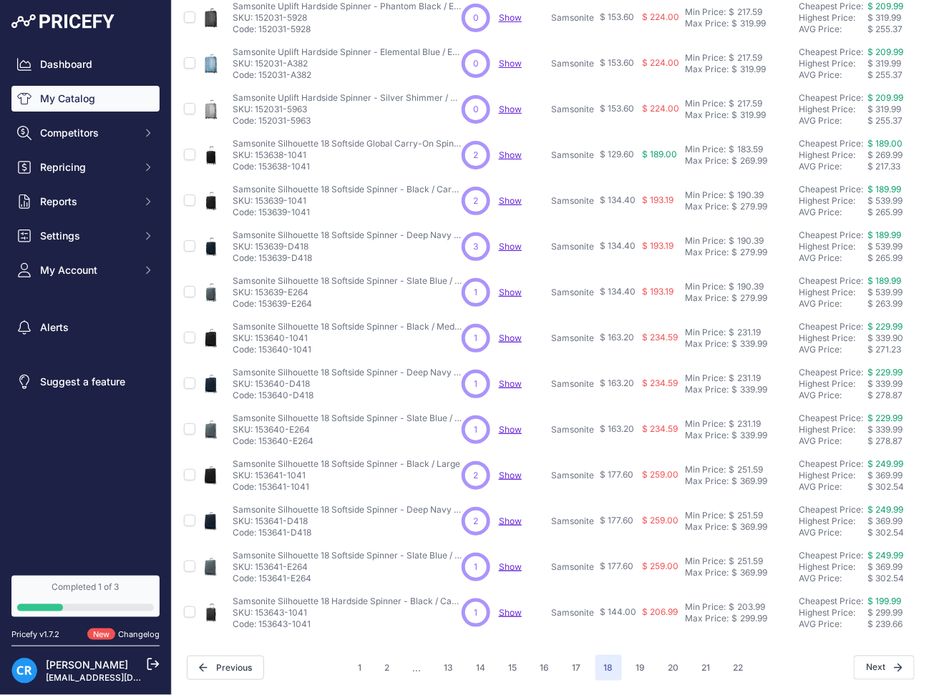
scroll to position [0, 2]
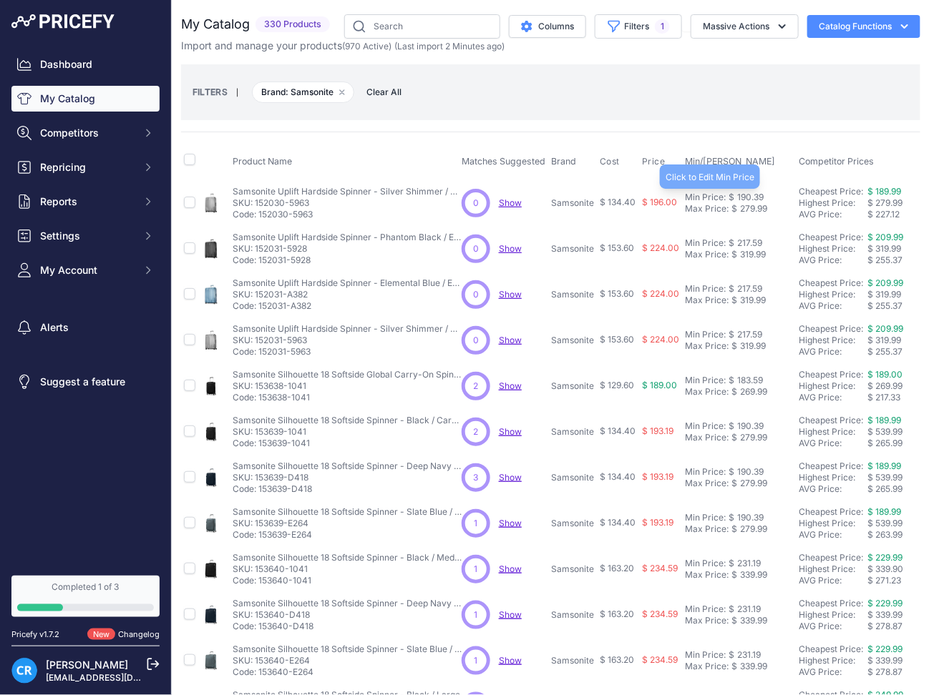
click at [749, 197] on div "190.39" at bounding box center [748, 197] width 29 height 11
click at [751, 238] on div "217.59" at bounding box center [748, 243] width 28 height 11
click at [744, 286] on div "217.59" at bounding box center [748, 288] width 28 height 11
click at [746, 333] on div "217.59" at bounding box center [748, 334] width 28 height 11
click at [751, 380] on div "183.59" at bounding box center [748, 380] width 29 height 11
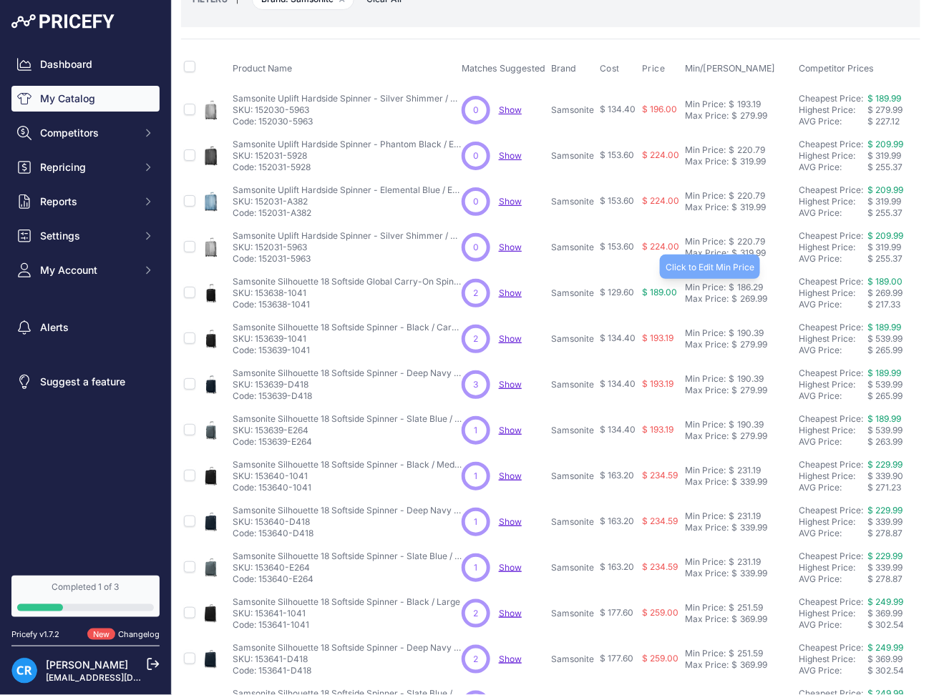
scroll to position [95, 2]
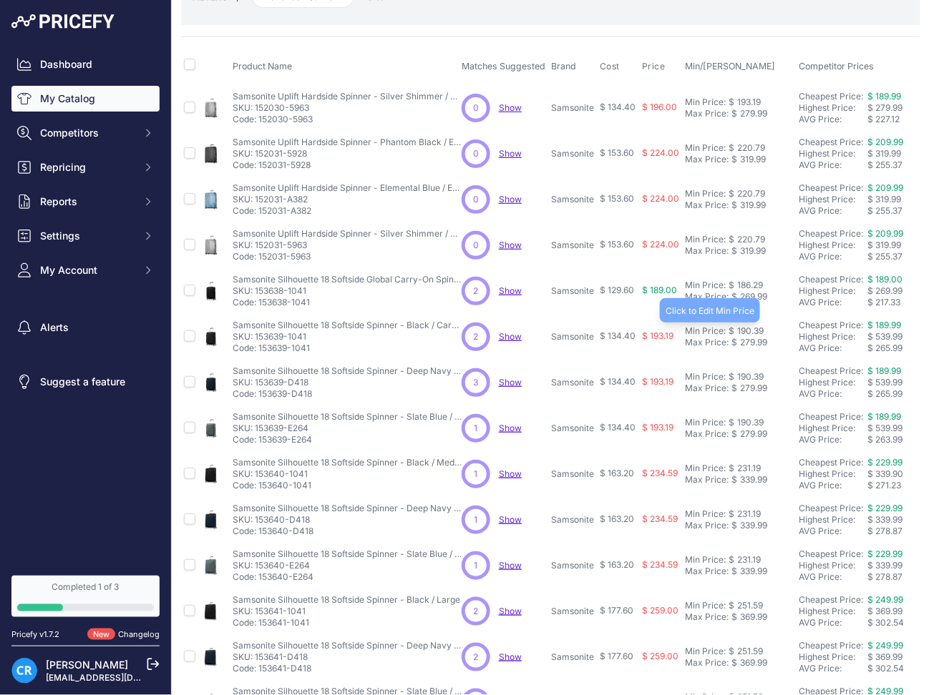
click at [753, 331] on div "190.39" at bounding box center [748, 331] width 29 height 11
click at [746, 372] on div "190.39" at bounding box center [748, 376] width 29 height 11
click at [752, 415] on td "Min Price: $ 190.39 - Click to Edit Min Price 190.39 Max Price: $ 279.99 - Clic…" at bounding box center [739, 429] width 114 height 46
click at [749, 416] on td "Min Price: $ 190.39 - Click to Edit Min Price 190.39 Max Price: $ 279.99 - Clic…" at bounding box center [739, 429] width 114 height 46
click at [748, 421] on div "190.39" at bounding box center [748, 422] width 29 height 11
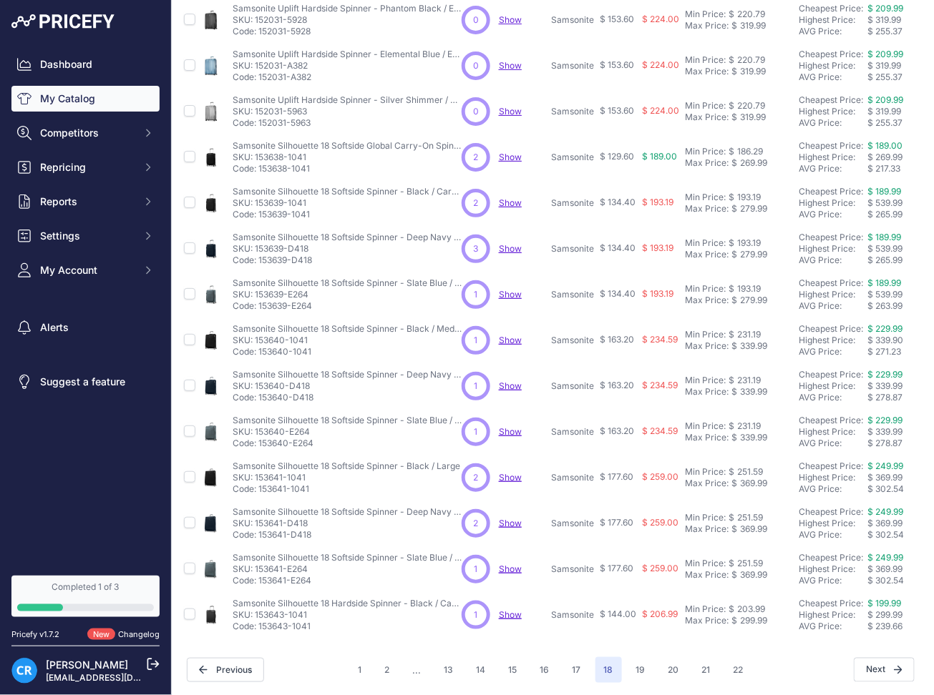
scroll to position [245, 2]
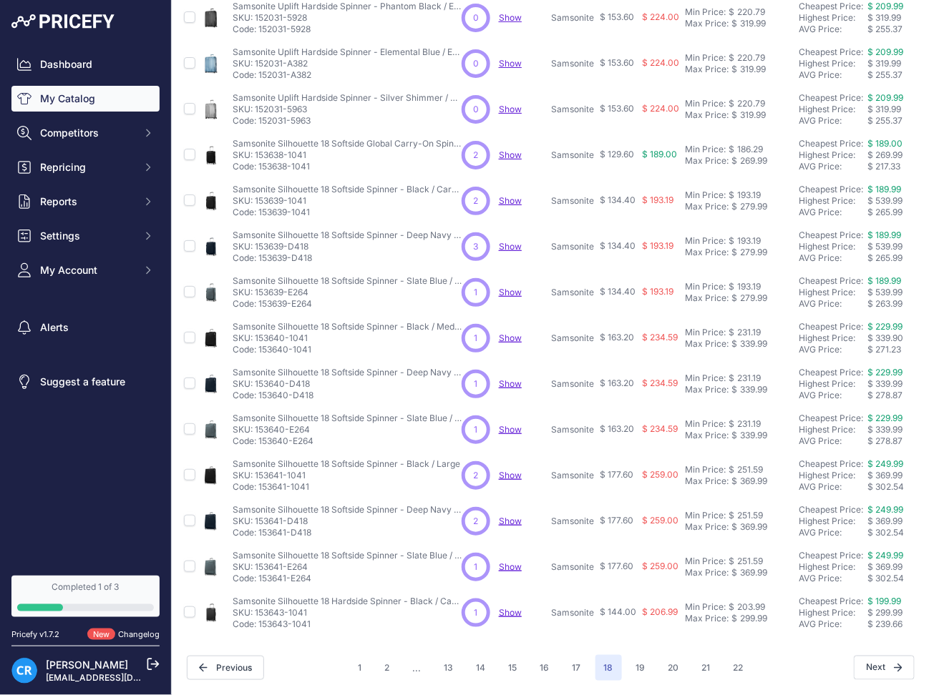
drag, startPoint x: 737, startPoint y: 303, endPoint x: 744, endPoint y: 316, distance: 14.7
click at [737, 316] on td "Min Price: $ 231.19 - Click to Edit Min Price 231.19 Max Price: $ 339.99 - Clic…" at bounding box center [739, 339] width 114 height 46
click at [744, 327] on div "231.19" at bounding box center [747, 332] width 26 height 11
click at [745, 373] on div "231.19" at bounding box center [747, 378] width 26 height 11
click at [749, 419] on div "231.19" at bounding box center [747, 424] width 26 height 11
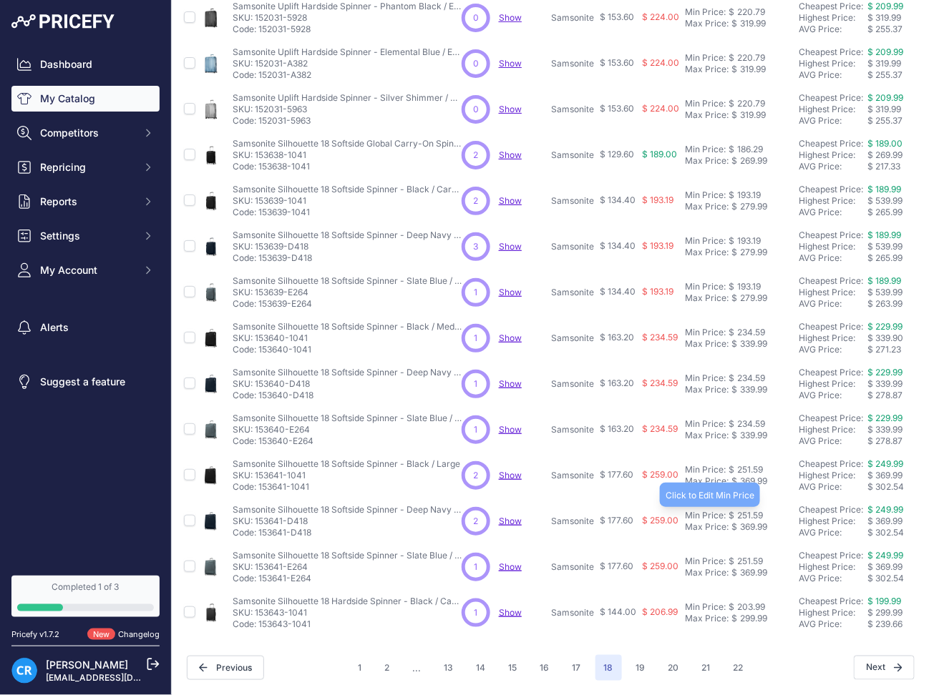
click at [739, 510] on div "251.59" at bounding box center [748, 515] width 29 height 11
click at [741, 464] on div "251.59" at bounding box center [748, 469] width 29 height 11
click at [749, 556] on div "251.59" at bounding box center [748, 561] width 29 height 11
click at [756, 602] on div "203.99" at bounding box center [749, 607] width 31 height 11
click at [634, 655] on button "19" at bounding box center [640, 668] width 26 height 26
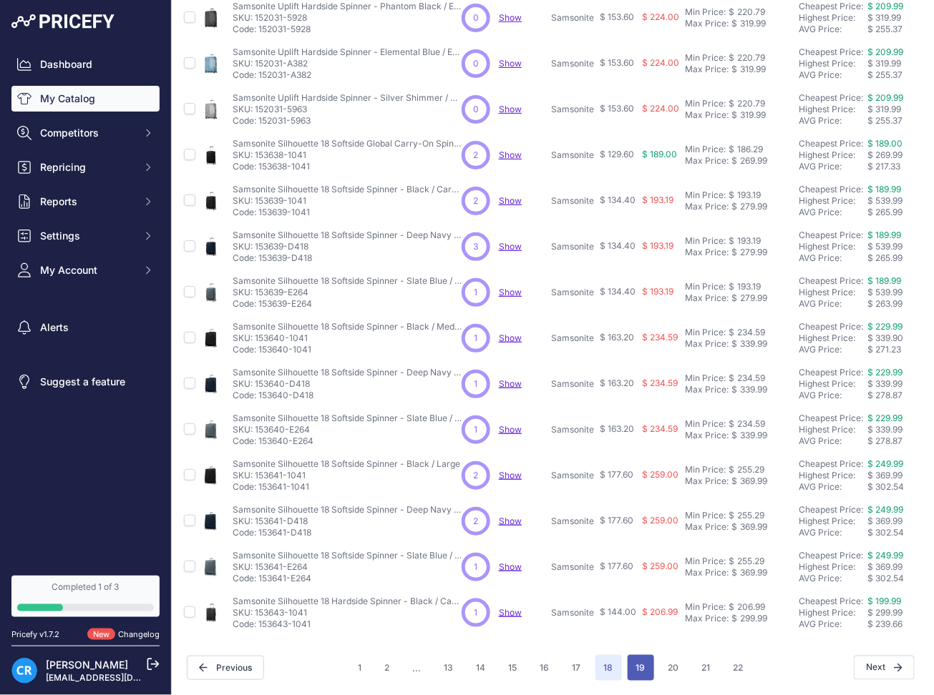
scroll to position [270, 2]
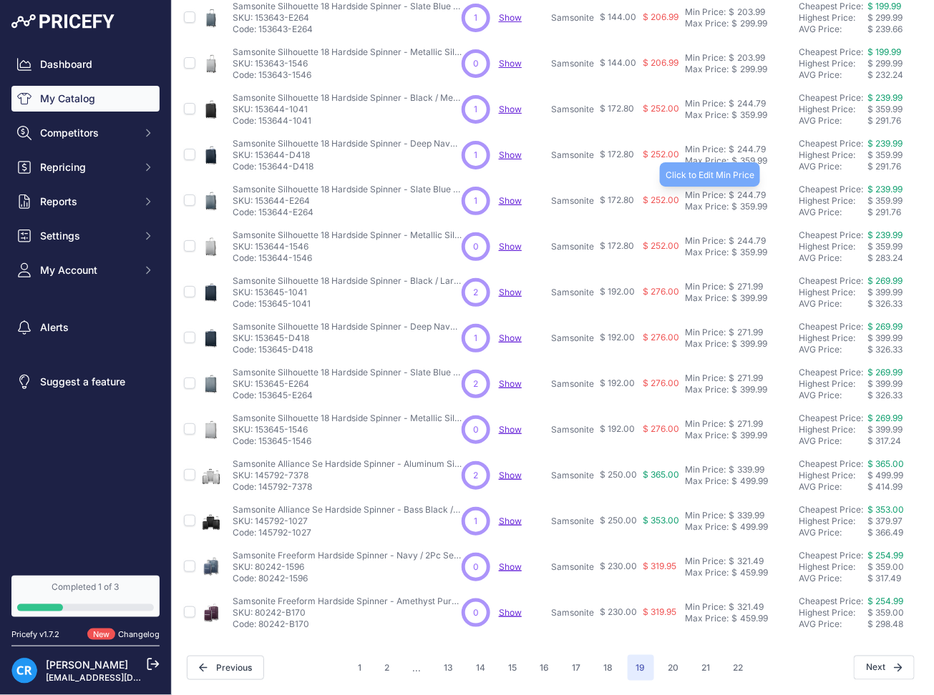
scroll to position [0, 2]
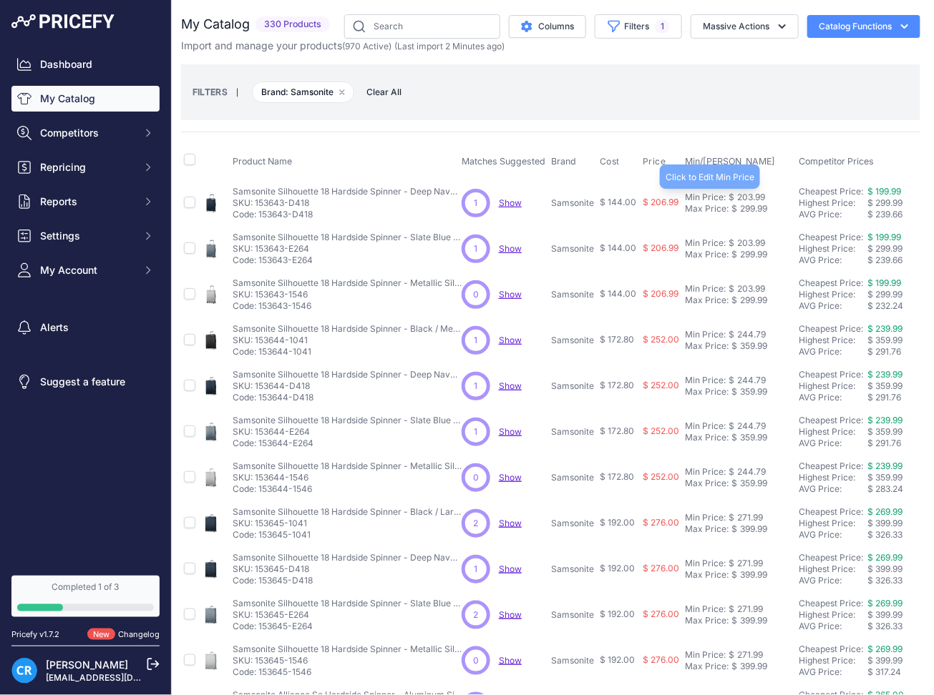
click at [762, 198] on div "203.99" at bounding box center [749, 197] width 31 height 11
click at [751, 240] on div "203.99" at bounding box center [749, 243] width 31 height 11
click at [749, 284] on div "203.99" at bounding box center [749, 288] width 31 height 11
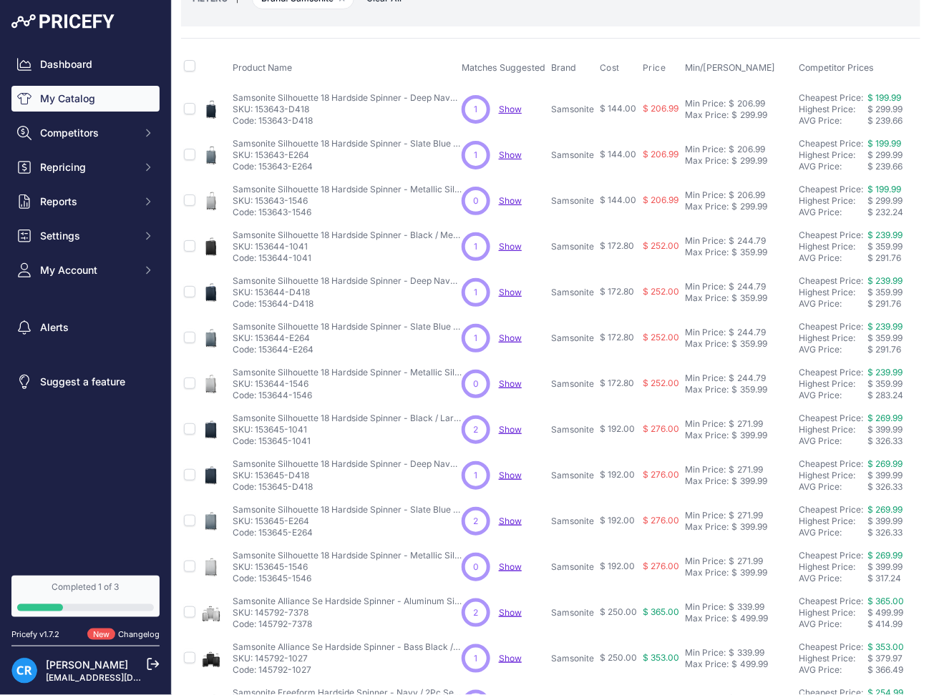
scroll to position [95, 2]
click at [747, 239] on div "244.79" at bounding box center [749, 239] width 31 height 11
click at [757, 282] on div "244.79" at bounding box center [749, 285] width 31 height 11
click at [751, 330] on div "244.79" at bounding box center [749, 331] width 31 height 11
click at [757, 373] on div "244.79" at bounding box center [749, 376] width 31 height 11
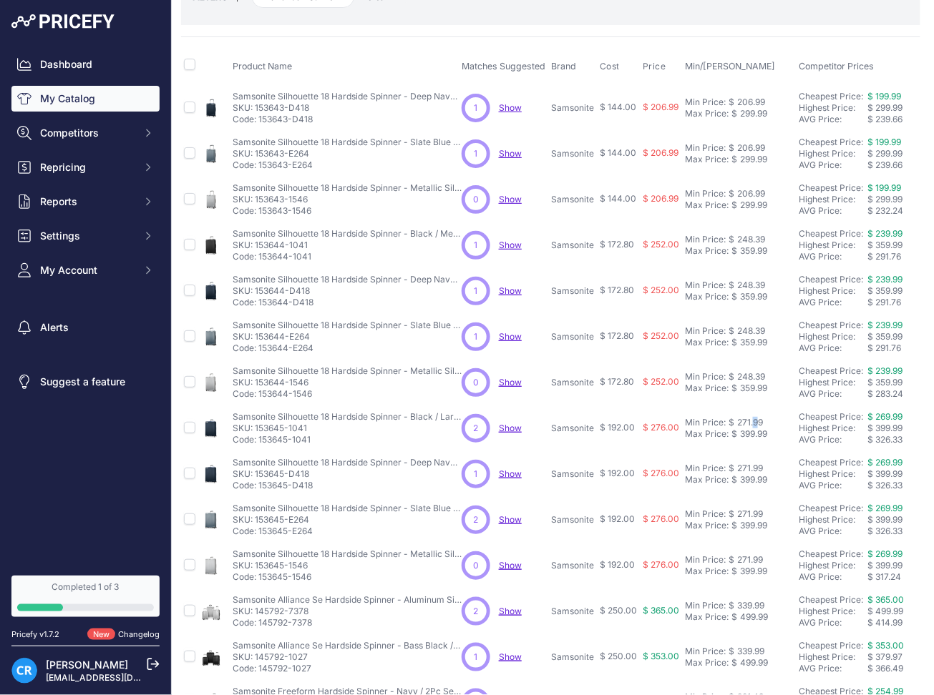
click at [754, 416] on td "Min Price: $ 271.99 - Click to Edit Min Price 271.99 Max Price: $ 399.99 - Clic…" at bounding box center [739, 429] width 114 height 46
click at [754, 417] on div "271.99" at bounding box center [748, 422] width 29 height 11
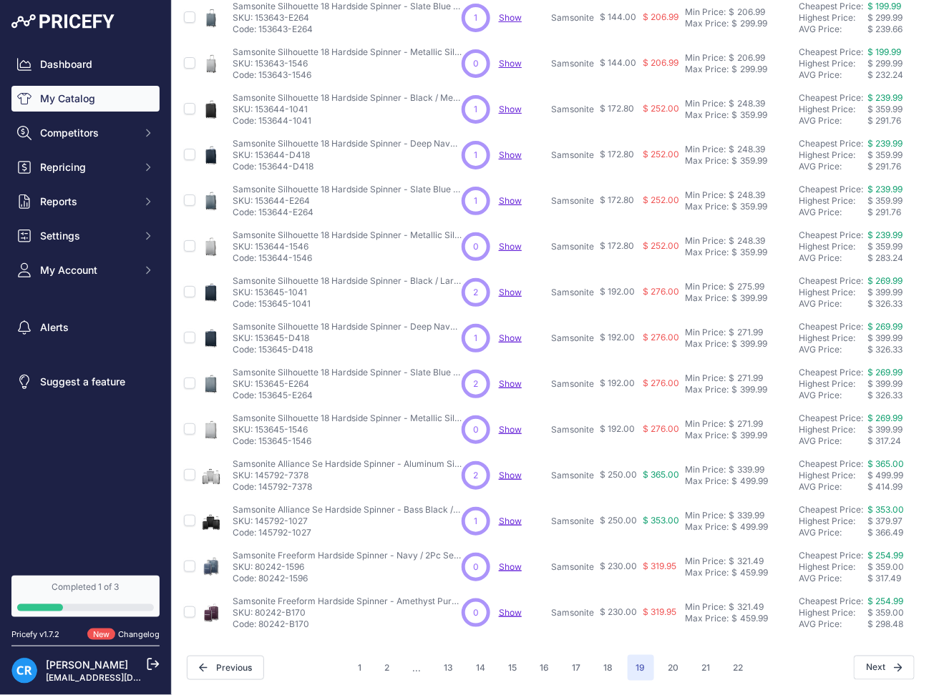
scroll to position [245, 2]
click at [748, 327] on div "271.99" at bounding box center [748, 332] width 29 height 11
click at [751, 373] on div "271.99" at bounding box center [748, 378] width 29 height 11
click at [751, 419] on div "271.99" at bounding box center [748, 424] width 29 height 11
click at [754, 464] on div "339.99" at bounding box center [749, 469] width 30 height 11
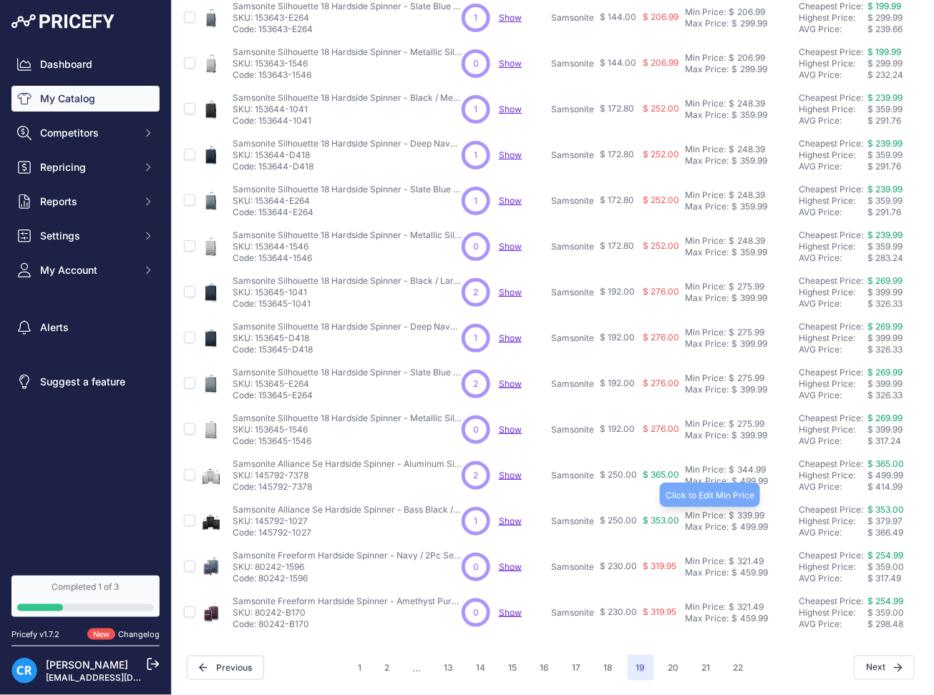
click at [742, 510] on div "339.99" at bounding box center [749, 515] width 30 height 11
click at [756, 556] on div "321.49" at bounding box center [748, 561] width 29 height 11
click at [751, 602] on div "321.49" at bounding box center [748, 607] width 29 height 11
click at [660, 655] on button "20" at bounding box center [674, 668] width 28 height 26
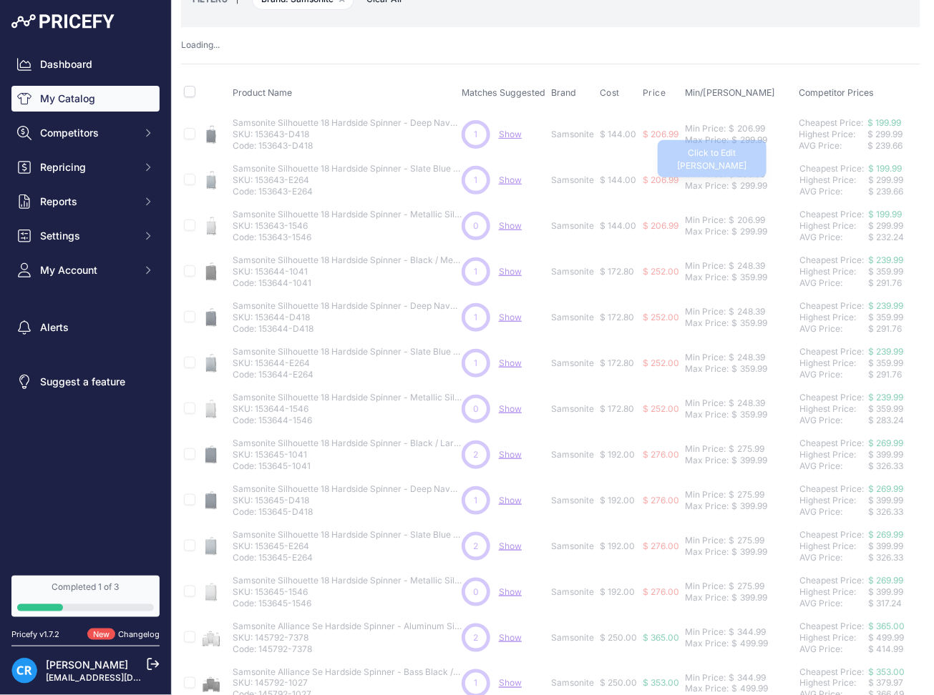
scroll to position [95, 2]
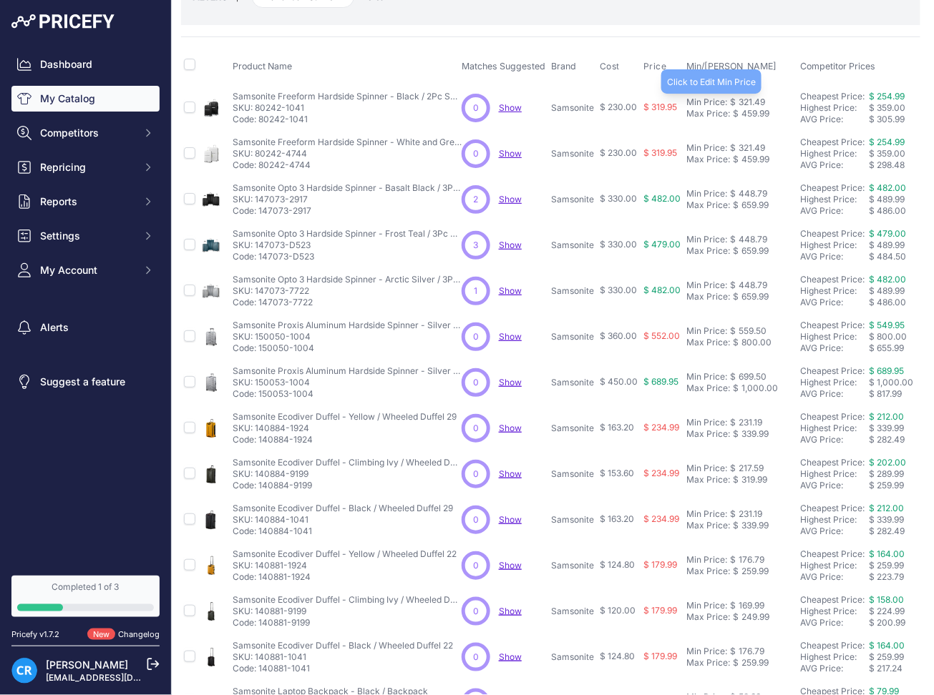
click at [756, 101] on div "321.49" at bounding box center [750, 102] width 29 height 11
click at [756, 147] on div "321.49" at bounding box center [750, 147] width 29 height 11
click at [745, 194] on div "448.79" at bounding box center [751, 193] width 31 height 11
click at [746, 242] on div "448.79" at bounding box center [751, 239] width 31 height 11
click at [756, 285] on div "448.79" at bounding box center [751, 285] width 31 height 11
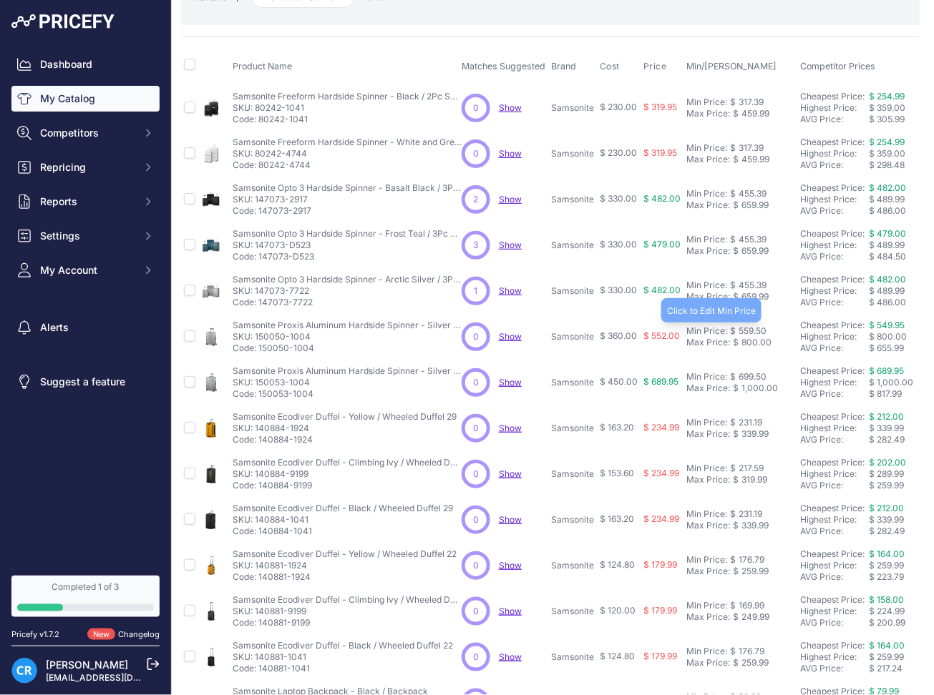
click at [746, 333] on div "559.50" at bounding box center [751, 331] width 31 height 11
click at [754, 375] on div "699.50" at bounding box center [751, 376] width 31 height 11
click at [756, 417] on div "231.19" at bounding box center [749, 422] width 26 height 11
click at [750, 460] on td "Min Price: $ 217.59 - Click to Edit Min Price 217.59 Max Price: $ 319.99 - Clic…" at bounding box center [740, 474] width 114 height 46
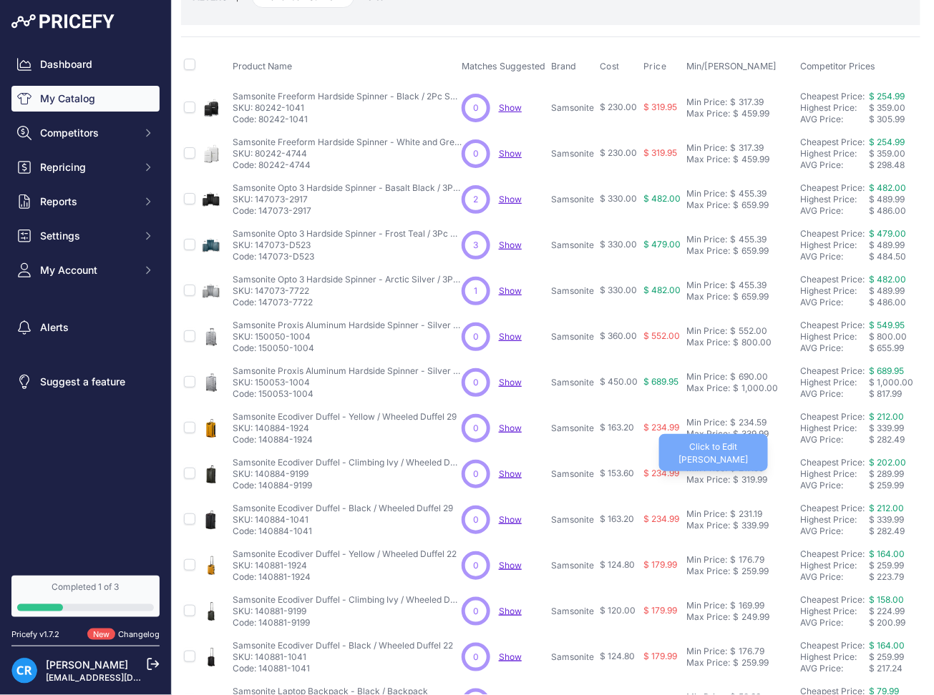
click at [753, 480] on div "319.99" at bounding box center [752, 479] width 29 height 11
click at [738, 463] on div "217.59" at bounding box center [750, 468] width 28 height 11
click at [747, 507] on td "Min Price: $ 231.19 - Click to Edit Min Price 231.19 Max Price: $ 339.99 - Clic…" at bounding box center [740, 520] width 114 height 46
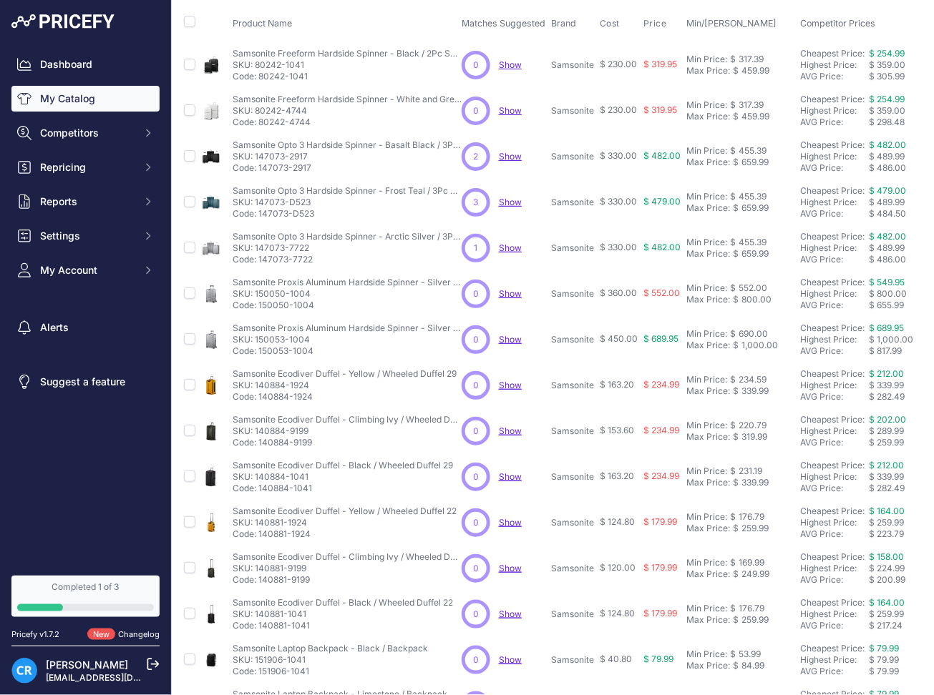
scroll to position [245, 2]
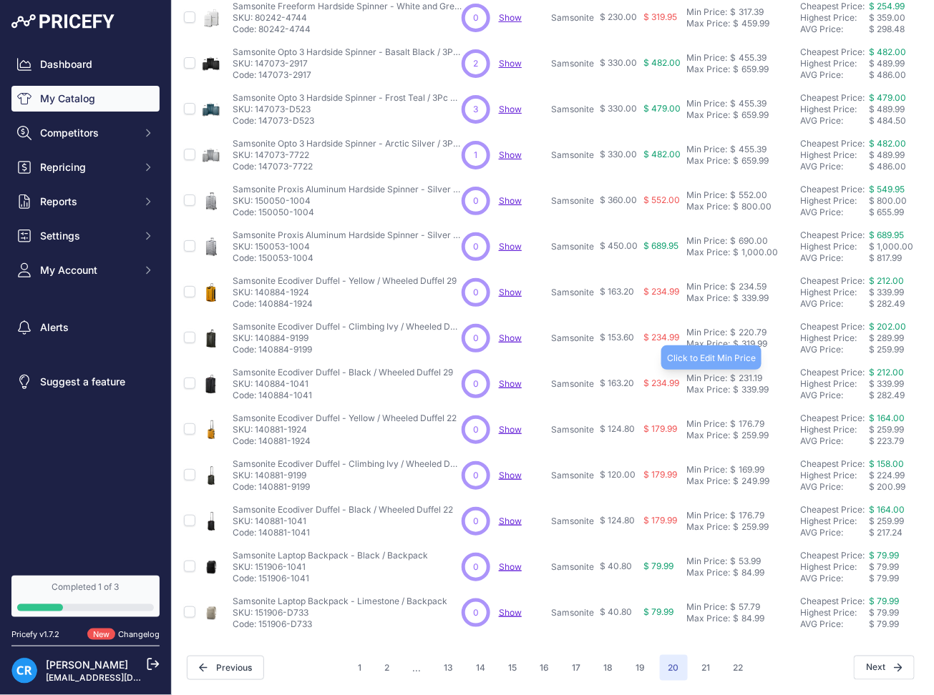
click at [749, 373] on div "231.19" at bounding box center [749, 378] width 26 height 11
click at [753, 419] on div "176.79" at bounding box center [750, 424] width 29 height 11
click at [756, 464] on div "169.99" at bounding box center [750, 469] width 29 height 11
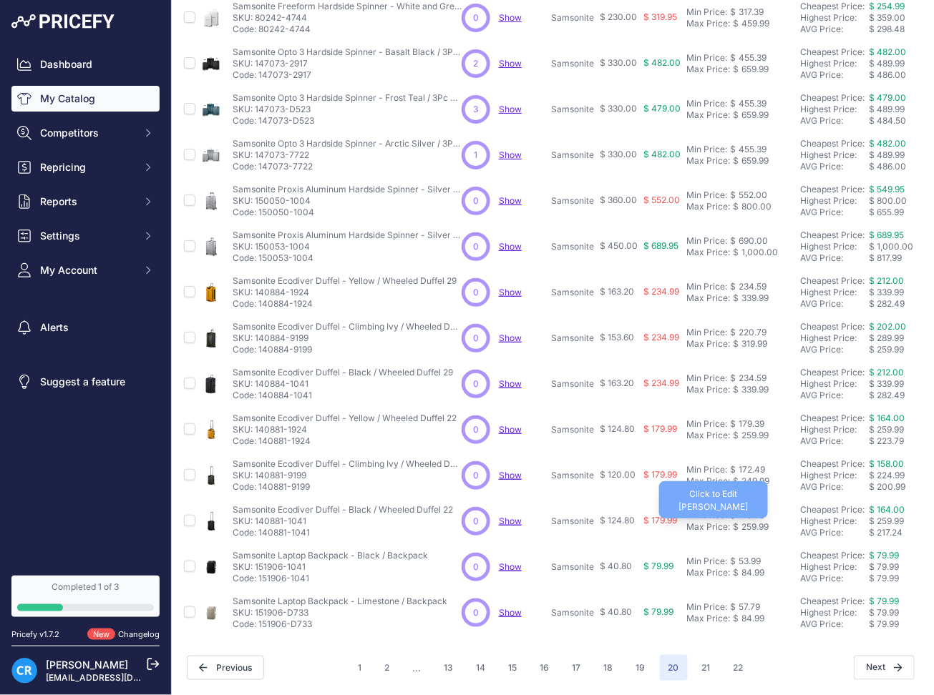
click at [753, 522] on div "259.99" at bounding box center [753, 527] width 30 height 11
click at [750, 503] on div "176.79" at bounding box center [750, 508] width 29 height 11
drag, startPoint x: 741, startPoint y: 519, endPoint x: 733, endPoint y: 517, distance: 7.3
click at [735, 519] on input "259.99" at bounding box center [722, 526] width 72 height 24
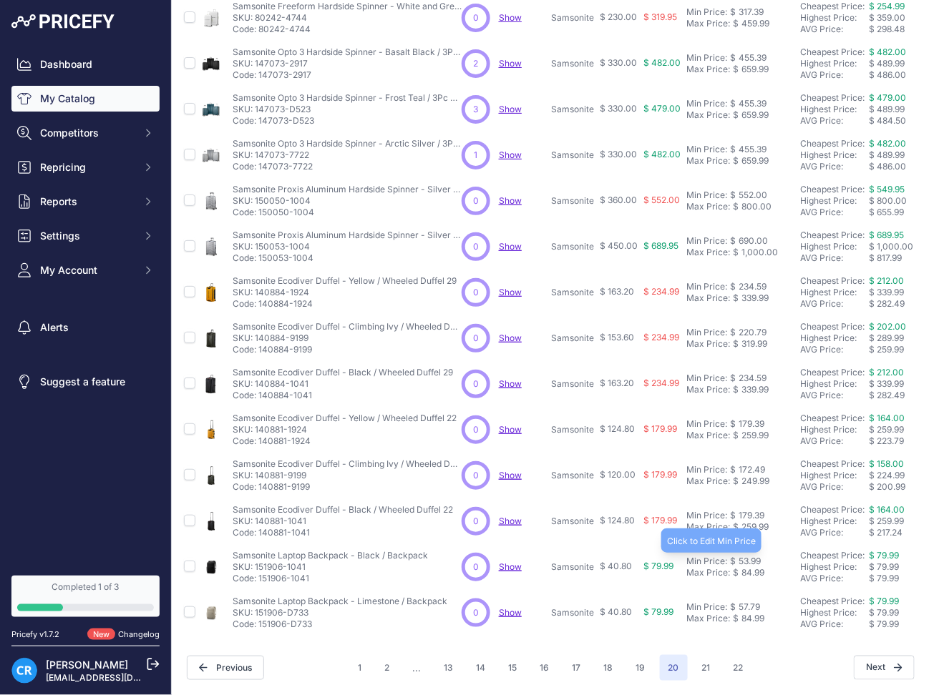
click at [751, 556] on div "53.99" at bounding box center [748, 561] width 25 height 11
click at [752, 602] on div "57.79" at bounding box center [748, 607] width 24 height 11
click at [693, 655] on button "21" at bounding box center [706, 668] width 26 height 26
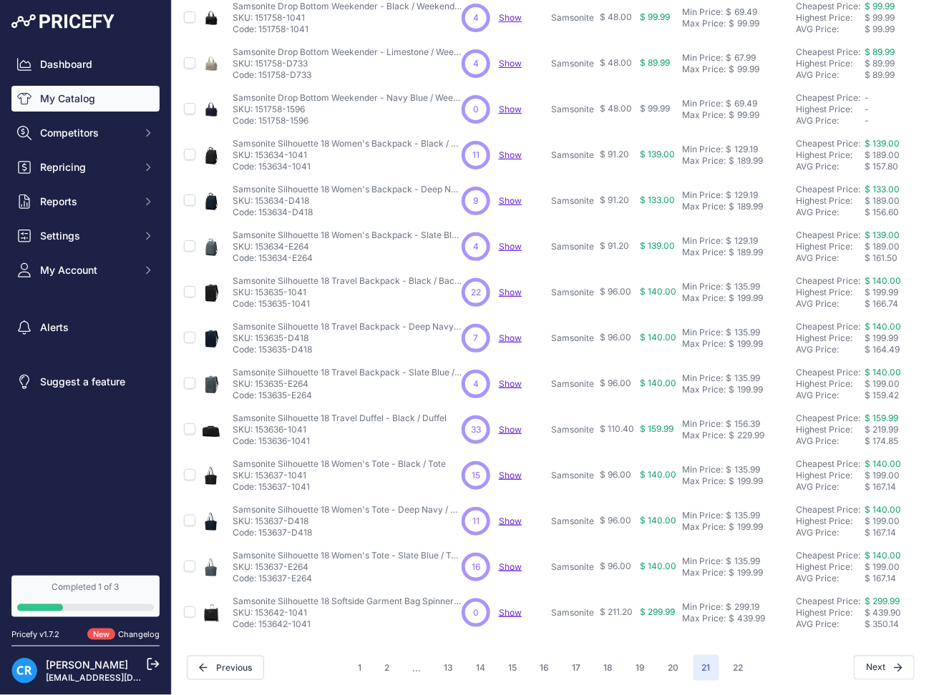
scroll to position [0, 2]
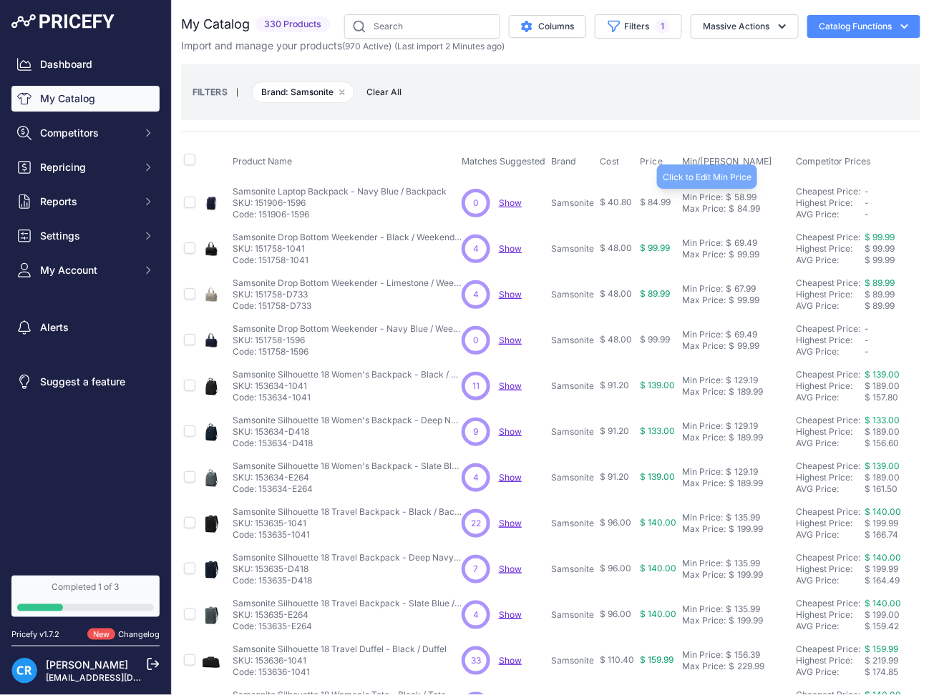
click at [739, 192] on div "58.99" at bounding box center [743, 197] width 25 height 11
click at [744, 239] on div "69.49" at bounding box center [744, 243] width 26 height 11
click at [751, 293] on div "67.99" at bounding box center [743, 288] width 24 height 11
click at [744, 331] on div "69.49" at bounding box center [744, 334] width 26 height 11
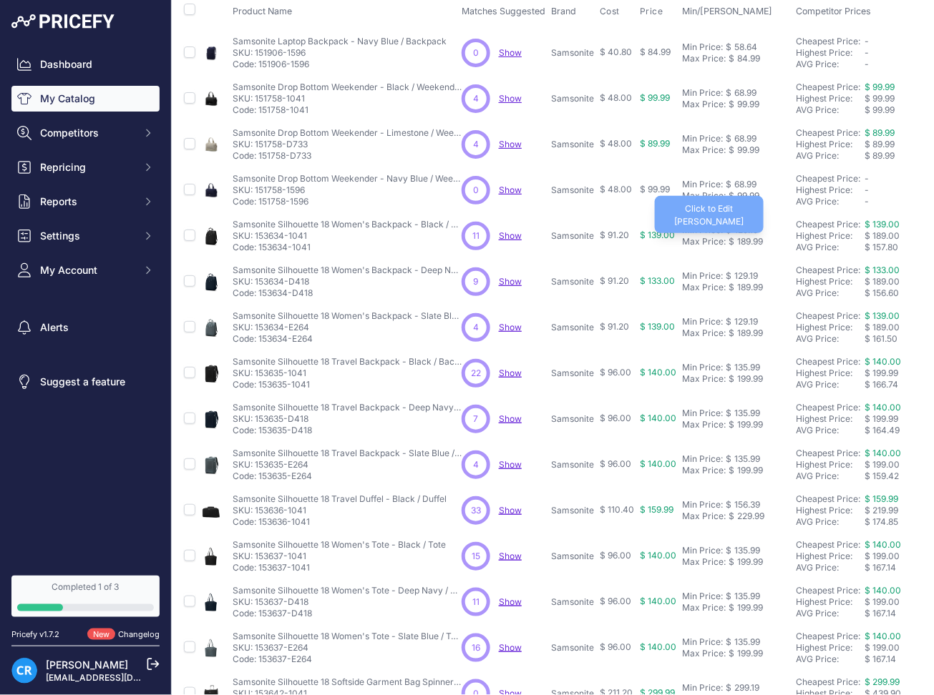
scroll to position [190, 2]
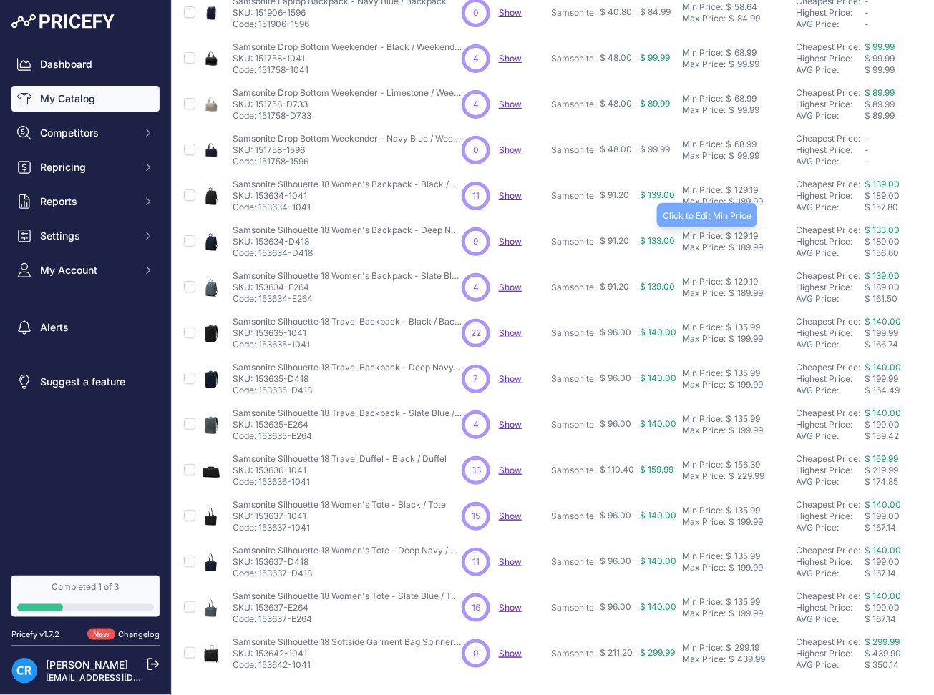
drag, startPoint x: 751, startPoint y: 235, endPoint x: 786, endPoint y: 266, distance: 47.7
click at [751, 235] on div "129.19" at bounding box center [744, 235] width 26 height 11
click at [746, 278] on div "129.19" at bounding box center [744, 281] width 26 height 11
click at [748, 326] on div "135.99" at bounding box center [745, 327] width 29 height 11
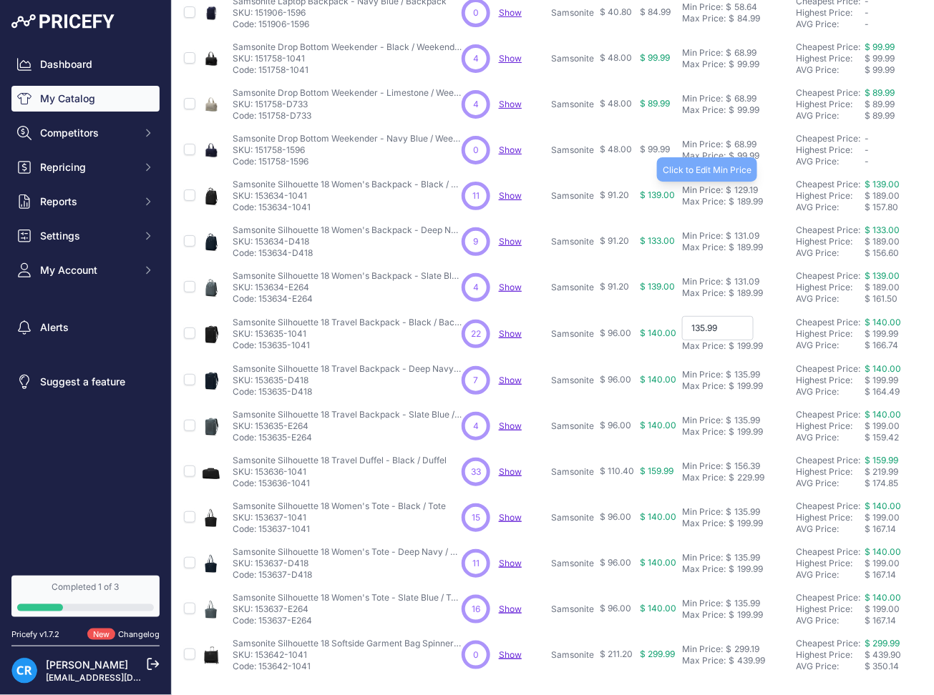
drag, startPoint x: 748, startPoint y: 184, endPoint x: 751, endPoint y: 192, distance: 8.9
click at [748, 185] on div "129.19" at bounding box center [744, 190] width 26 height 11
drag, startPoint x: 690, startPoint y: 320, endPoint x: 624, endPoint y: 323, distance: 66.6
click at [602, 316] on tr "Samsonite Silhouette 18 Travel Backpack - Black / Backpack Show" at bounding box center [745, 334] width 1128 height 47
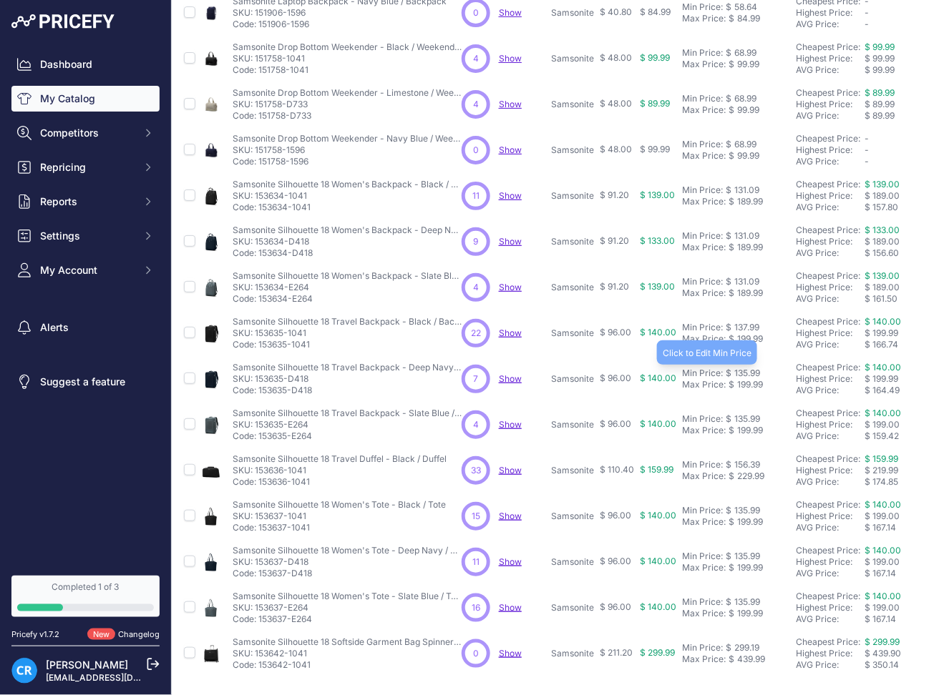
click at [739, 373] on div "135.99" at bounding box center [745, 373] width 29 height 11
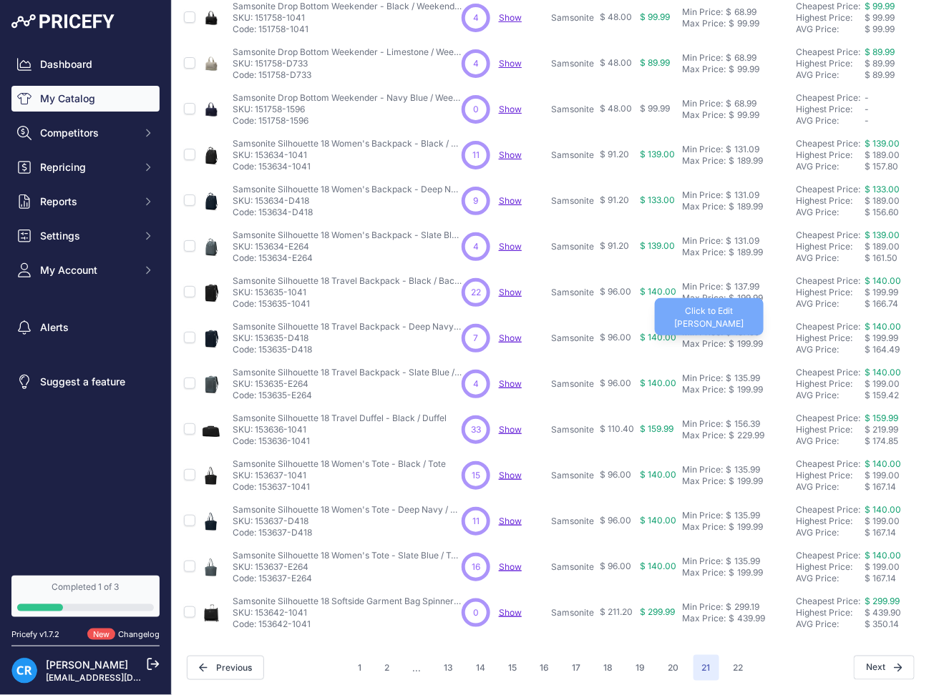
scroll to position [245, 2]
click at [751, 373] on div "135.99" at bounding box center [745, 378] width 29 height 11
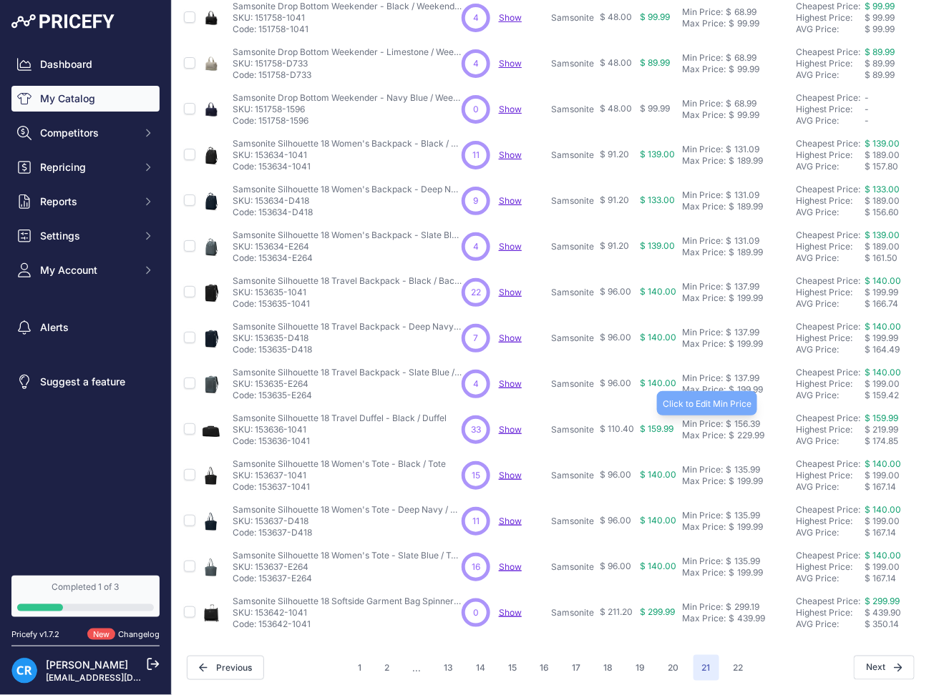
click at [746, 419] on div "156.39" at bounding box center [745, 424] width 29 height 11
click at [743, 464] on div "135.99" at bounding box center [745, 469] width 29 height 11
click at [748, 510] on div "135.99" at bounding box center [745, 515] width 29 height 11
click at [738, 556] on div "135.99" at bounding box center [745, 561] width 29 height 11
click at [745, 602] on div "299.19" at bounding box center [745, 607] width 28 height 11
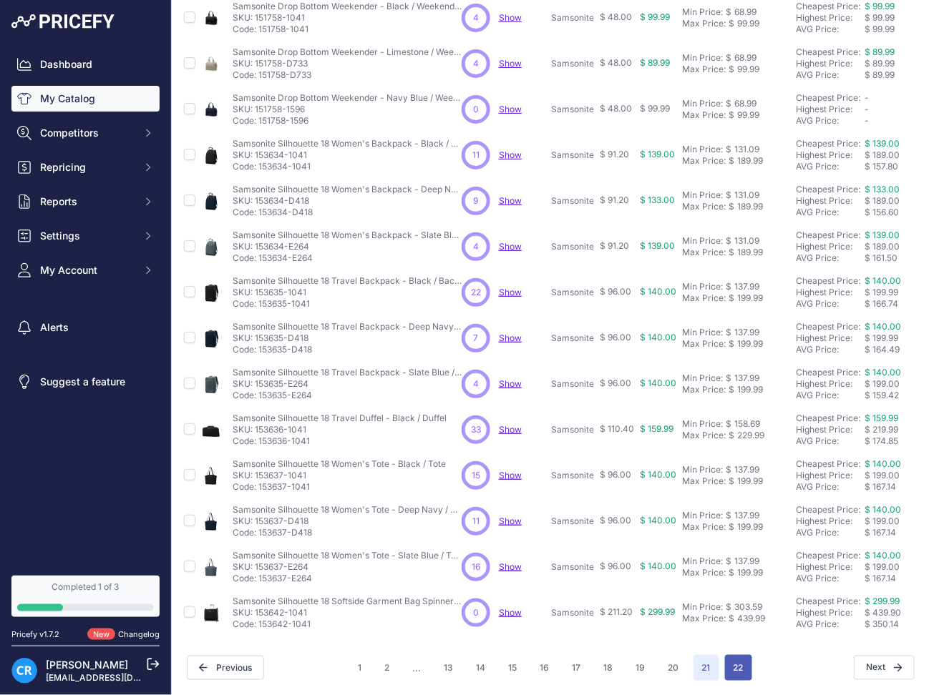
click at [736, 658] on button "22" at bounding box center [738, 668] width 27 height 26
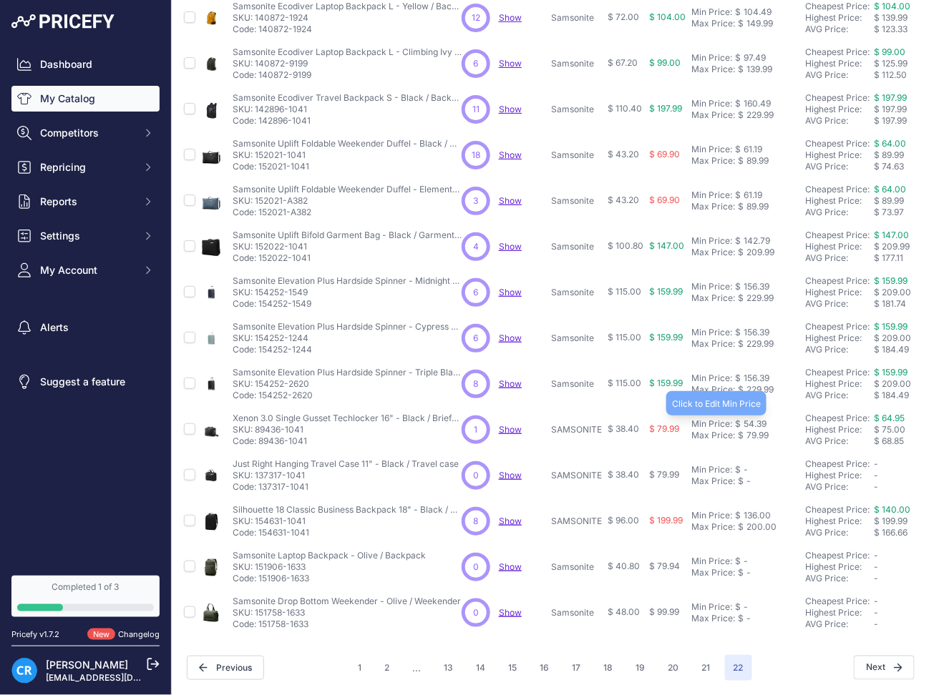
scroll to position [0, 2]
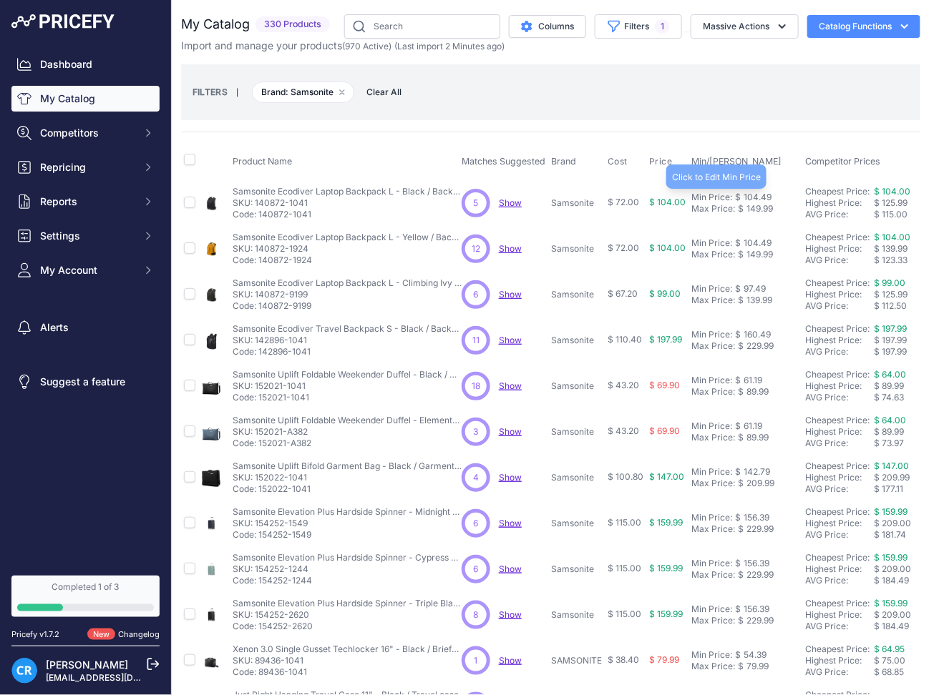
click at [750, 195] on div "104.49" at bounding box center [756, 197] width 31 height 11
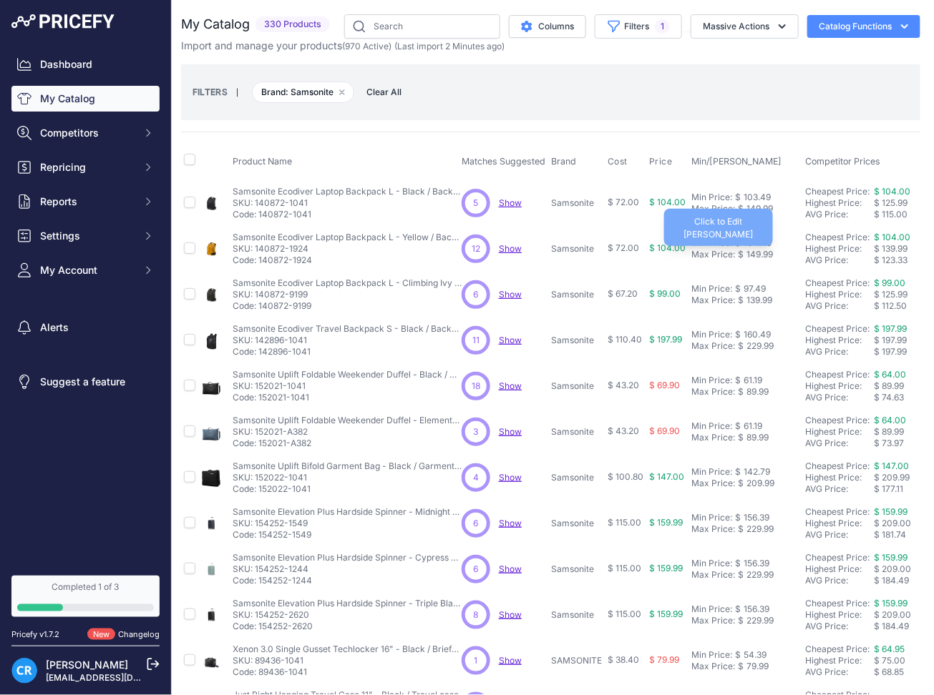
click at [769, 254] on div "149.99" at bounding box center [757, 254] width 29 height 11
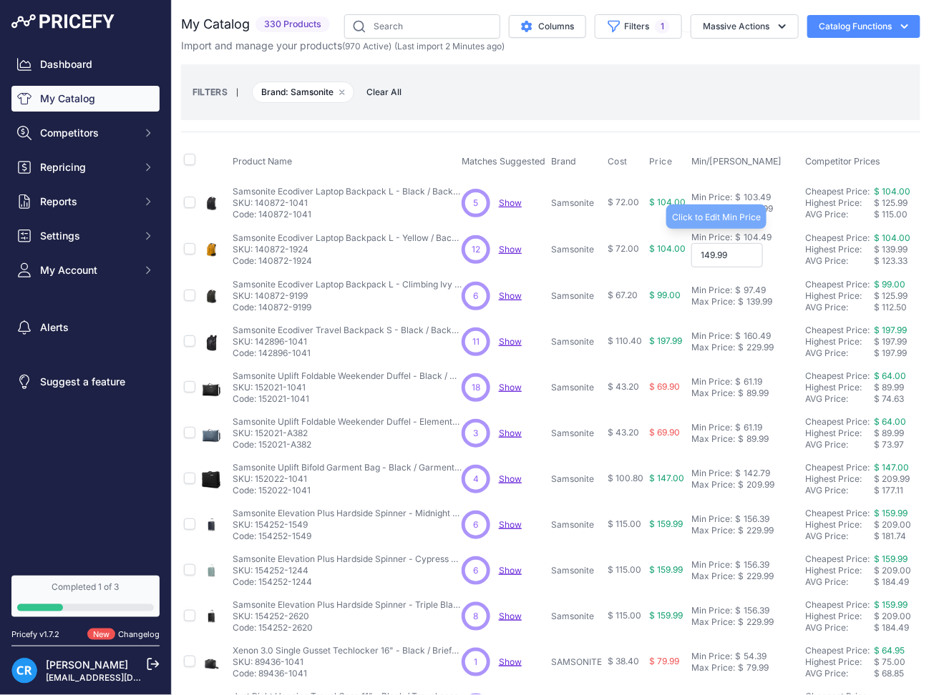
click at [760, 238] on div "104.49" at bounding box center [756, 237] width 31 height 11
click at [740, 257] on input "149.99" at bounding box center [727, 255] width 72 height 24
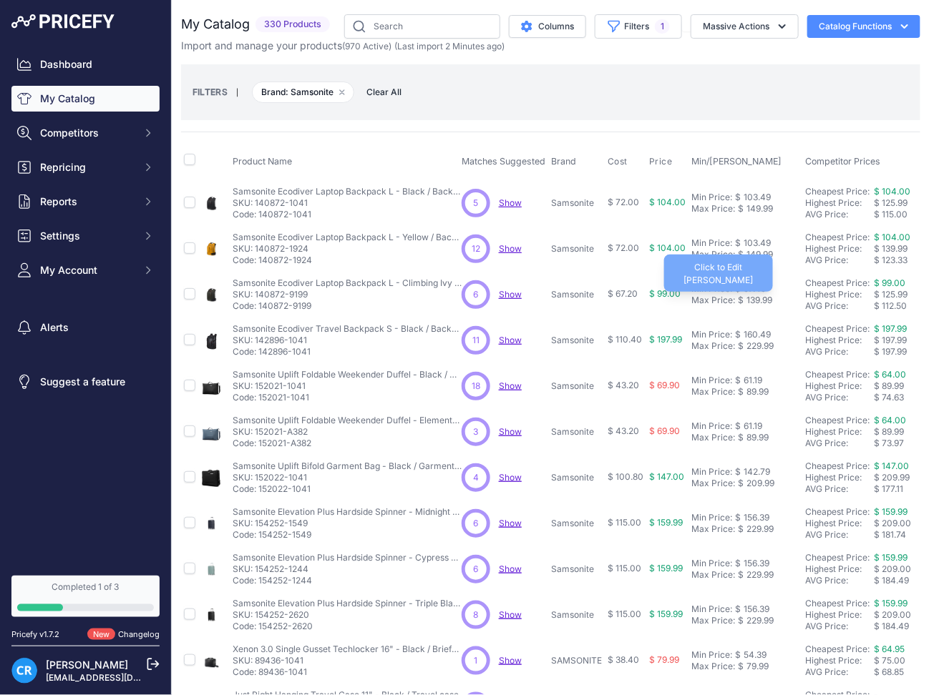
click at [761, 288] on div "97.49" at bounding box center [753, 288] width 25 height 11
click at [761, 334] on div "160.49" at bounding box center [756, 334] width 30 height 11
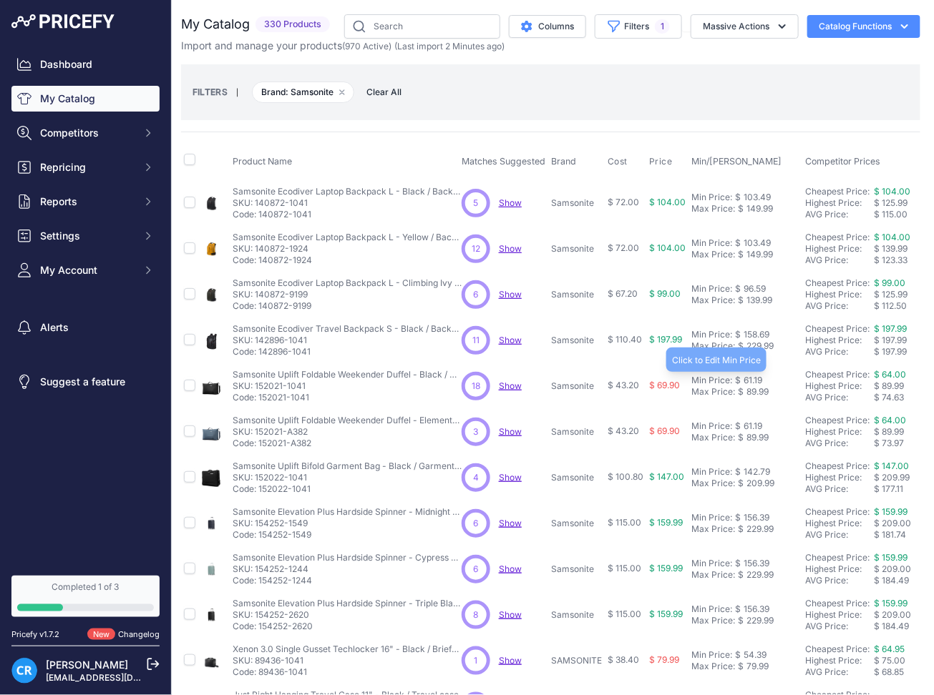
click at [757, 376] on div "61.19" at bounding box center [751, 380] width 21 height 11
click at [748, 429] on div "61.19" at bounding box center [751, 426] width 21 height 11
click at [762, 468] on div "142.79" at bounding box center [755, 472] width 29 height 11
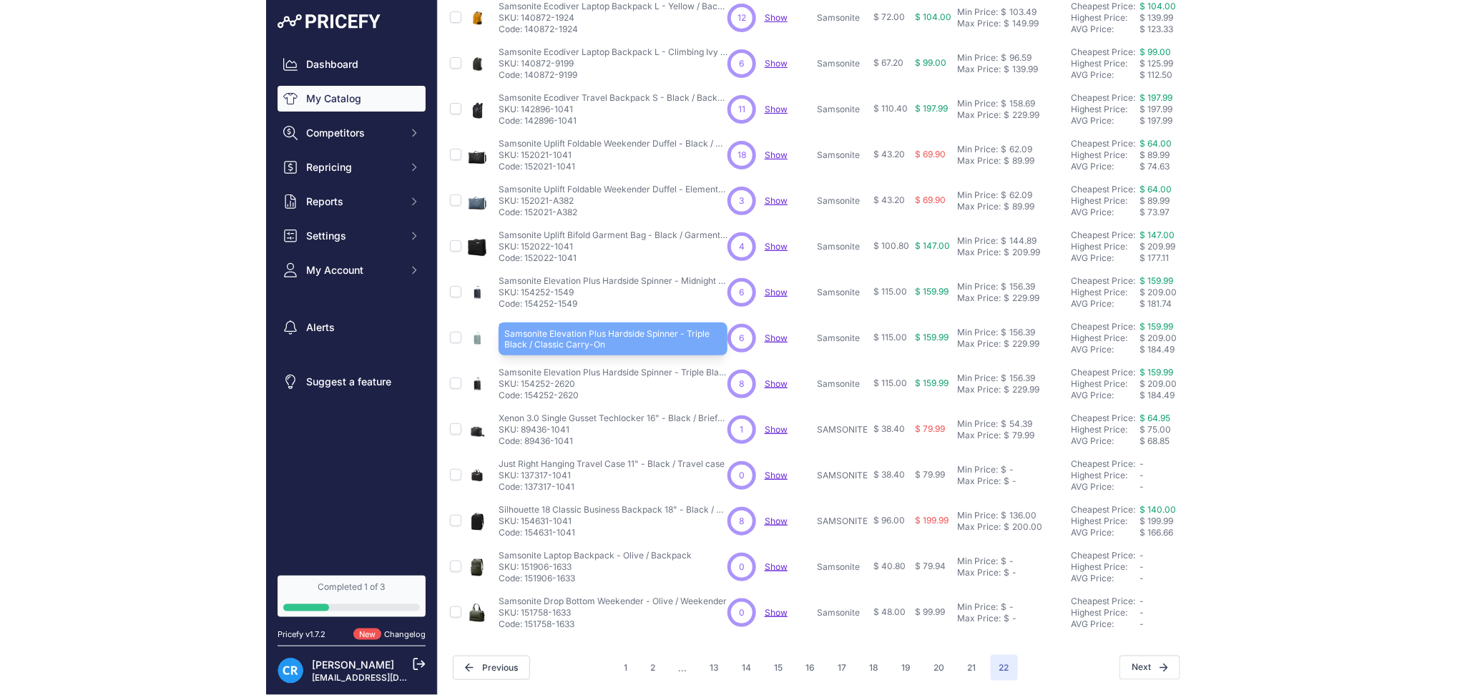
scroll to position [245, 2]
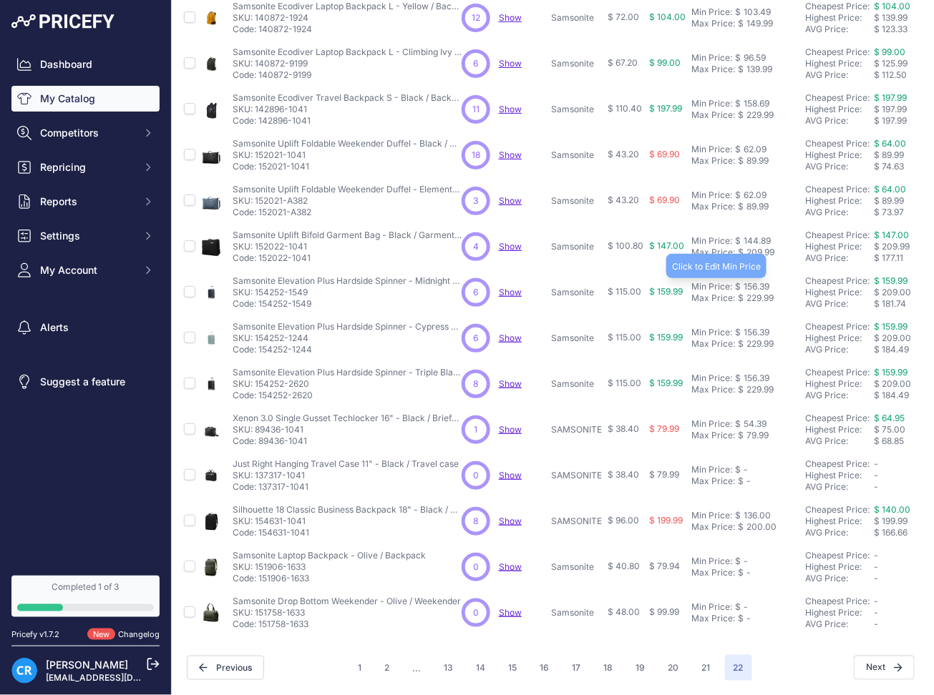
drag, startPoint x: 760, startPoint y: 273, endPoint x: 790, endPoint y: 296, distance: 38.2
click at [760, 281] on div "156.39" at bounding box center [755, 286] width 29 height 11
click at [754, 327] on div "156.39" at bounding box center [755, 332] width 29 height 11
drag, startPoint x: 761, startPoint y: 356, endPoint x: 758, endPoint y: 365, distance: 9.5
click at [760, 361] on td "Min Price: $ 156.39 - Click to Edit Min Price 156.39 Max Price: $ 229.99 - Clic…" at bounding box center [745, 384] width 114 height 46
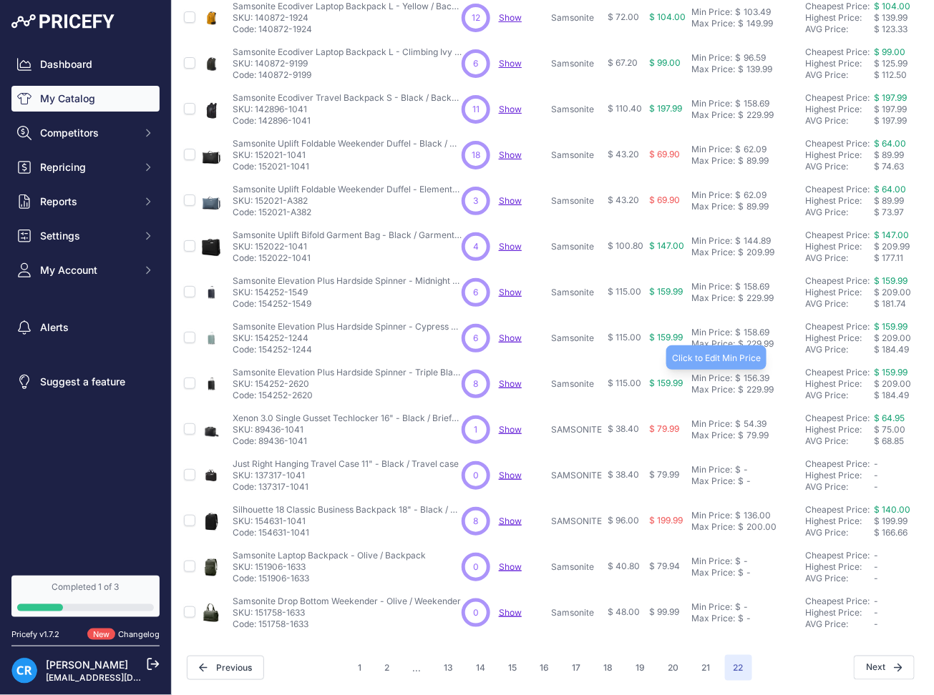
click at [758, 373] on div "156.39" at bounding box center [755, 378] width 29 height 11
click at [761, 419] on div "54.39" at bounding box center [754, 424] width 26 height 11
click at [756, 510] on div "136.00" at bounding box center [756, 515] width 30 height 11
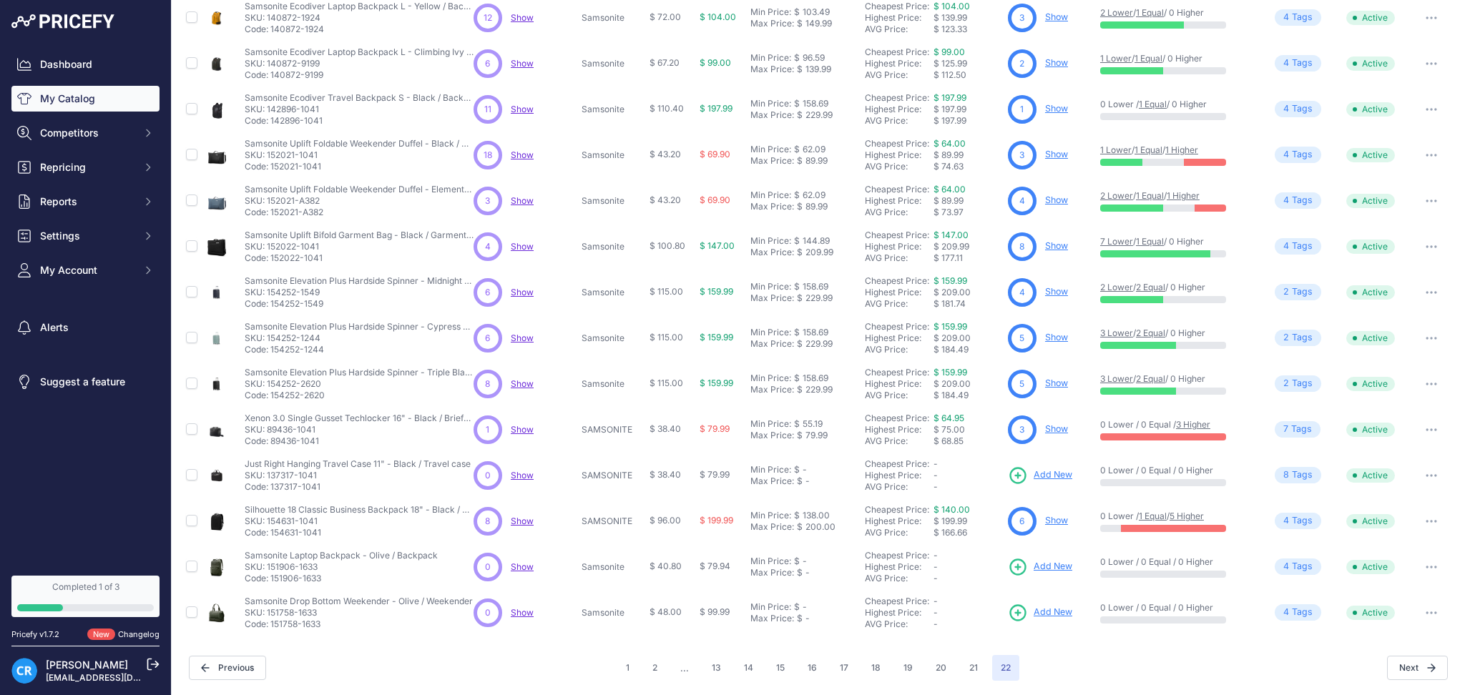
scroll to position [230, 0]
click at [115, 135] on span "Competitors" at bounding box center [87, 133] width 94 height 14
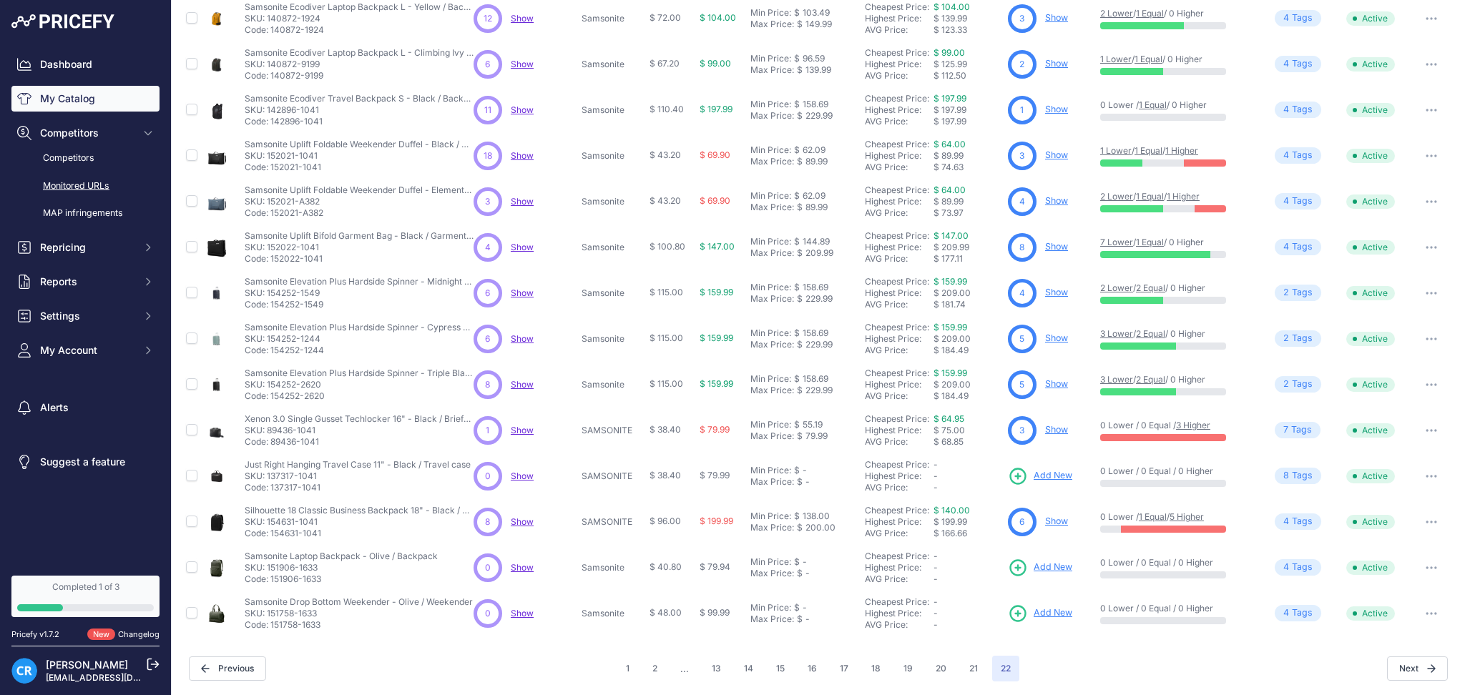
click at [77, 181] on link "Monitored URLs" at bounding box center [85, 186] width 148 height 25
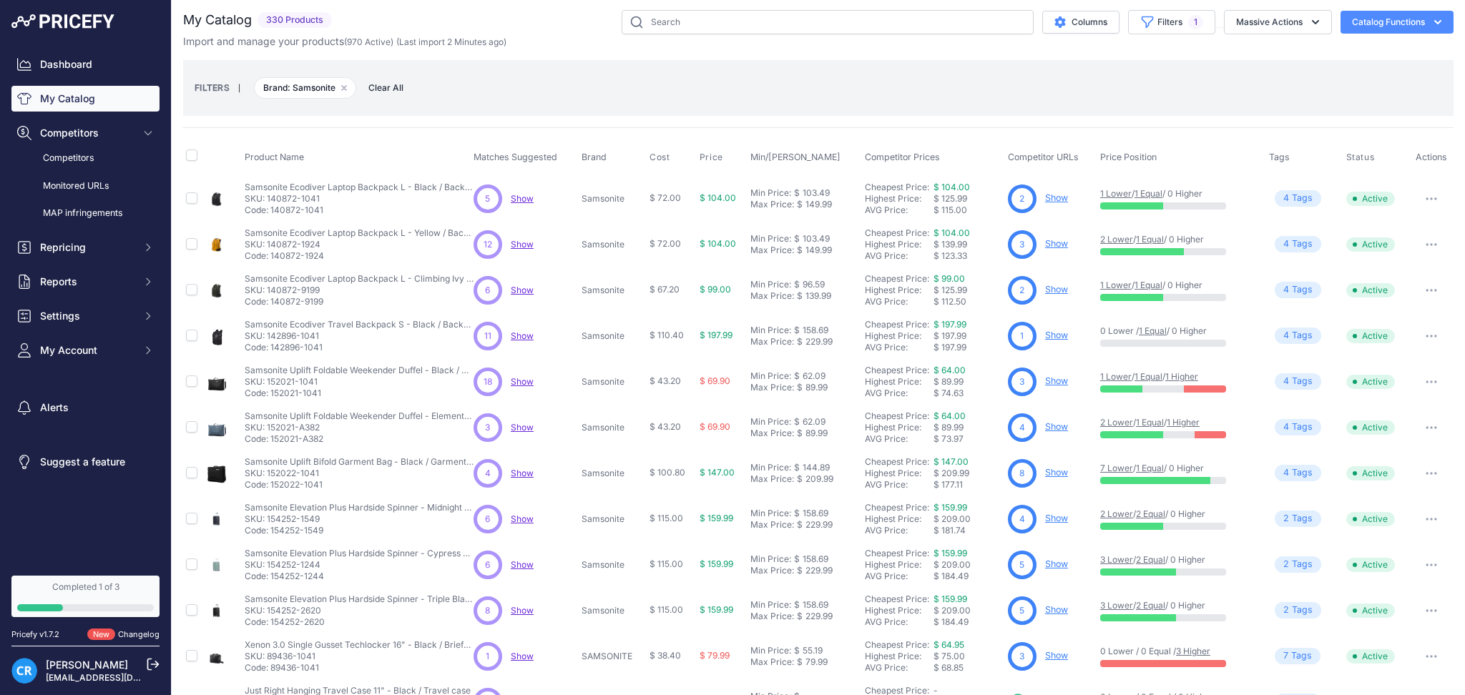
scroll to position [0, 0]
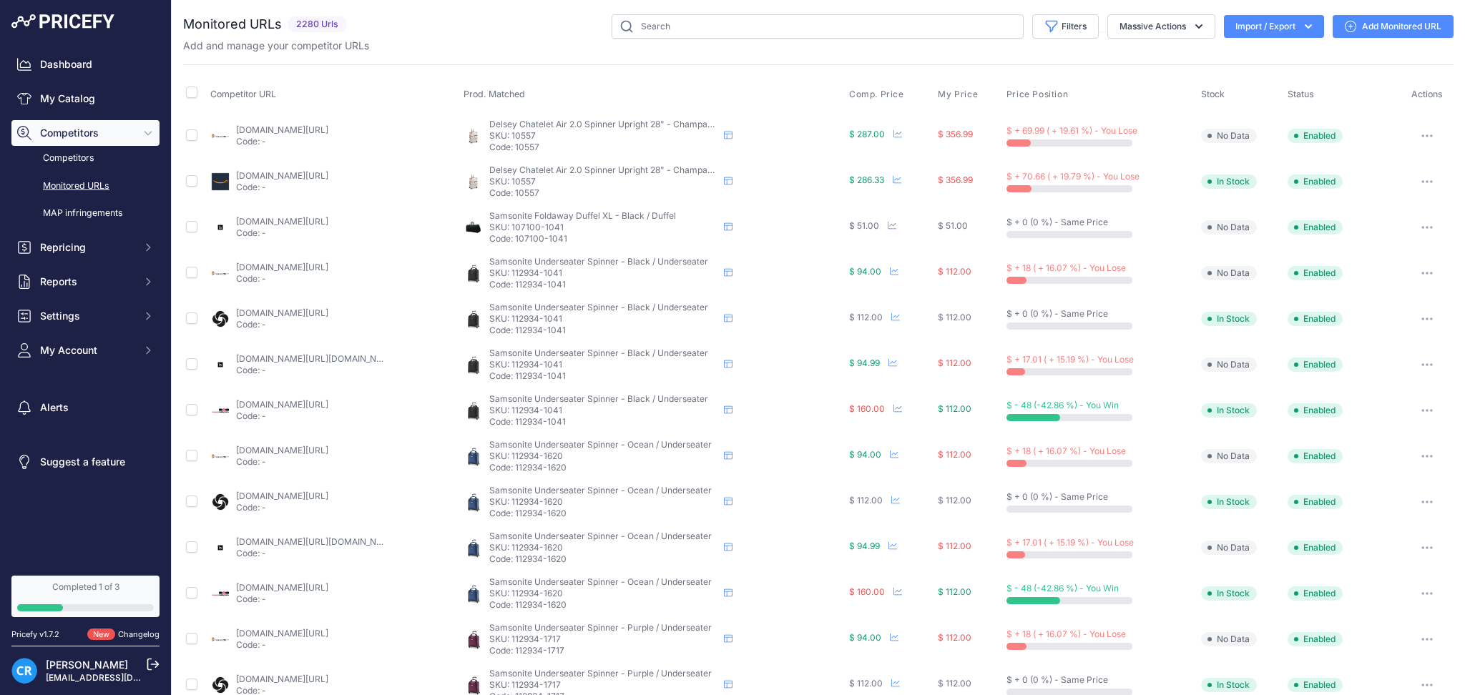
click at [1238, 33] on button "Import / Export" at bounding box center [1274, 26] width 100 height 23
click at [1234, 79] on div "Export" at bounding box center [1273, 82] width 114 height 26
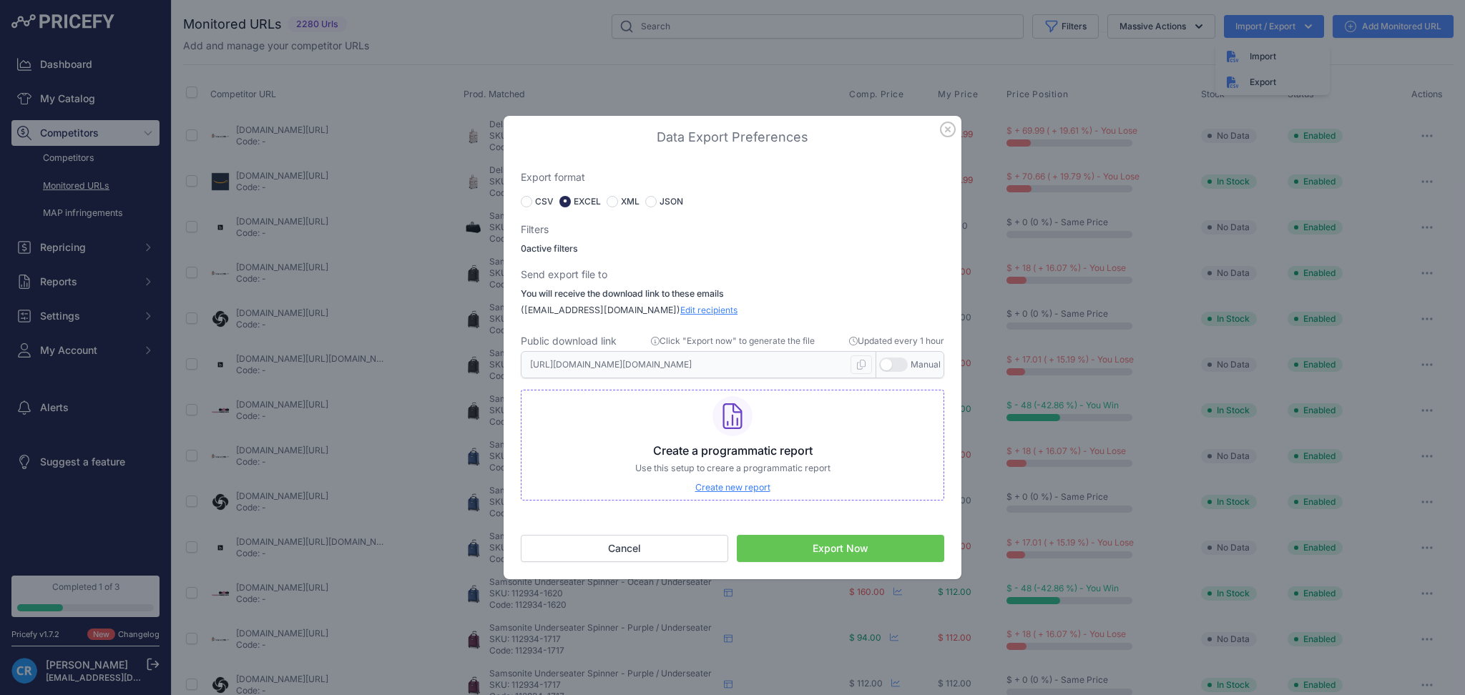
drag, startPoint x: 947, startPoint y: 123, endPoint x: 929, endPoint y: 165, distance: 45.8
click at [947, 124] on icon "button" at bounding box center [948, 130] width 16 height 16
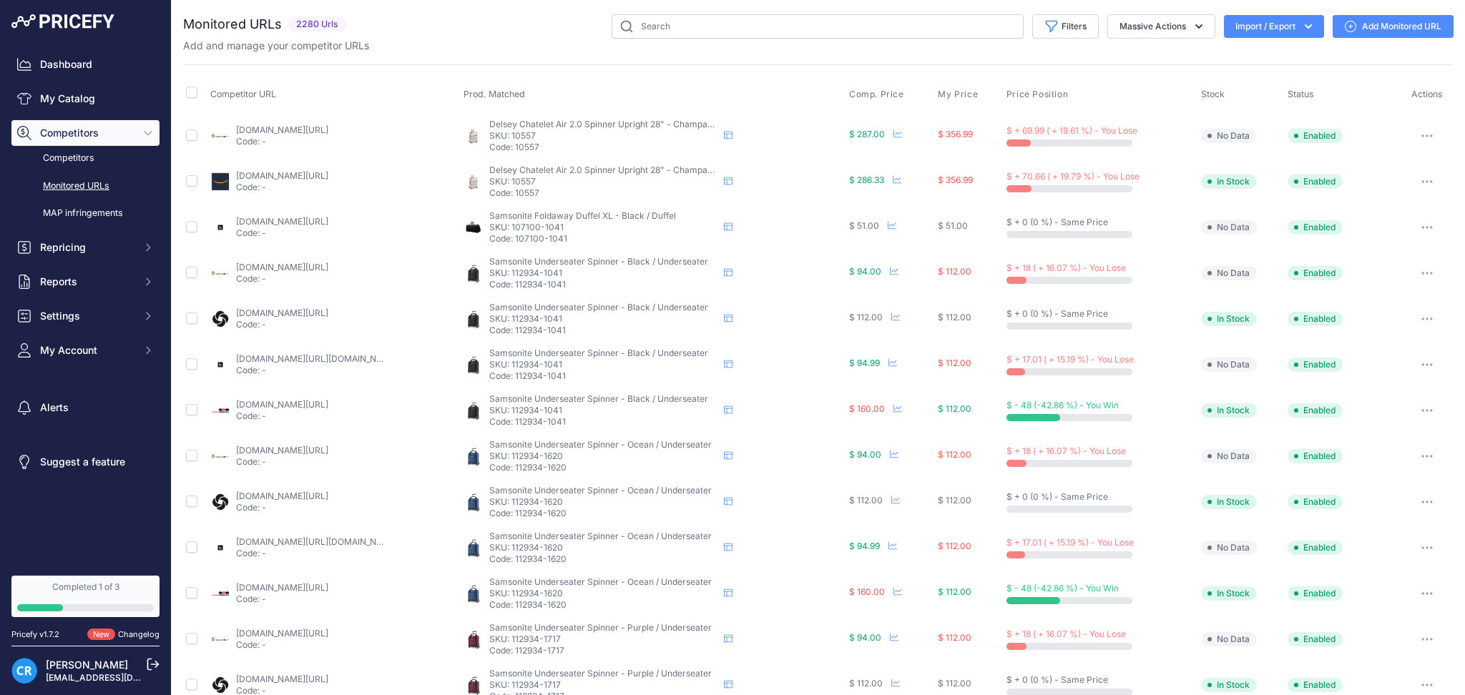
click at [1274, 20] on button "Import / Export" at bounding box center [1274, 26] width 100 height 23
click at [1256, 82] on div "Export" at bounding box center [1273, 82] width 114 height 26
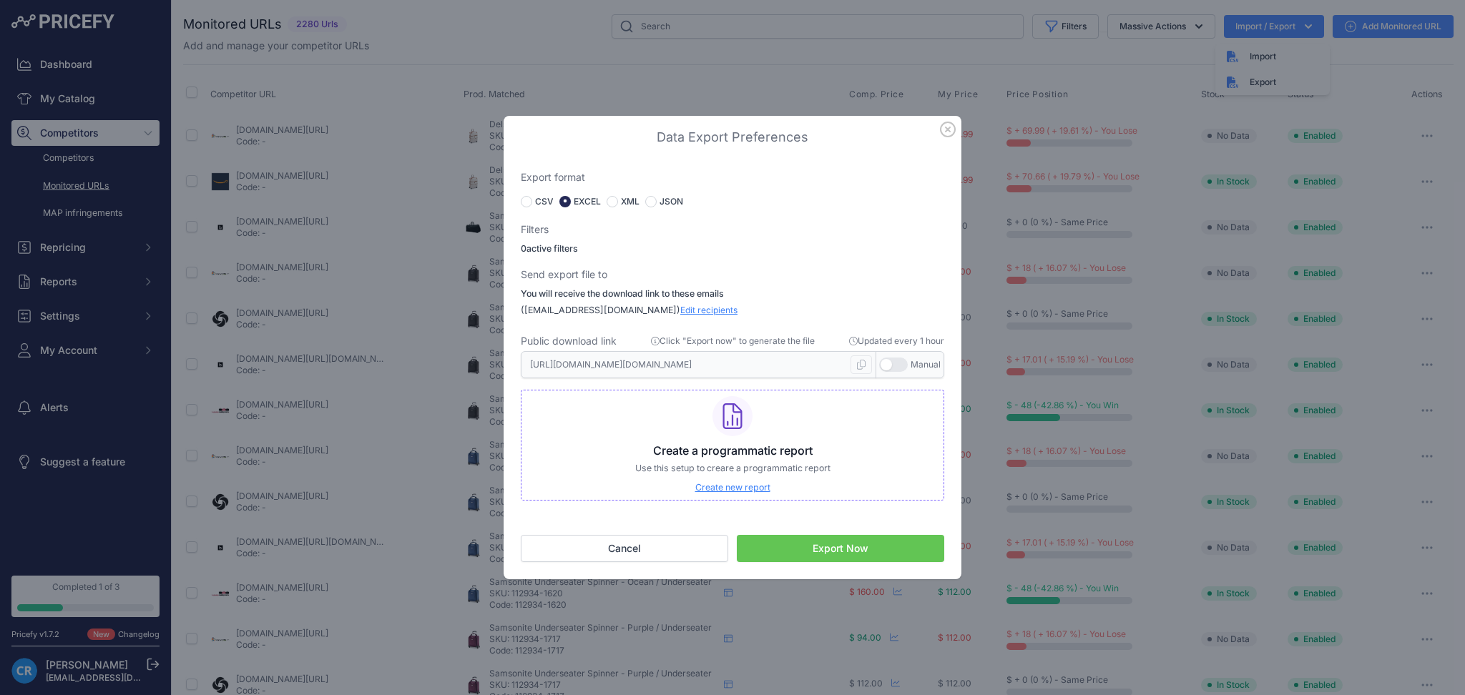
click at [861, 547] on button "Export Now" at bounding box center [840, 548] width 207 height 27
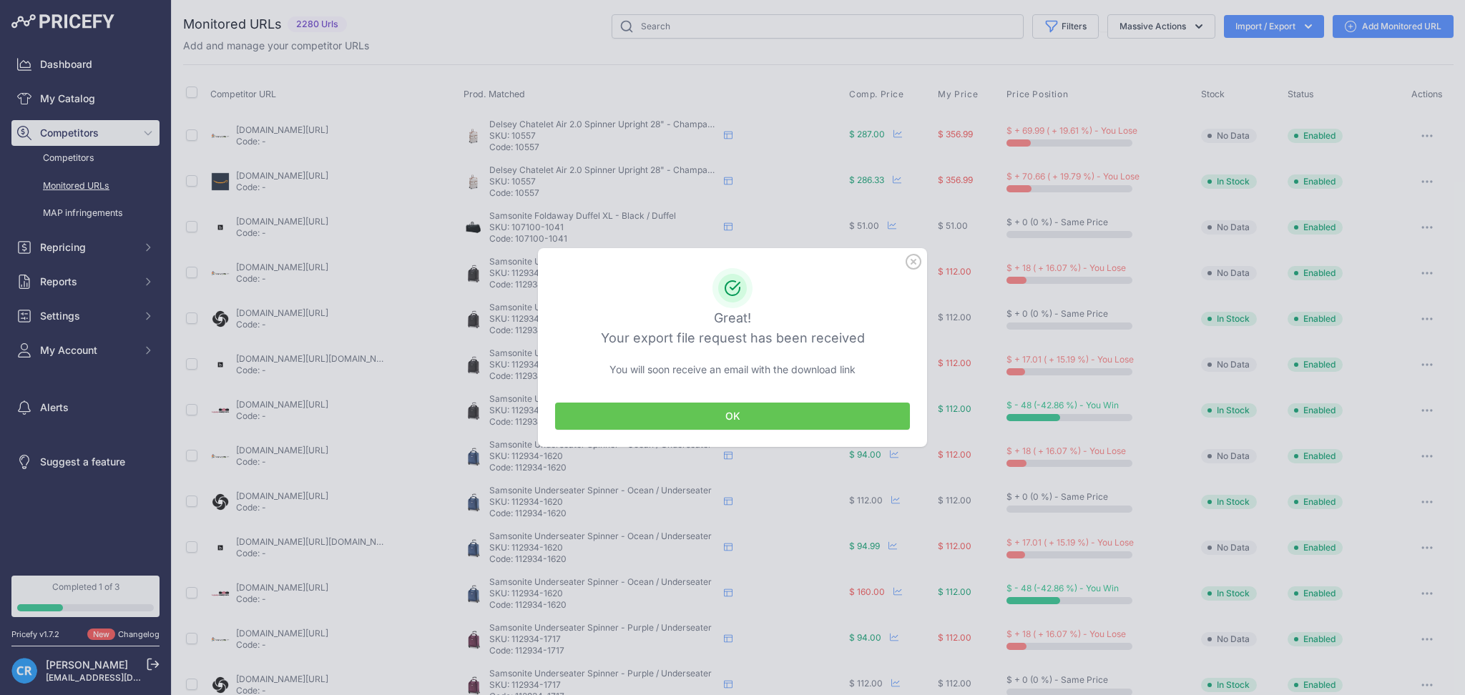
click at [779, 403] on button "OK" at bounding box center [732, 416] width 355 height 27
